Goal: Task Accomplishment & Management: Use online tool/utility

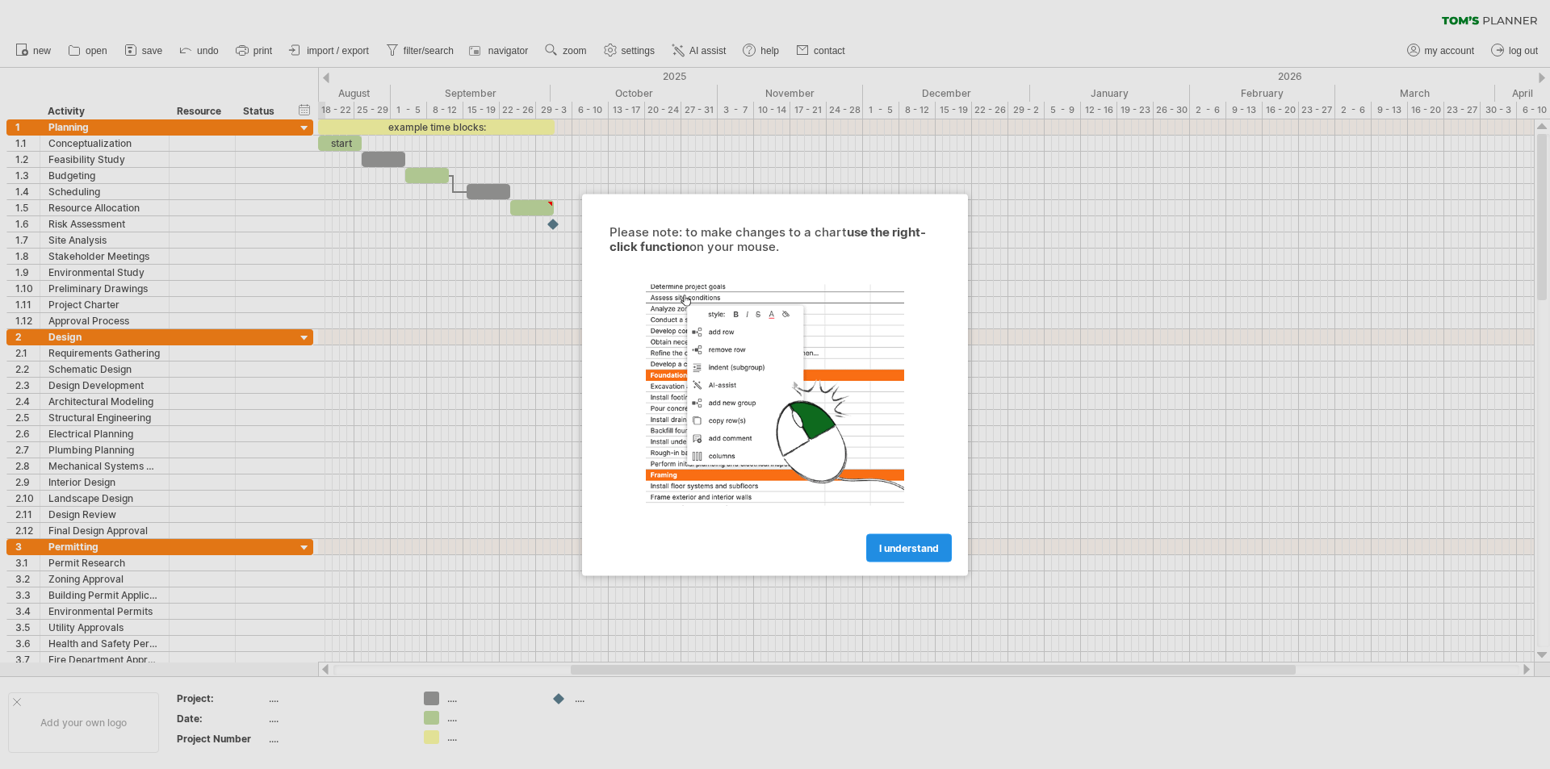
click at [899, 541] on link "I understand" at bounding box center [909, 548] width 86 height 28
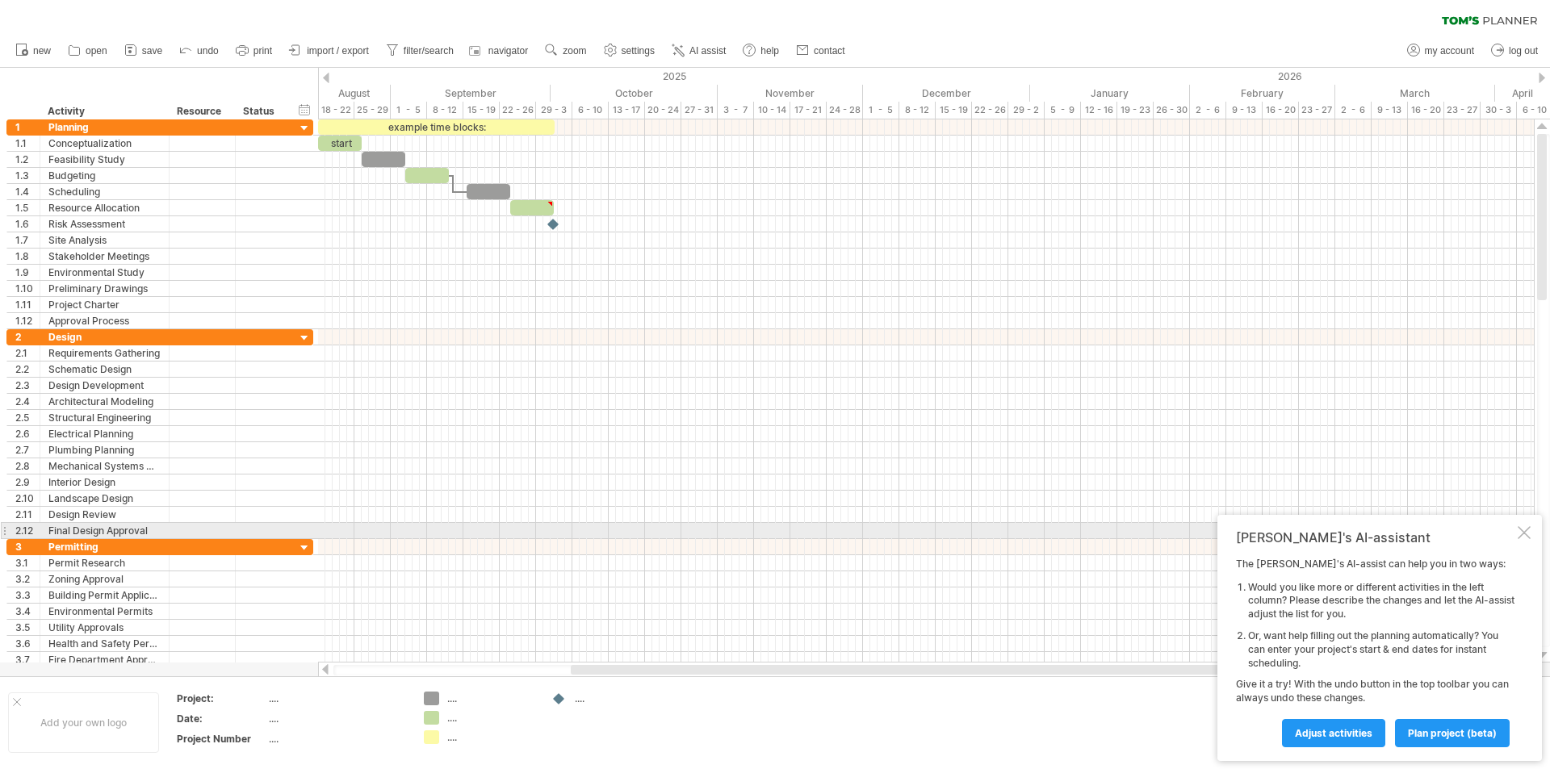
click at [1522, 525] on div "[PERSON_NAME]'s AI-assistant The [PERSON_NAME]'s AI-assist can help you in two …" at bounding box center [1379, 638] width 325 height 246
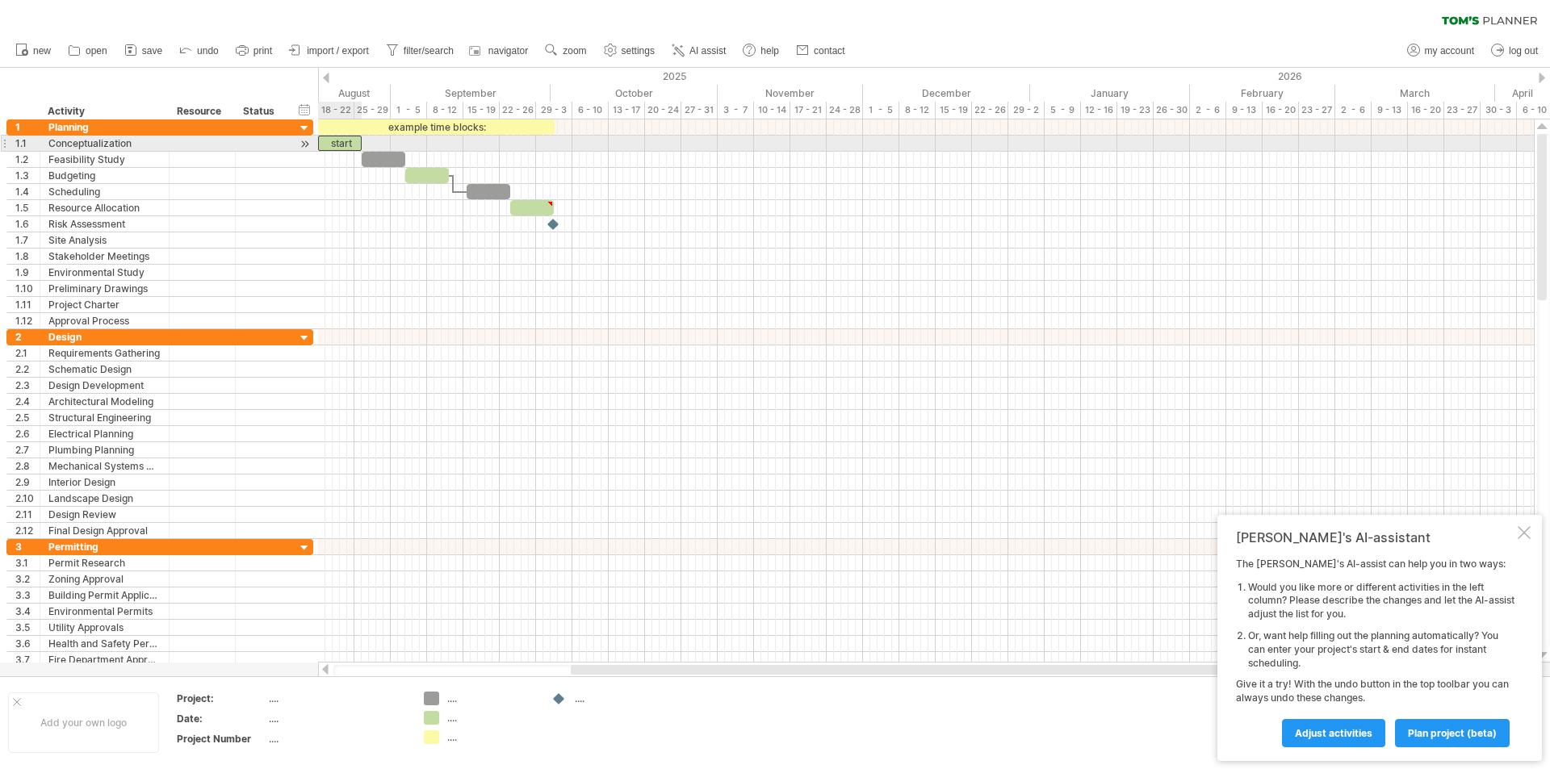
click at [344, 142] on div "start" at bounding box center [340, 143] width 44 height 15
click at [350, 145] on div "*****" at bounding box center [336, 143] width 44 height 15
click at [332, 143] on div "*****" at bounding box center [333, 143] width 44 height 15
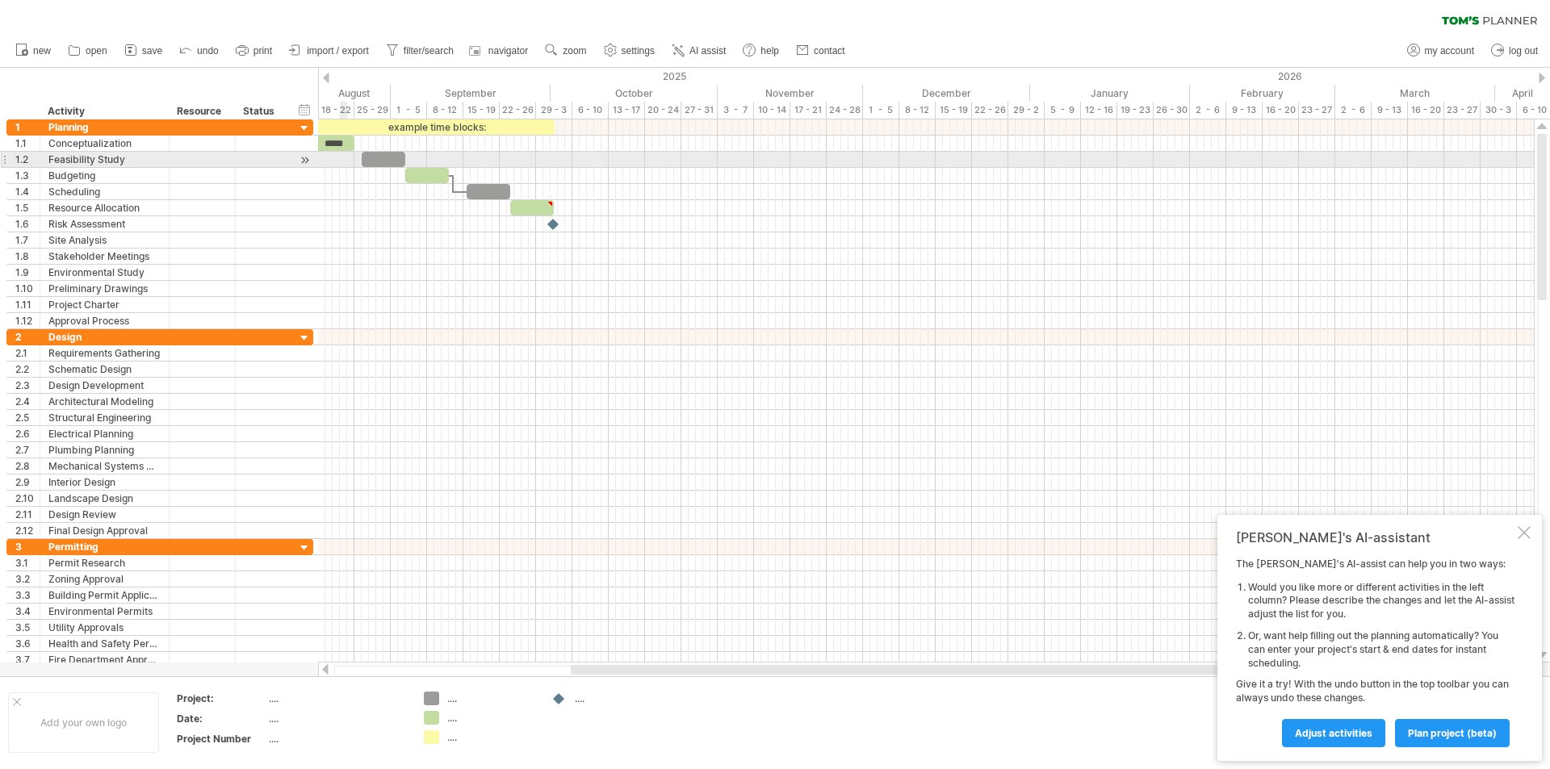
click at [342, 161] on div at bounding box center [926, 160] width 1216 height 16
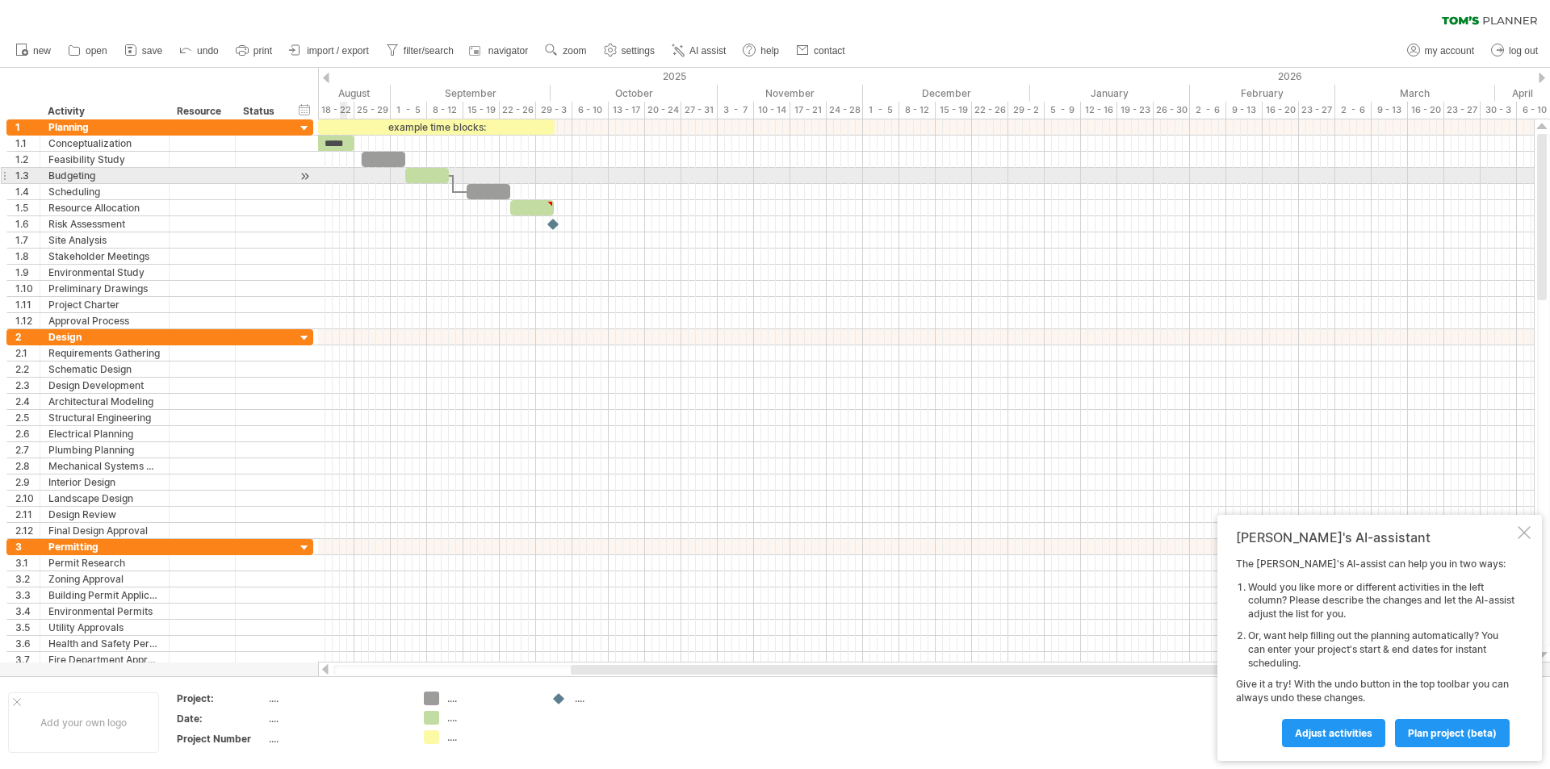
click at [345, 175] on div at bounding box center [926, 176] width 1216 height 16
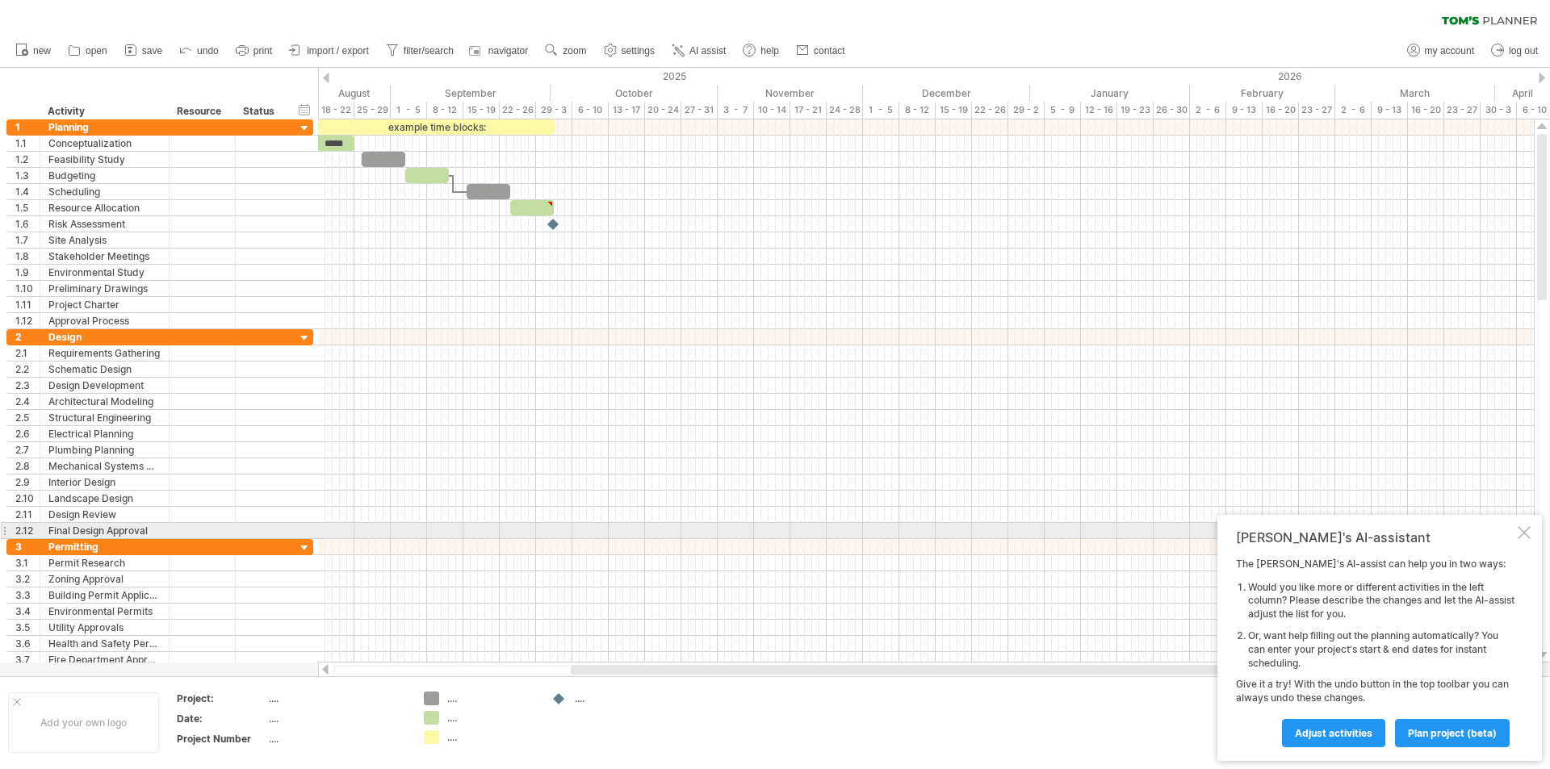
click at [1526, 529] on div at bounding box center [1524, 532] width 13 height 13
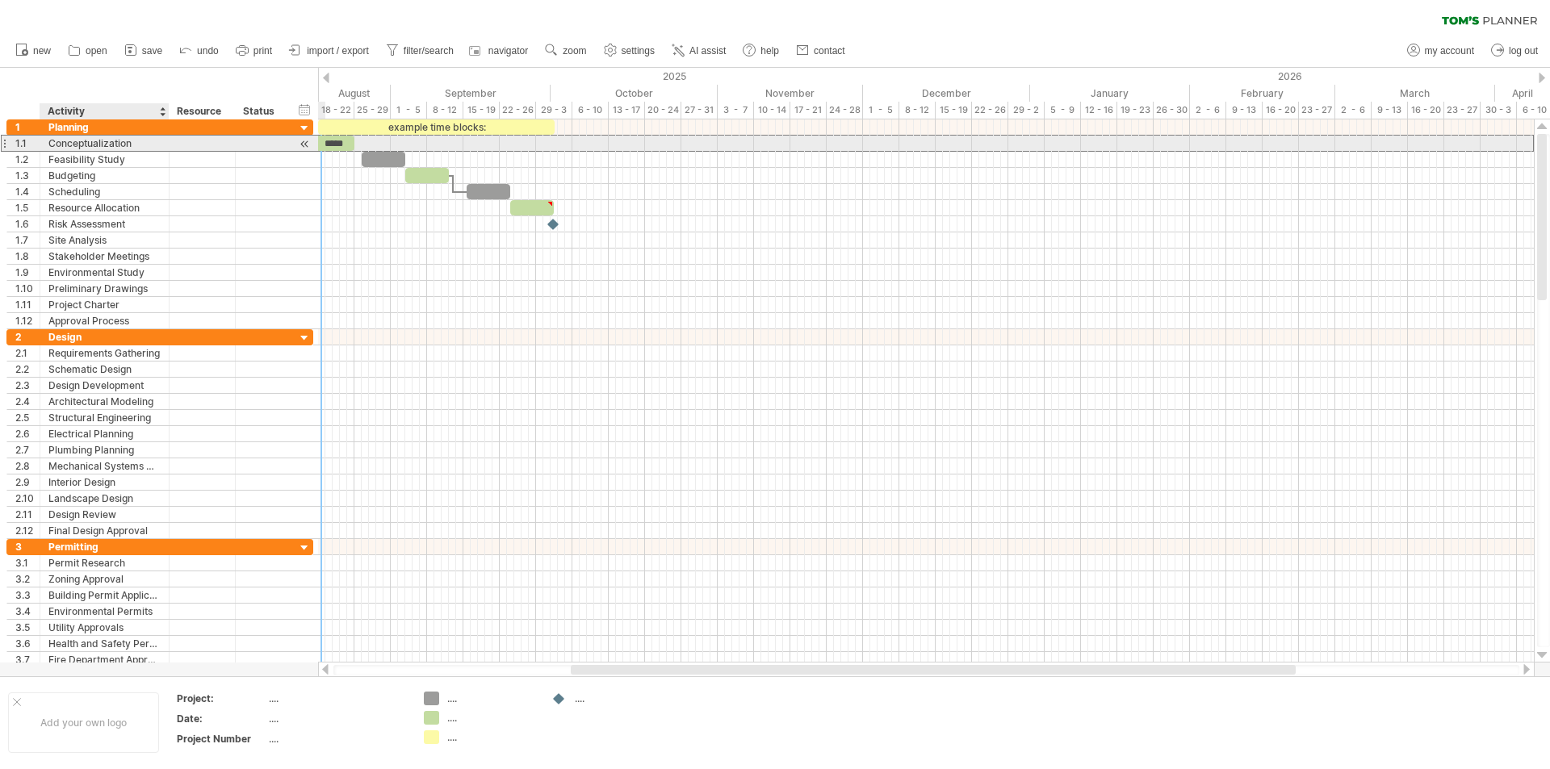
click at [137, 143] on div "Conceptualization" at bounding box center [104, 143] width 112 height 15
type input "*"
type input "*********"
drag, startPoint x: 354, startPoint y: 144, endPoint x: 338, endPoint y: 145, distance: 15.4
click at [338, 145] on span at bounding box center [340, 143] width 6 height 15
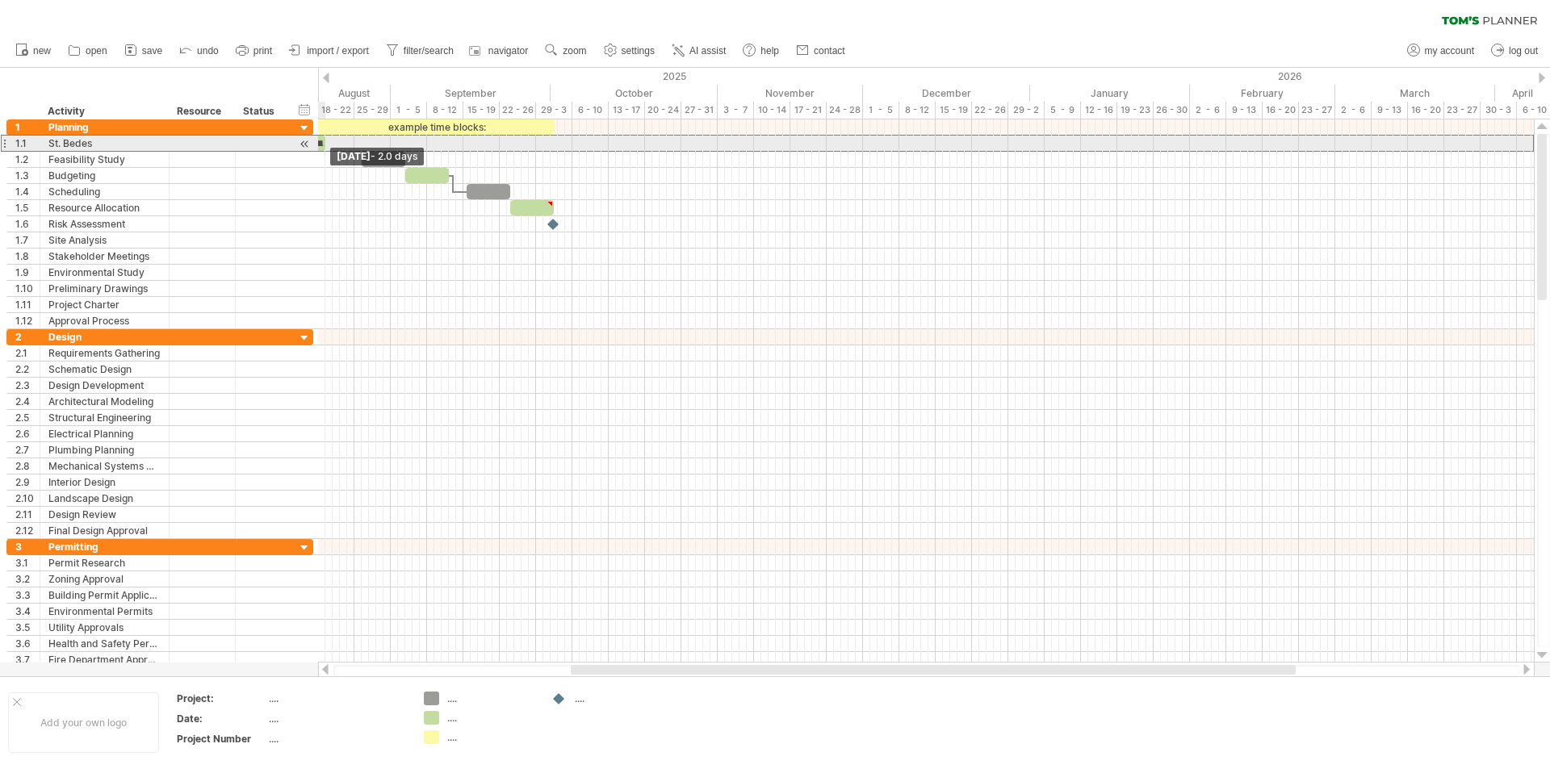
drag, startPoint x: 340, startPoint y: 145, endPoint x: 327, endPoint y: 145, distance: 12.9
click at [327, 145] on span at bounding box center [325, 143] width 6 height 15
drag, startPoint x: 316, startPoint y: 142, endPoint x: 326, endPoint y: 145, distance: 10.2
click at [326, 145] on div "Trying to reach [DOMAIN_NAME] Connected again... 0% clear filter new 1" at bounding box center [775, 384] width 1550 height 769
click at [326, 145] on span at bounding box center [325, 143] width 6 height 15
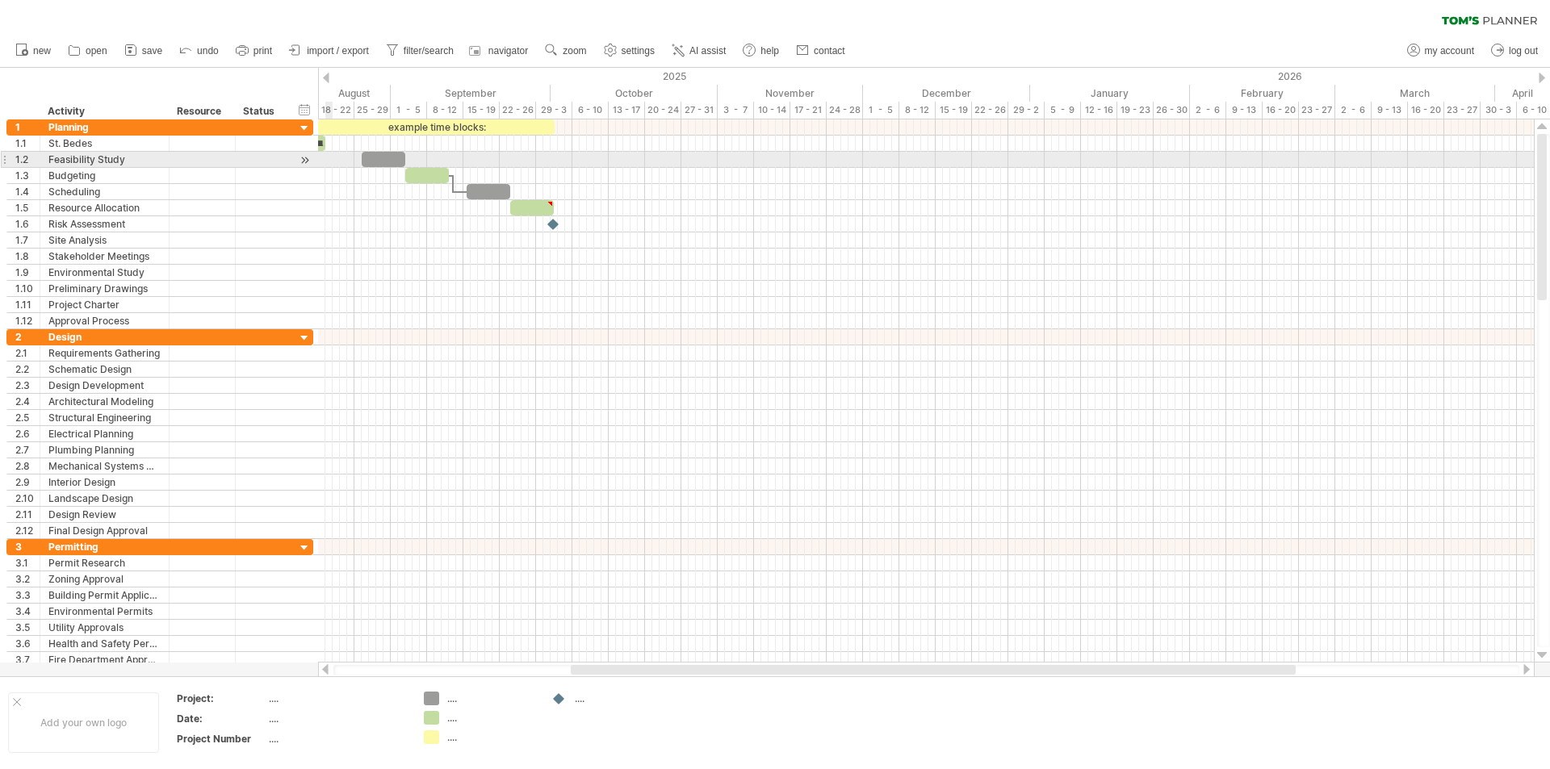
click at [325, 158] on div at bounding box center [926, 160] width 1216 height 16
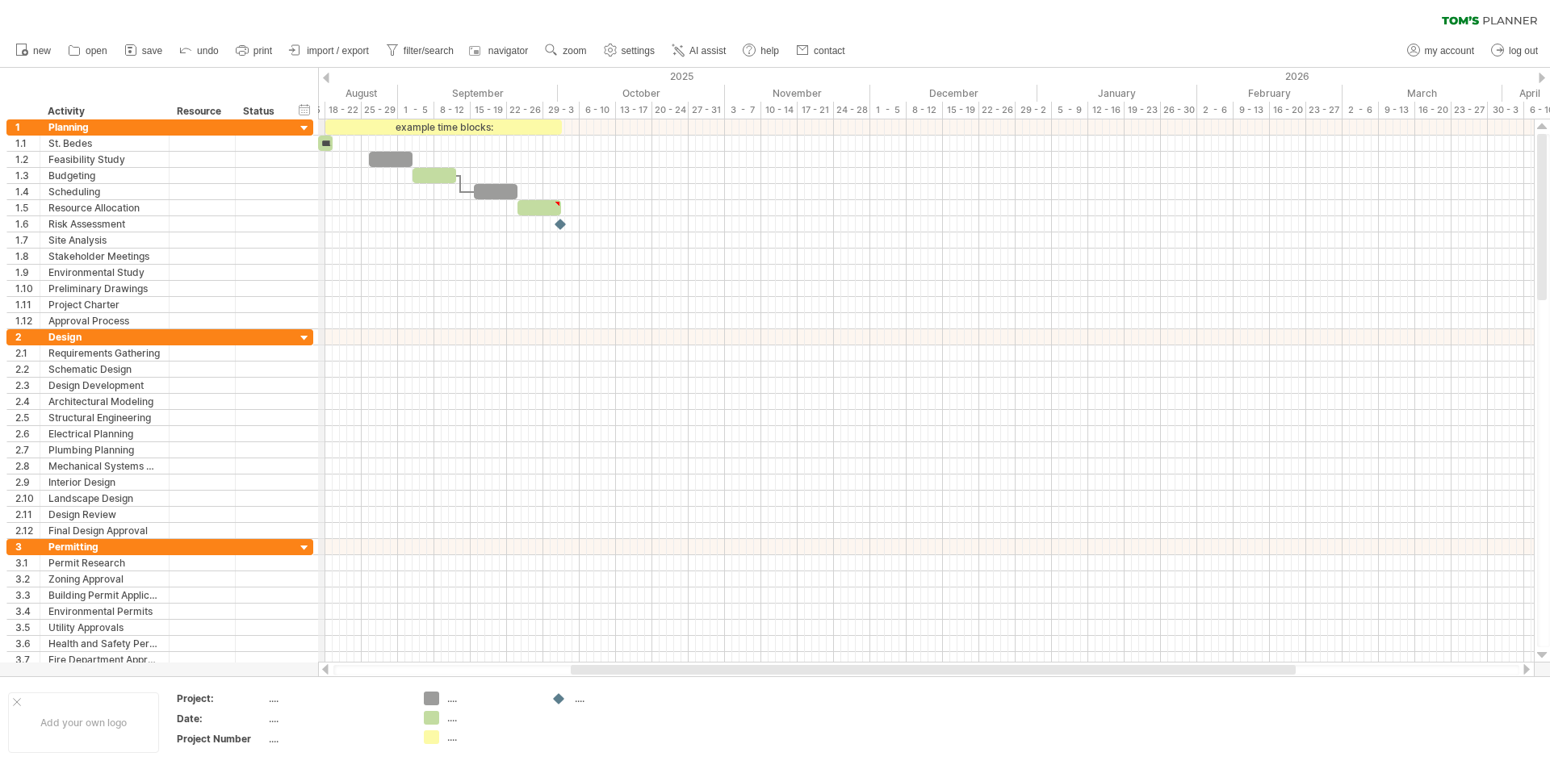
click at [323, 87] on div "August" at bounding box center [321, 93] width 153 height 17
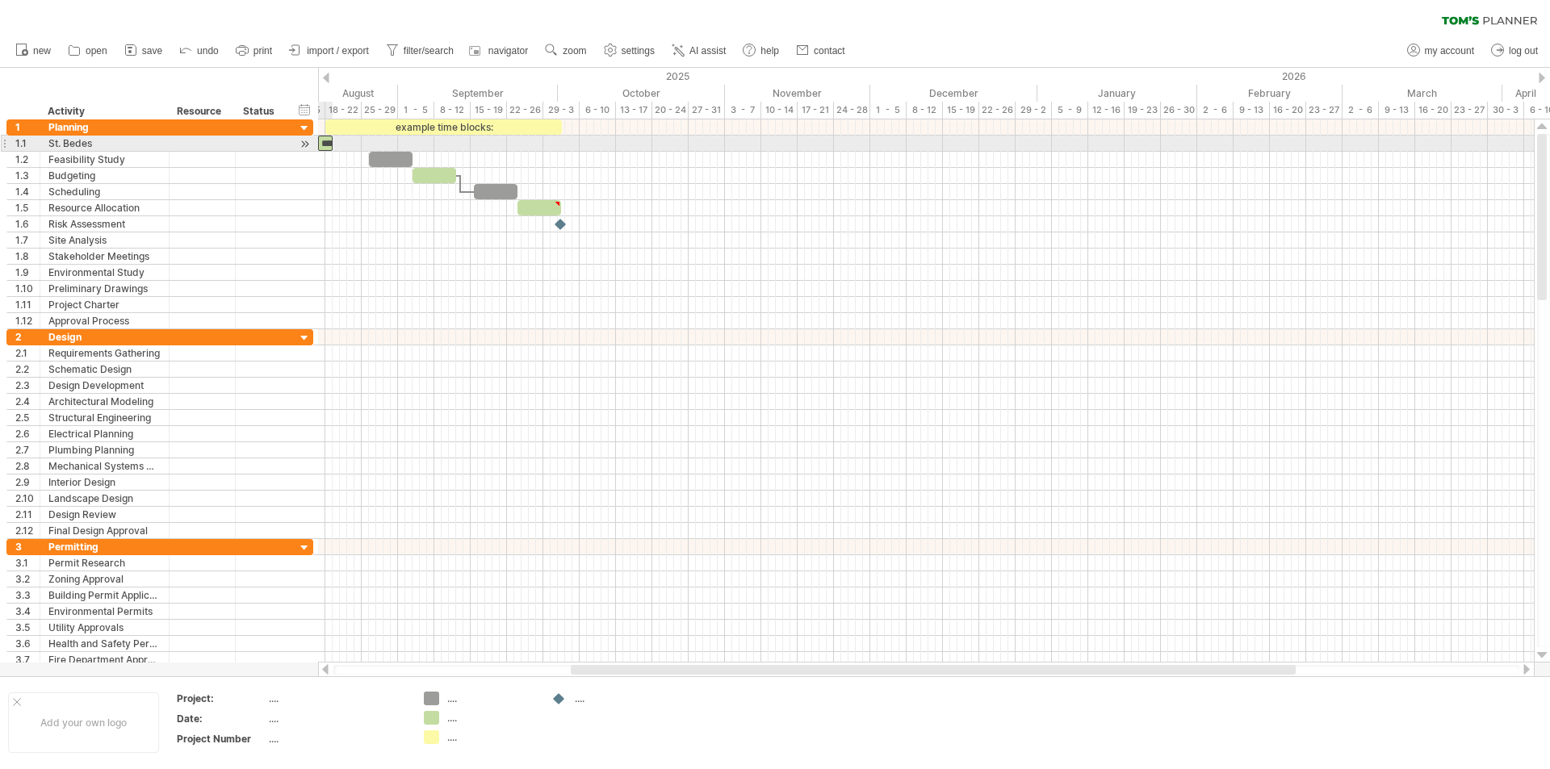
click at [325, 141] on div "*****" at bounding box center [325, 143] width 15 height 15
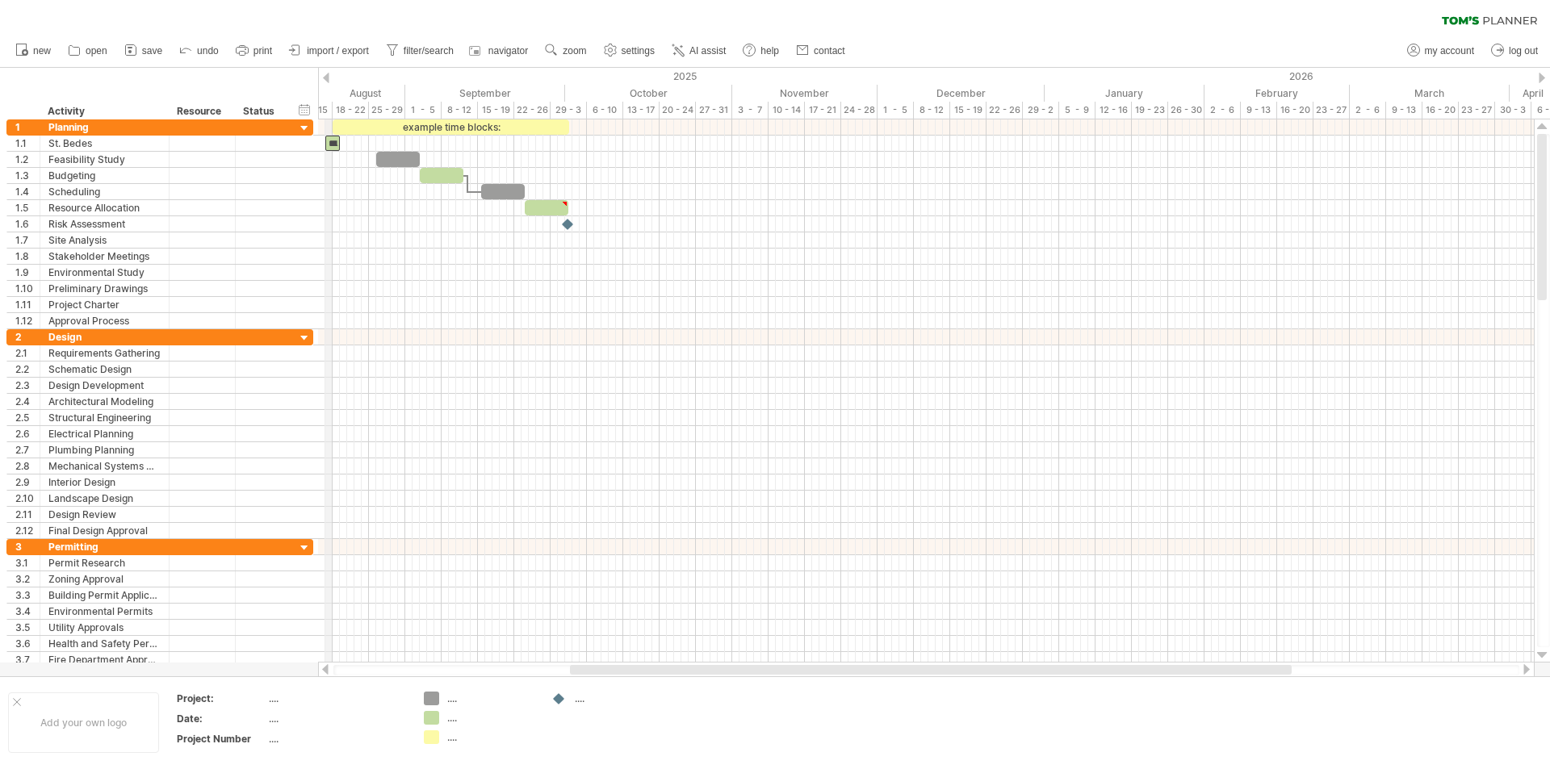
click at [332, 112] on div "11 - 15" at bounding box center [314, 110] width 36 height 17
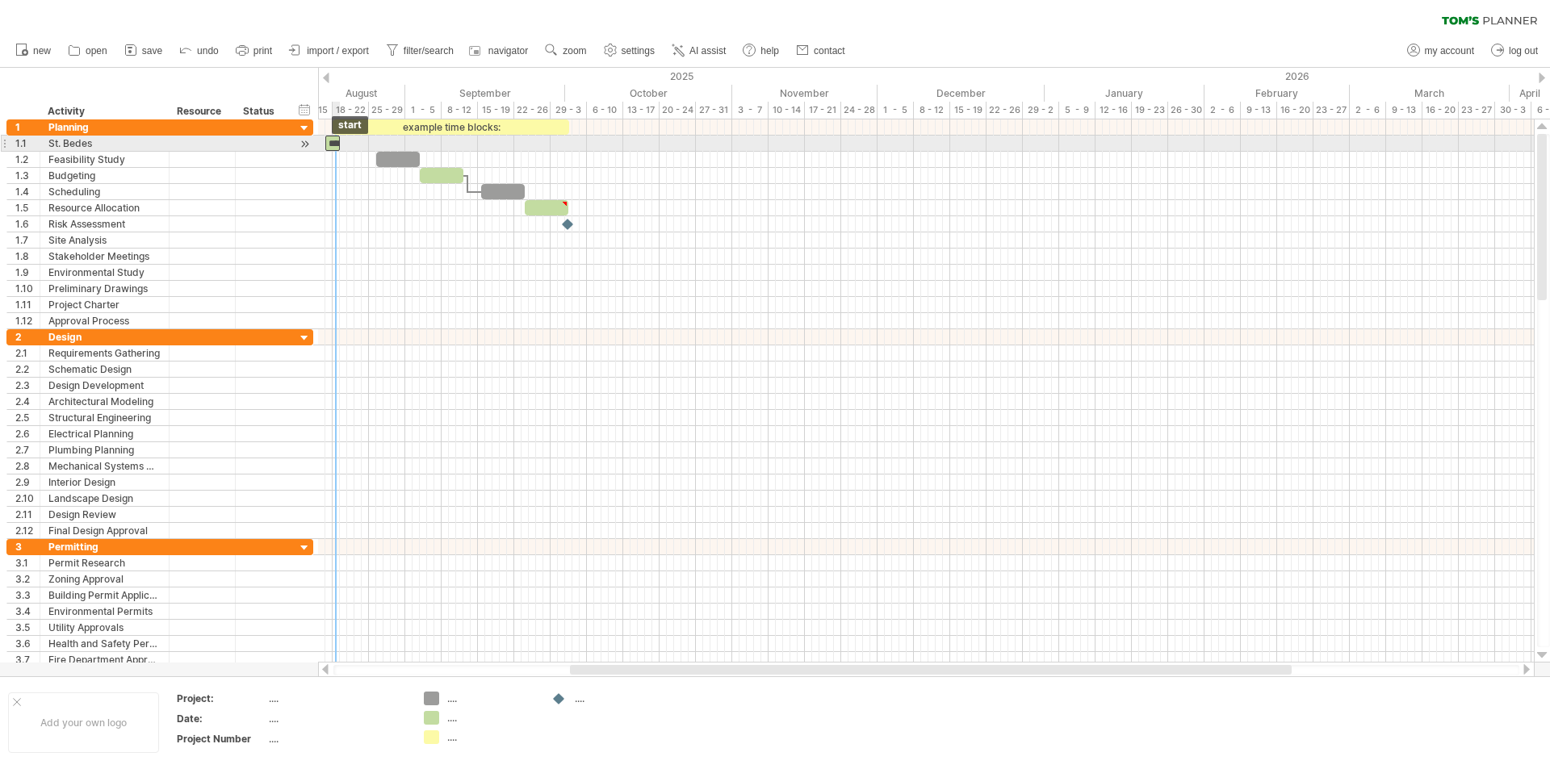
click at [333, 139] on div "*****" at bounding box center [332, 143] width 15 height 15
click at [333, 143] on span at bounding box center [332, 143] width 6 height 15
drag, startPoint x: 326, startPoint y: 145, endPoint x: 336, endPoint y: 145, distance: 9.7
click at [336, 145] on div "example time blocks: **** [DATE] - 1.0 days [DATE] - 0.5 days" at bounding box center [926, 390] width 1216 height 543
click at [339, 145] on div at bounding box center [926, 144] width 1216 height 16
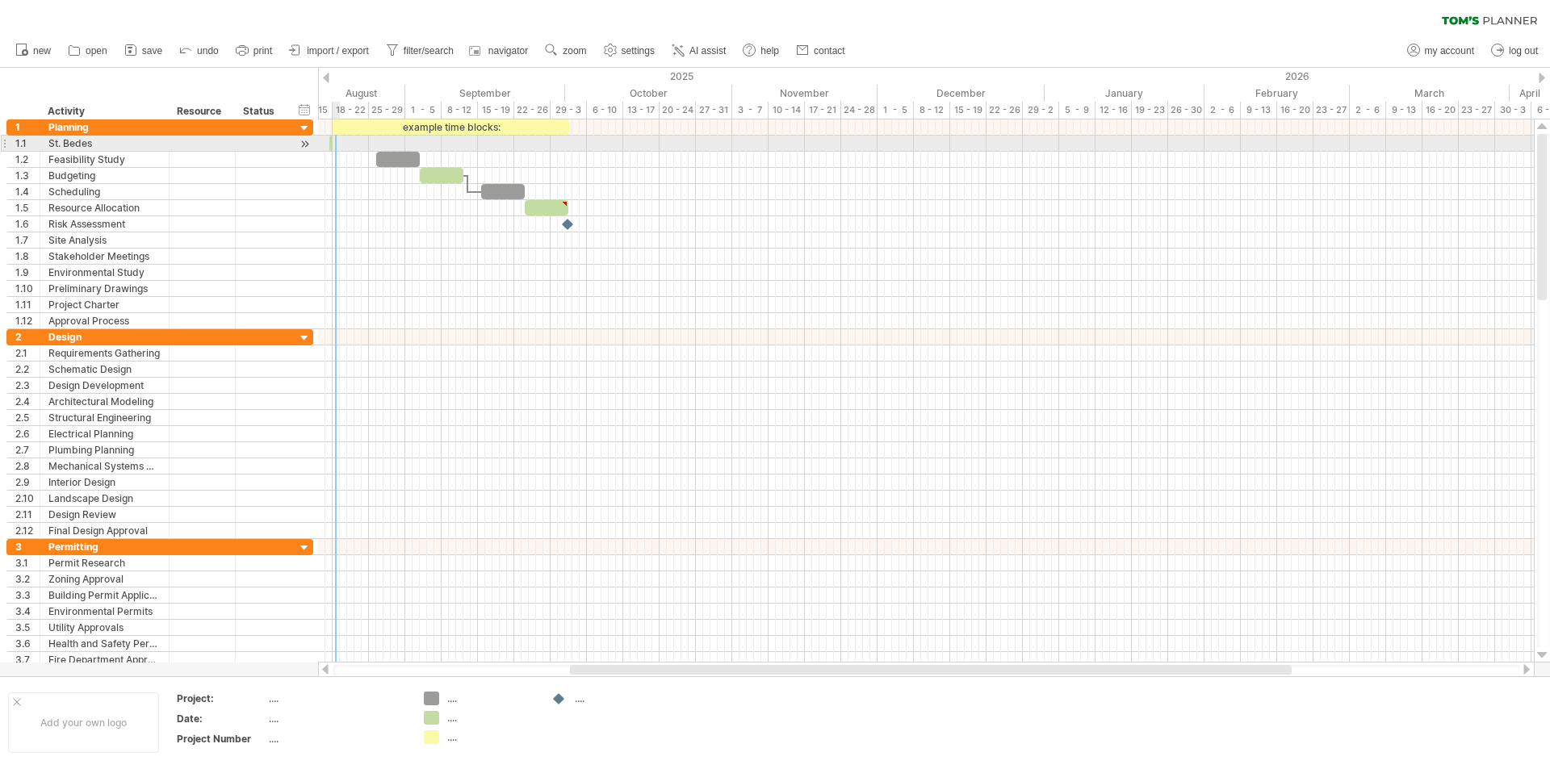
click at [337, 144] on div at bounding box center [926, 144] width 1216 height 16
click at [338, 143] on span at bounding box center [336, 143] width 6 height 15
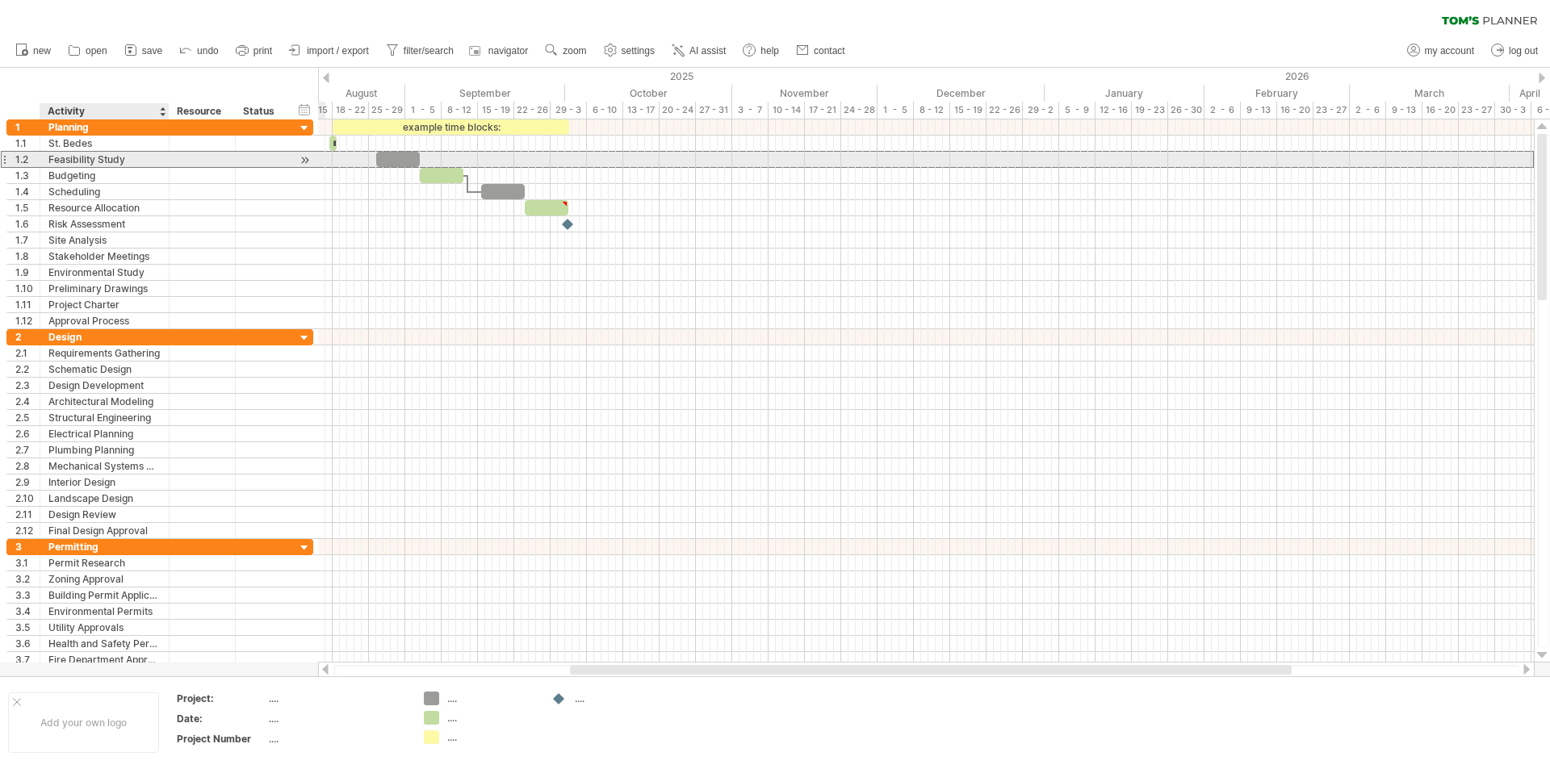
click at [125, 157] on div "Feasibility Study" at bounding box center [104, 159] width 112 height 15
type input "*"
click at [423, 158] on div at bounding box center [926, 159] width 1216 height 17
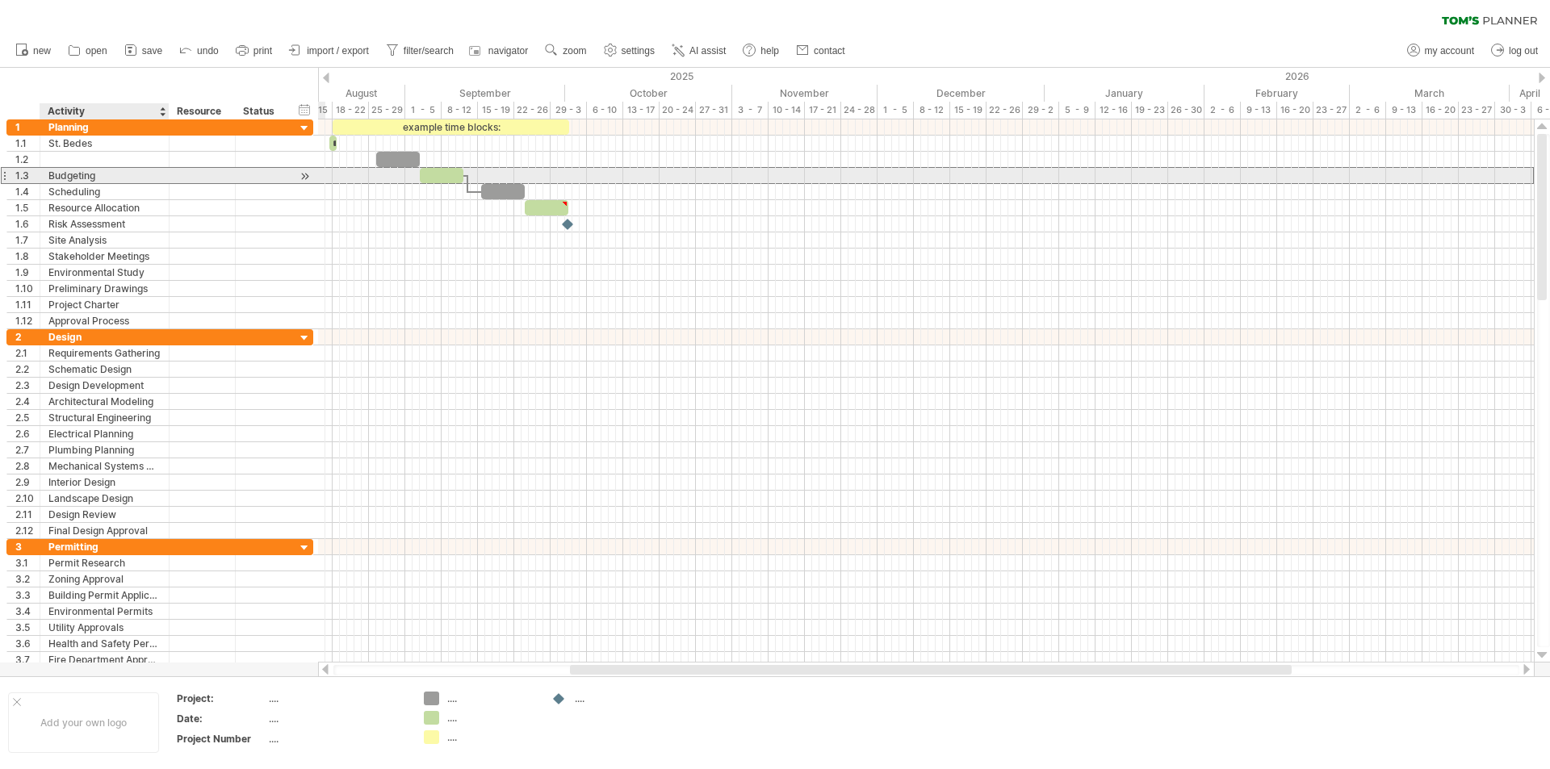
click at [149, 171] on div "Budgeting" at bounding box center [104, 175] width 112 height 15
type input "*"
type input "*******"
click at [347, 174] on div at bounding box center [926, 176] width 1216 height 16
drag, startPoint x: 340, startPoint y: 172, endPoint x: 354, endPoint y: 174, distance: 13.8
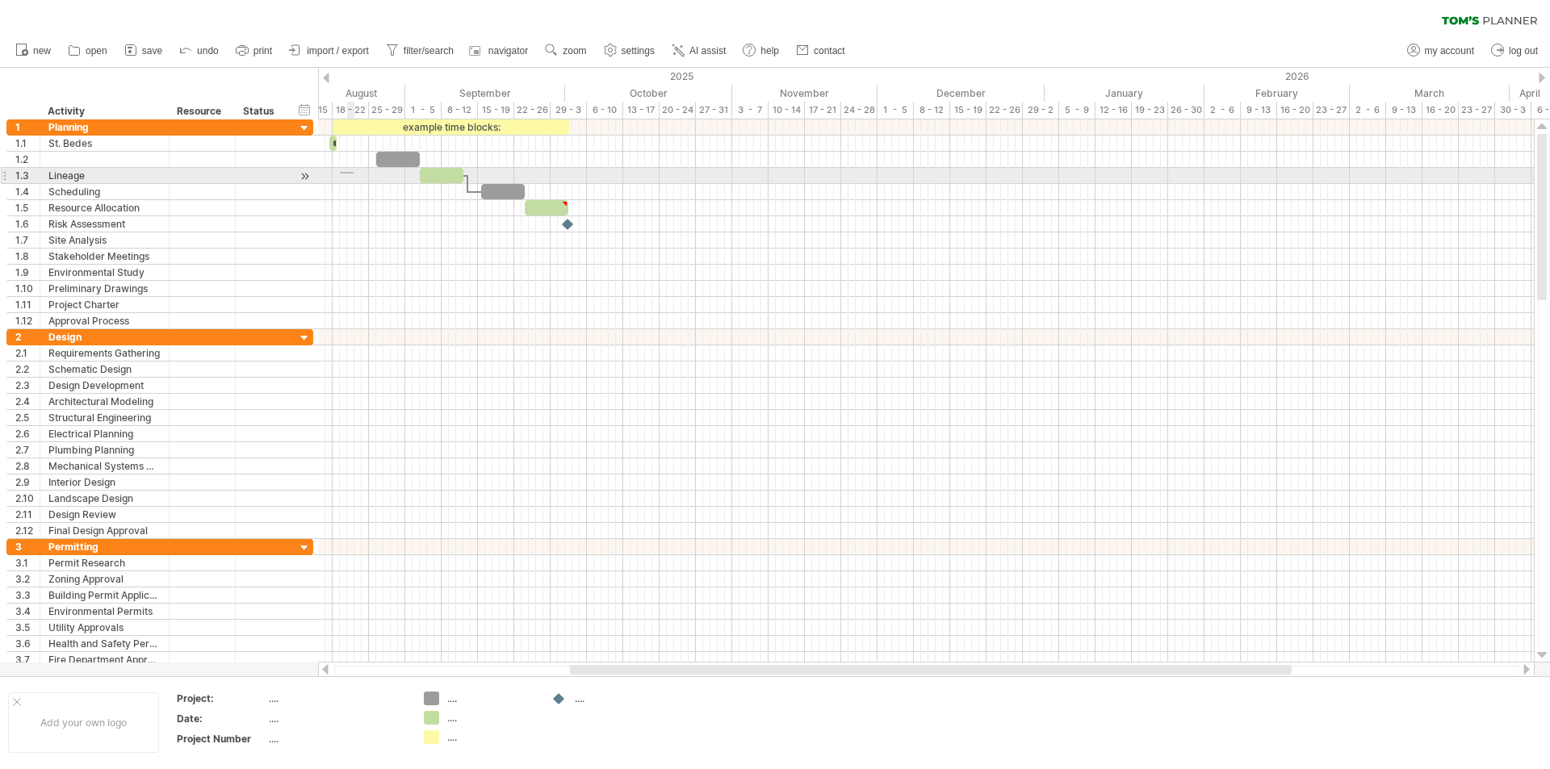
click at [354, 174] on div at bounding box center [926, 176] width 1216 height 16
click at [348, 177] on div at bounding box center [926, 176] width 1216 height 16
click at [308, 174] on div at bounding box center [304, 176] width 15 height 17
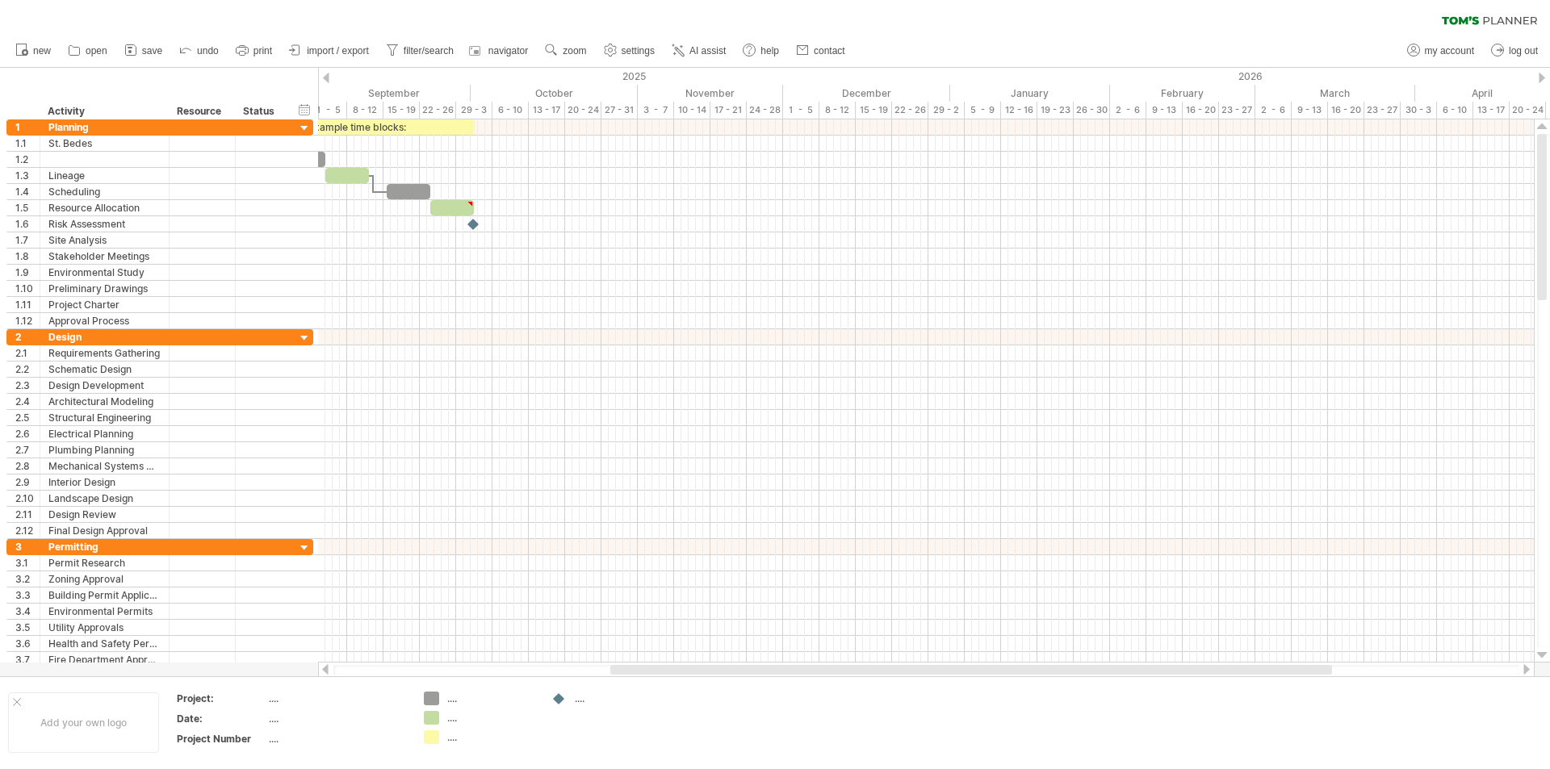
click at [328, 76] on div at bounding box center [326, 78] width 6 height 10
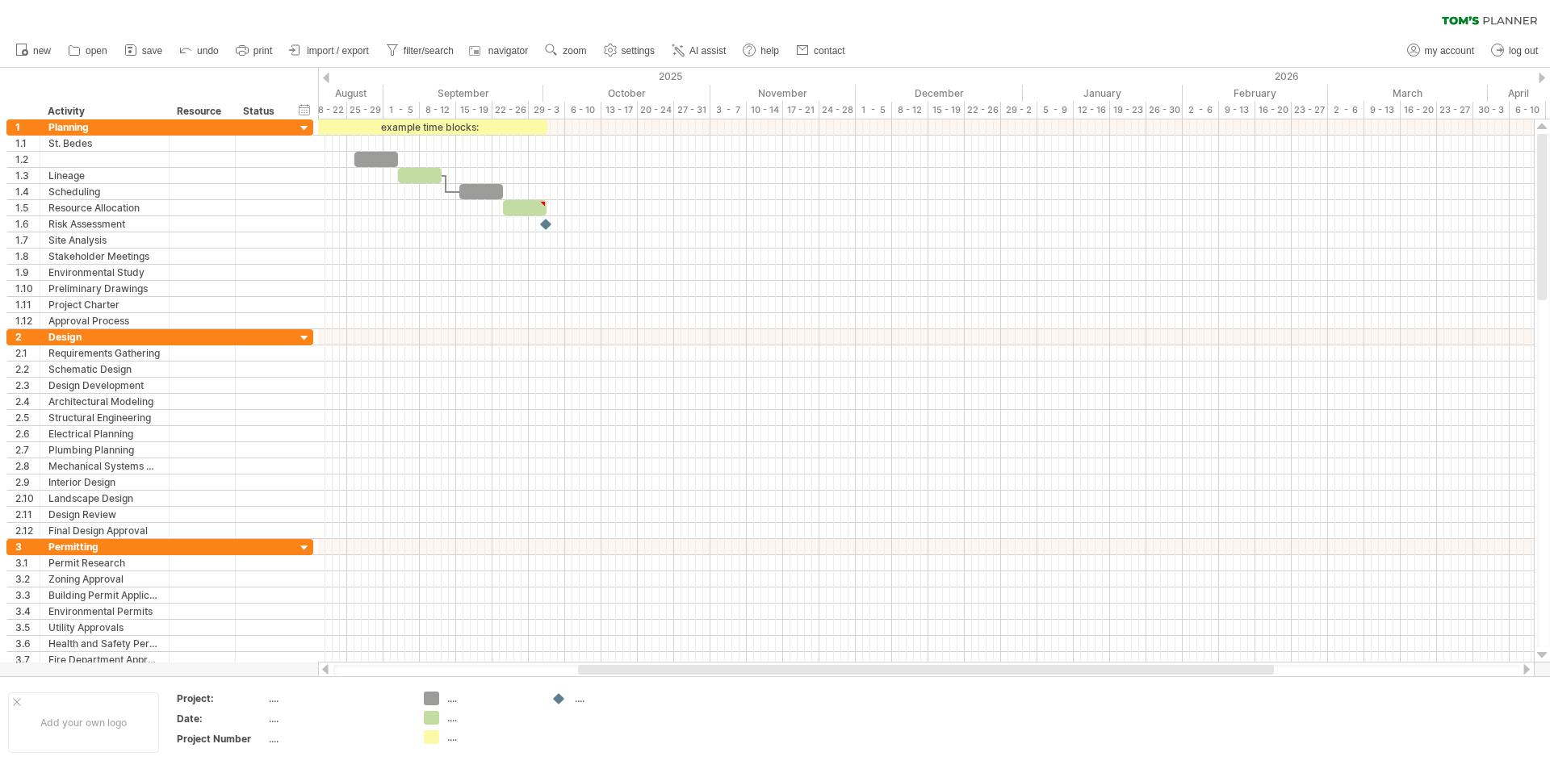
click at [328, 76] on div at bounding box center [326, 78] width 6 height 10
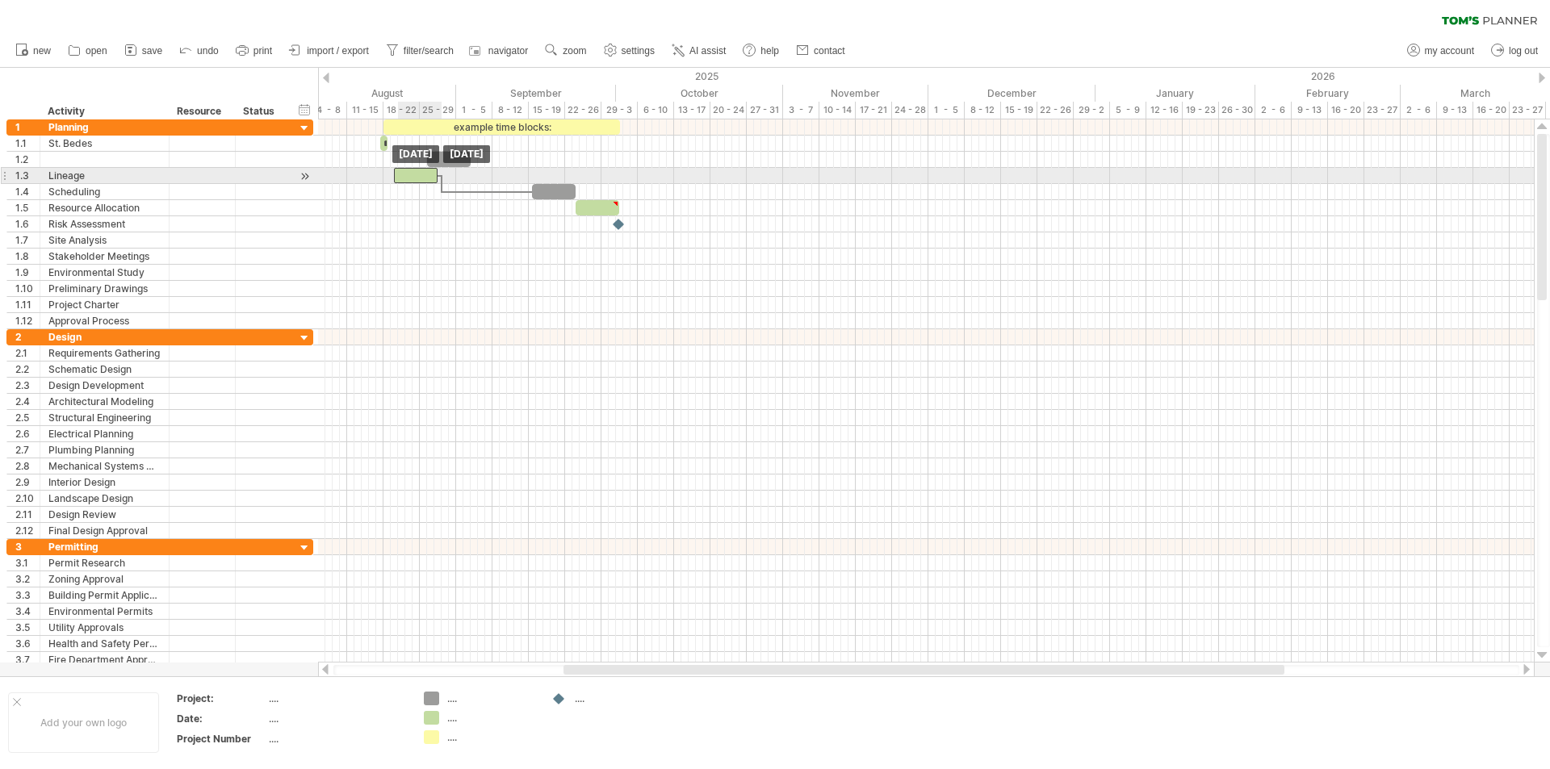
drag, startPoint x: 497, startPoint y: 173, endPoint x: 422, endPoint y: 174, distance: 75.1
click at [422, 174] on div at bounding box center [416, 175] width 44 height 15
drag, startPoint x: 439, startPoint y: 174, endPoint x: 409, endPoint y: 170, distance: 30.9
click at [409, 170] on span at bounding box center [405, 175] width 6 height 15
click at [395, 176] on div at bounding box center [400, 175] width 19 height 15
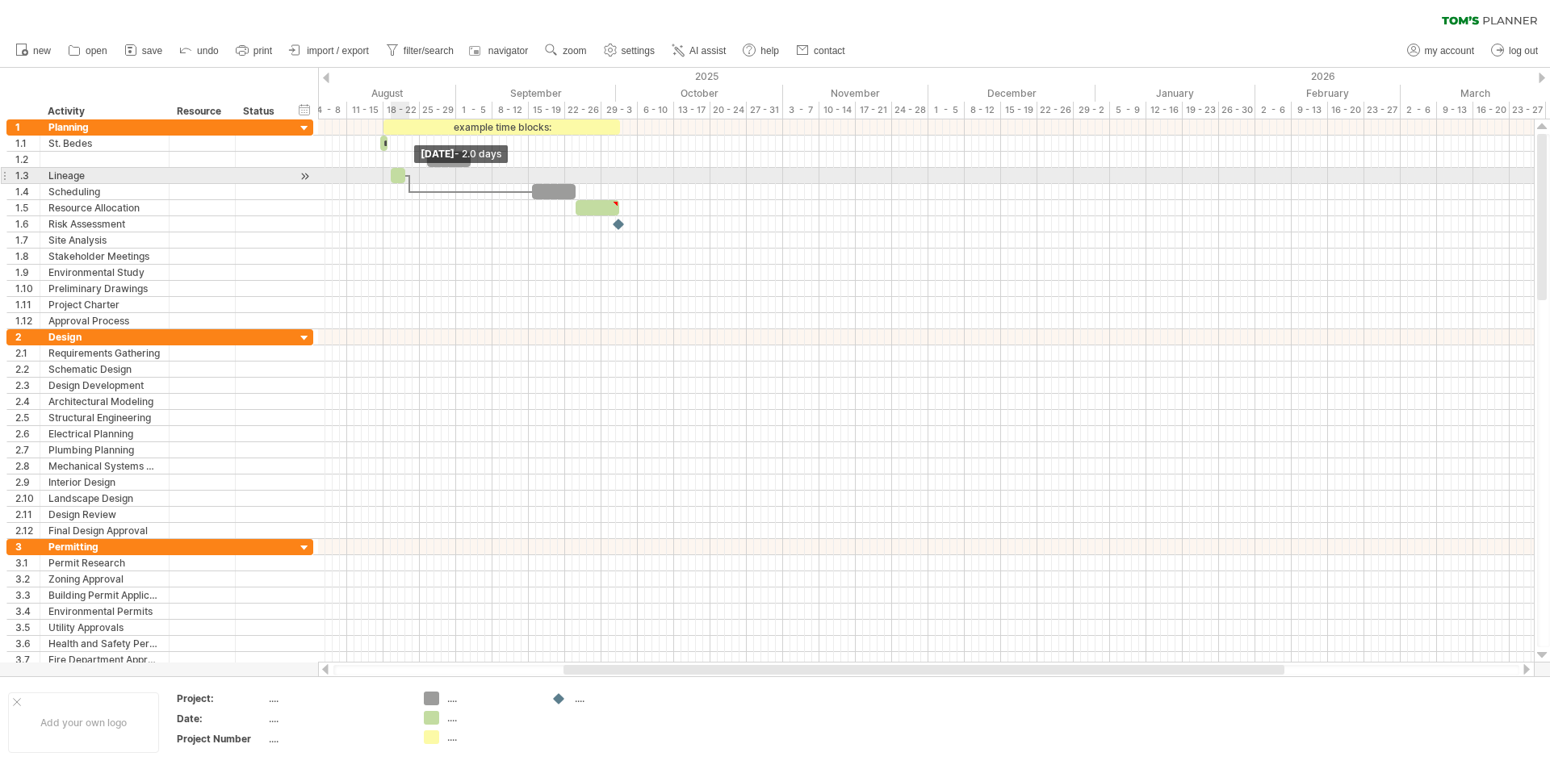
click at [404, 176] on div at bounding box center [398, 175] width 15 height 15
click at [409, 177] on div "example time blocks: **** [DATE] - 2.0 days [DATE] - 2.5 days" at bounding box center [926, 390] width 1216 height 543
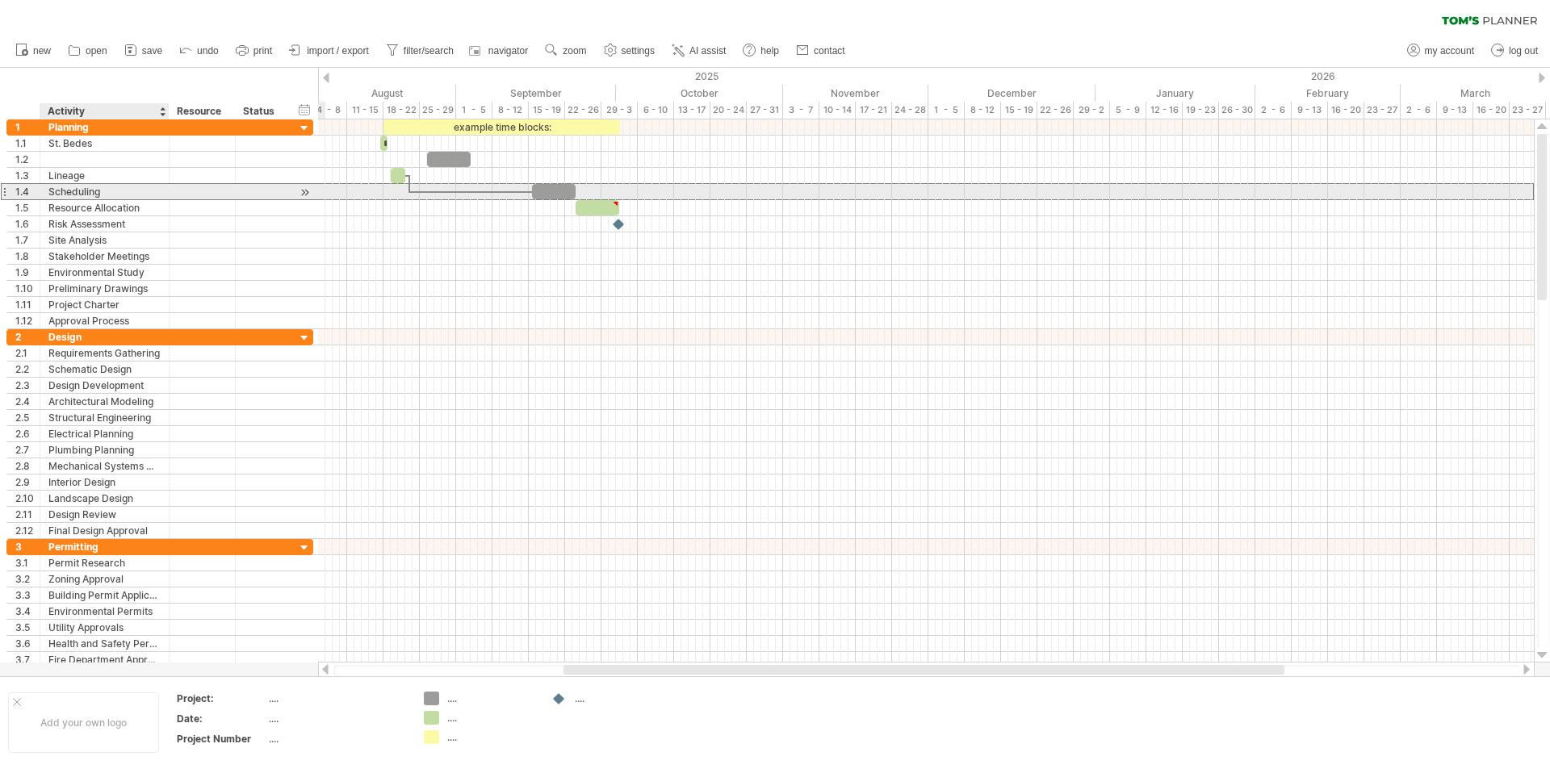
click at [132, 188] on div "Scheduling" at bounding box center [104, 191] width 112 height 15
type input "*"
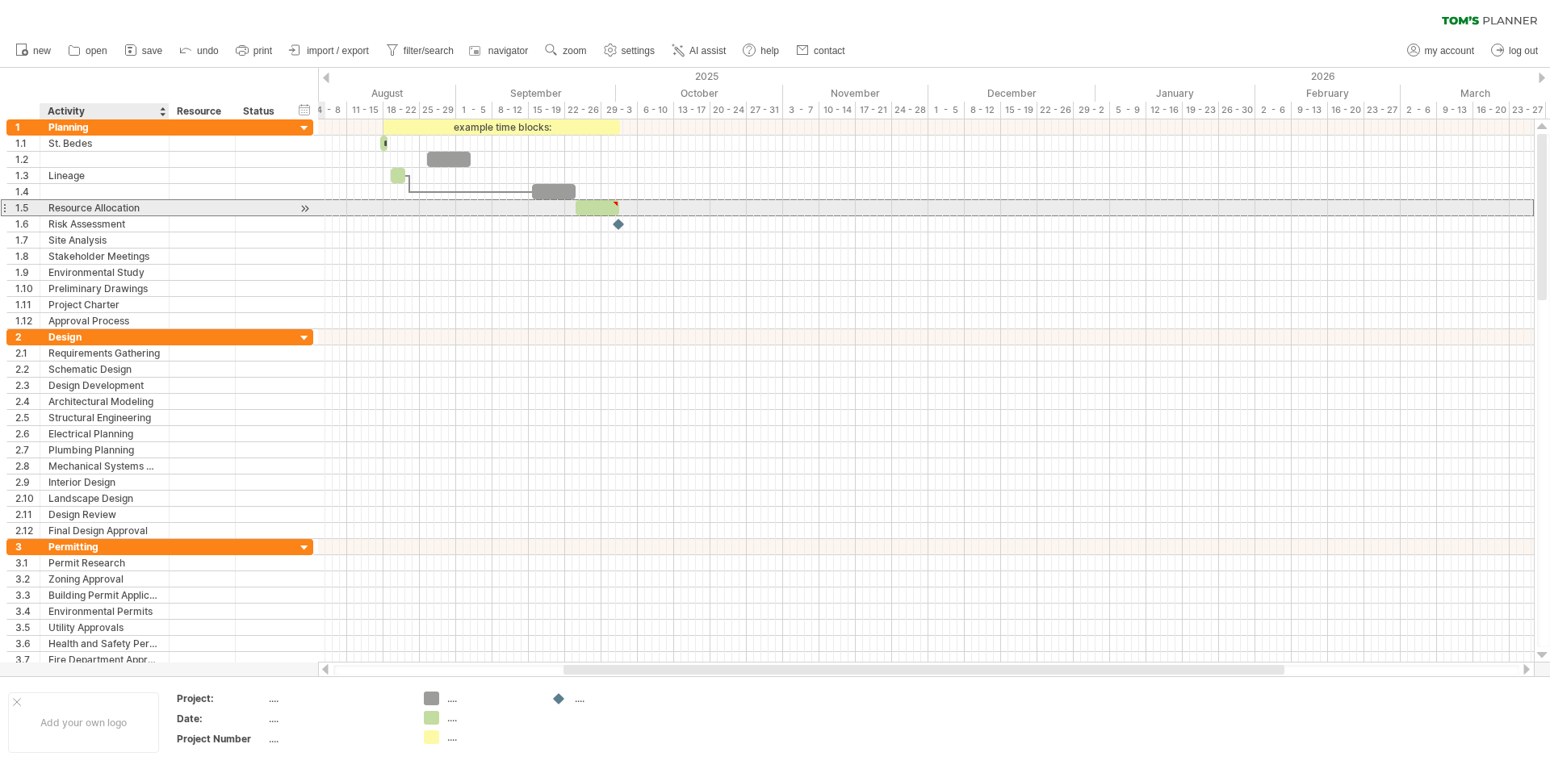
click at [148, 203] on div "Resource Allocation" at bounding box center [104, 207] width 112 height 15
type input "*"
type input "**********"
type textarea "**********"
drag, startPoint x: 576, startPoint y: 207, endPoint x: 385, endPoint y: 203, distance: 190.6
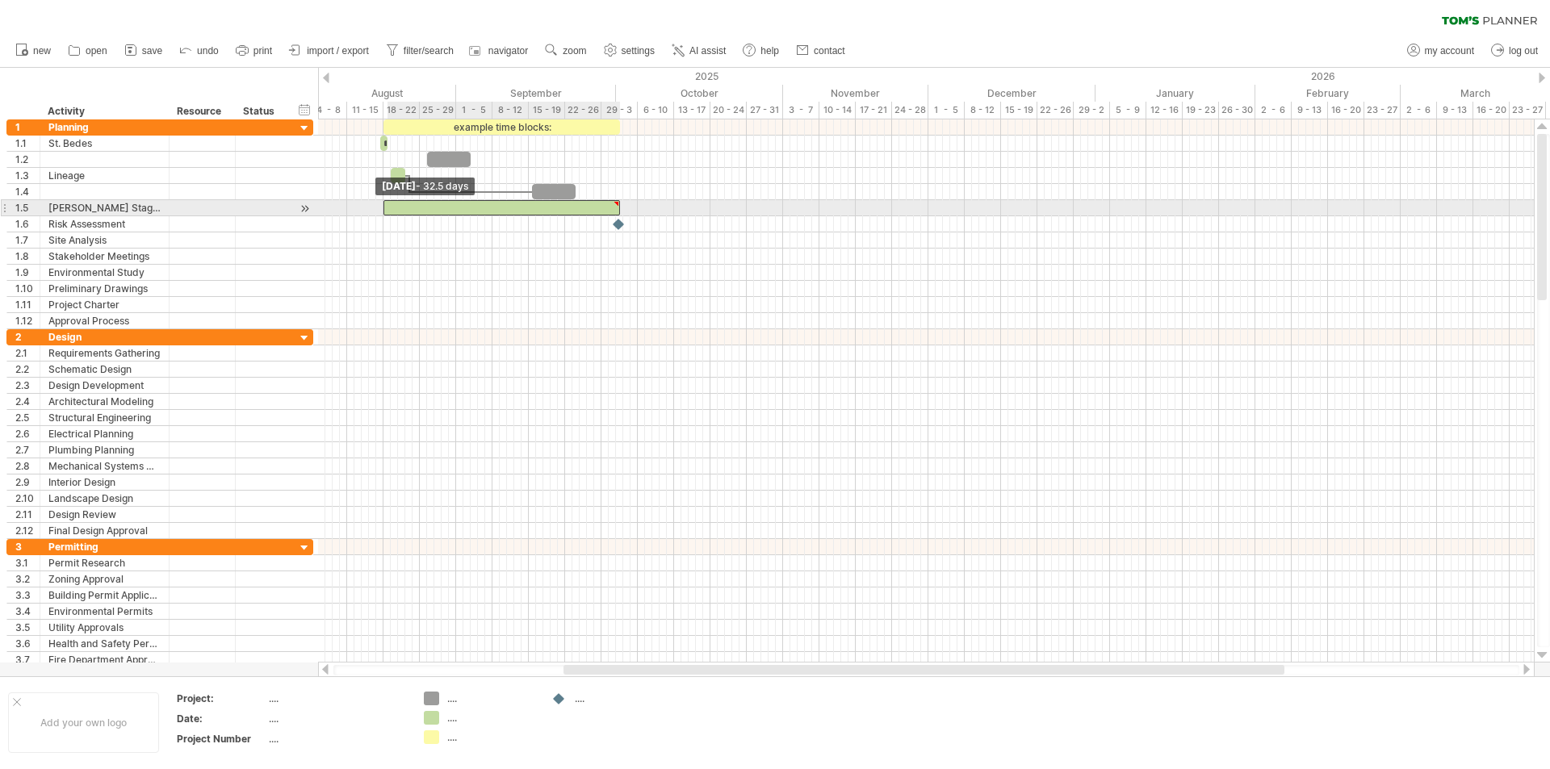
click at [385, 203] on span at bounding box center [383, 207] width 6 height 15
click at [617, 207] on div at bounding box center [501, 207] width 237 height 15
click at [618, 207] on div at bounding box center [616, 203] width 7 height 7
click at [618, 209] on div at bounding box center [501, 207] width 237 height 15
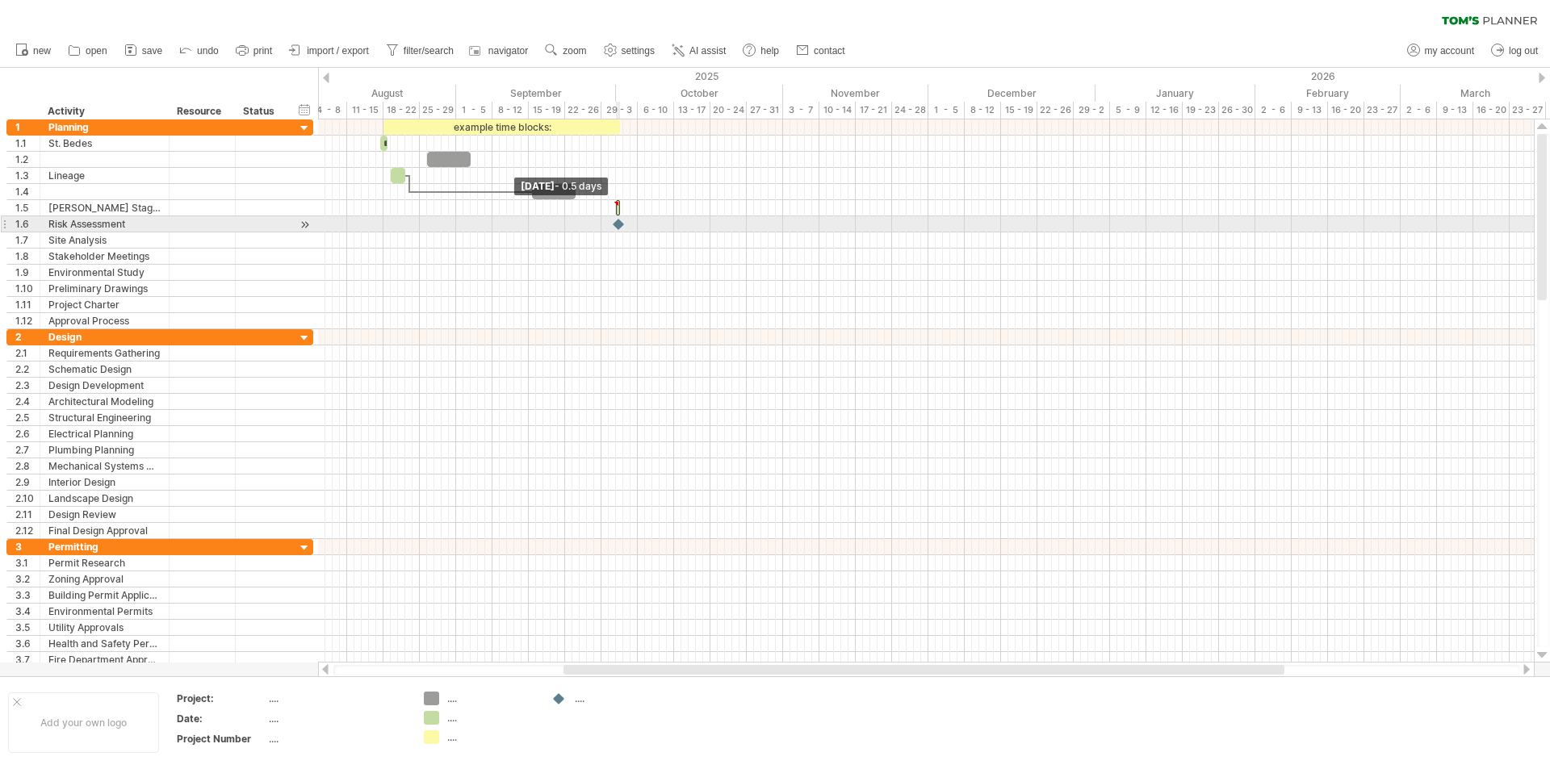
drag, startPoint x: 383, startPoint y: 207, endPoint x: 622, endPoint y: 210, distance: 239.0
click at [625, 216] on div "example time blocks: **** [DATE] [DATE] - 0.5 days" at bounding box center [926, 390] width 1216 height 543
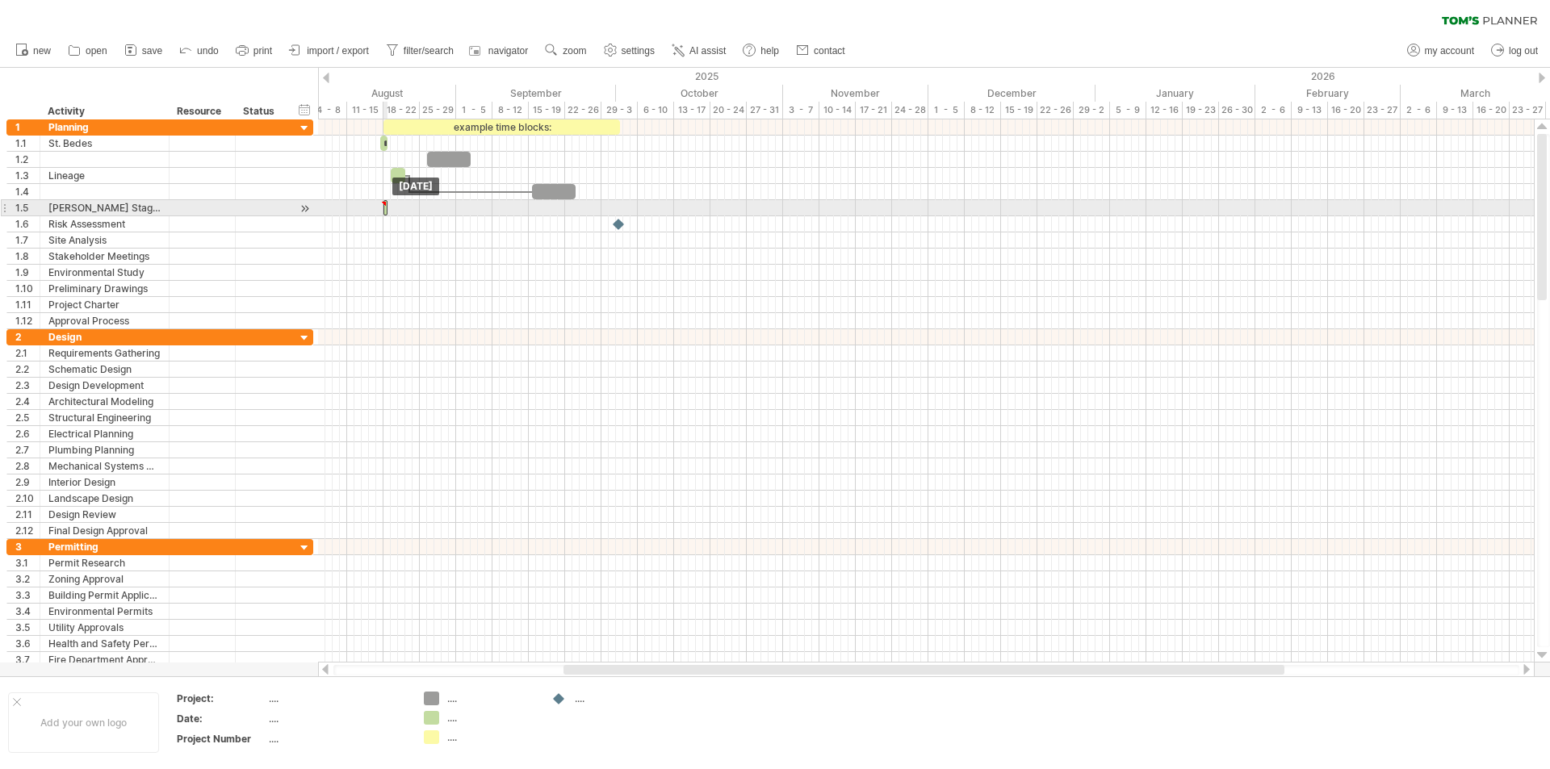
drag, startPoint x: 618, startPoint y: 205, endPoint x: 387, endPoint y: 208, distance: 230.9
click at [387, 208] on div at bounding box center [385, 207] width 4 height 15
drag, startPoint x: 388, startPoint y: 207, endPoint x: 419, endPoint y: 208, distance: 30.7
click at [419, 208] on span at bounding box center [420, 207] width 6 height 15
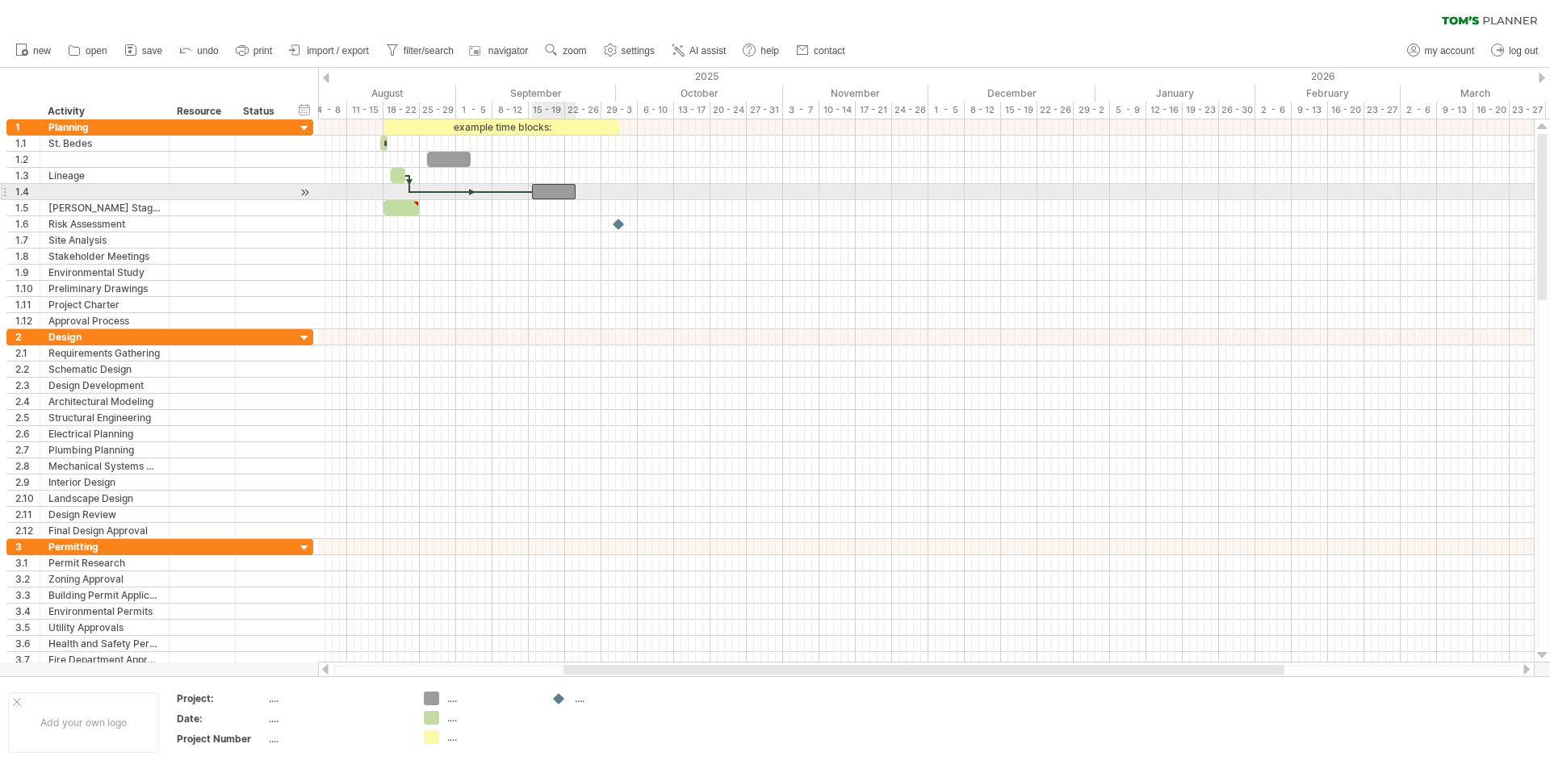
click at [571, 190] on div at bounding box center [554, 191] width 44 height 15
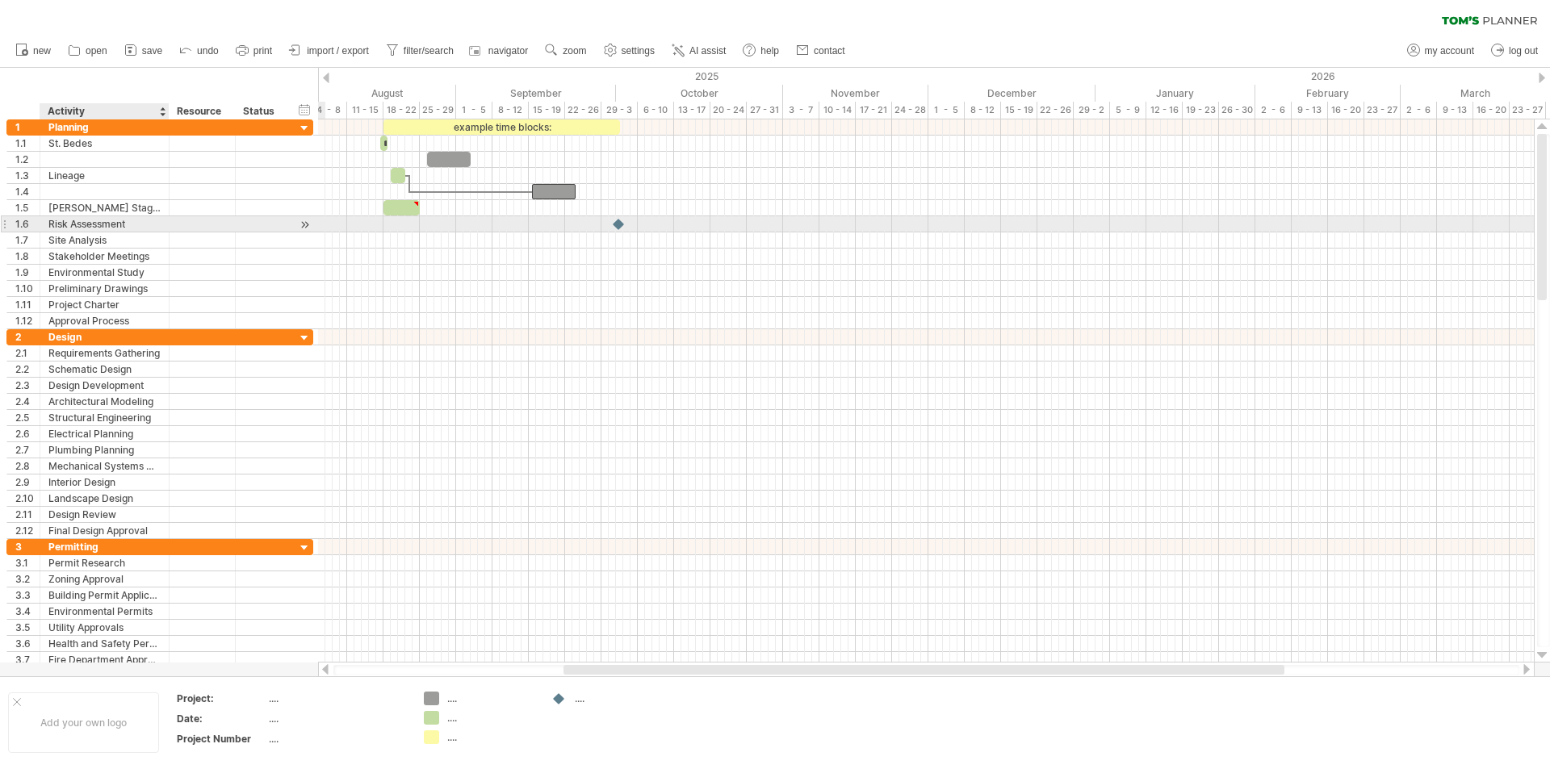
click at [140, 224] on div "Risk Assessment" at bounding box center [104, 223] width 112 height 15
type input "*"
click at [132, 239] on div "Site Analysis" at bounding box center [104, 240] width 112 height 15
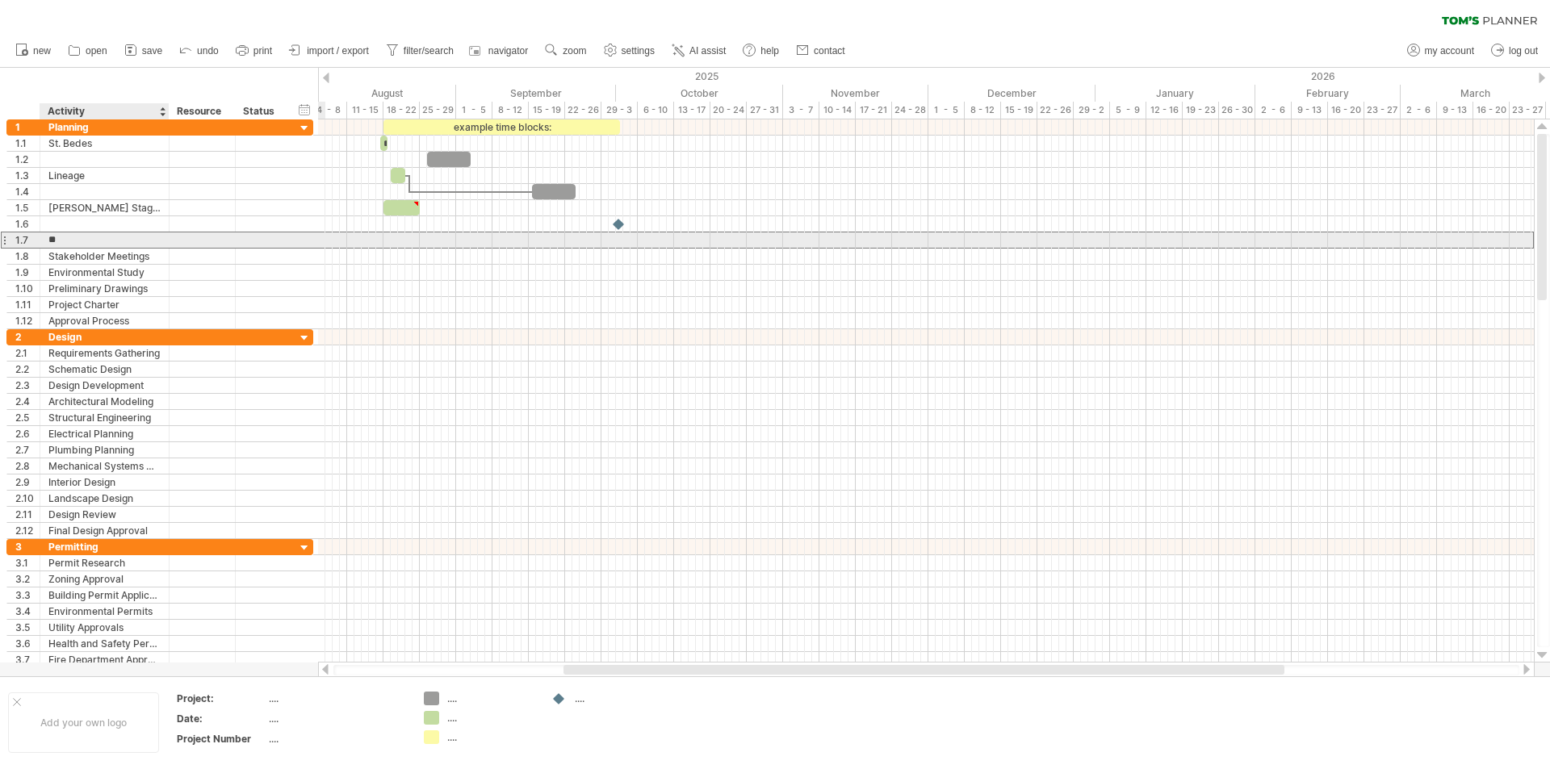
type input "*"
type input "*******"
click at [407, 235] on div at bounding box center [926, 241] width 1216 height 16
drag, startPoint x: 407, startPoint y: 235, endPoint x: 417, endPoint y: 233, distance: 10.0
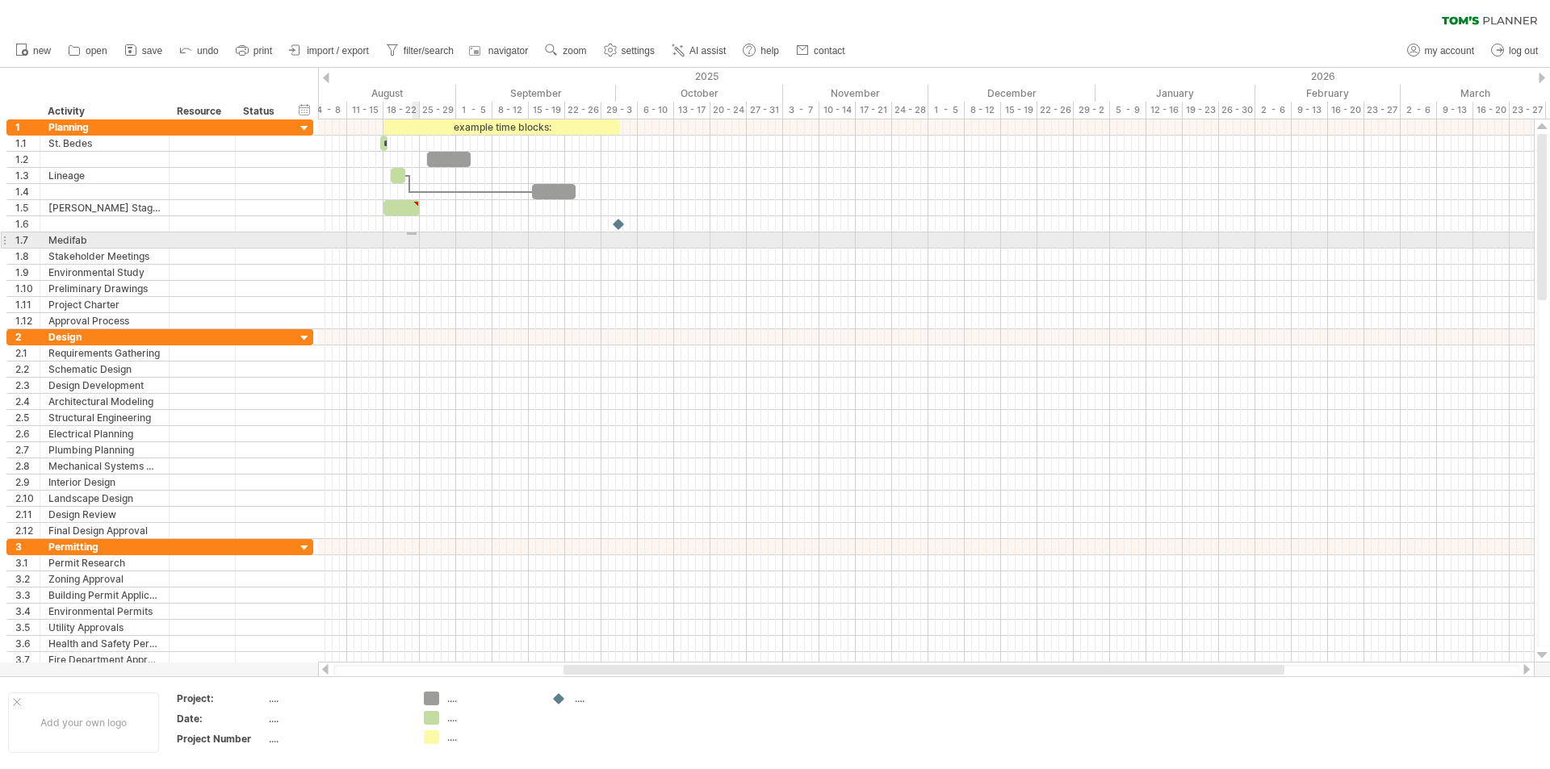
click at [417, 233] on div at bounding box center [926, 241] width 1216 height 16
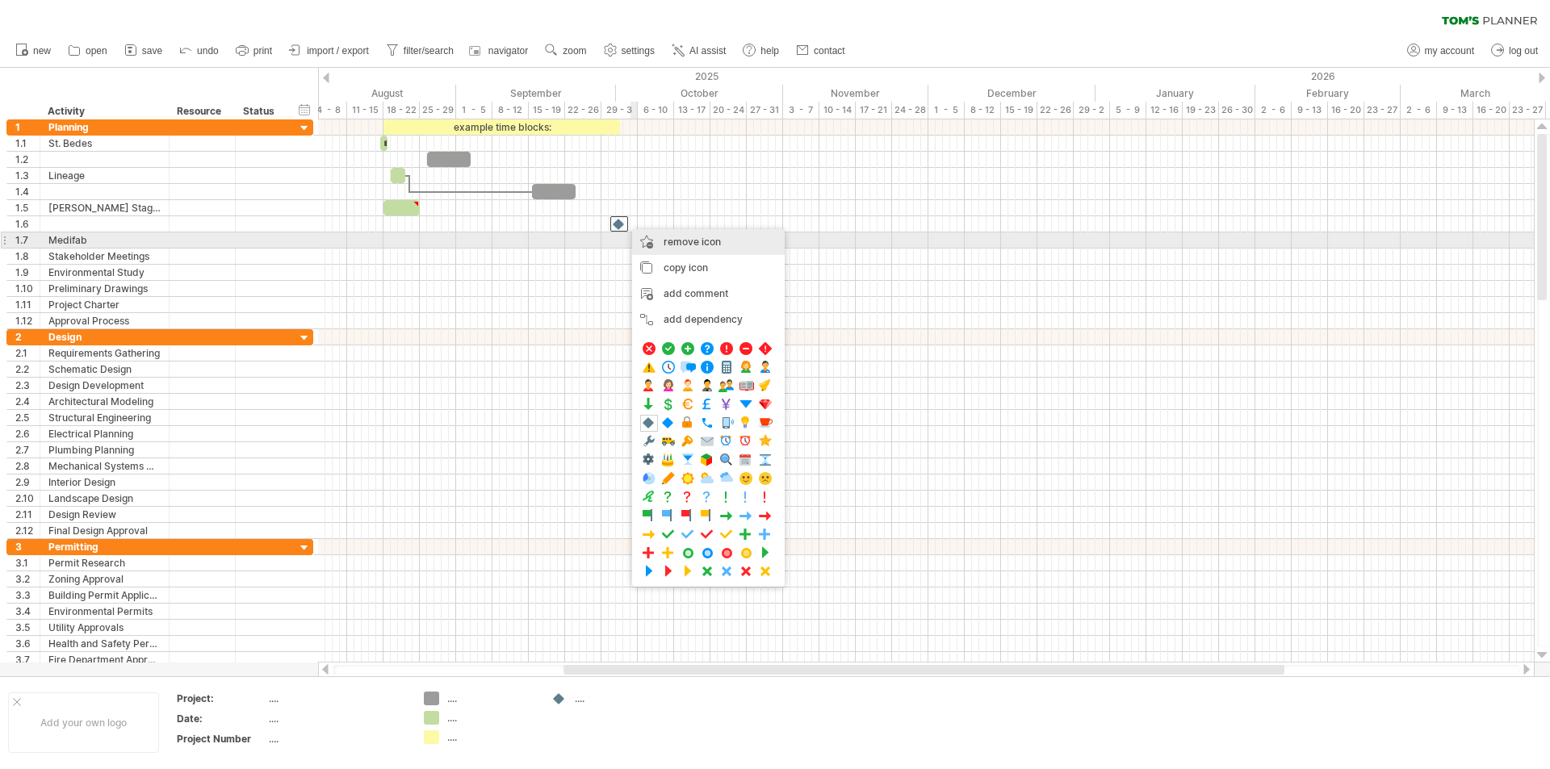
click at [676, 239] on span "remove icon" at bounding box center [692, 242] width 57 height 12
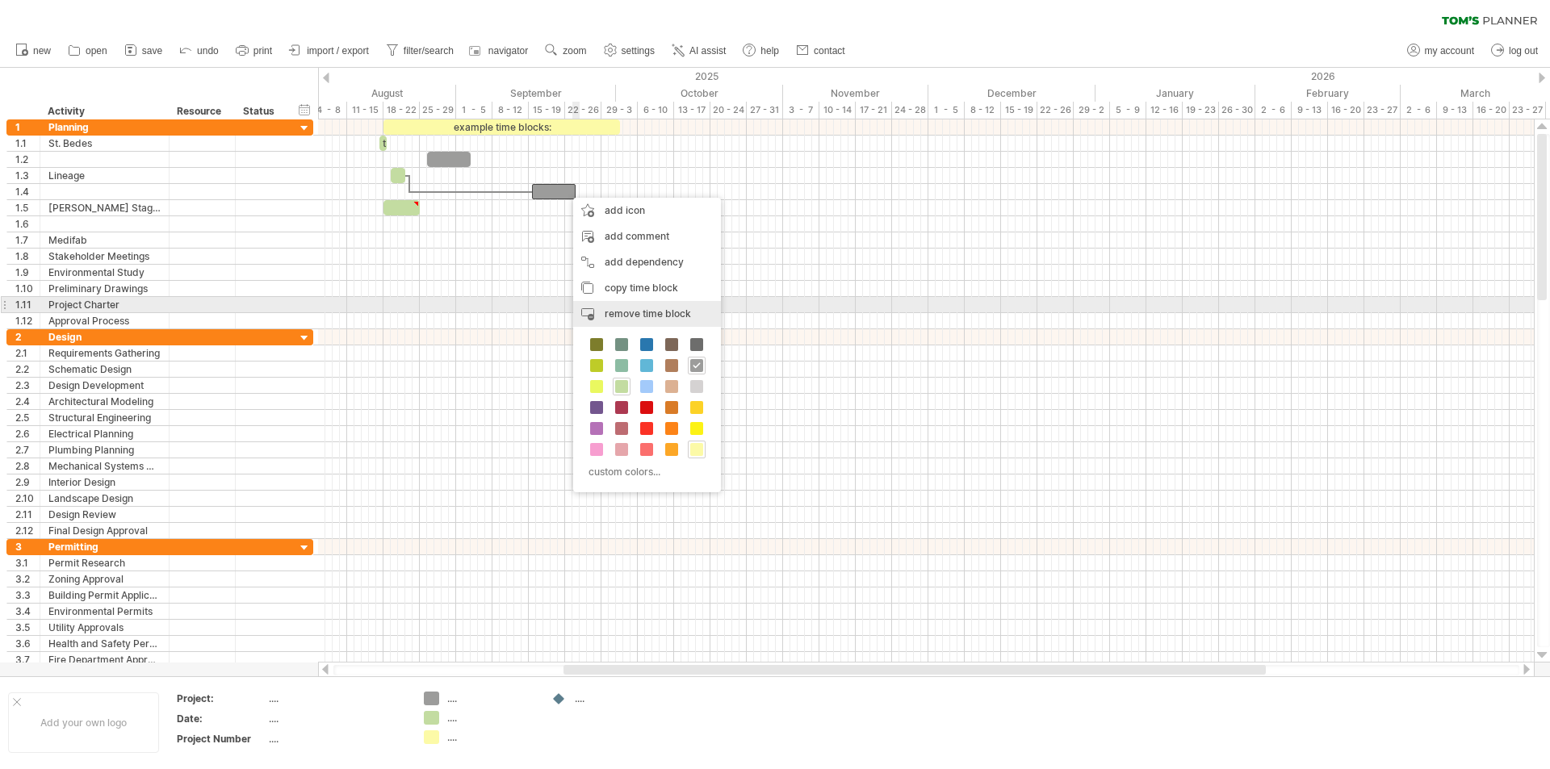
click at [618, 311] on span "remove time block" at bounding box center [648, 314] width 86 height 12
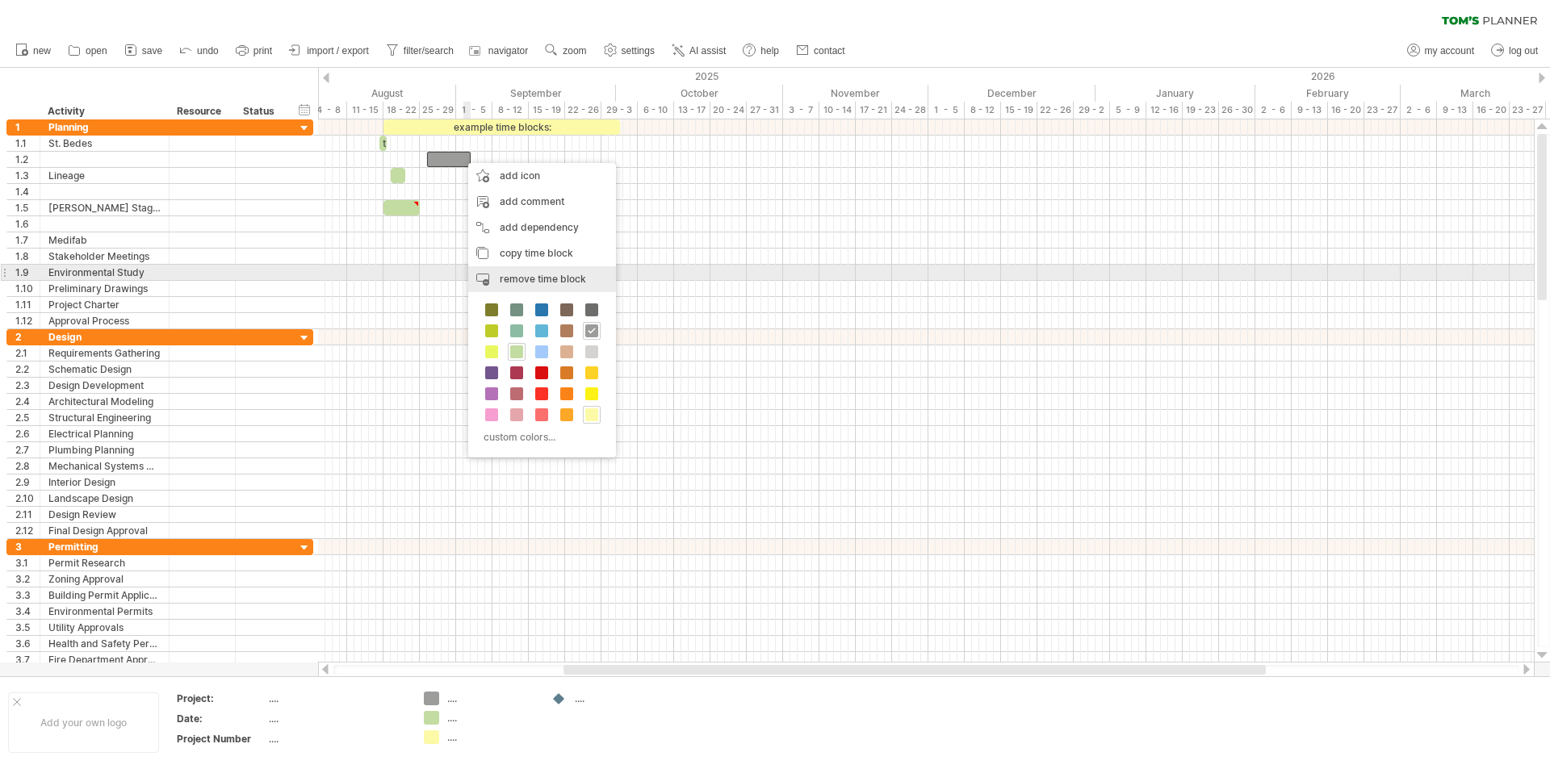
click at [529, 276] on span "remove time block" at bounding box center [543, 279] width 86 height 12
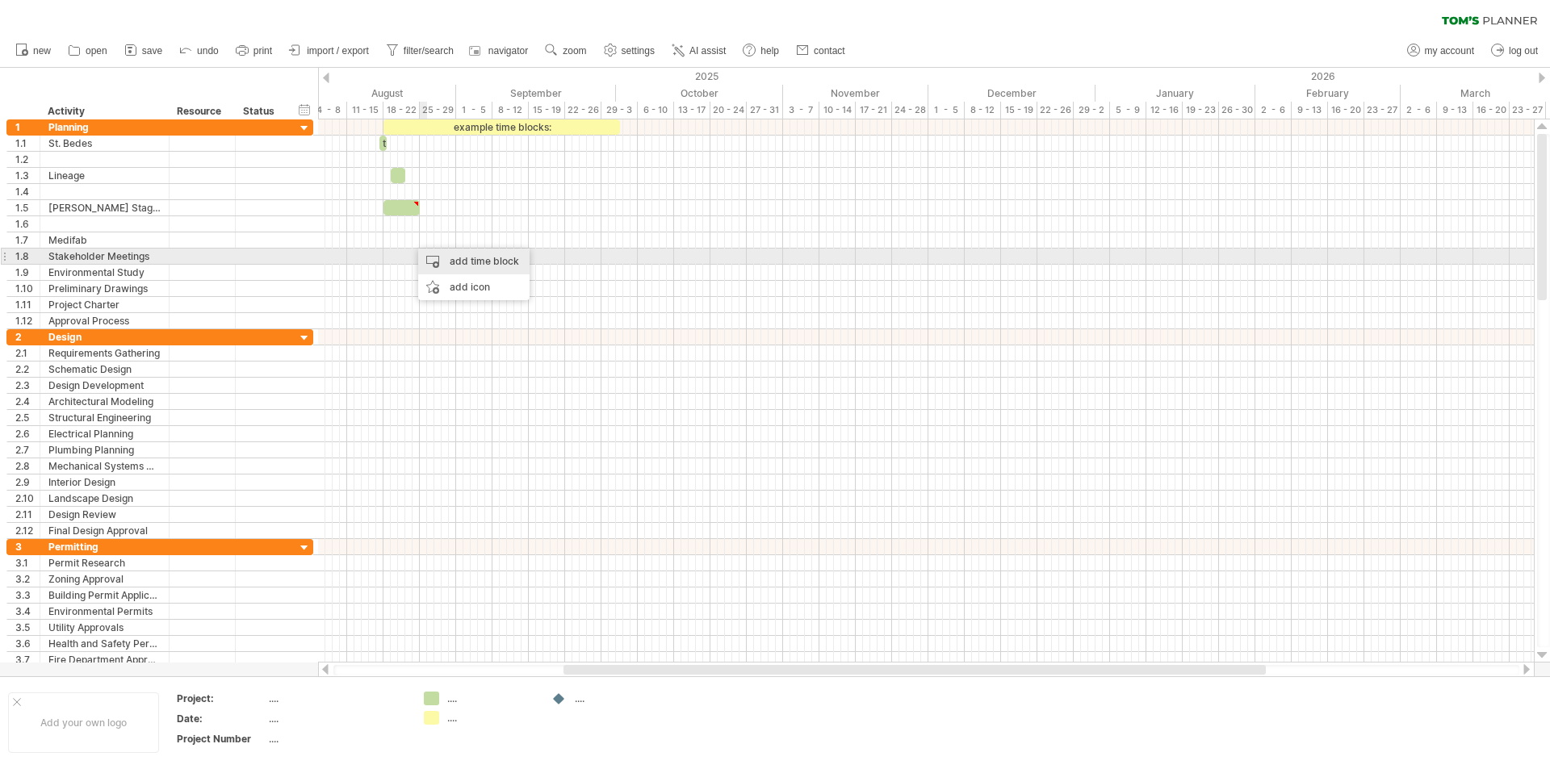
click at [467, 258] on div "add time block" at bounding box center [473, 262] width 111 height 26
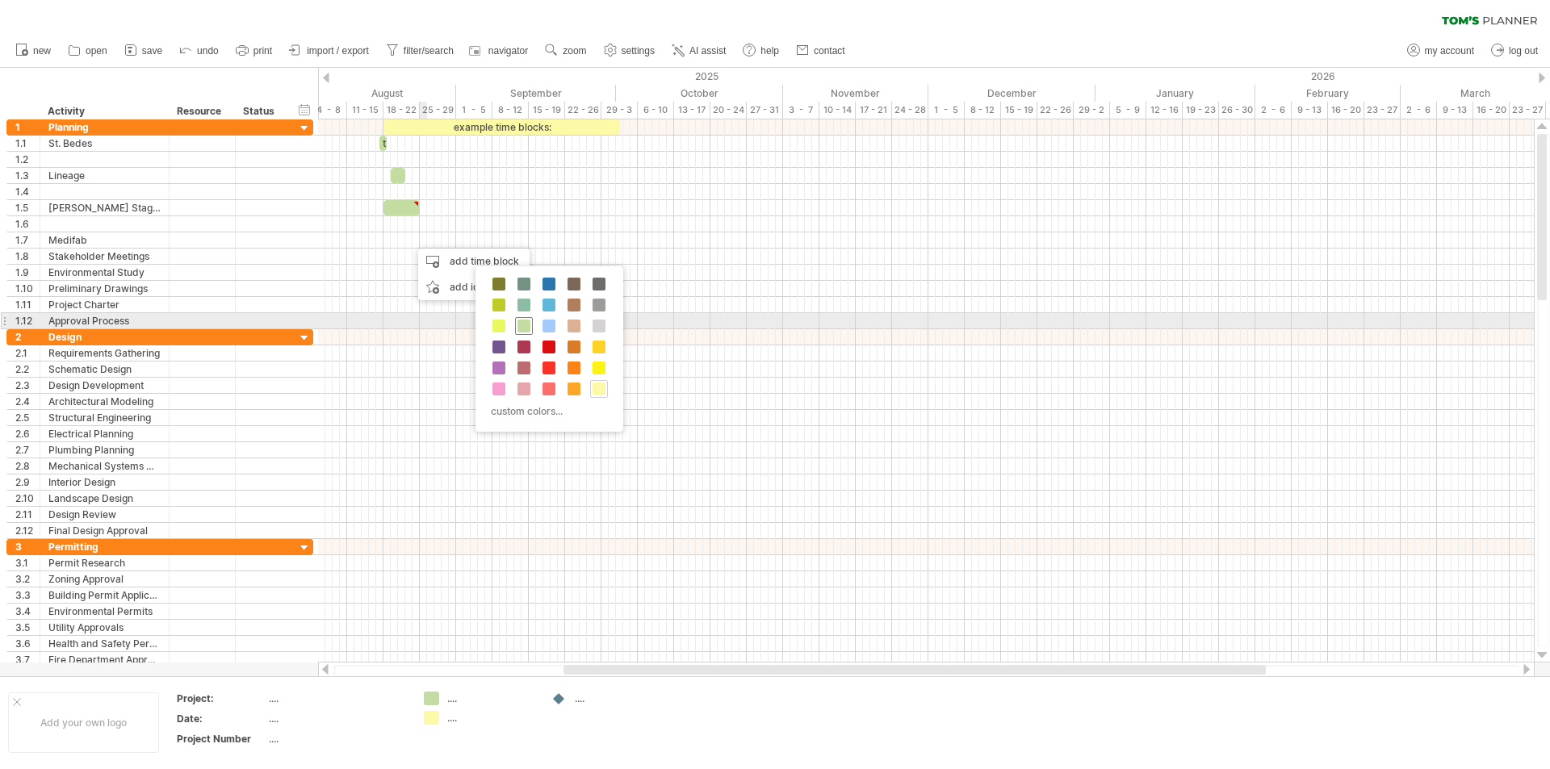
click at [525, 325] on span at bounding box center [524, 326] width 13 height 13
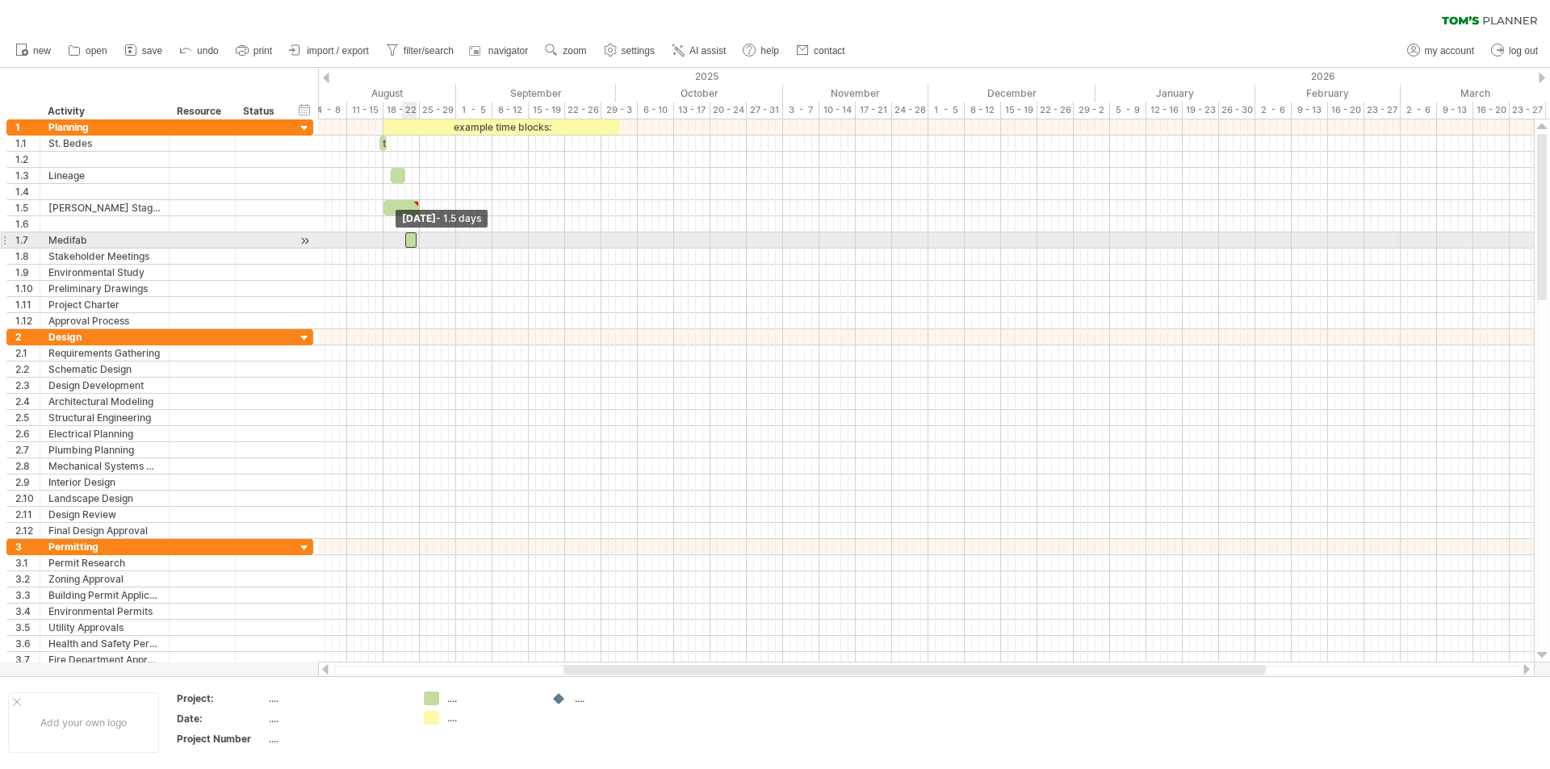
click at [402, 239] on span at bounding box center [405, 240] width 6 height 15
drag, startPoint x: 415, startPoint y: 243, endPoint x: 424, endPoint y: 242, distance: 8.9
click at [424, 242] on span at bounding box center [427, 240] width 6 height 15
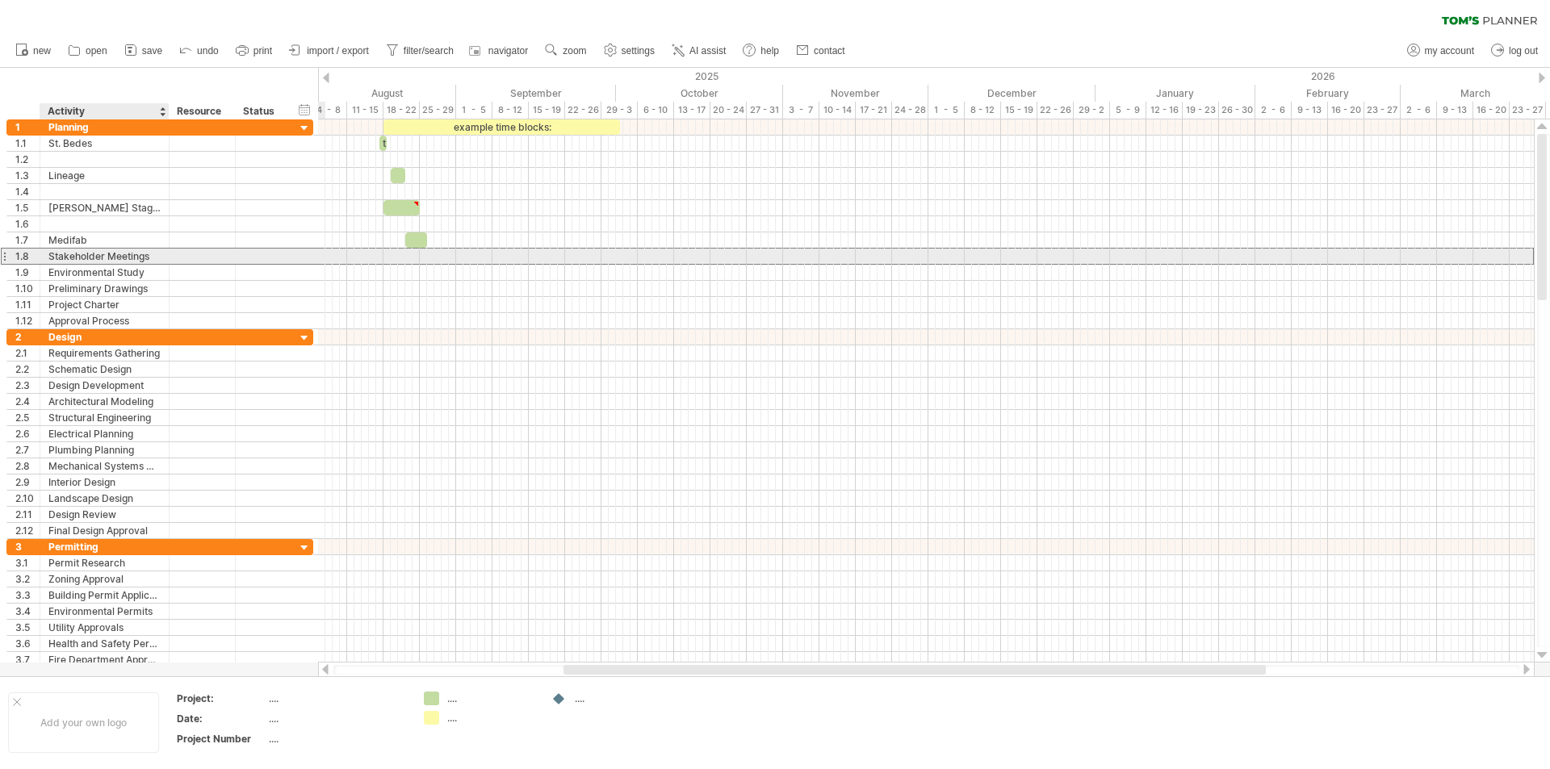
click at [160, 258] on div "Stakeholder Meetings" at bounding box center [104, 256] width 112 height 15
type input "*"
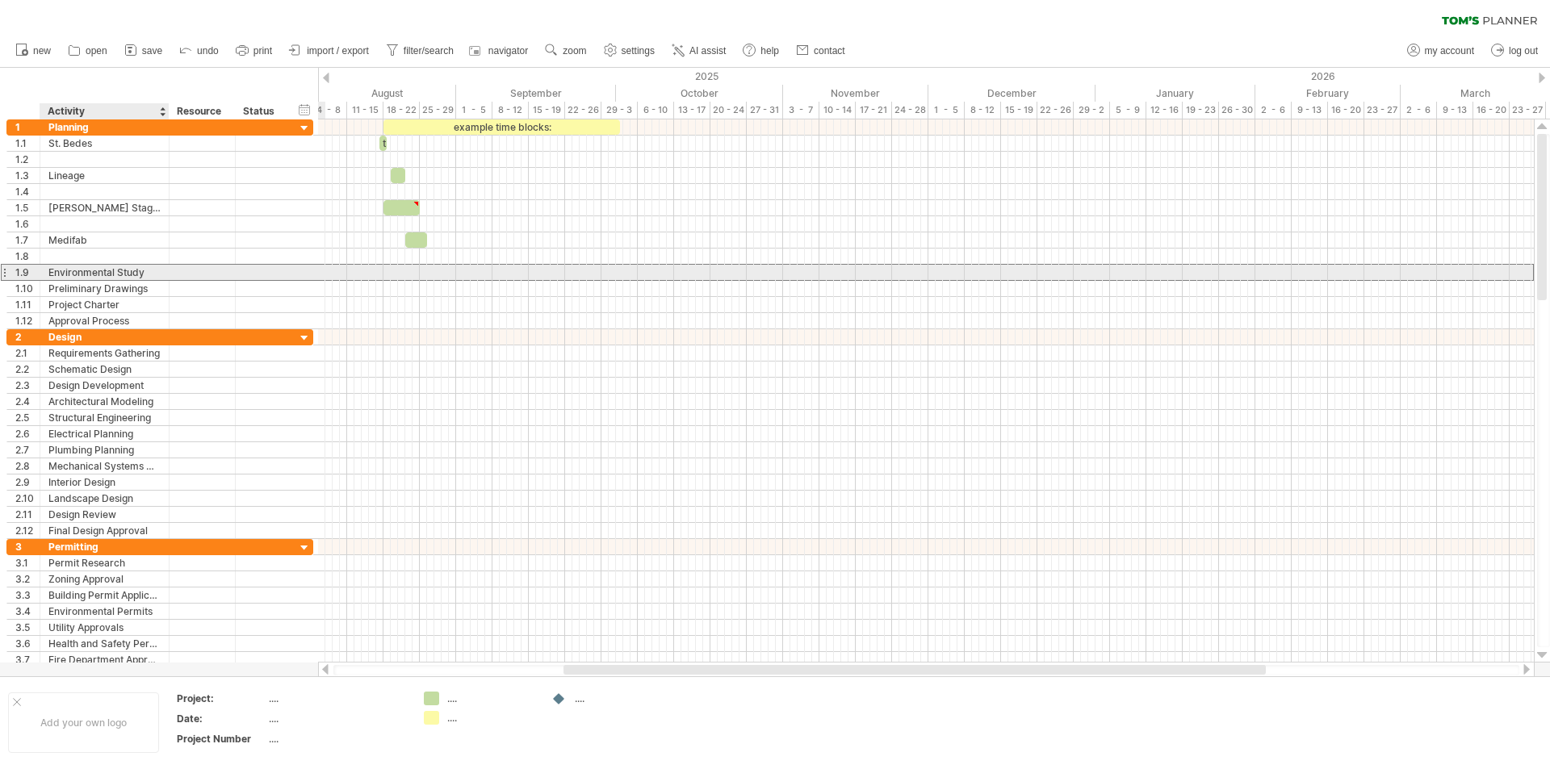
click at [161, 274] on div "**********" at bounding box center [104, 272] width 129 height 15
click at [156, 273] on div "Environmental Study" at bounding box center [104, 272] width 112 height 15
type input "*"
type input "**********"
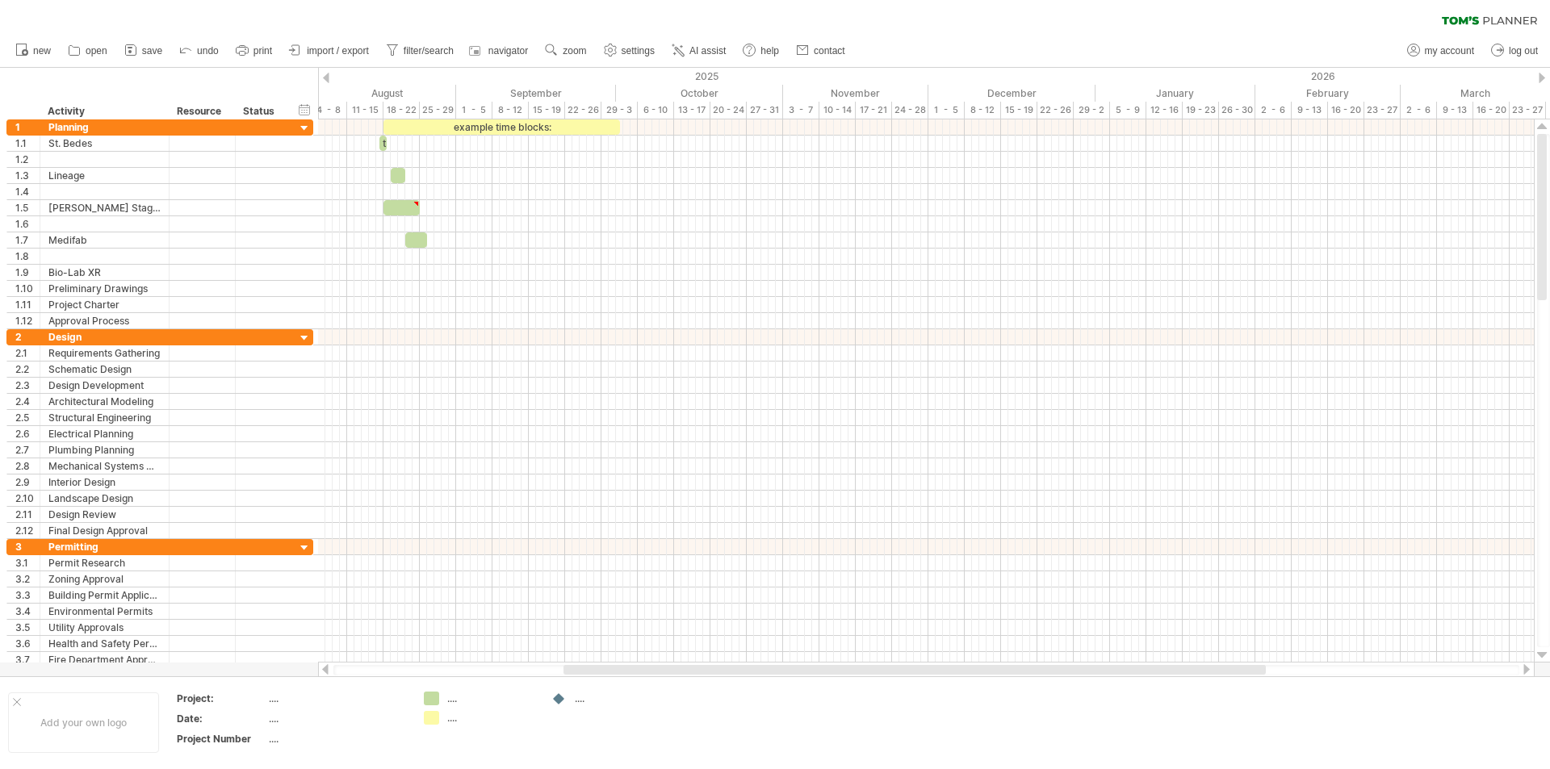
drag, startPoint x: 327, startPoint y: 78, endPoint x: 306, endPoint y: 82, distance: 21.2
click at [303, 81] on div "Trying to reach [DOMAIN_NAME] Connected again... 0% clear filter new 1" at bounding box center [775, 384] width 1550 height 769
drag, startPoint x: 325, startPoint y: 80, endPoint x: 312, endPoint y: 82, distance: 13.0
click at [305, 81] on div "Trying to reach [DOMAIN_NAME] Connected again... 0% clear filter new 1" at bounding box center [775, 384] width 1550 height 769
drag, startPoint x: 324, startPoint y: 78, endPoint x: 311, endPoint y: 82, distance: 13.5
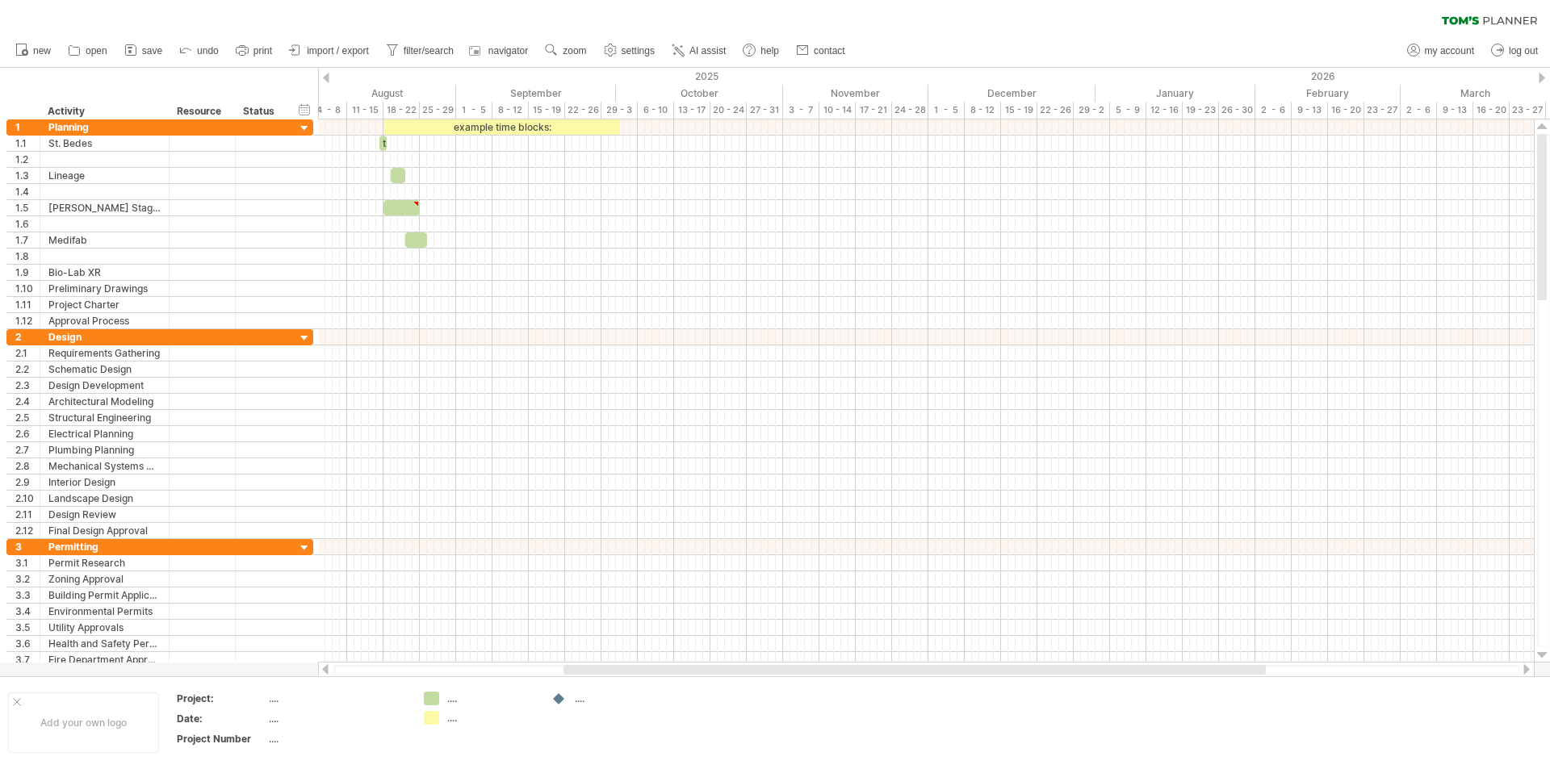
click at [311, 82] on div "Trying to reach [DOMAIN_NAME] Connected again... 0% clear filter new 1" at bounding box center [775, 384] width 1550 height 769
drag, startPoint x: 319, startPoint y: 111, endPoint x: 329, endPoint y: 109, distance: 10.6
click at [329, 109] on div "4 - 8" at bounding box center [336, 110] width 36 height 17
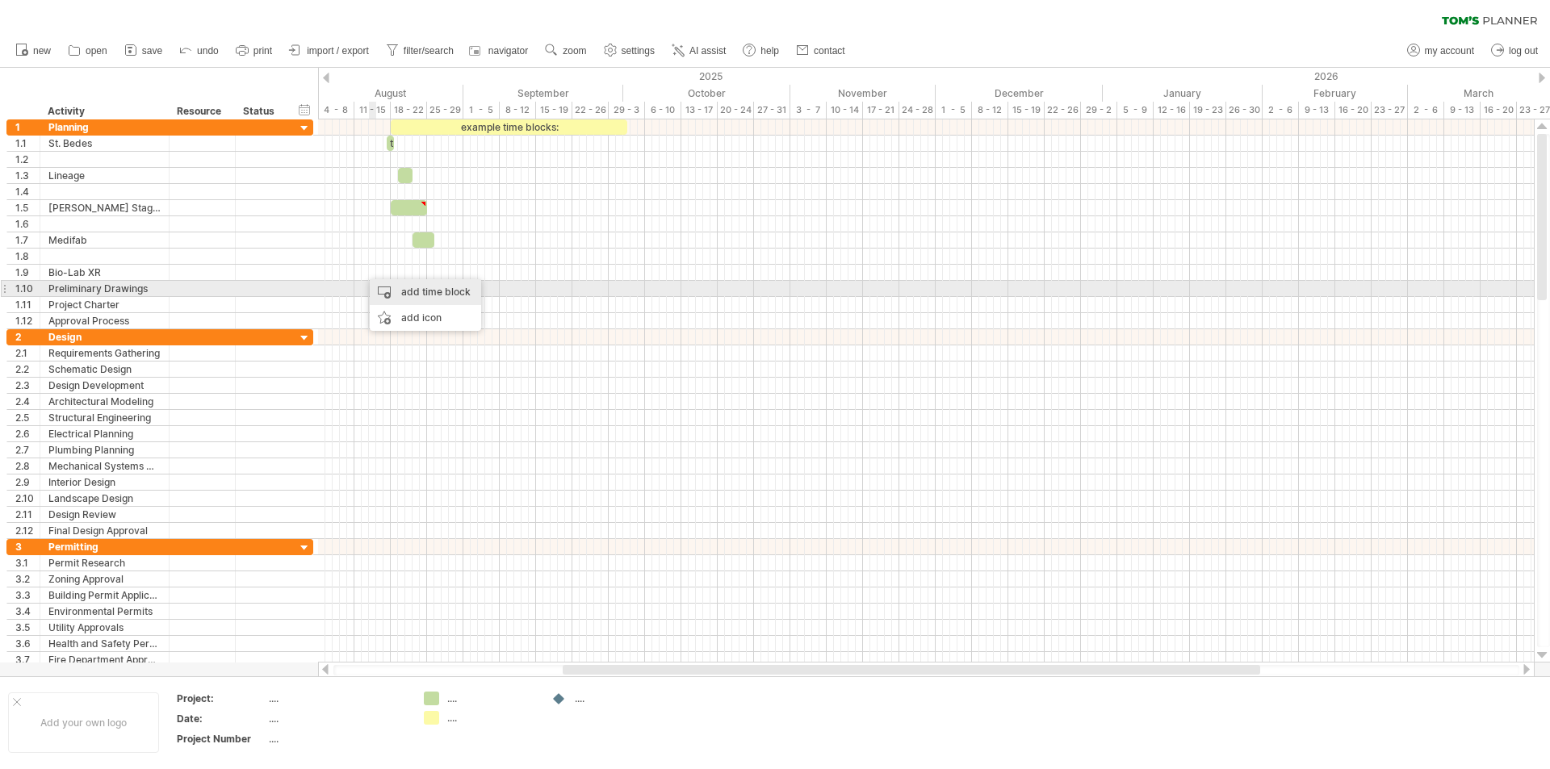
click at [408, 289] on div "add time block" at bounding box center [425, 292] width 111 height 26
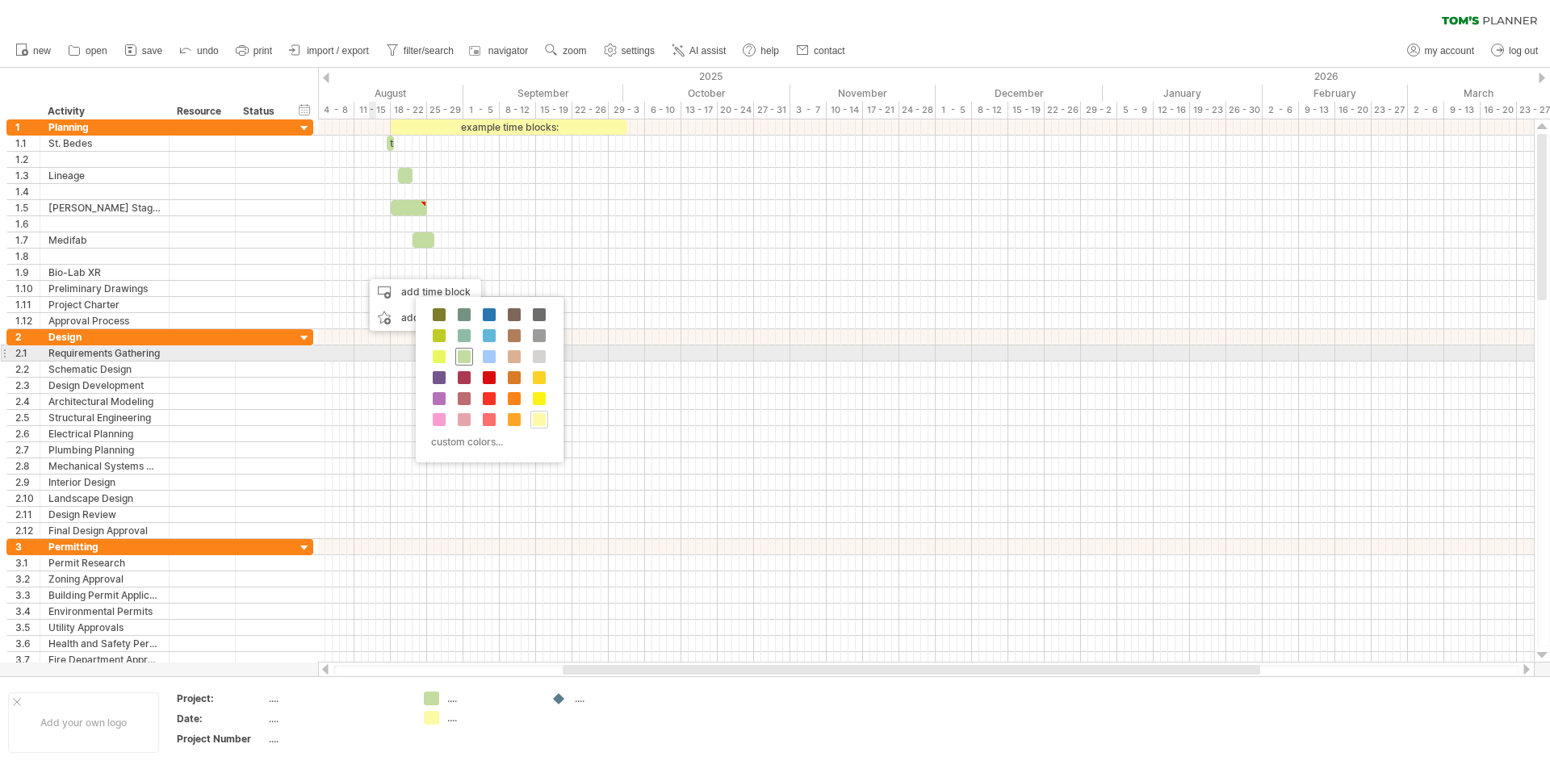
click at [461, 357] on span at bounding box center [464, 356] width 13 height 13
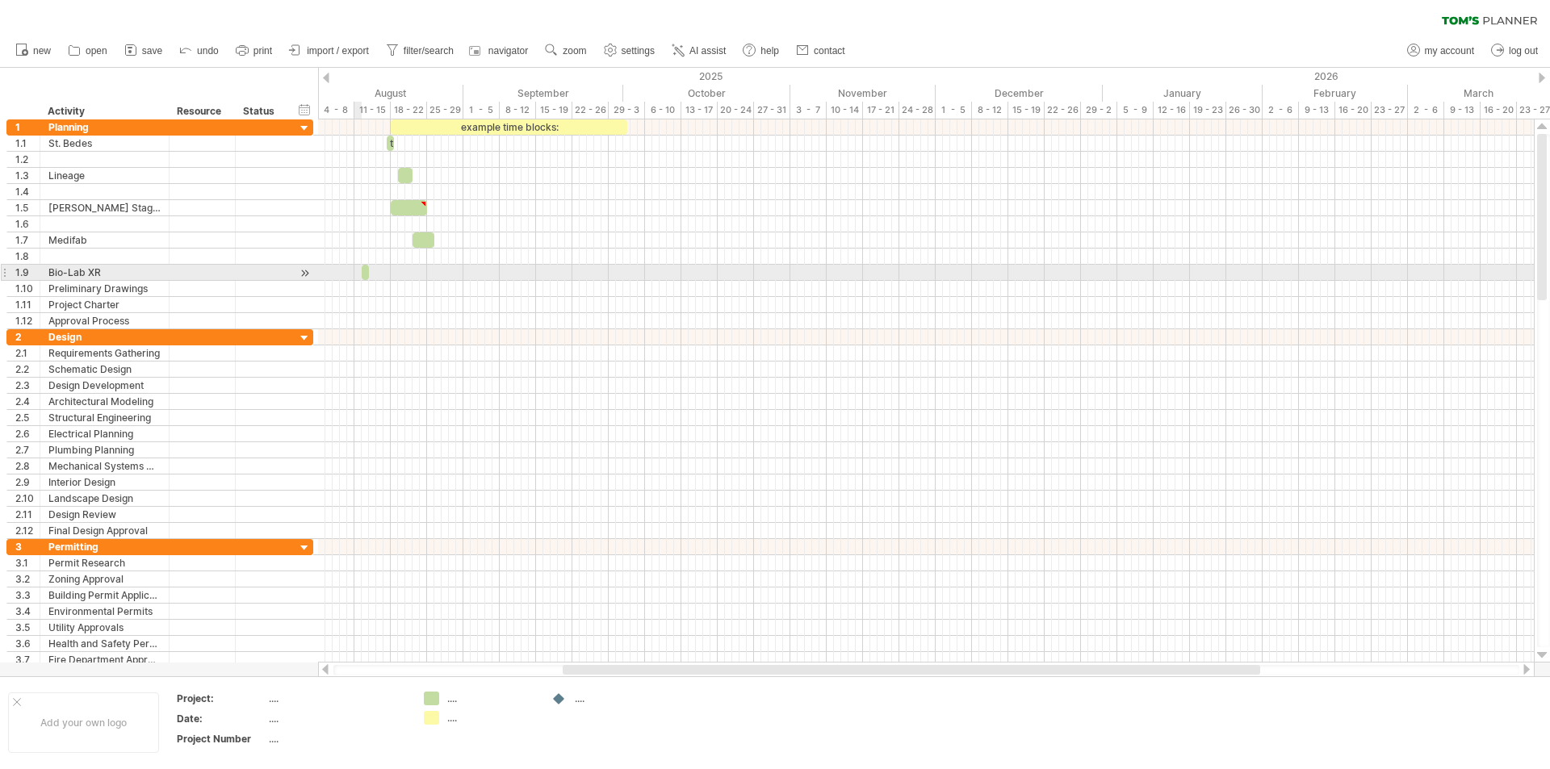
click at [354, 270] on div at bounding box center [926, 273] width 1216 height 16
click at [356, 274] on span at bounding box center [354, 272] width 6 height 15
drag, startPoint x: 355, startPoint y: 270, endPoint x: 371, endPoint y: 270, distance: 16.1
click at [370, 270] on div at bounding box center [368, 272] width 4 height 15
drag, startPoint x: 367, startPoint y: 272, endPoint x: 396, endPoint y: 270, distance: 29.2
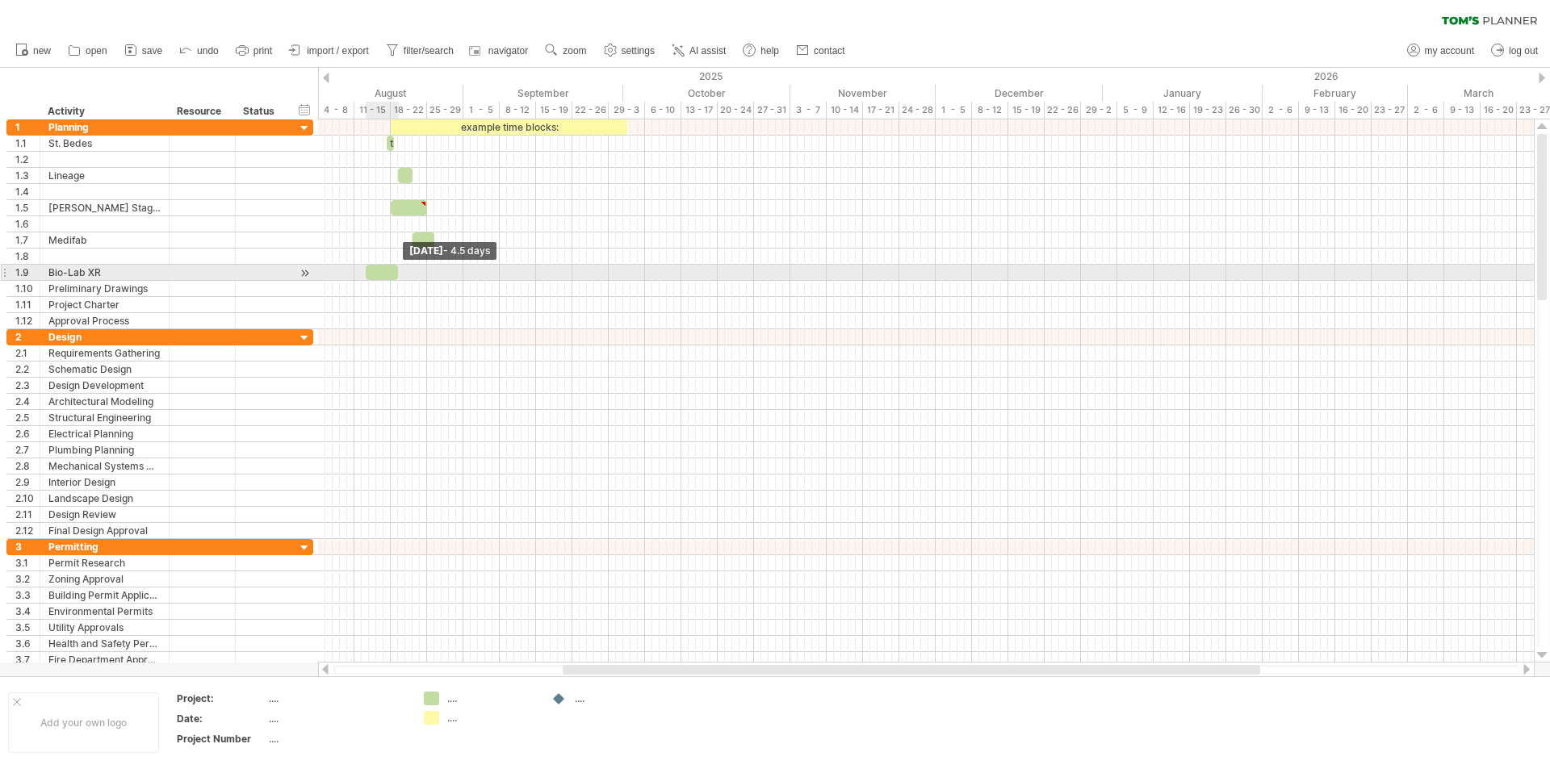
click at [396, 270] on span at bounding box center [398, 272] width 6 height 15
click at [157, 287] on div "Preliminary Drawings" at bounding box center [104, 288] width 112 height 15
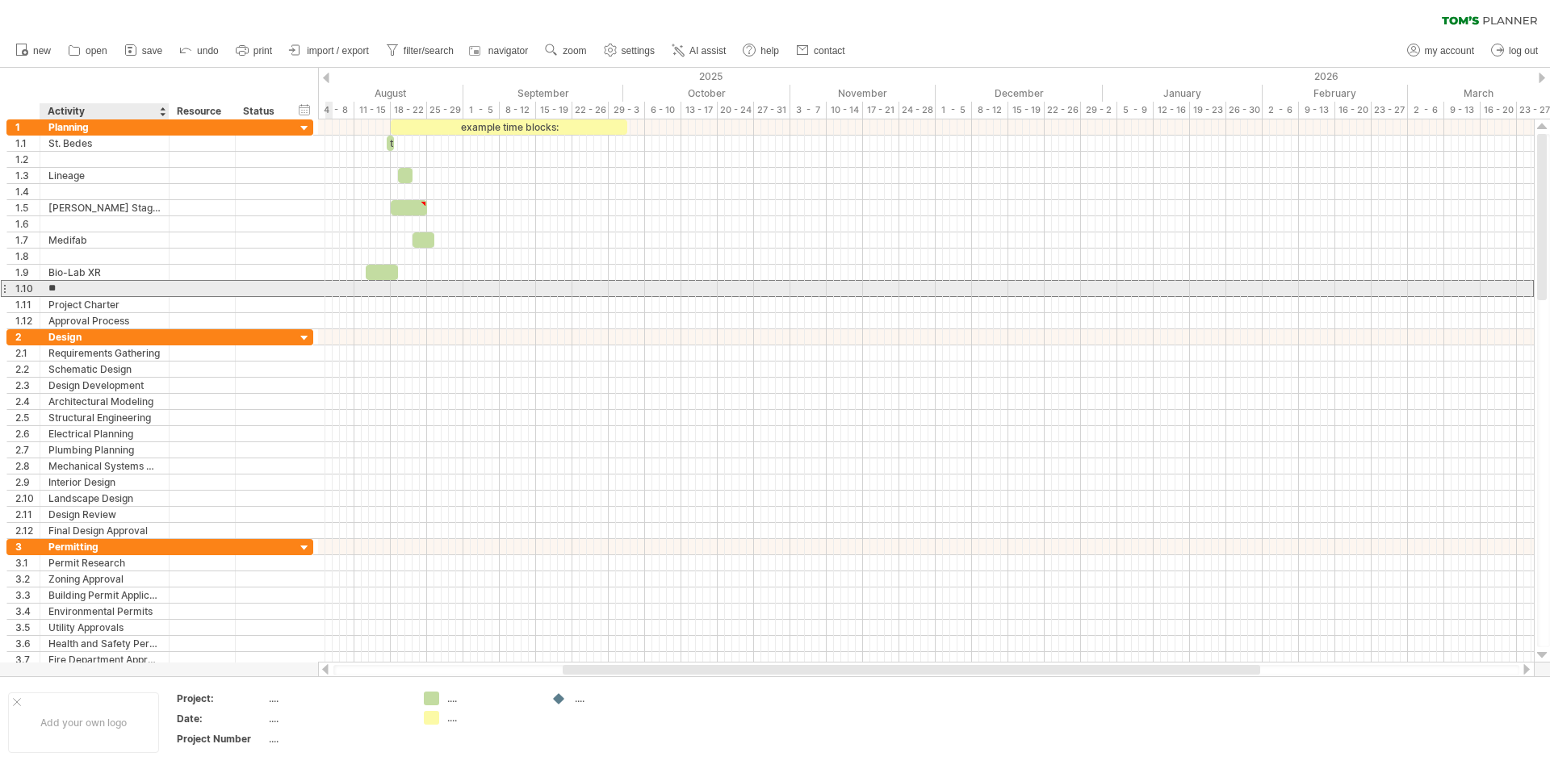
type input "*"
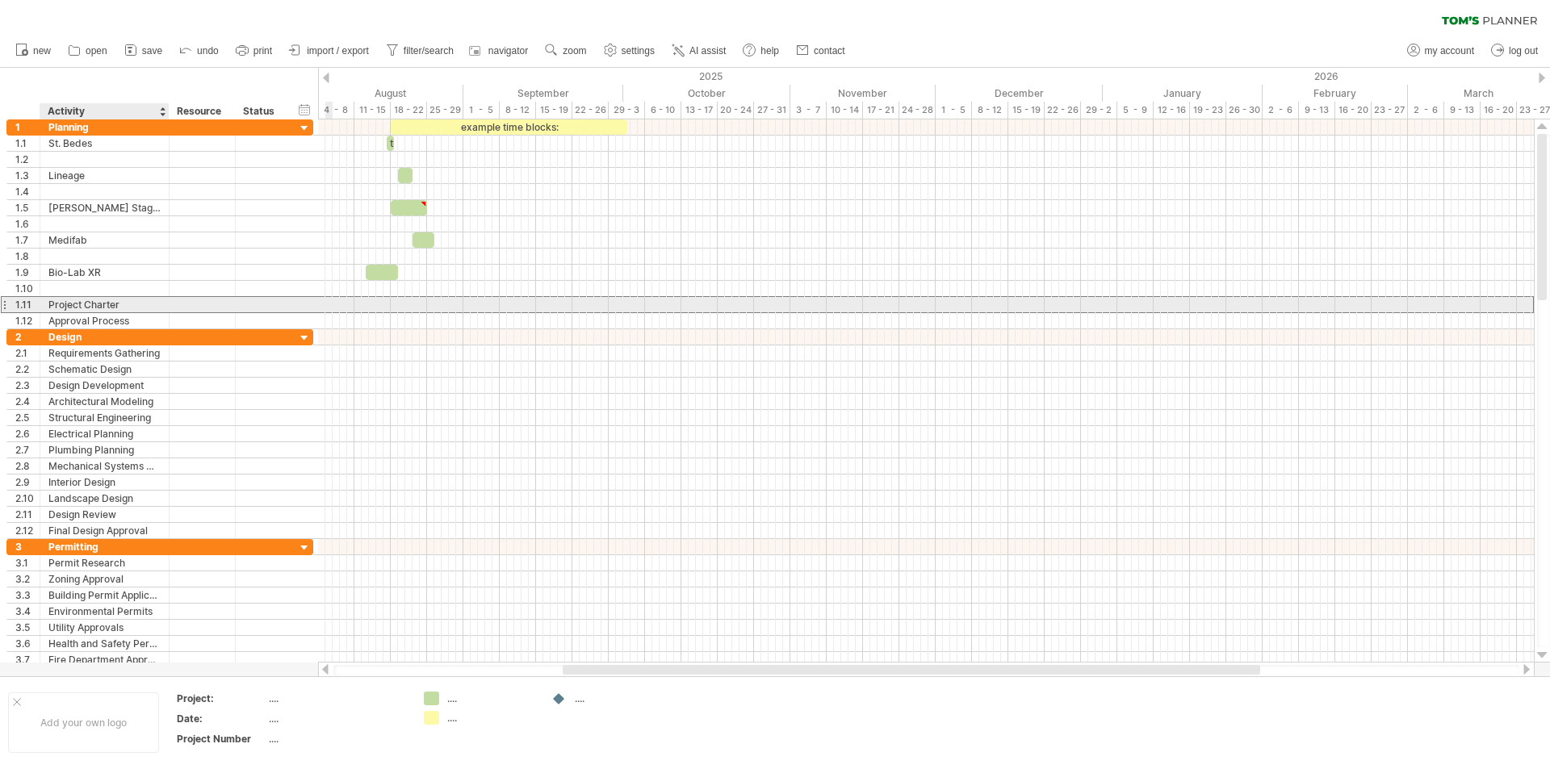
click at [140, 304] on div "Project Charter" at bounding box center [104, 304] width 112 height 15
type input "*"
type input "*******"
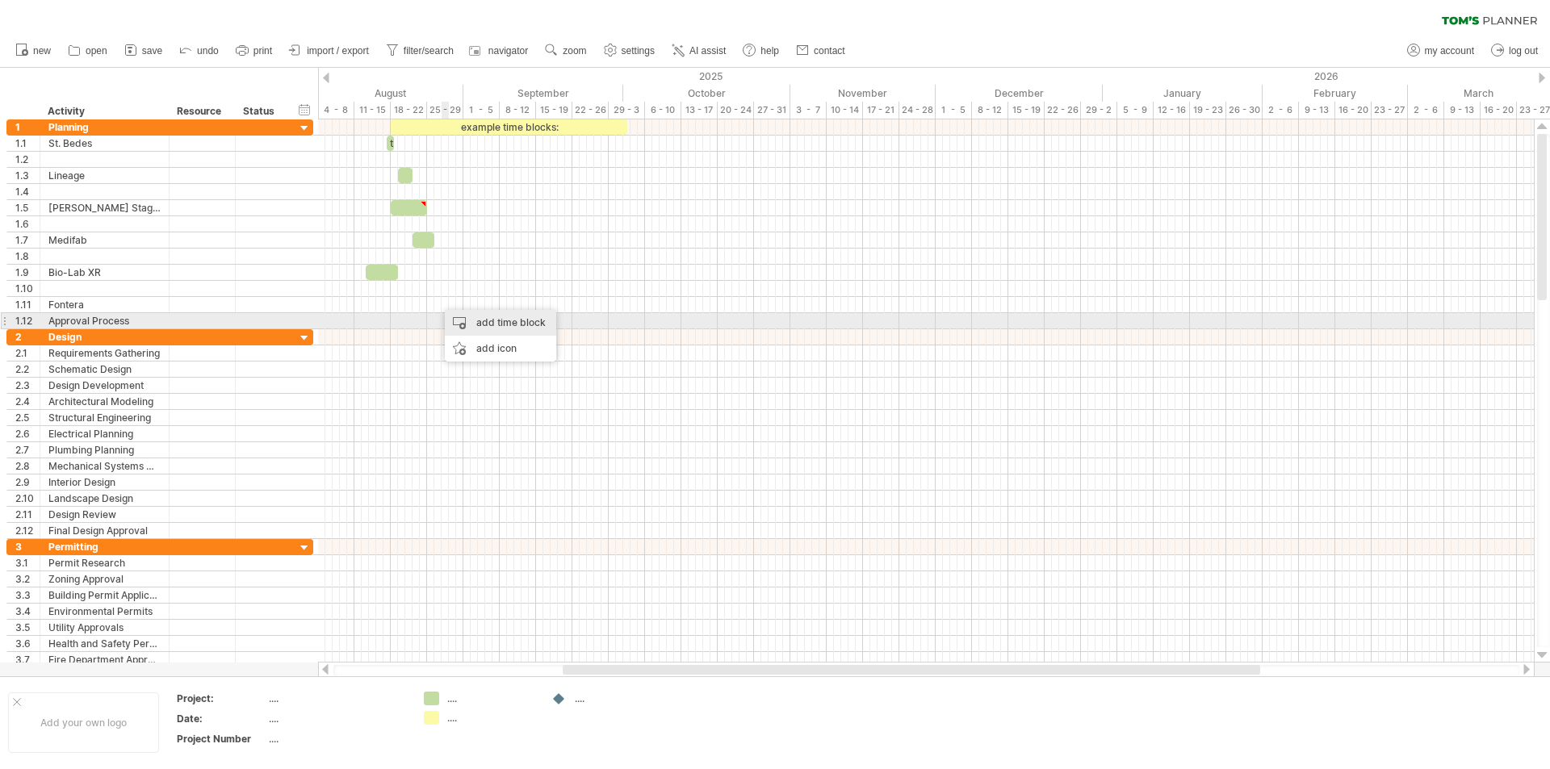
click at [479, 321] on div "add time block" at bounding box center [500, 323] width 111 height 26
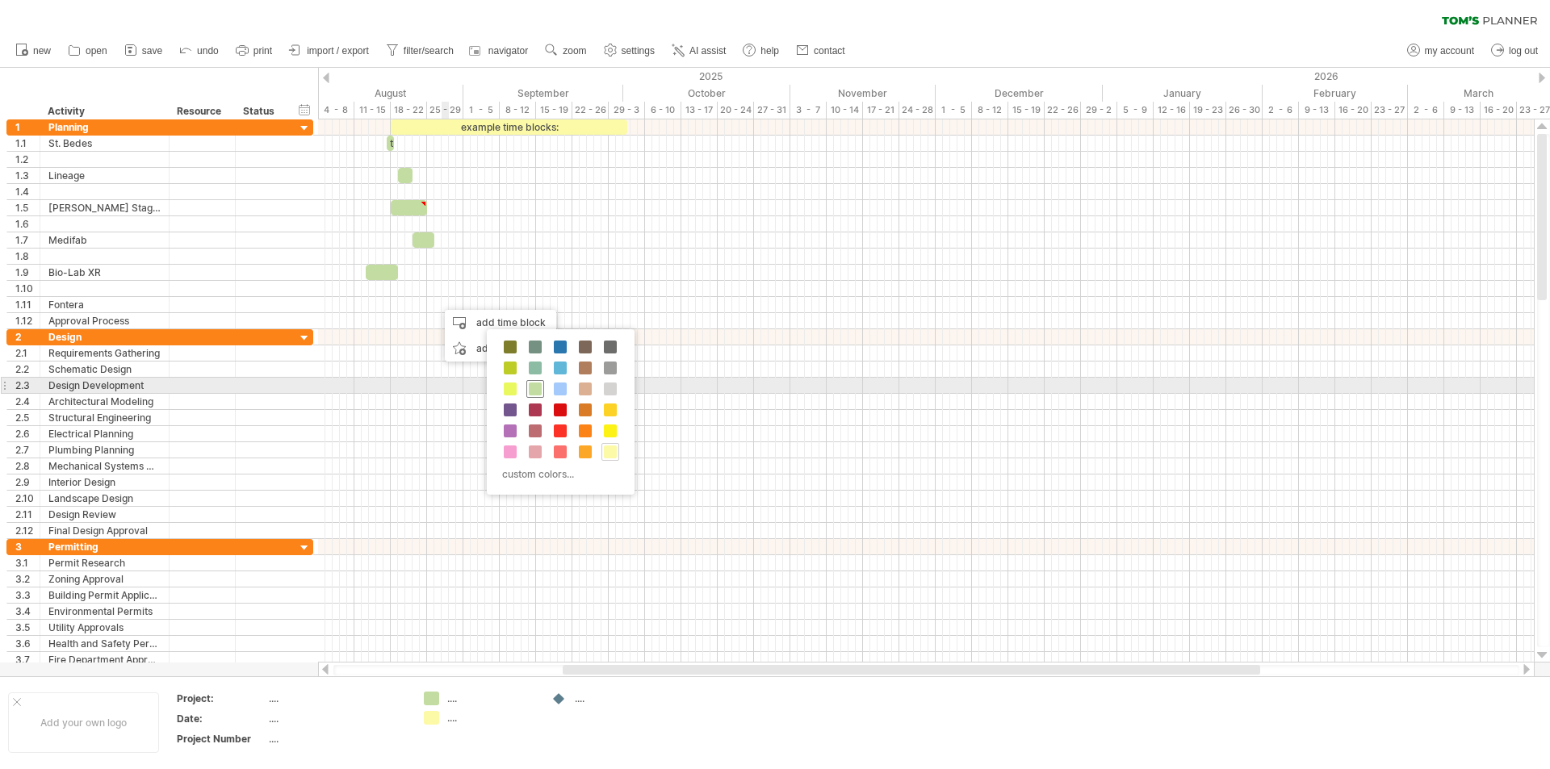
click at [530, 388] on span at bounding box center [535, 389] width 13 height 13
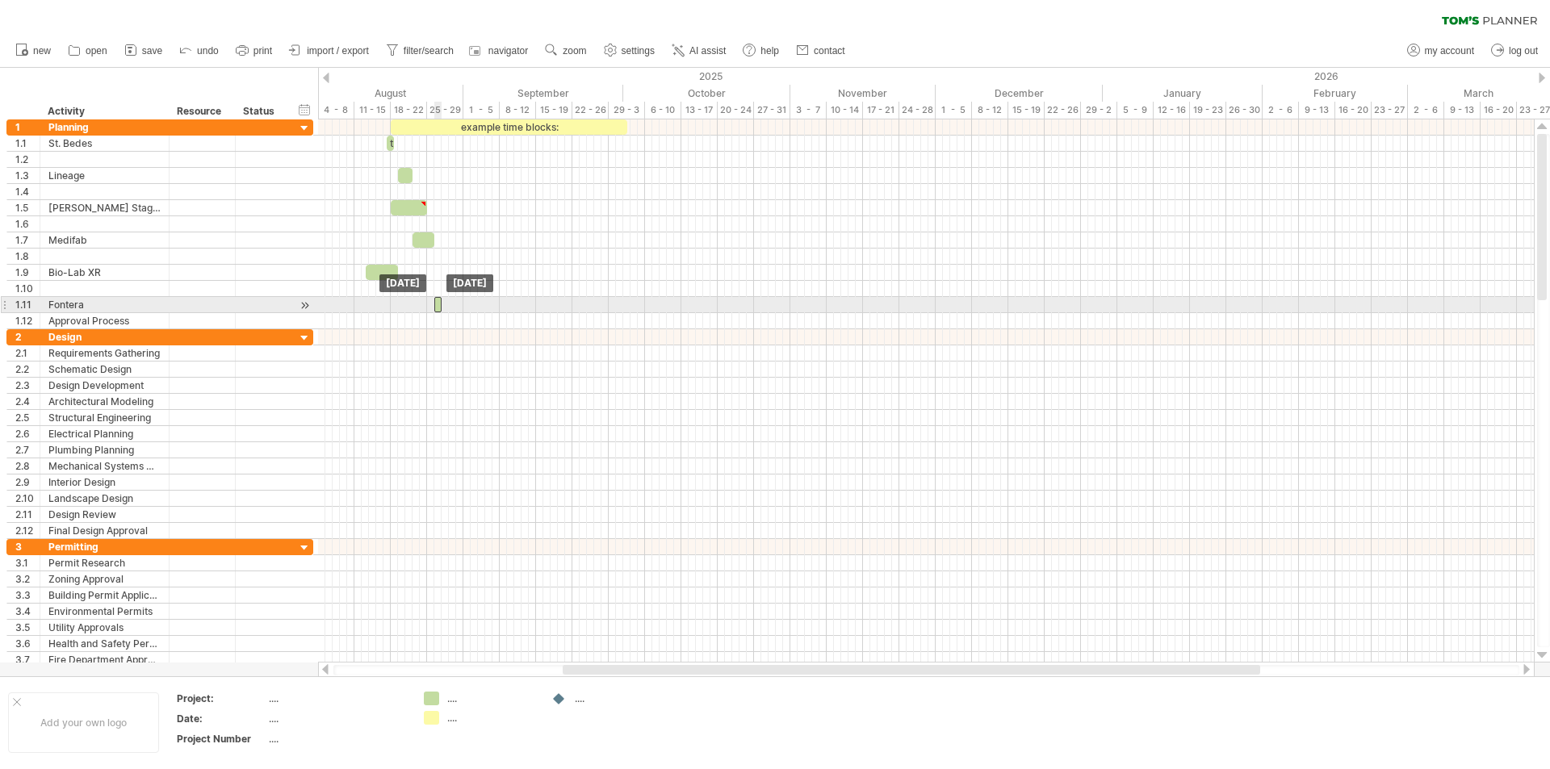
click at [437, 305] on div at bounding box center [437, 304] width 7 height 15
drag, startPoint x: 440, startPoint y: 306, endPoint x: 497, endPoint y: 305, distance: 57.3
click at [497, 305] on span at bounding box center [500, 304] width 6 height 15
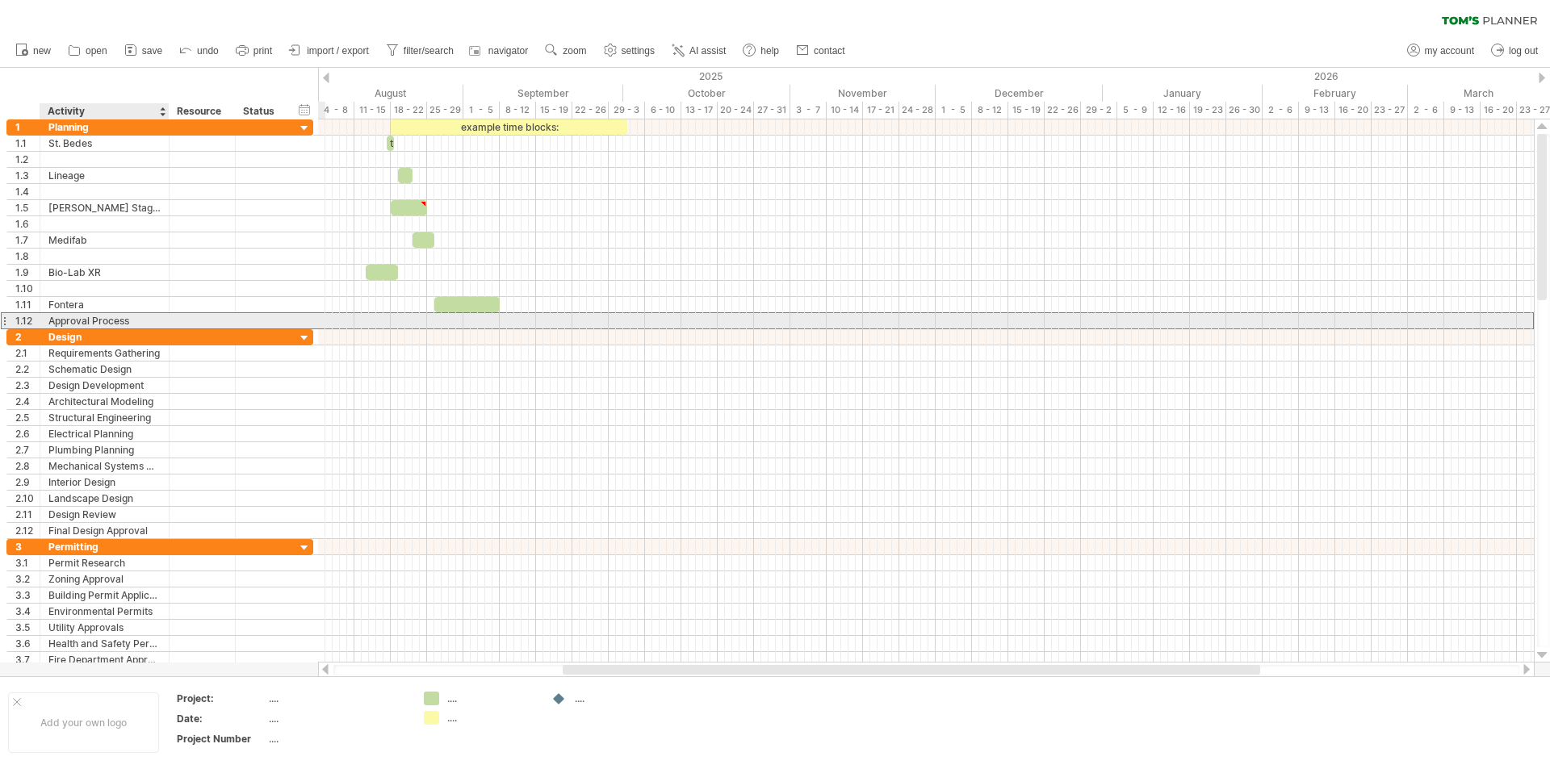
click at [148, 316] on div "Approval Process" at bounding box center [104, 320] width 112 height 15
type input "*"
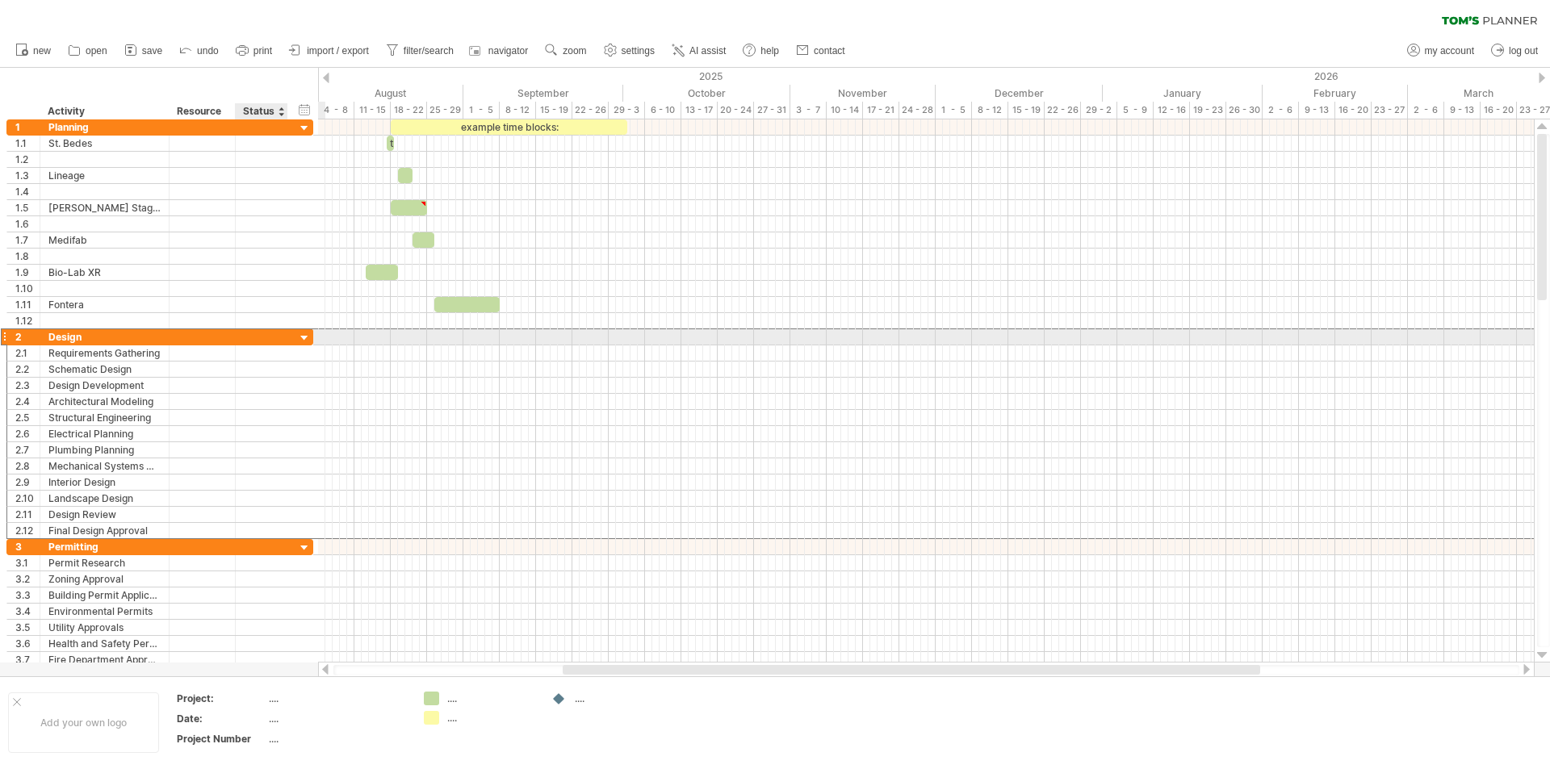
click at [279, 335] on div at bounding box center [262, 336] width 52 height 15
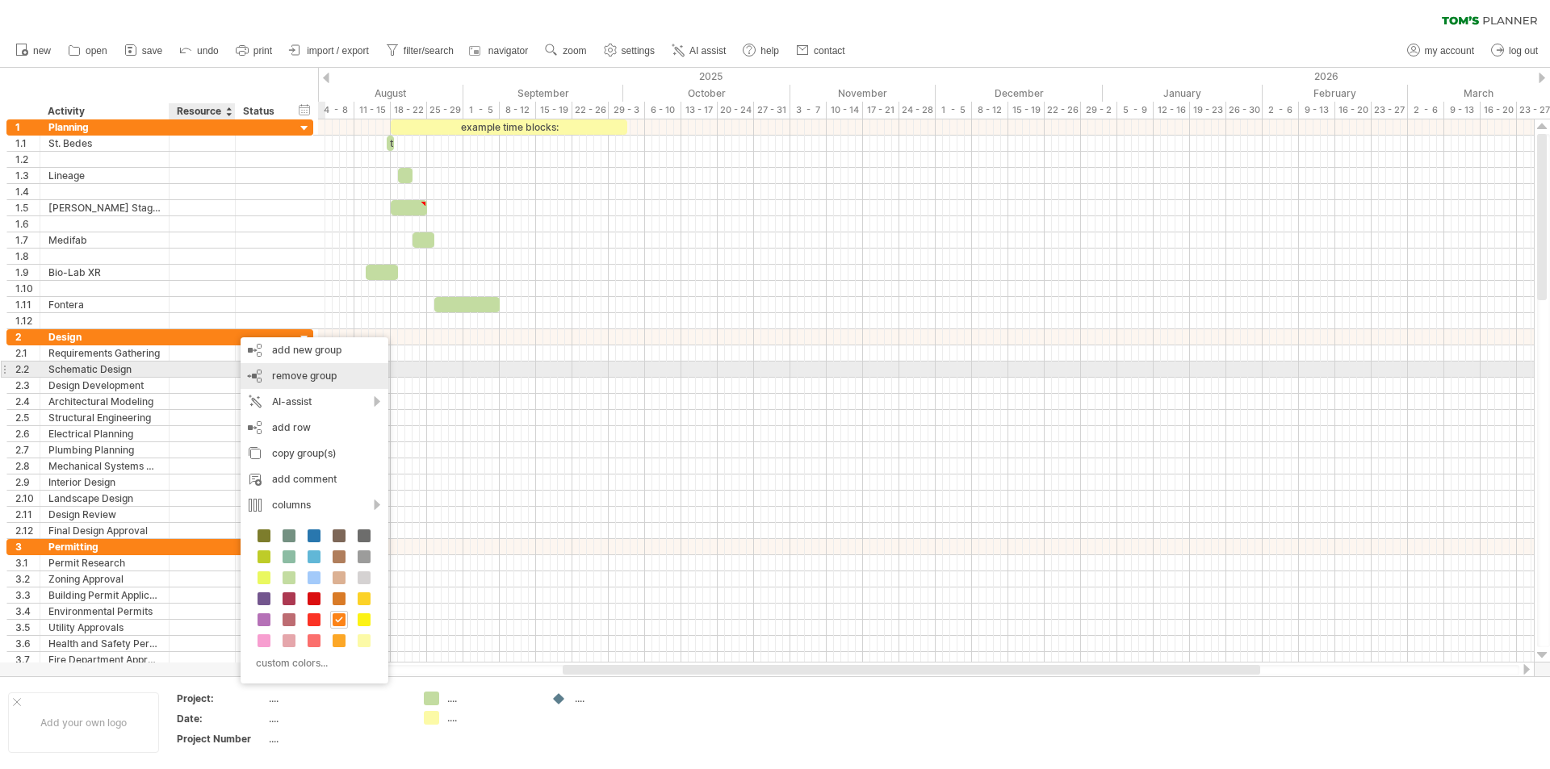
click at [291, 372] on span "remove group" at bounding box center [304, 376] width 65 height 12
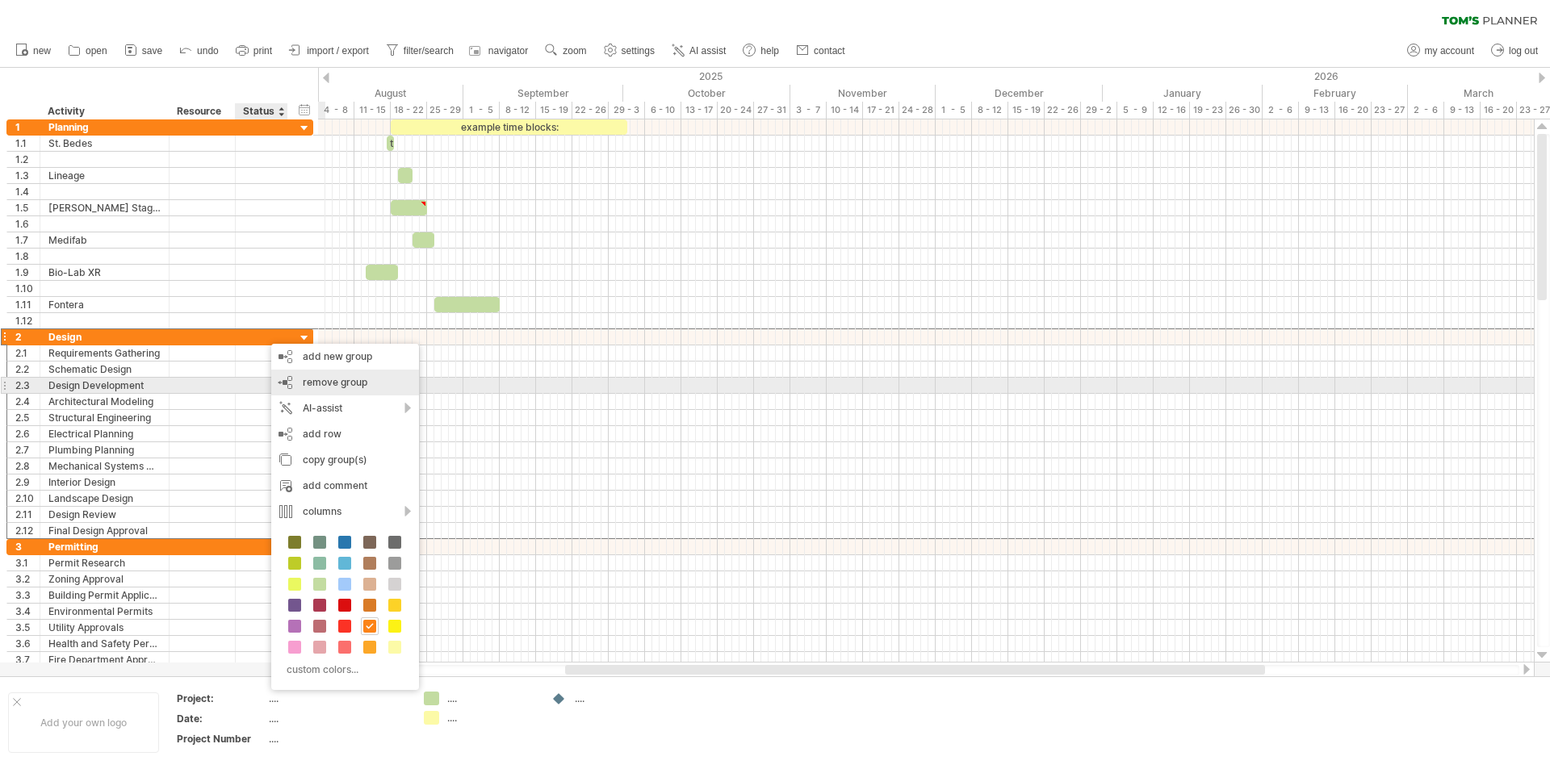
click at [321, 383] on span "remove group" at bounding box center [335, 382] width 65 height 12
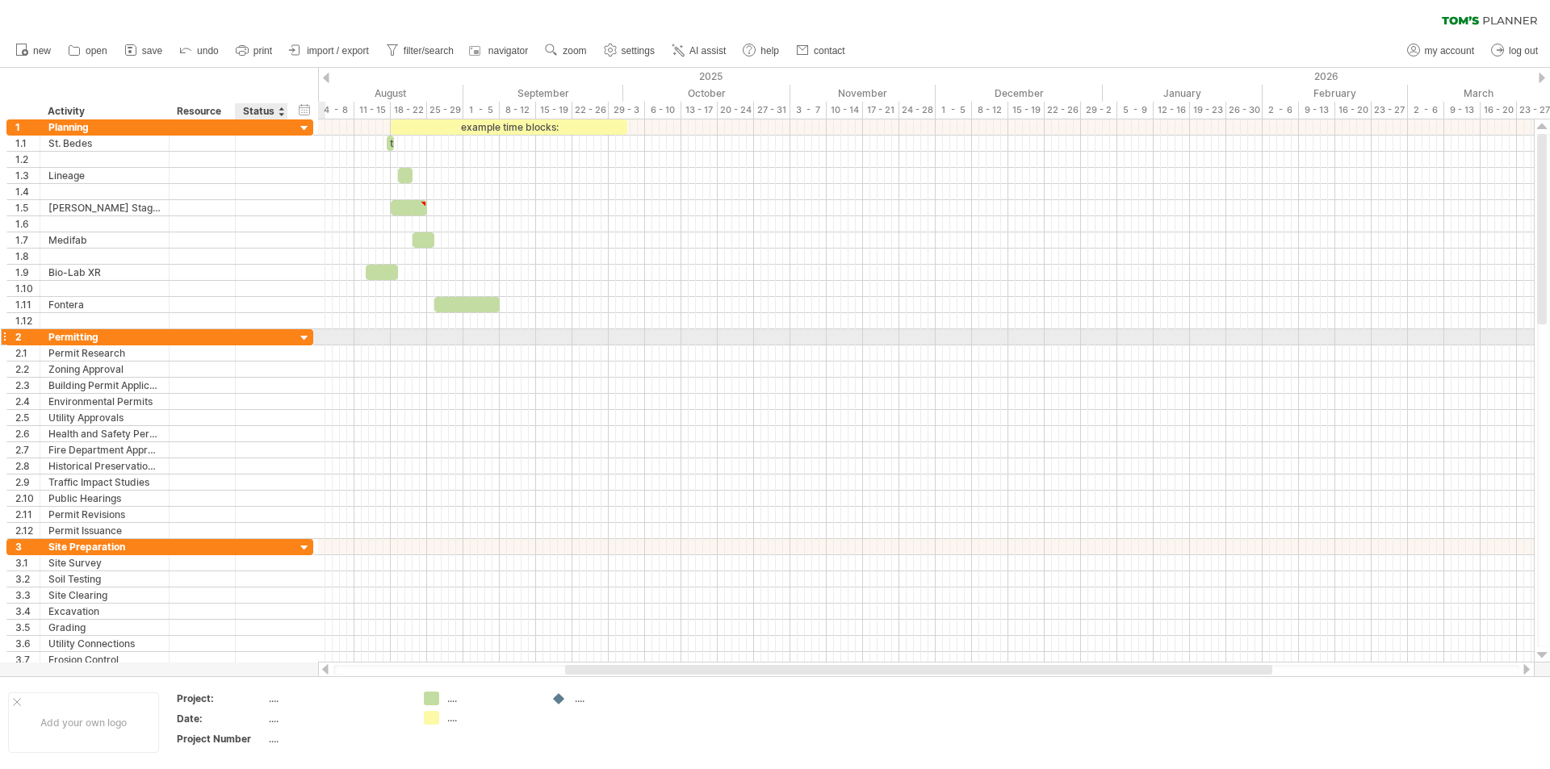
click at [303, 337] on div at bounding box center [304, 338] width 15 height 15
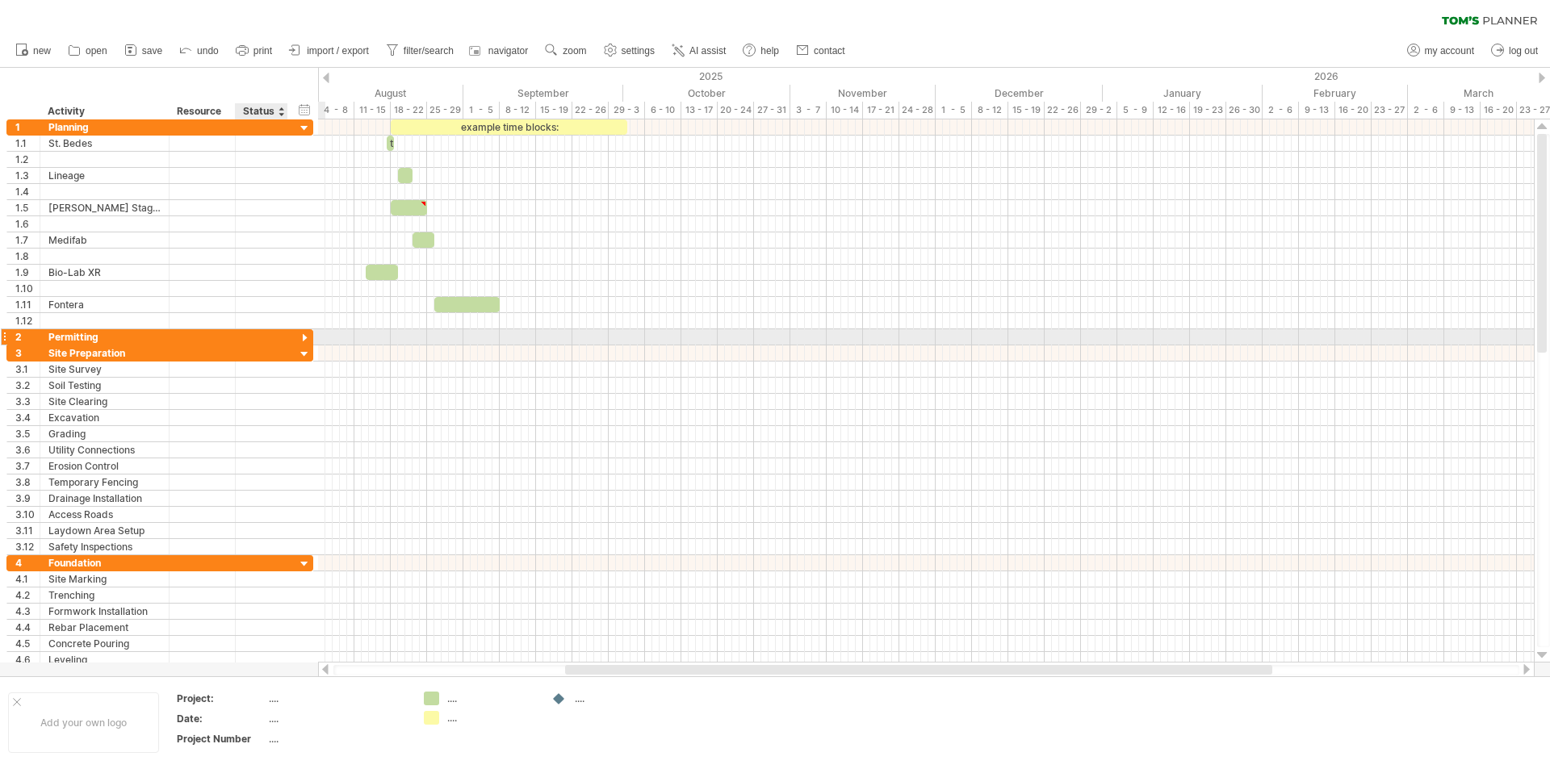
click at [303, 336] on div at bounding box center [304, 338] width 15 height 15
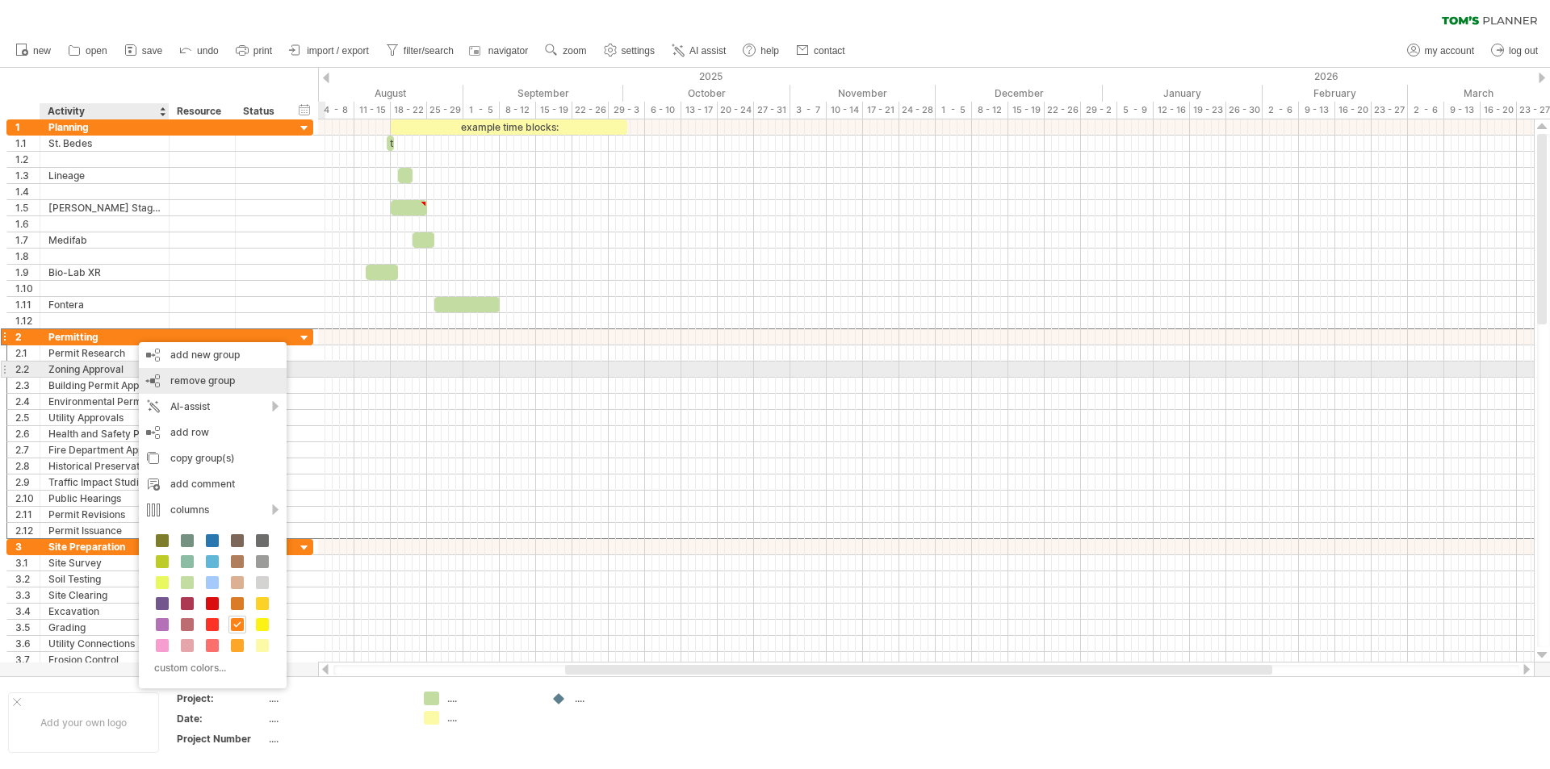
click at [177, 376] on span "remove group" at bounding box center [202, 381] width 65 height 12
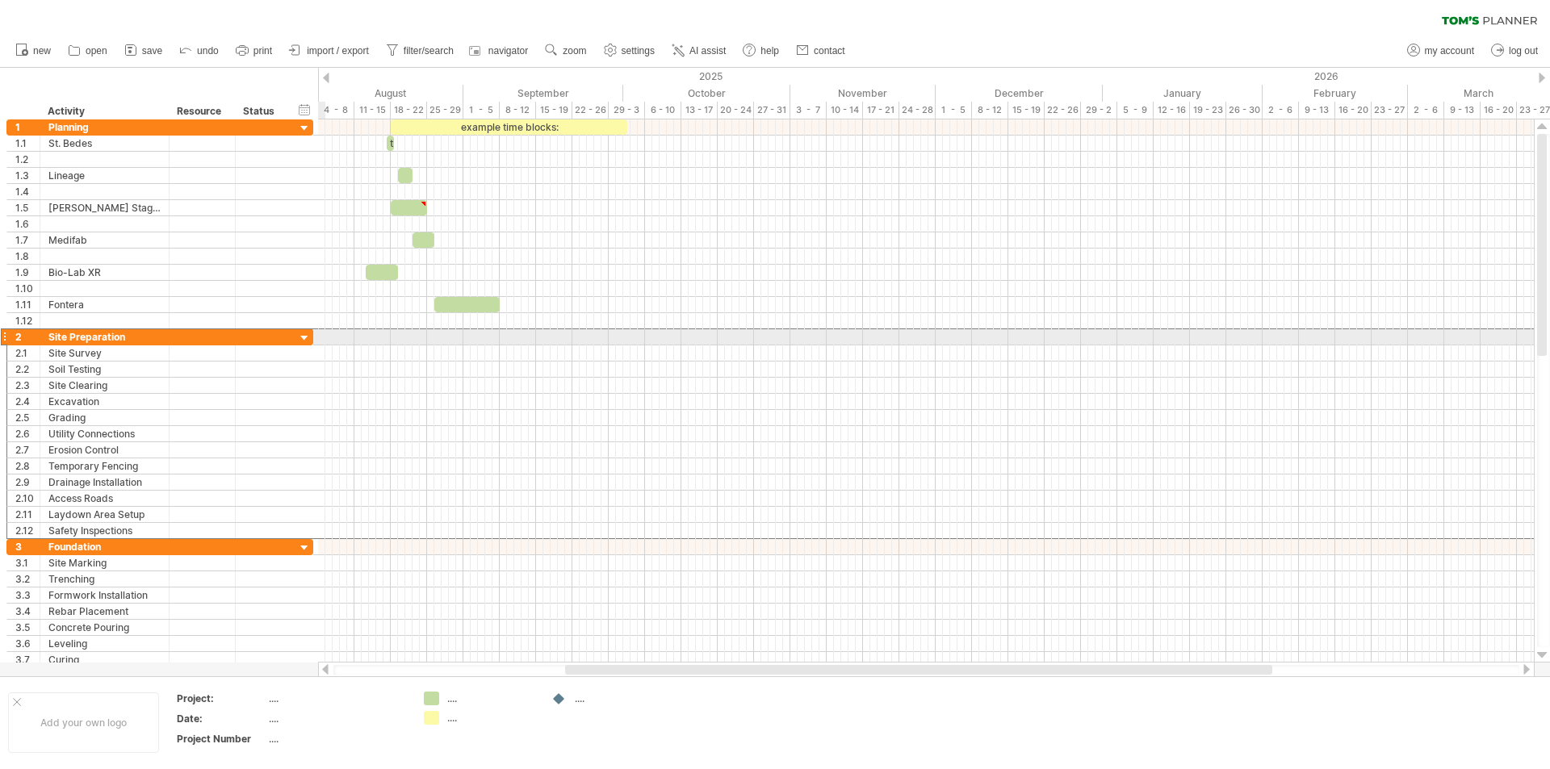
click at [3, 333] on div at bounding box center [4, 337] width 6 height 17
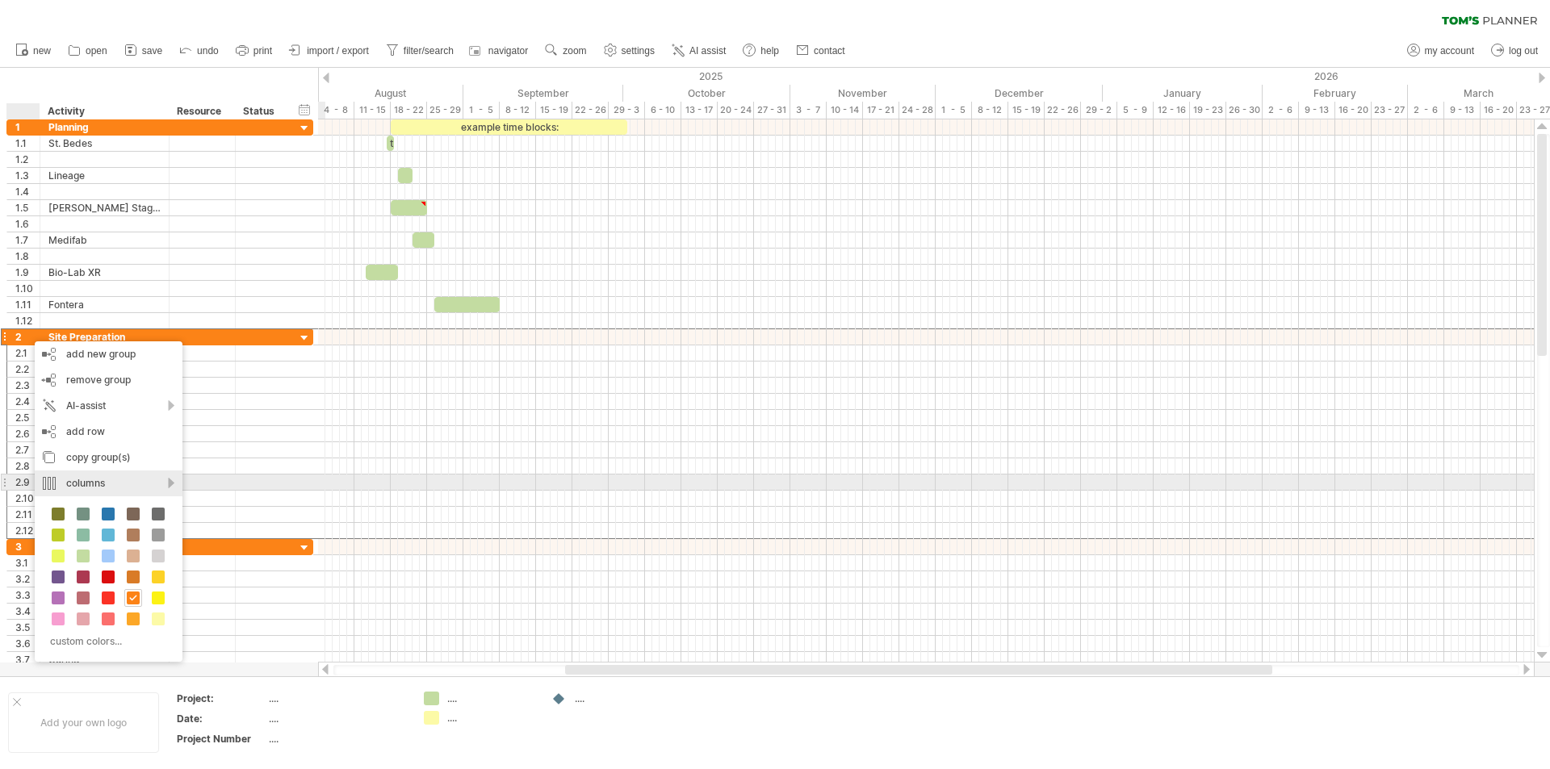
click at [105, 479] on div "columns" at bounding box center [109, 484] width 148 height 26
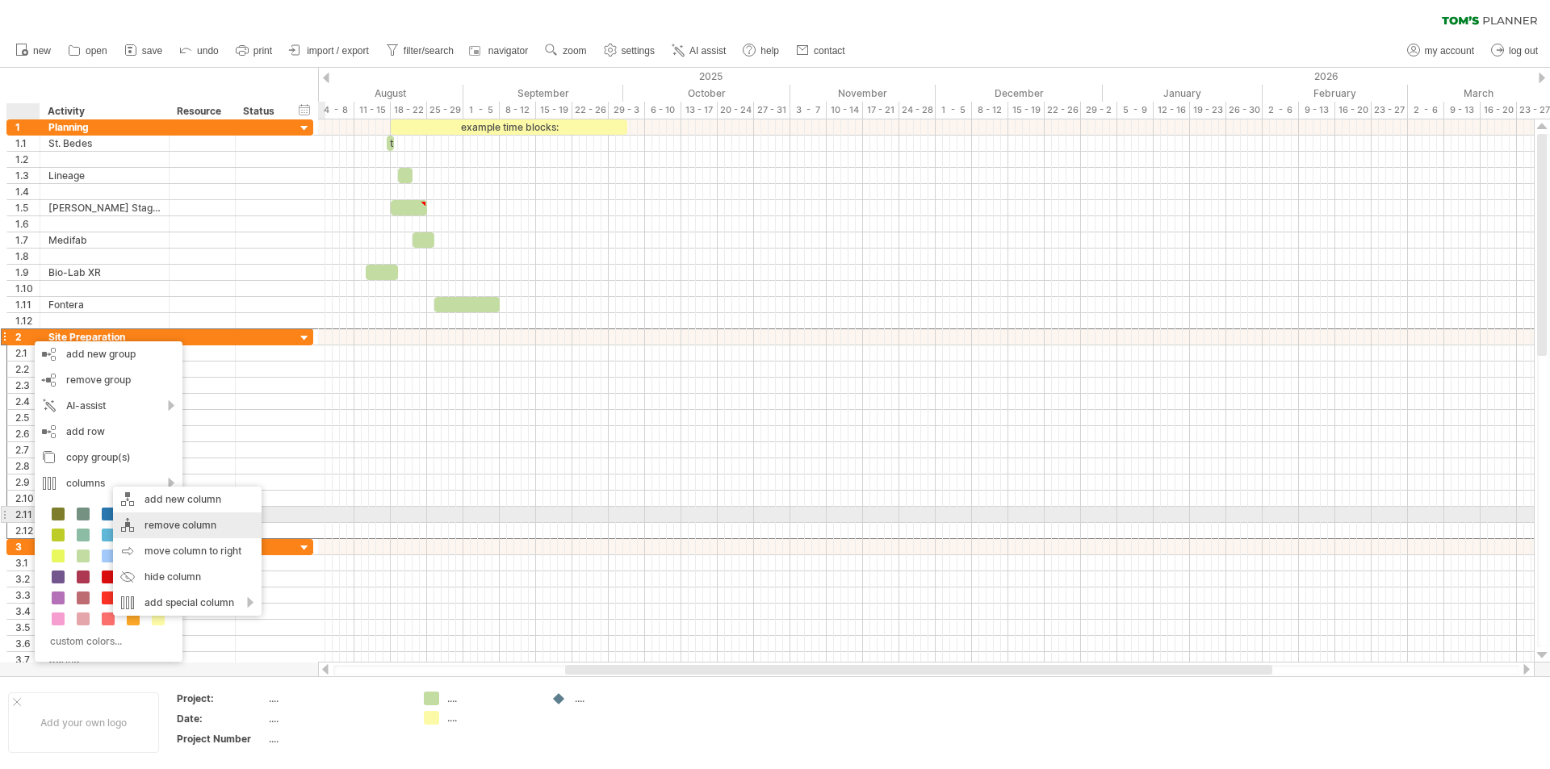
click at [164, 522] on div "remove column" at bounding box center [187, 526] width 149 height 26
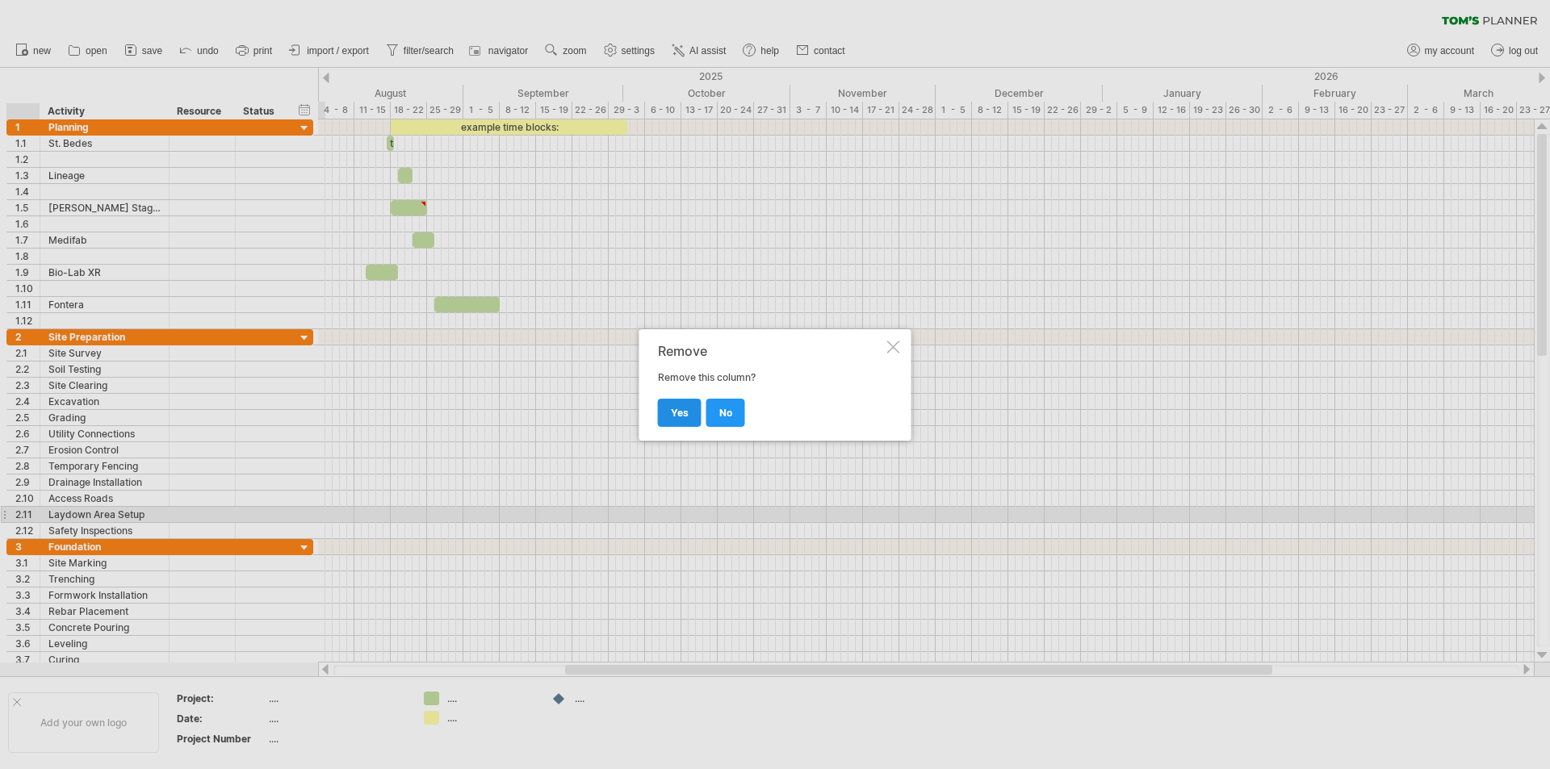
click at [673, 407] on span "yes" at bounding box center [680, 413] width 18 height 12
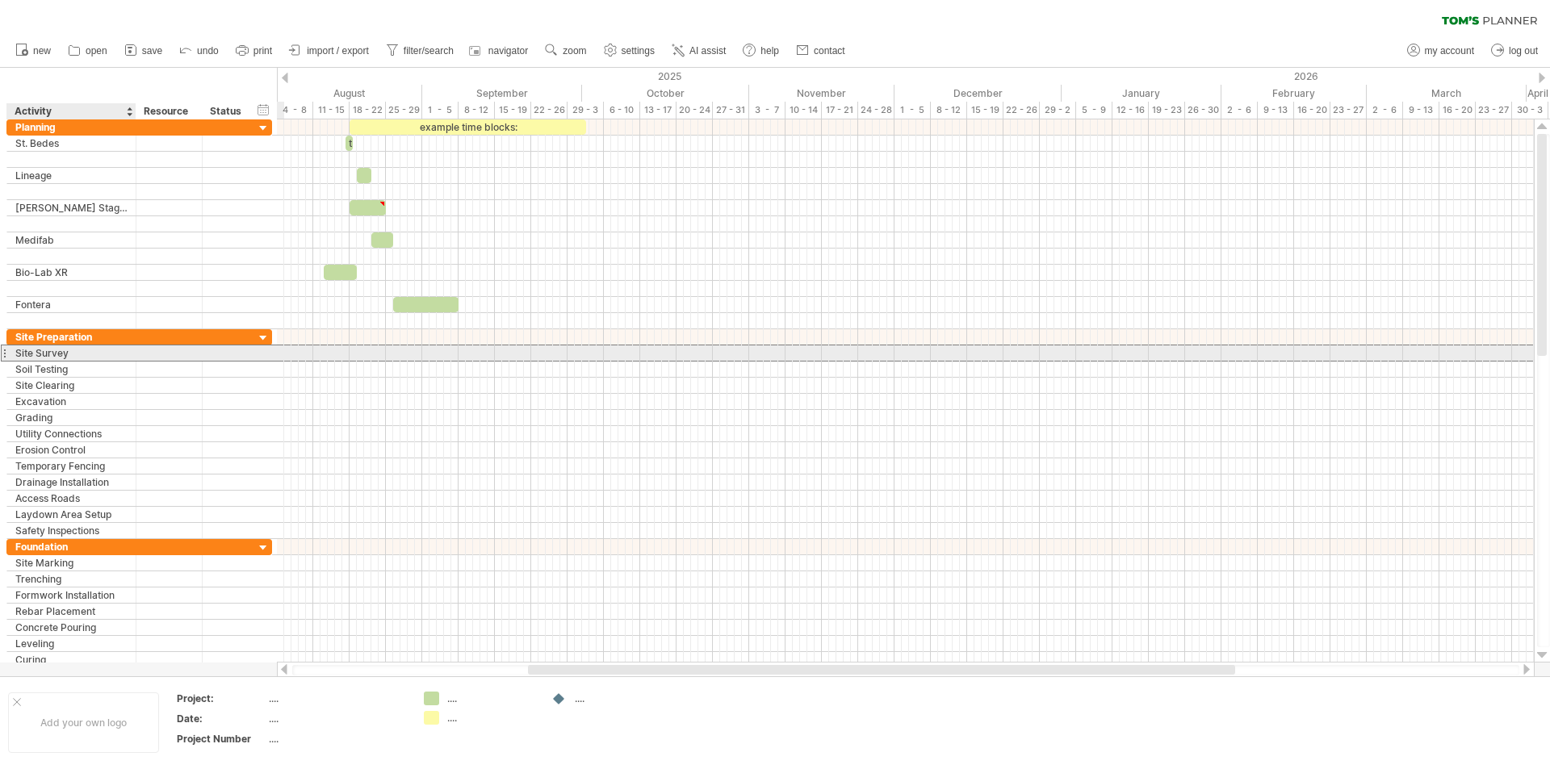
click at [80, 353] on div "Site Survey" at bounding box center [71, 353] width 112 height 15
type input "*"
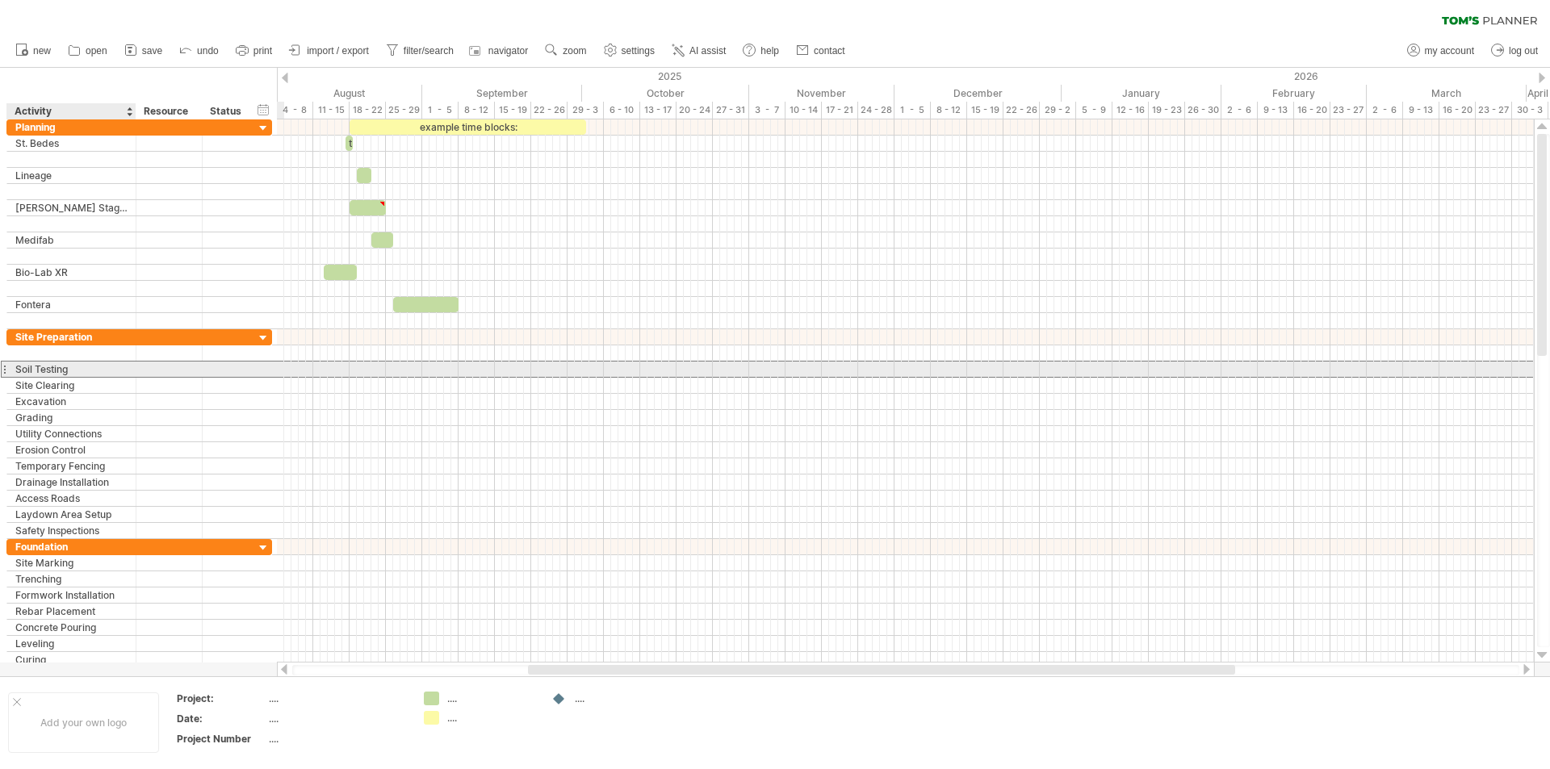
click at [95, 367] on div "Soil Testing" at bounding box center [71, 369] width 112 height 15
type input "*"
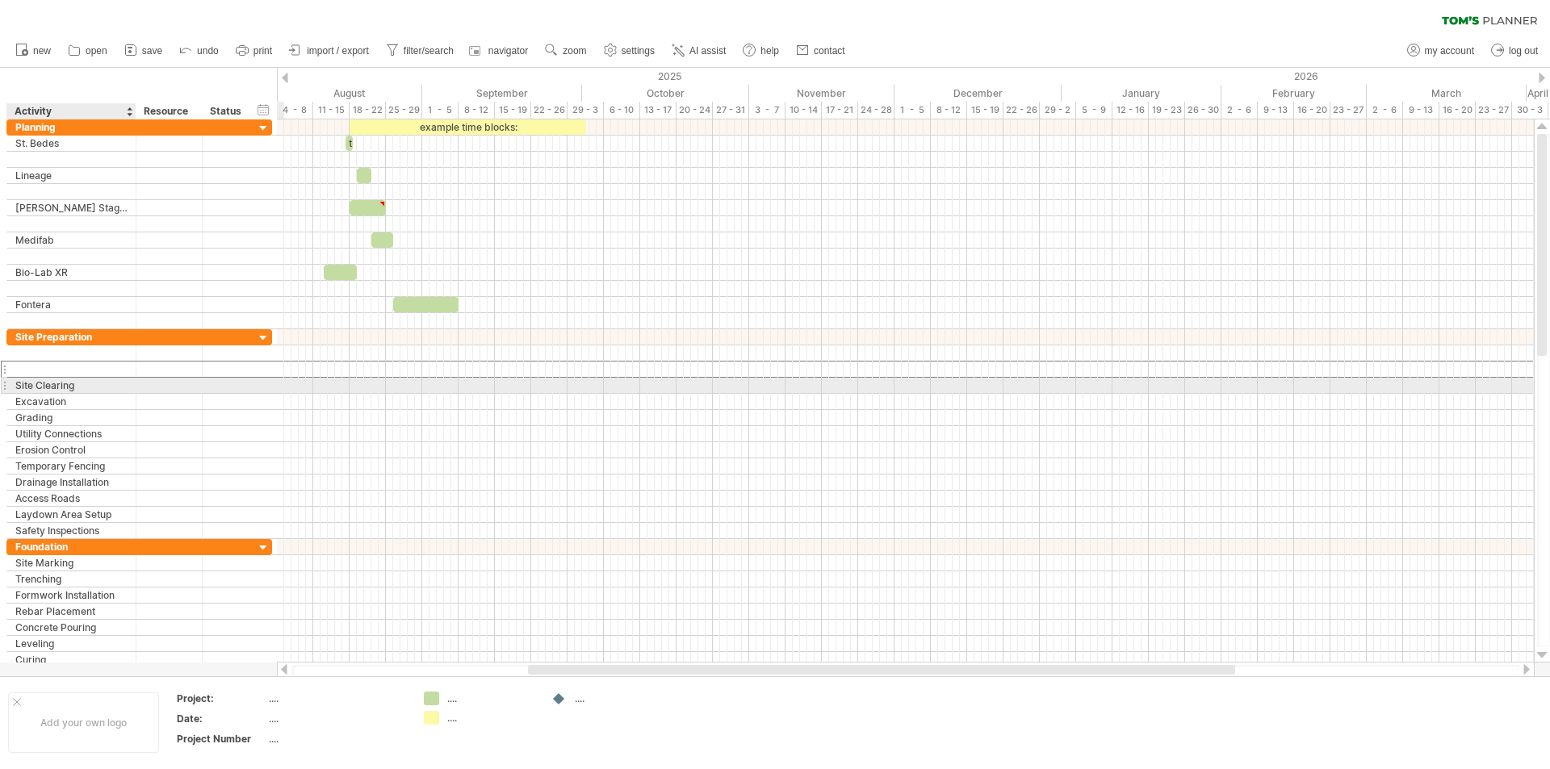
click at [83, 387] on div "Site Clearing" at bounding box center [71, 385] width 112 height 15
type input "*"
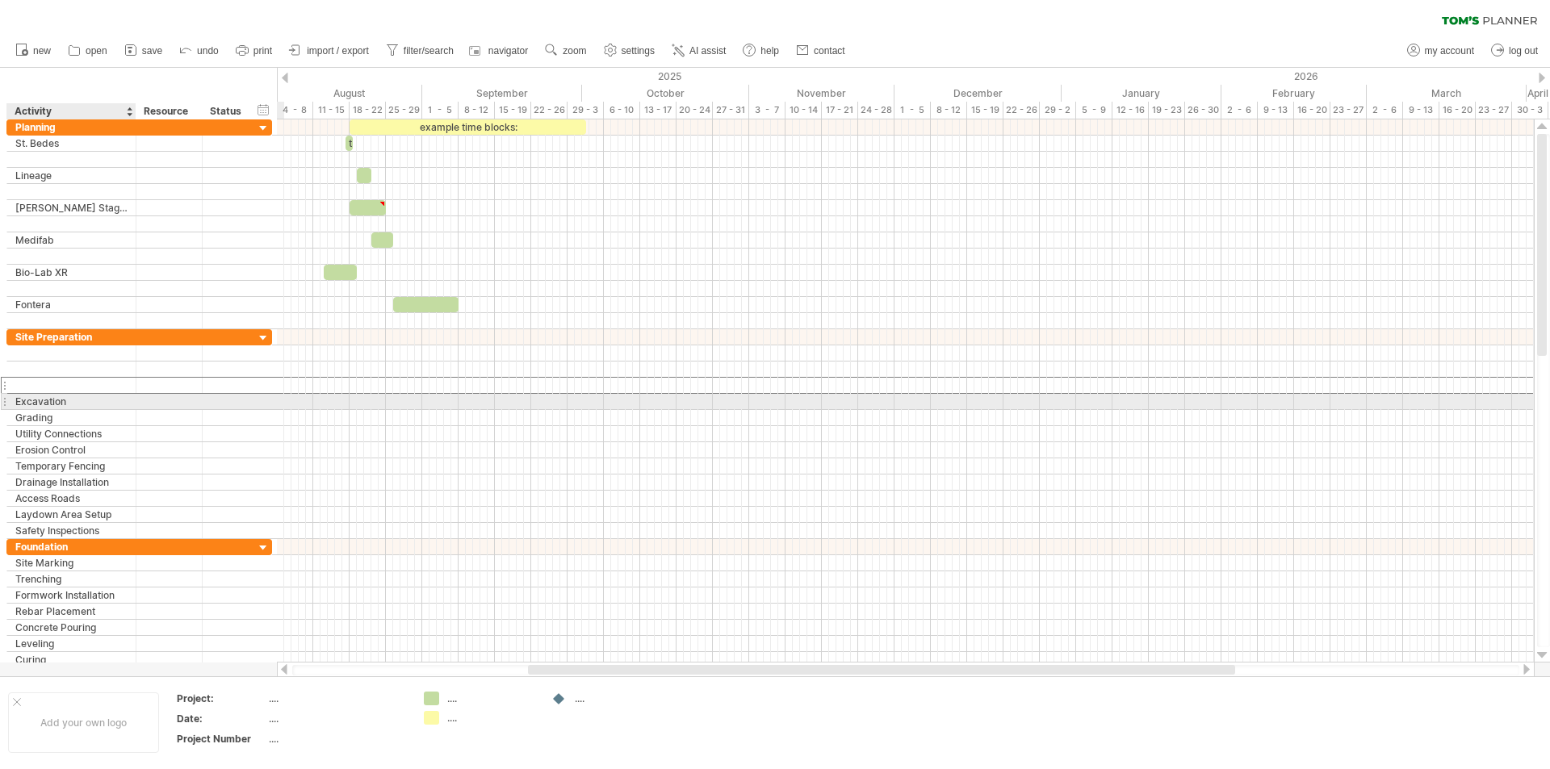
click at [82, 400] on div "Excavation" at bounding box center [71, 401] width 112 height 15
type input "*"
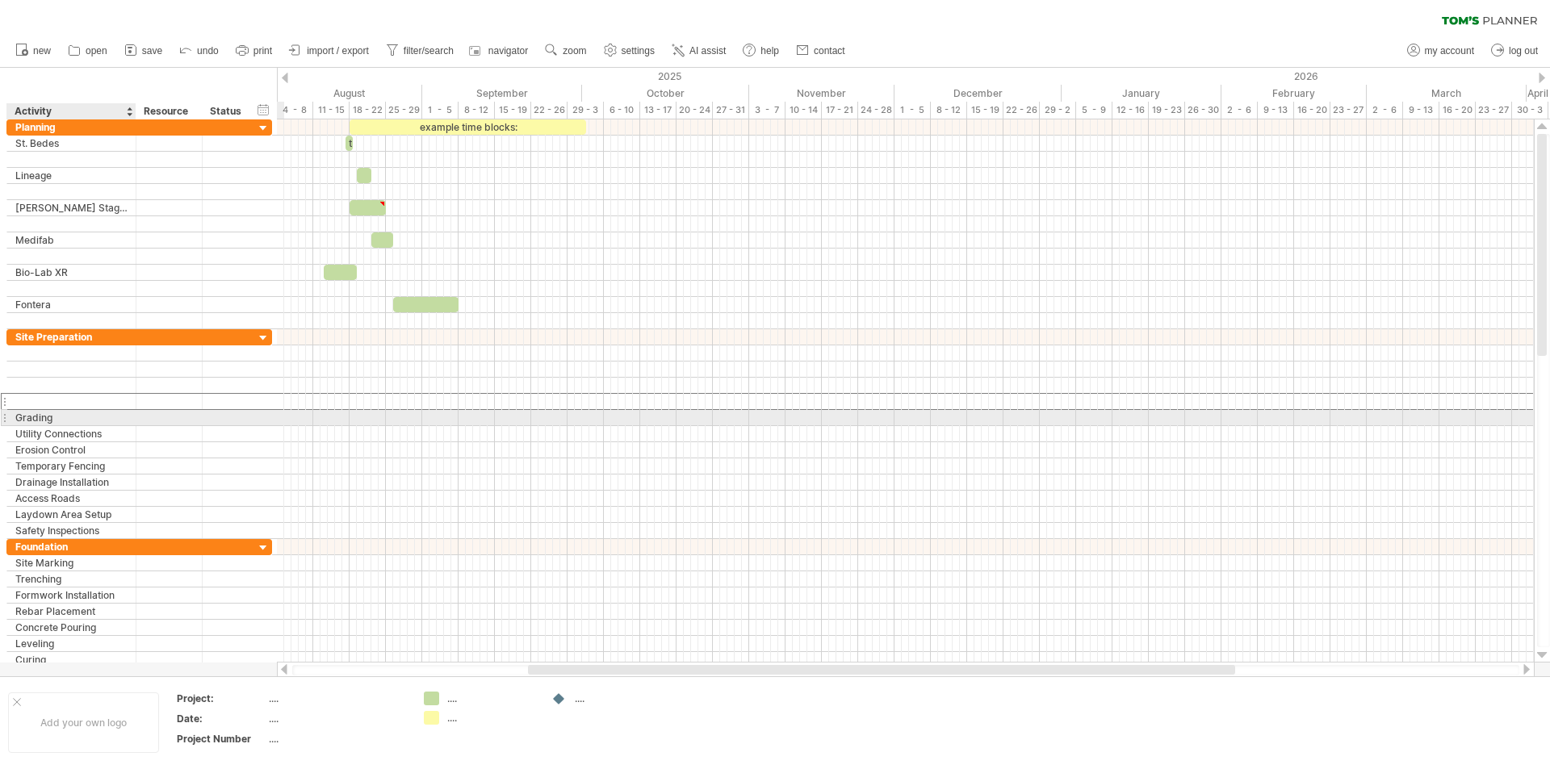
click at [80, 419] on div "Grading" at bounding box center [71, 417] width 112 height 15
type input "*"
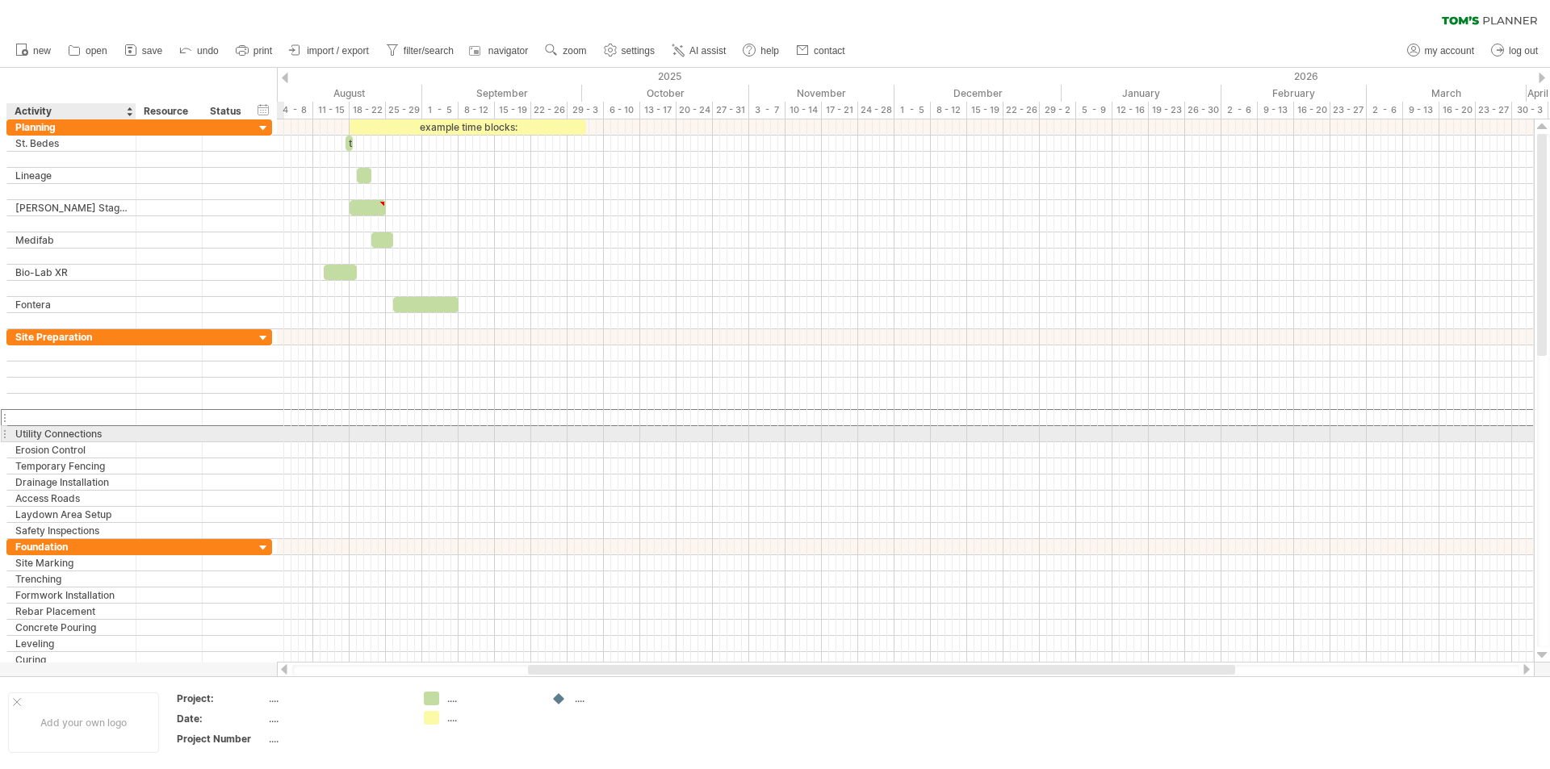
click at [117, 434] on div "Utility Connections" at bounding box center [71, 433] width 112 height 15
type input "*"
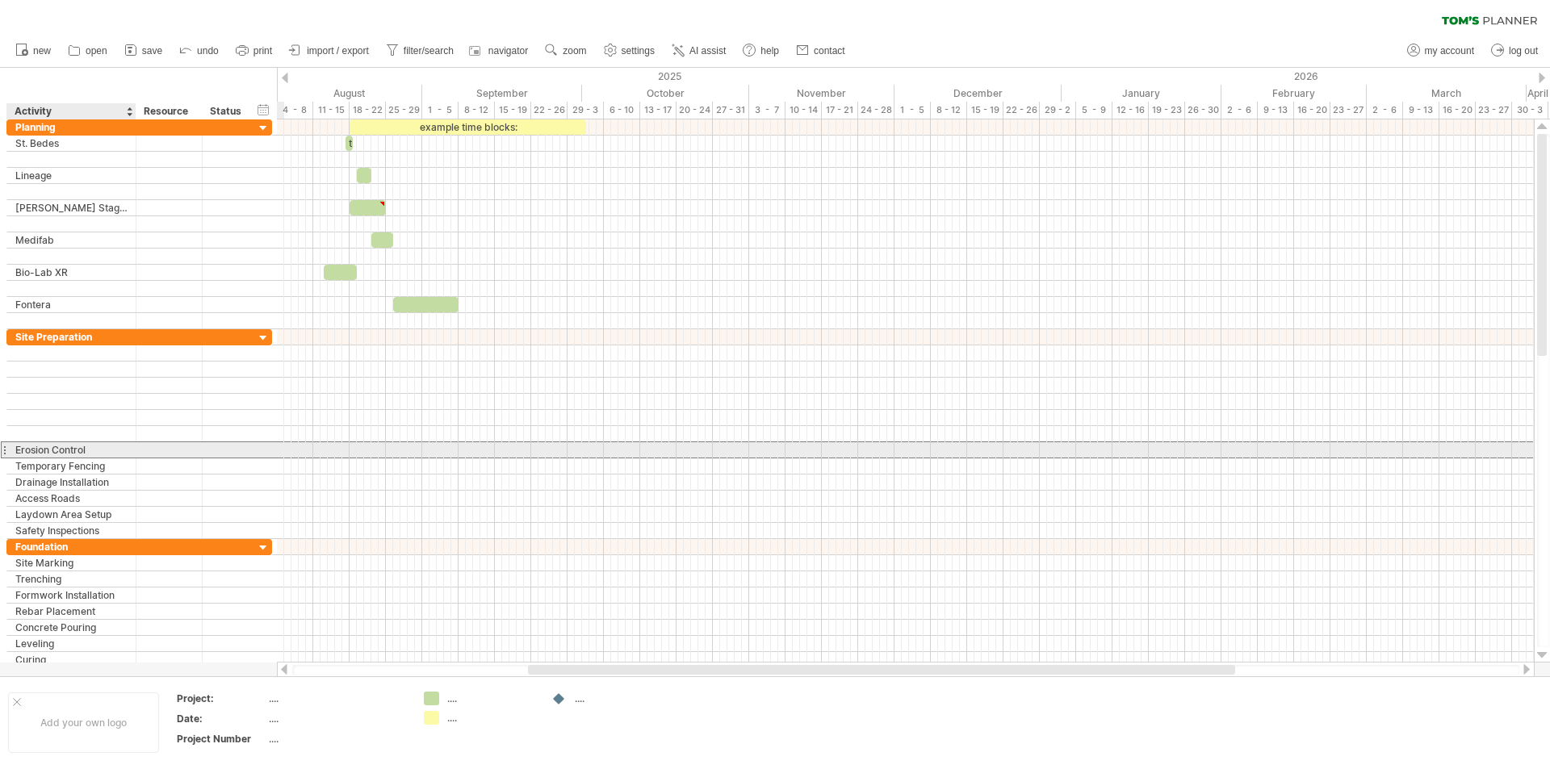
click at [90, 451] on div "Erosion Control" at bounding box center [71, 449] width 112 height 15
type input "*"
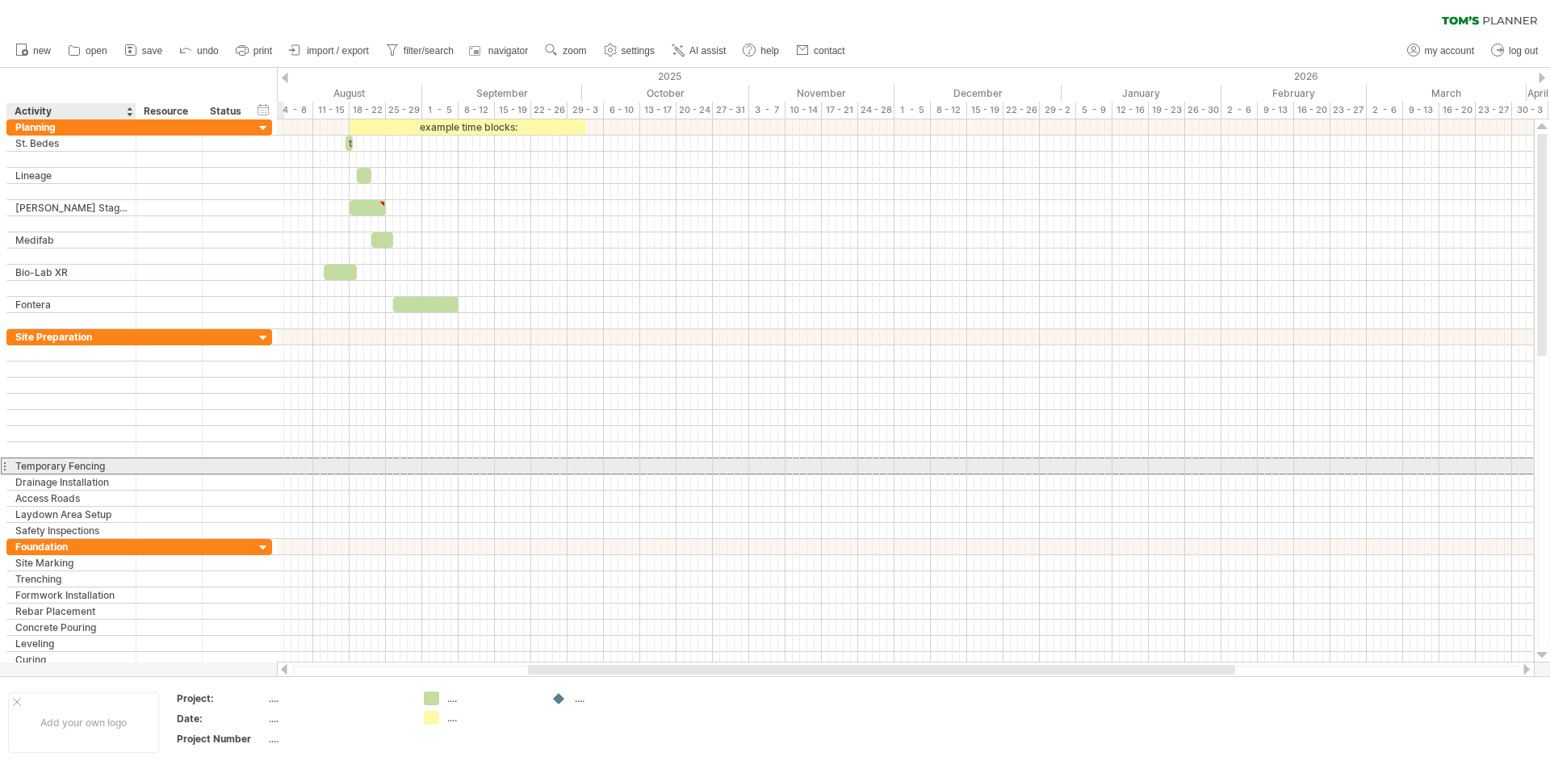
click at [111, 464] on div "Temporary Fencing" at bounding box center [71, 466] width 112 height 15
type input "*"
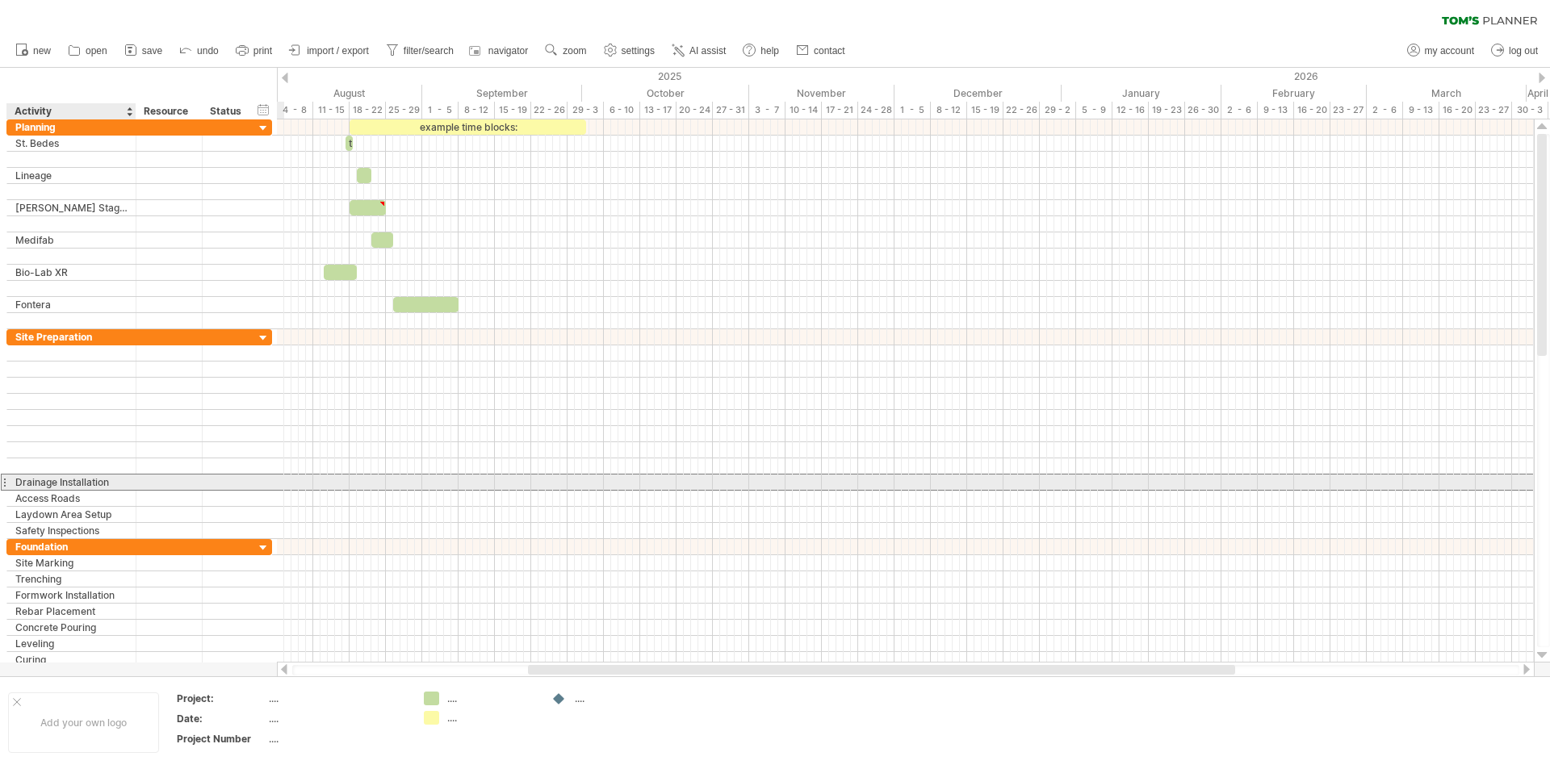
click at [116, 484] on div "Drainage Installation" at bounding box center [71, 482] width 112 height 15
type input "*"
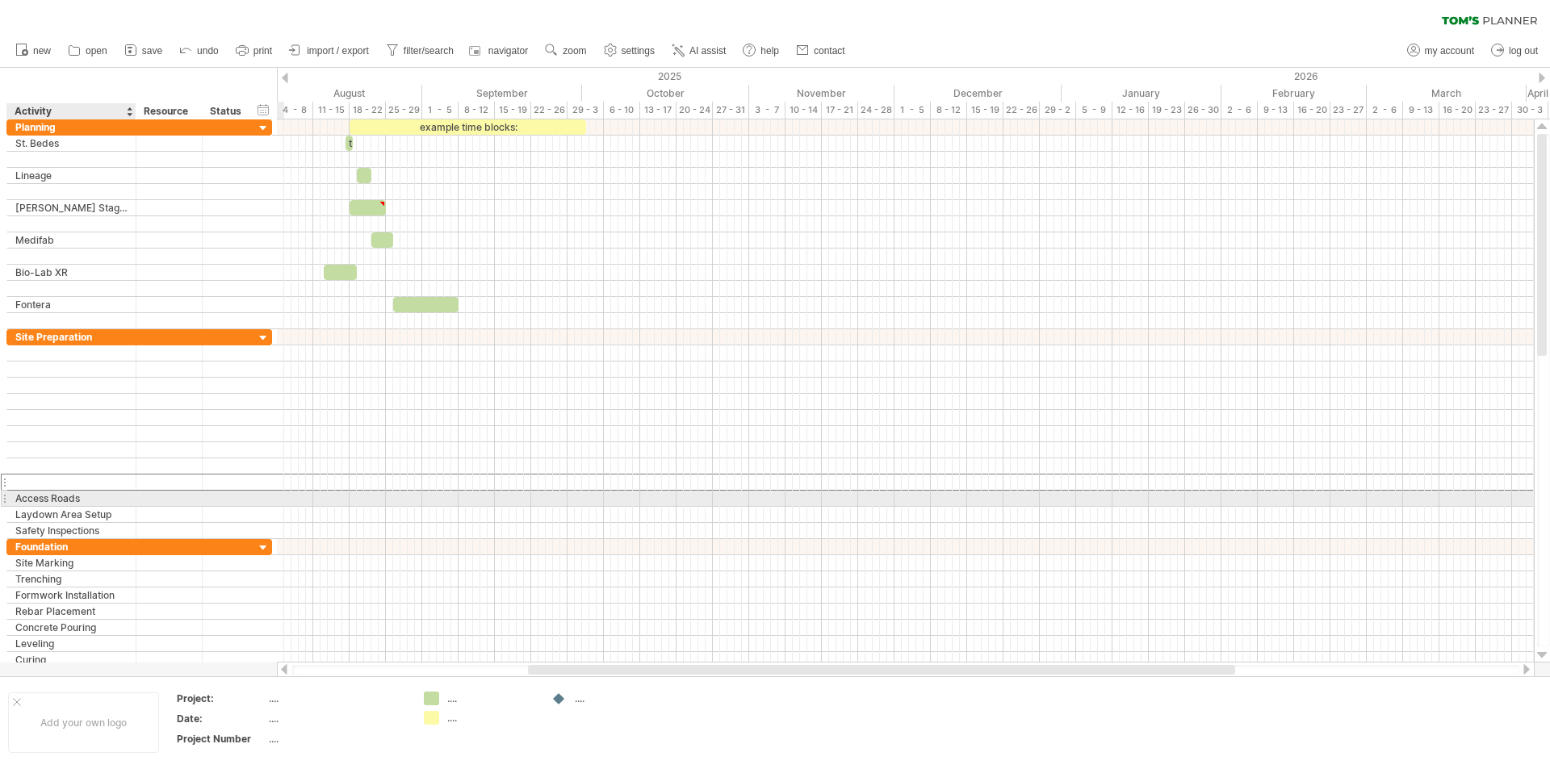
click at [98, 497] on div "Access Roads" at bounding box center [71, 498] width 112 height 15
type input "*"
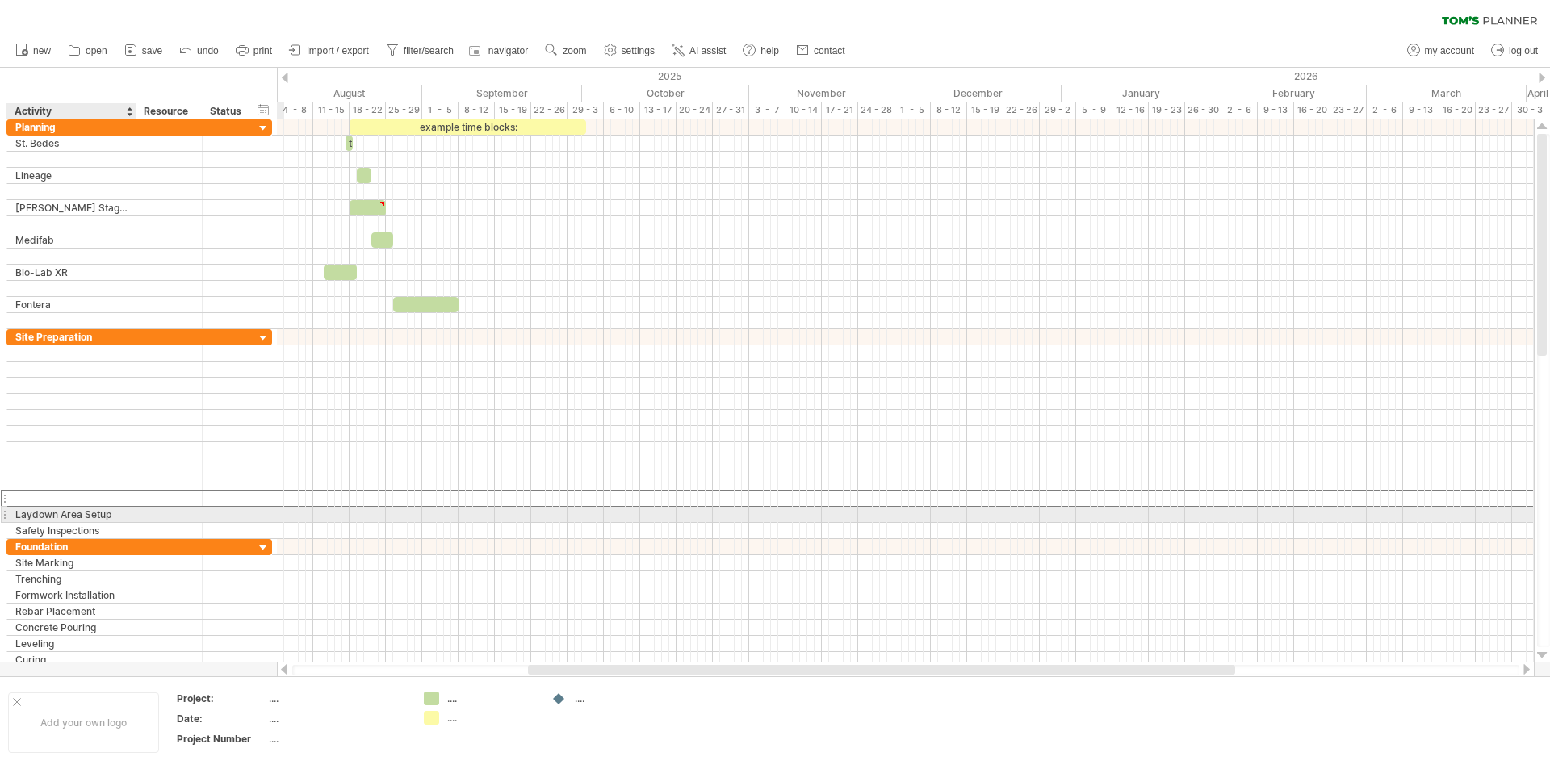
click at [119, 509] on div "Laydown Area Setup" at bounding box center [71, 514] width 112 height 15
type input "*"
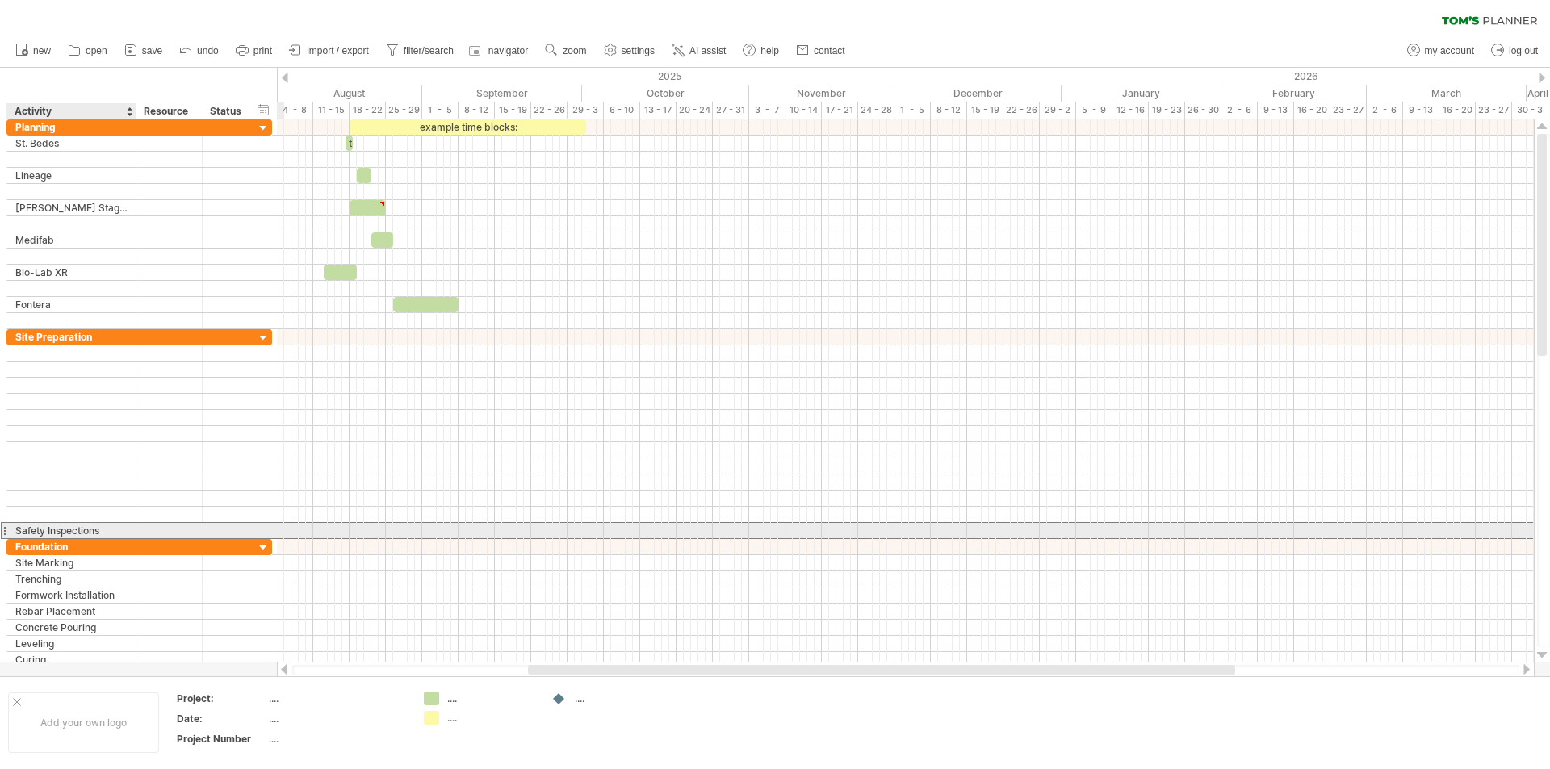
click at [119, 531] on div "Safety Inspections" at bounding box center [71, 530] width 112 height 15
type input "*"
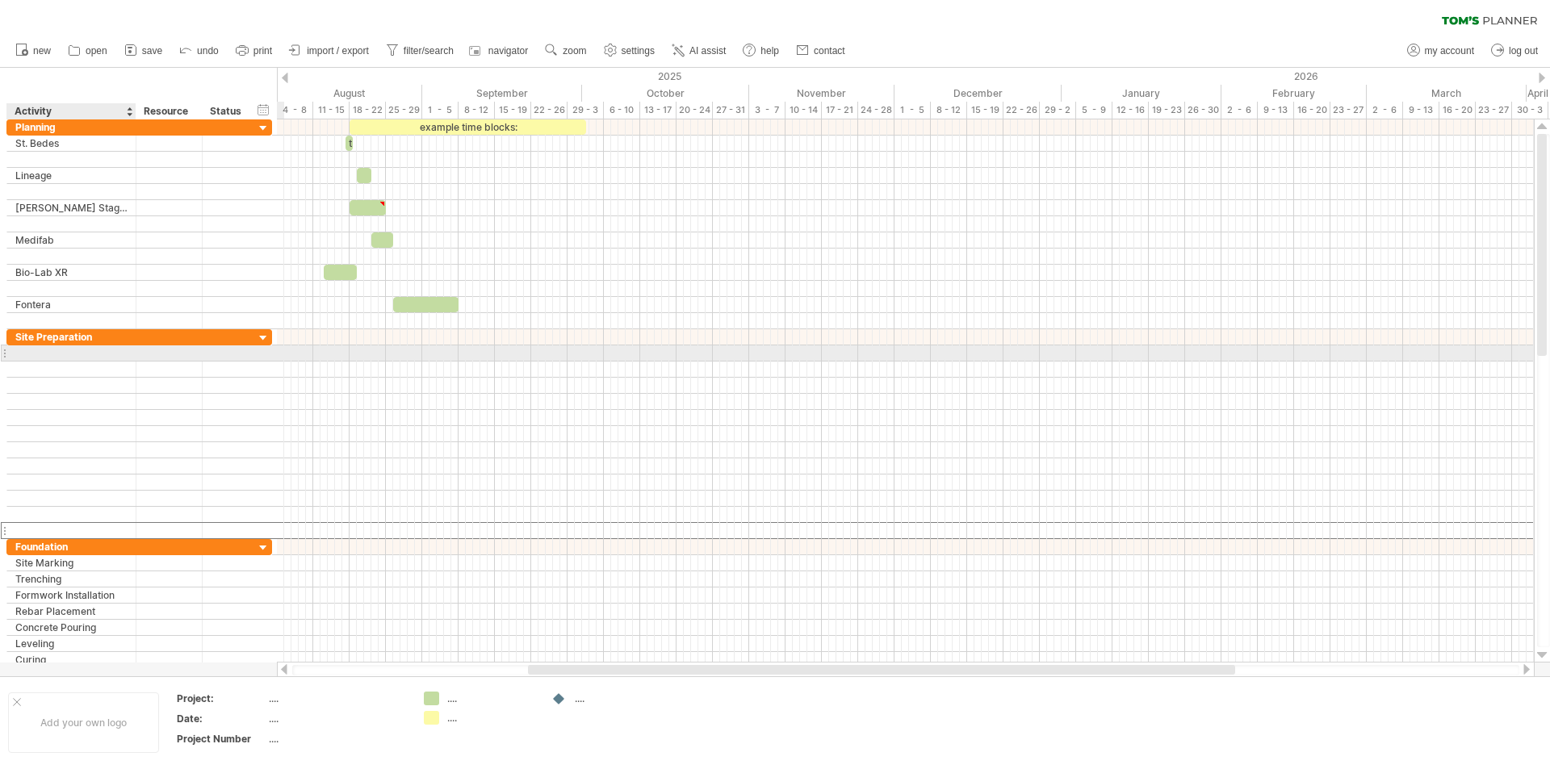
click at [38, 352] on div at bounding box center [71, 353] width 112 height 15
type input "**********"
click at [462, 351] on div at bounding box center [905, 353] width 1257 height 17
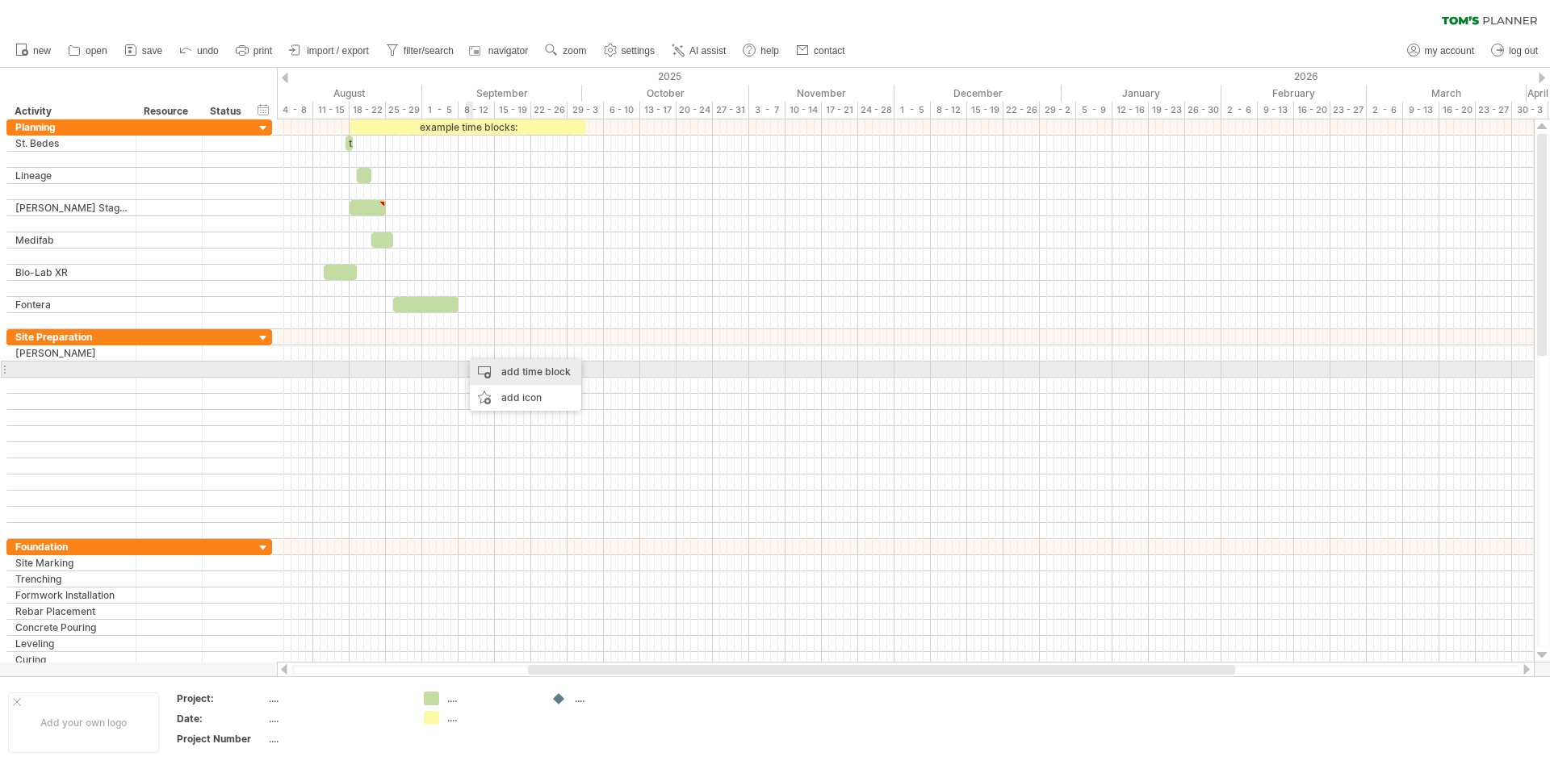
click at [505, 370] on div "add time block" at bounding box center [525, 372] width 111 height 26
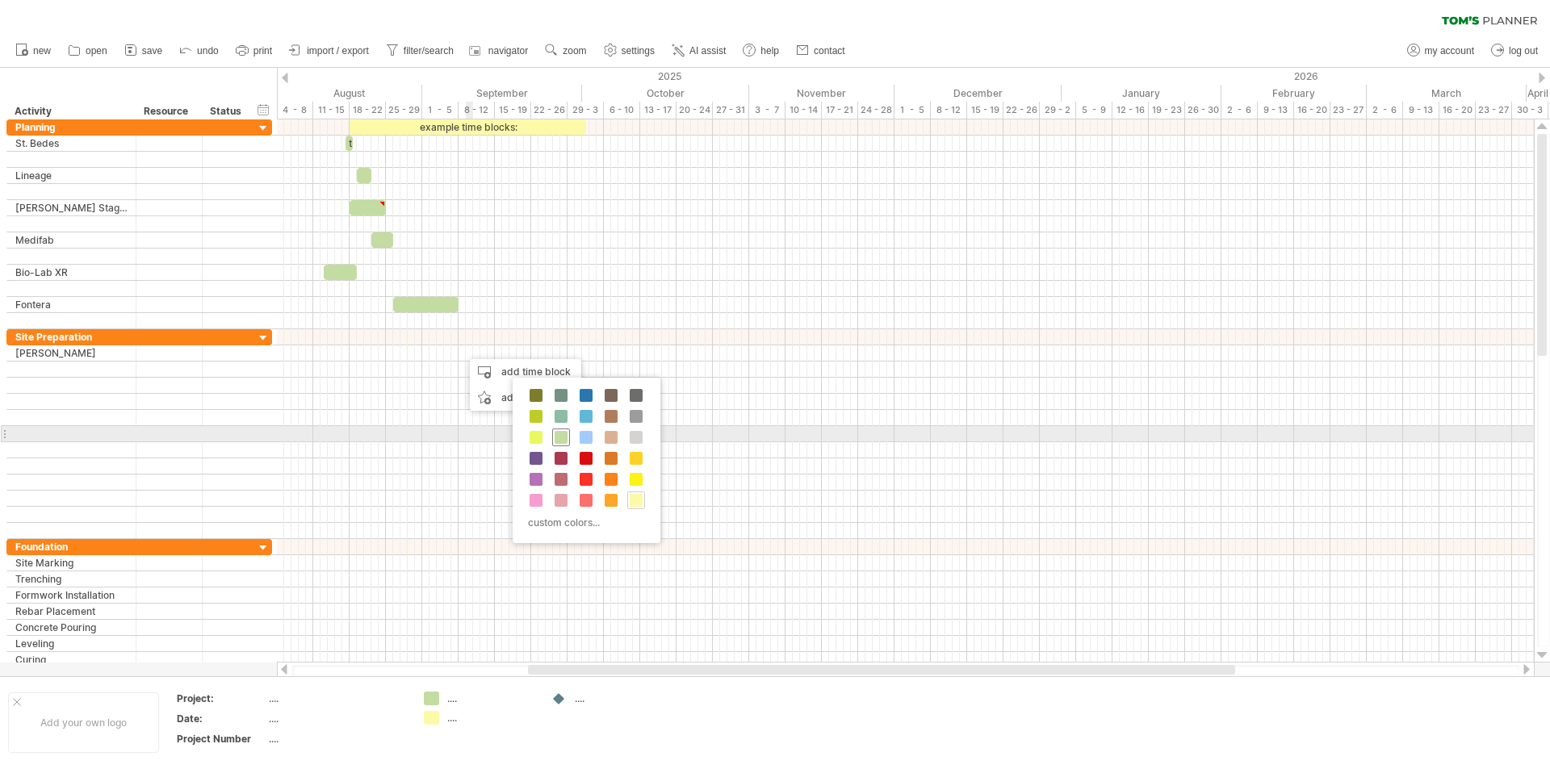
click at [556, 433] on span at bounding box center [561, 437] width 13 height 13
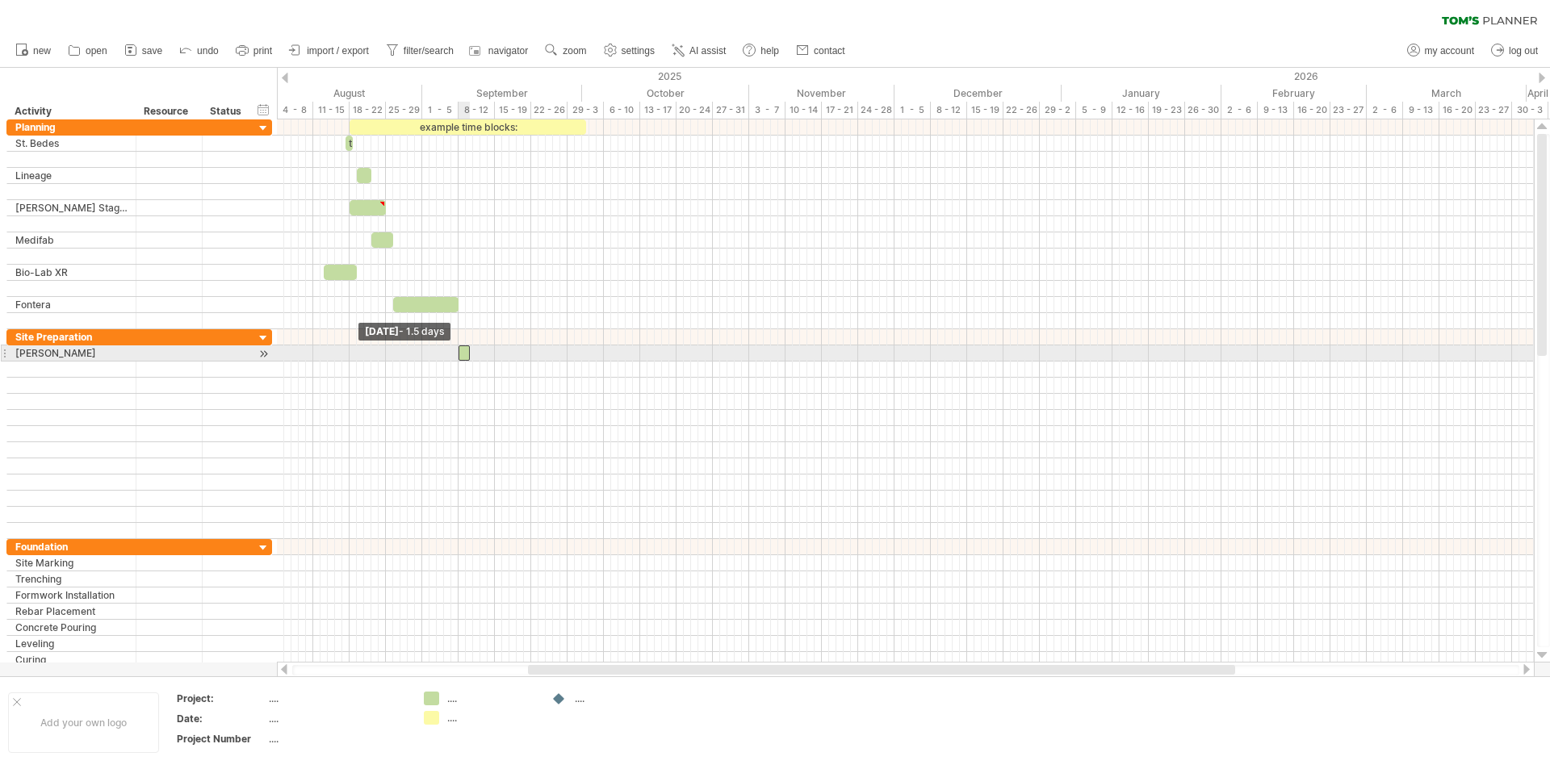
click at [456, 350] on span at bounding box center [458, 353] width 6 height 15
drag, startPoint x: 467, startPoint y: 354, endPoint x: 490, endPoint y: 356, distance: 23.5
click at [490, 356] on div at bounding box center [477, 353] width 36 height 15
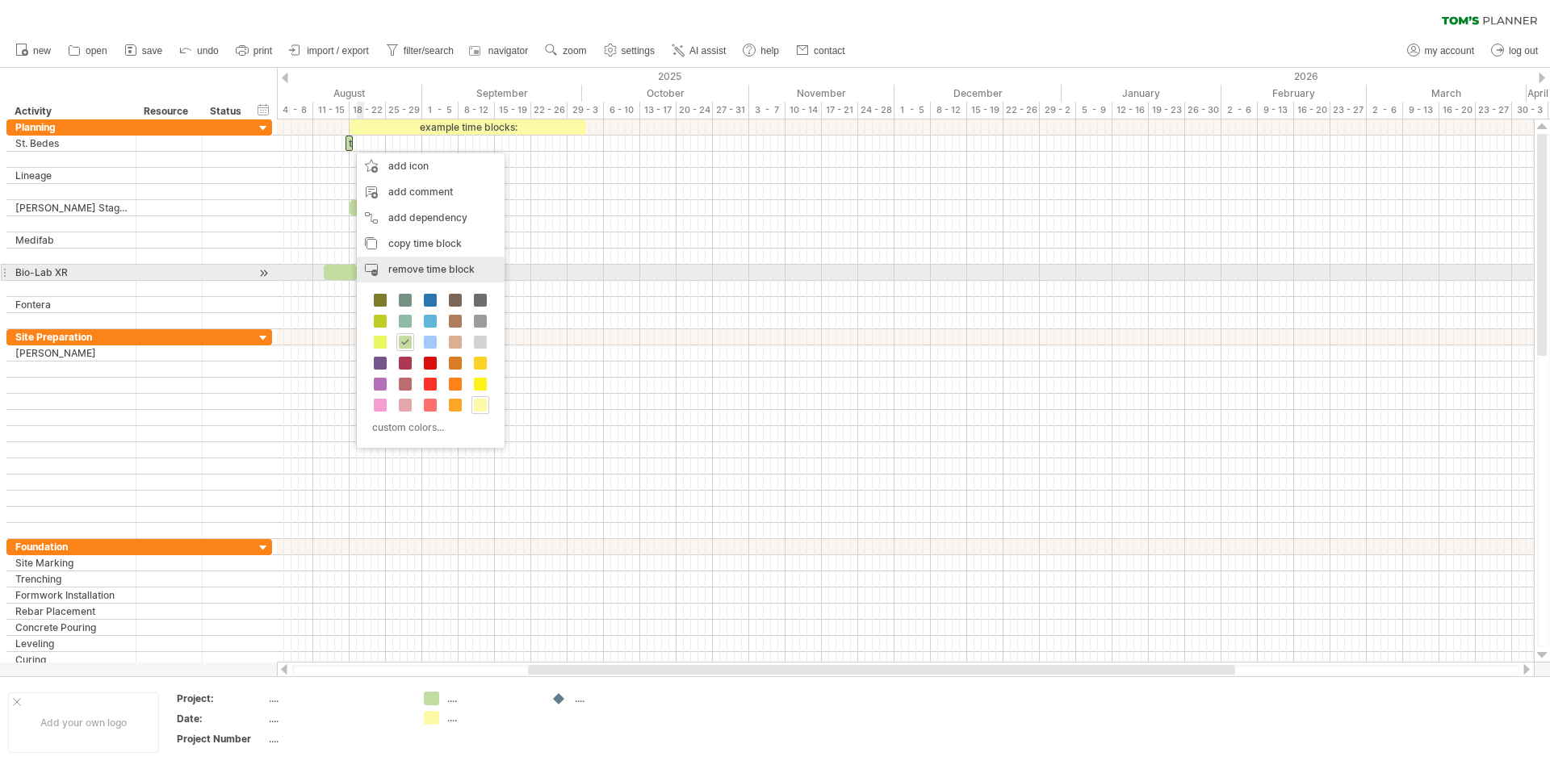
click at [434, 266] on span "remove time block" at bounding box center [431, 269] width 86 height 12
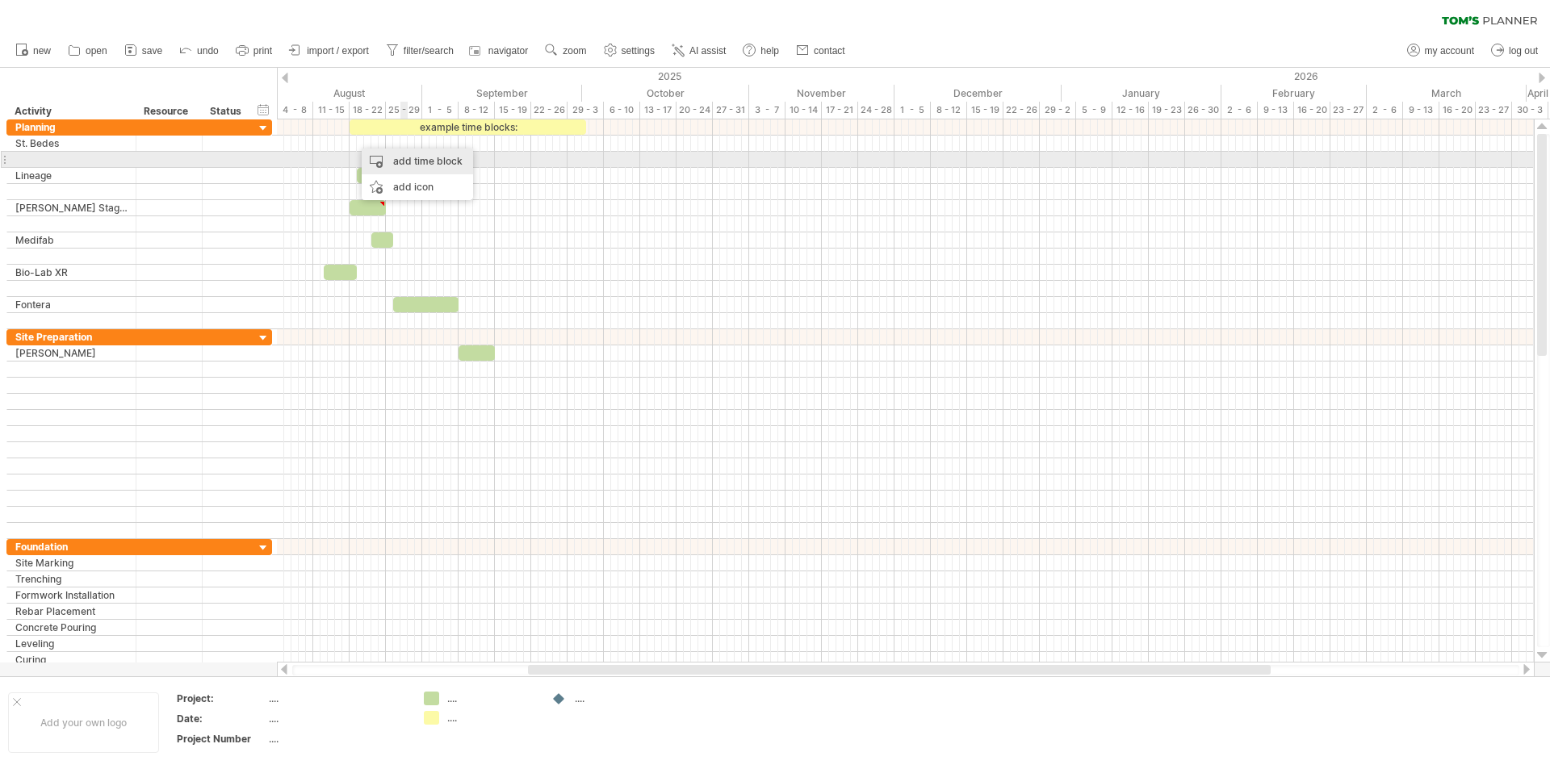
click at [411, 157] on div "add time block" at bounding box center [417, 162] width 111 height 26
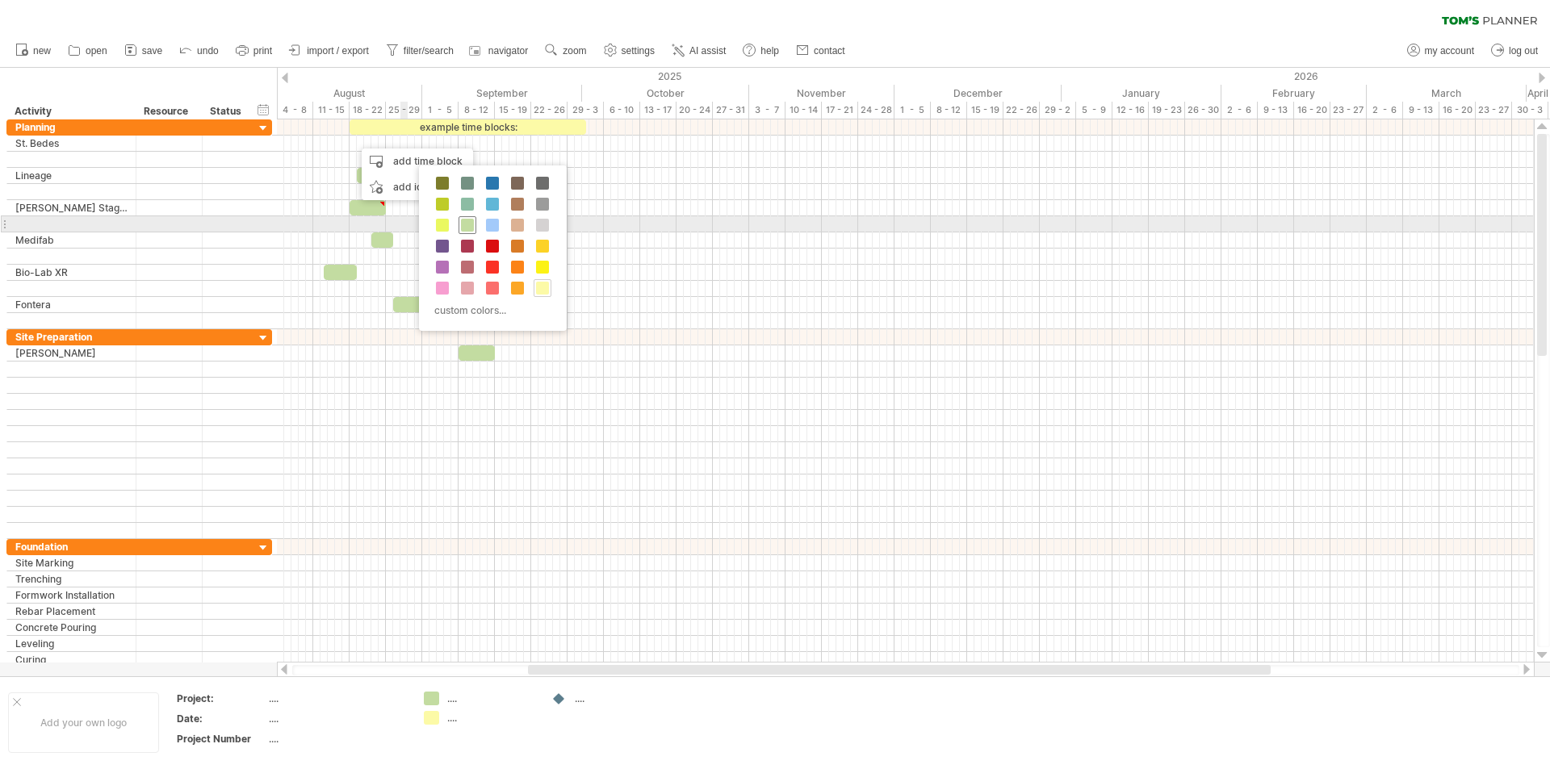
click at [462, 220] on span at bounding box center [467, 225] width 13 height 13
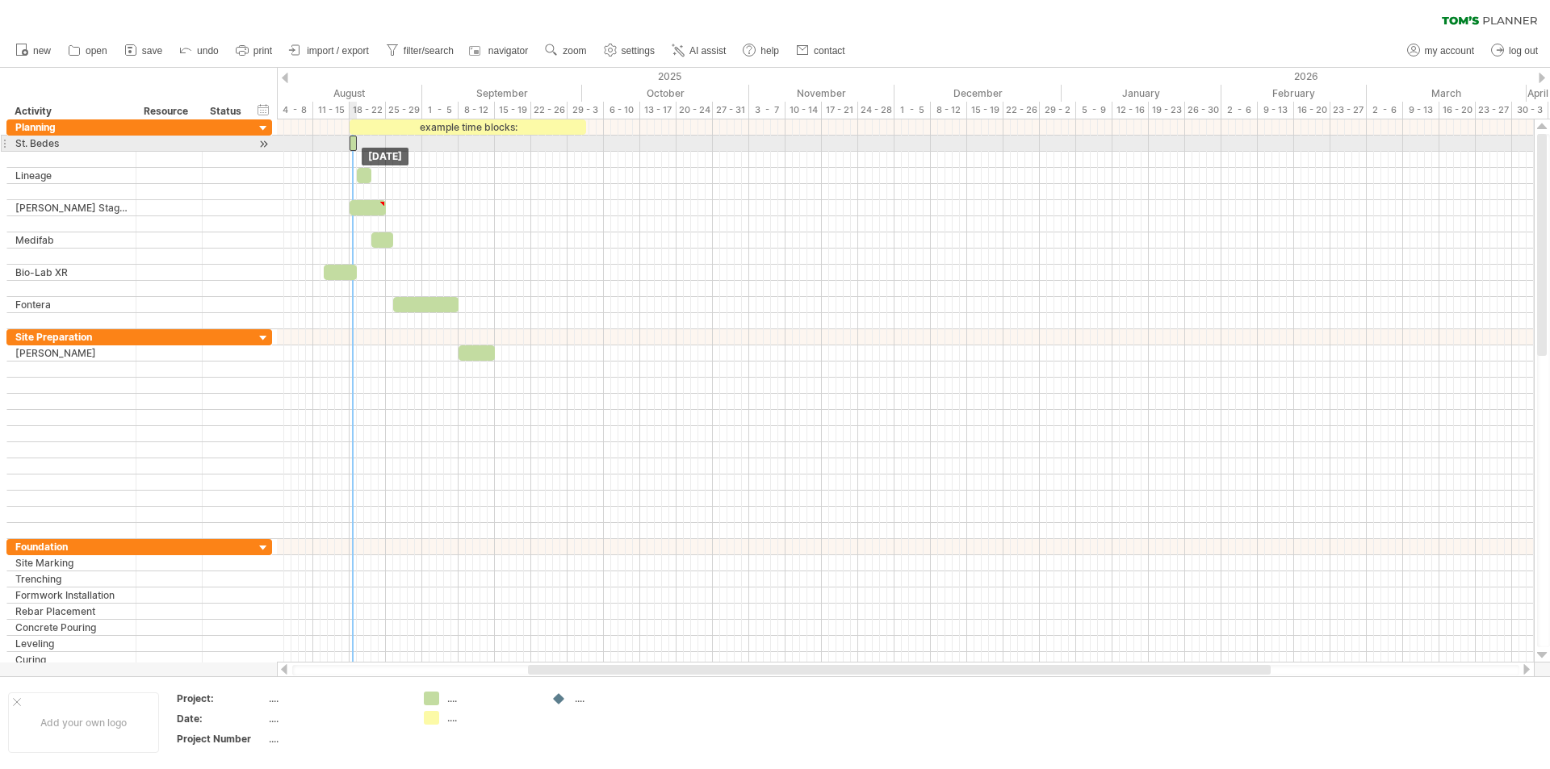
click at [353, 144] on div at bounding box center [353, 143] width 7 height 15
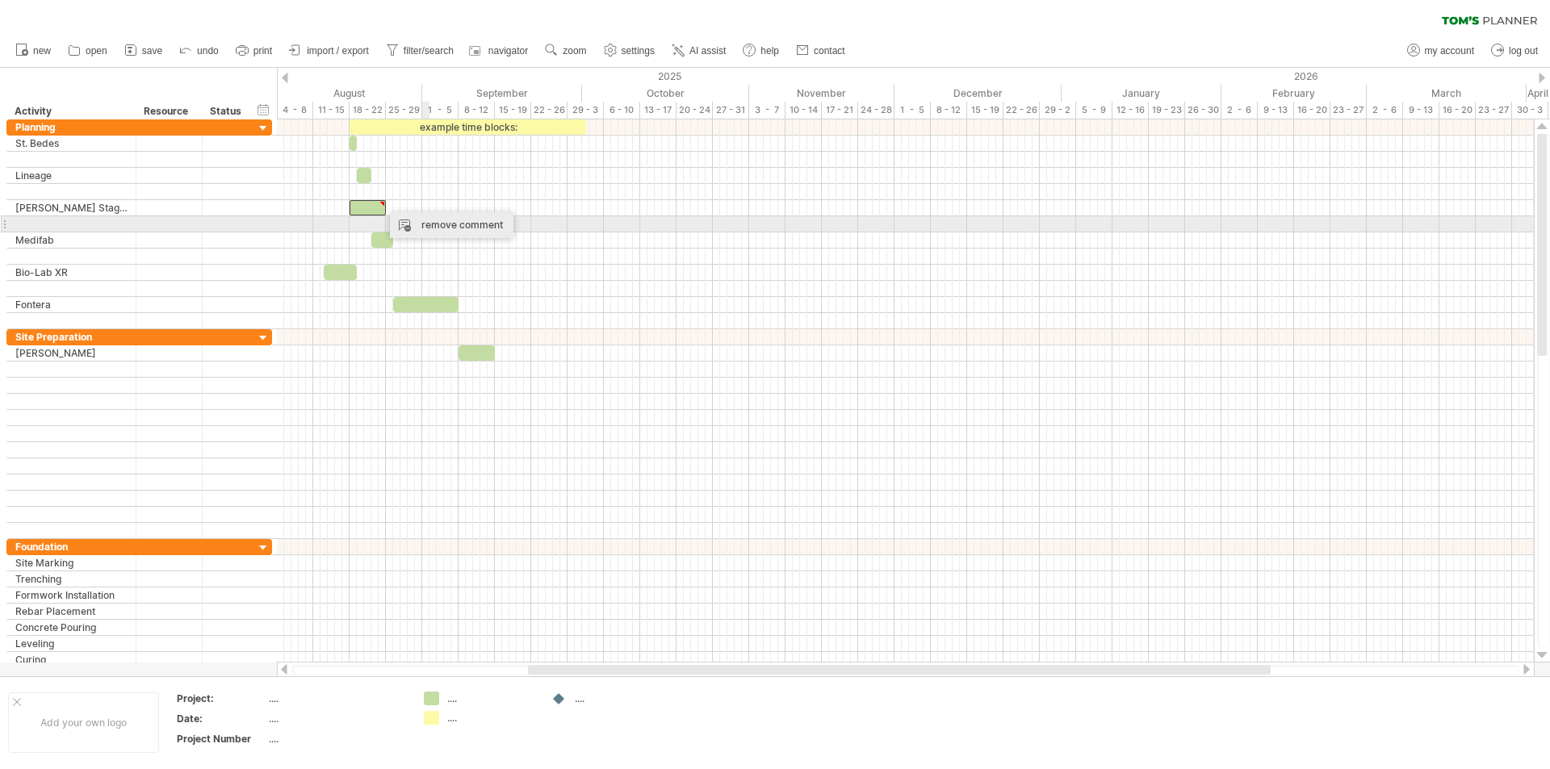
click at [447, 223] on div "remove comment" at bounding box center [452, 225] width 124 height 26
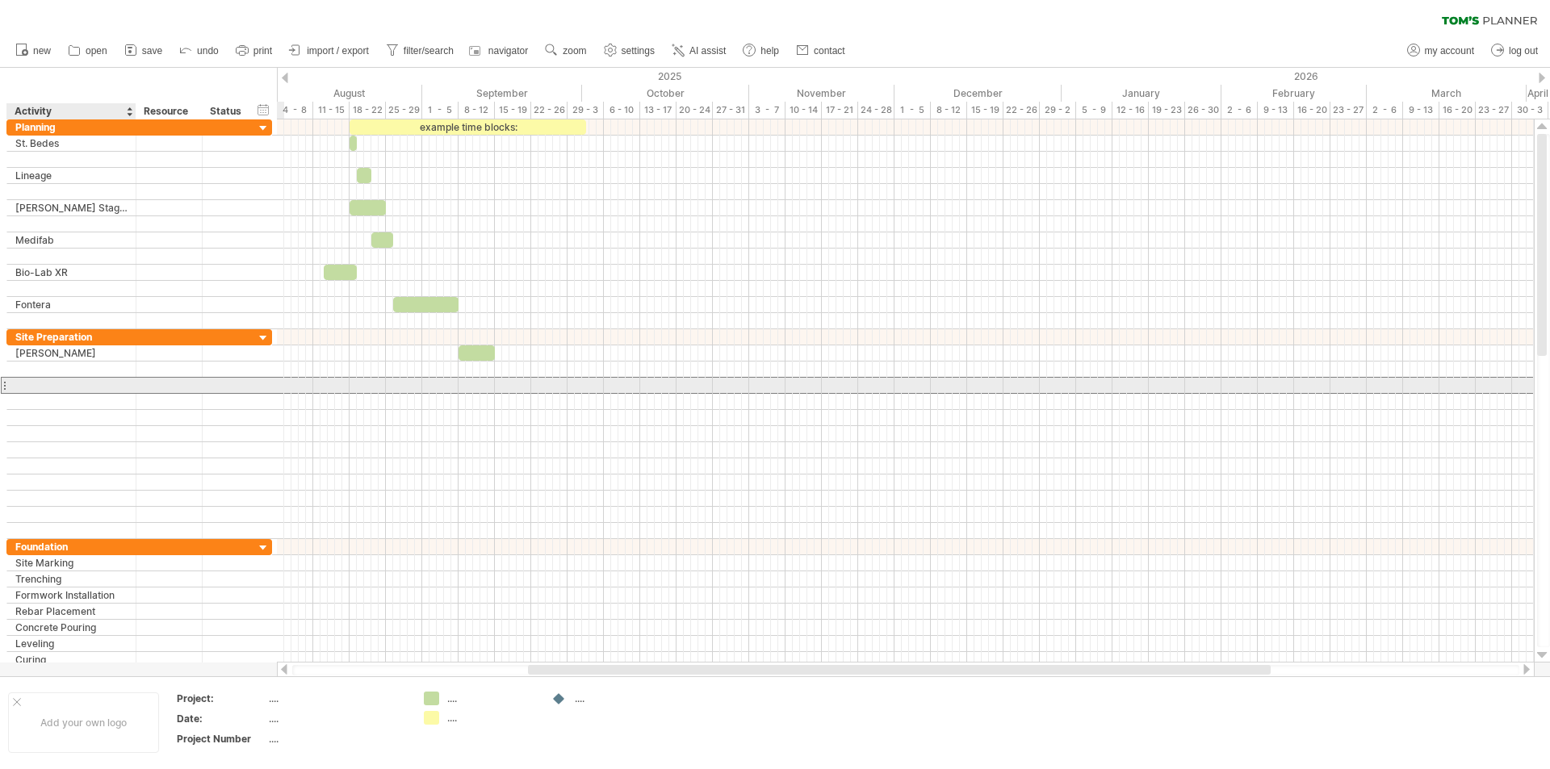
click at [47, 383] on div at bounding box center [71, 385] width 112 height 15
click at [27, 383] on input "**********" at bounding box center [71, 385] width 112 height 15
click at [121, 385] on input "**********" at bounding box center [71, 385] width 112 height 15
type input "**********"
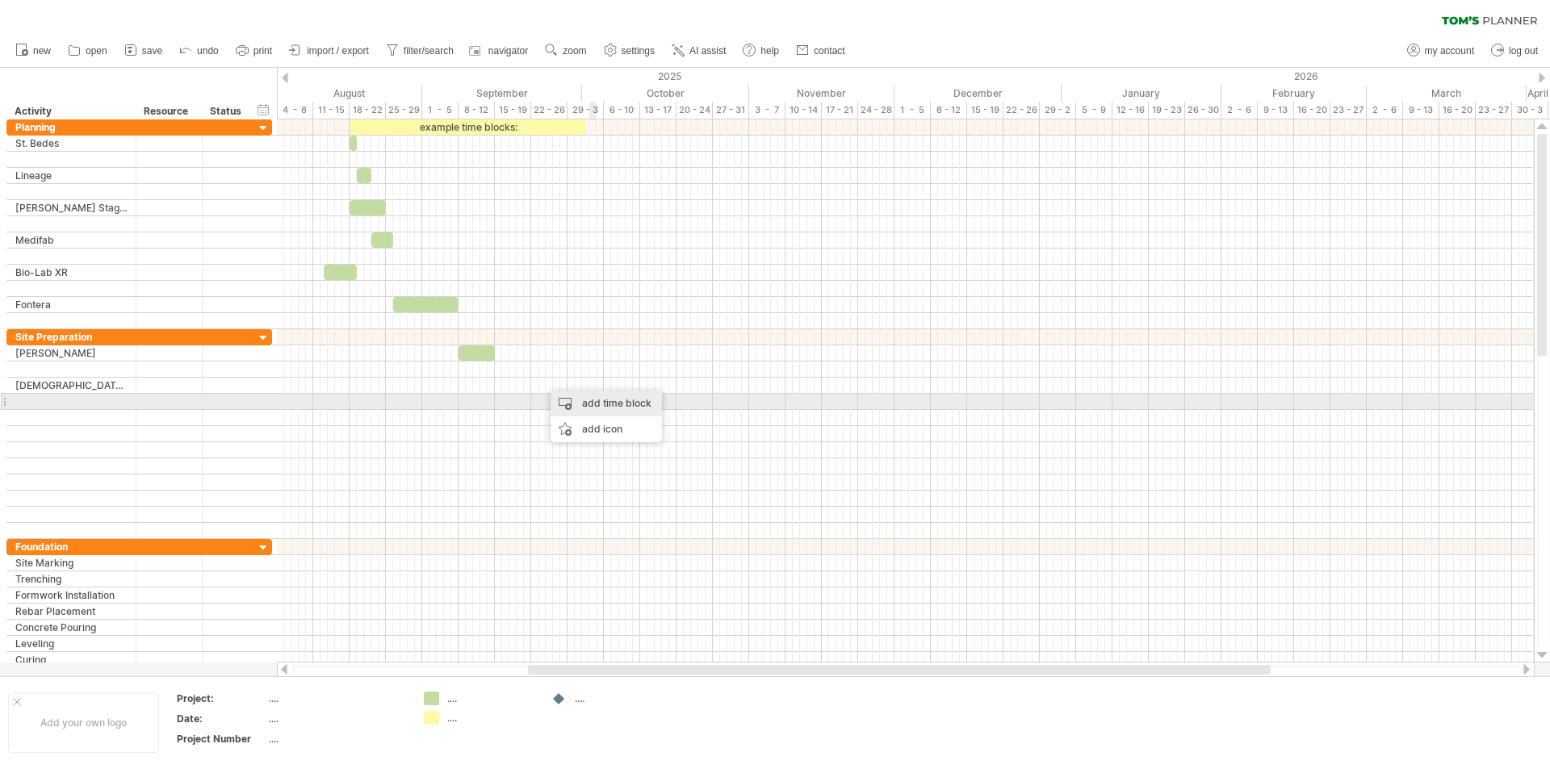
click at [598, 403] on div "add time block" at bounding box center [606, 404] width 111 height 26
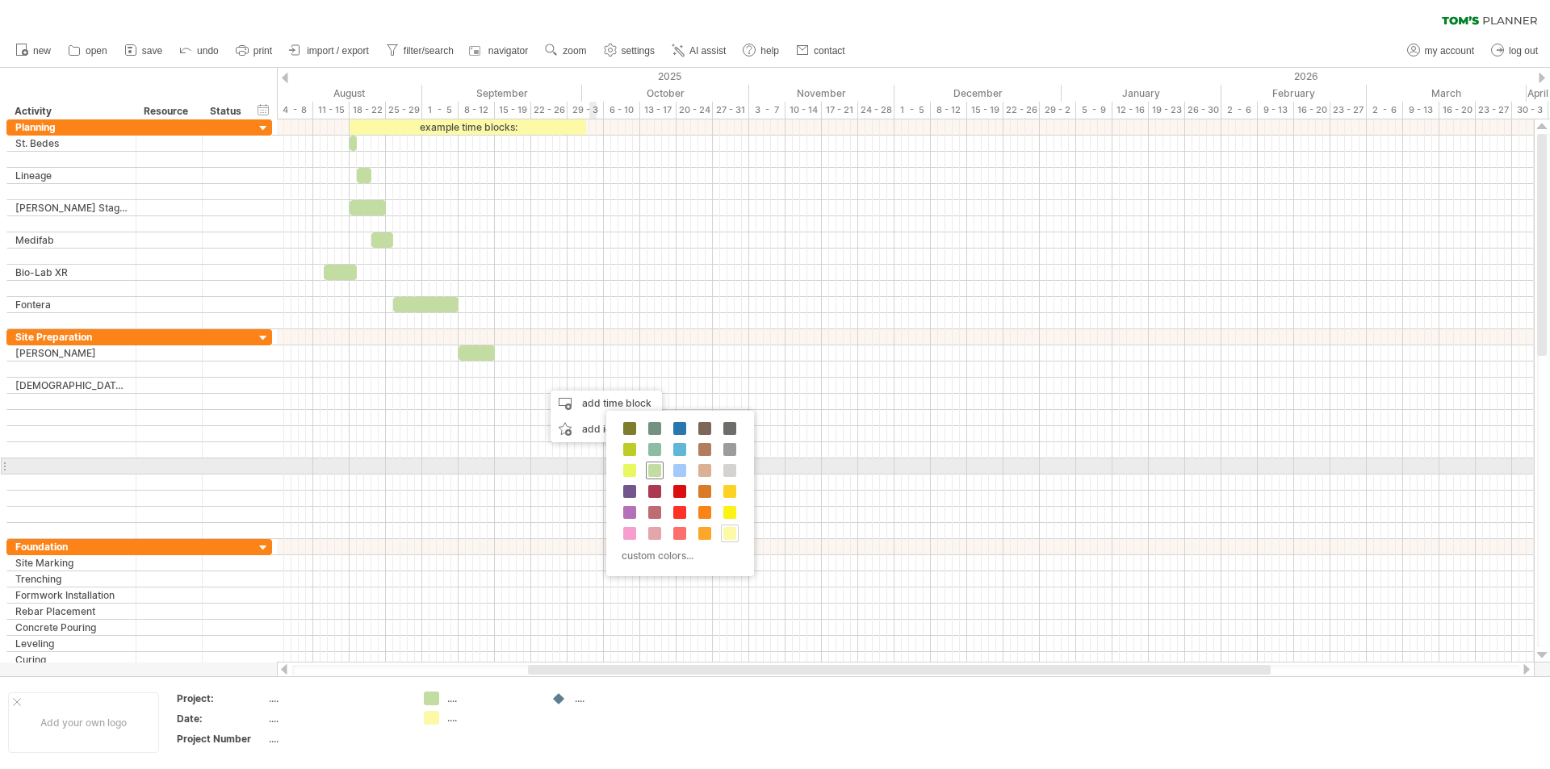
click at [653, 471] on span at bounding box center [654, 470] width 13 height 13
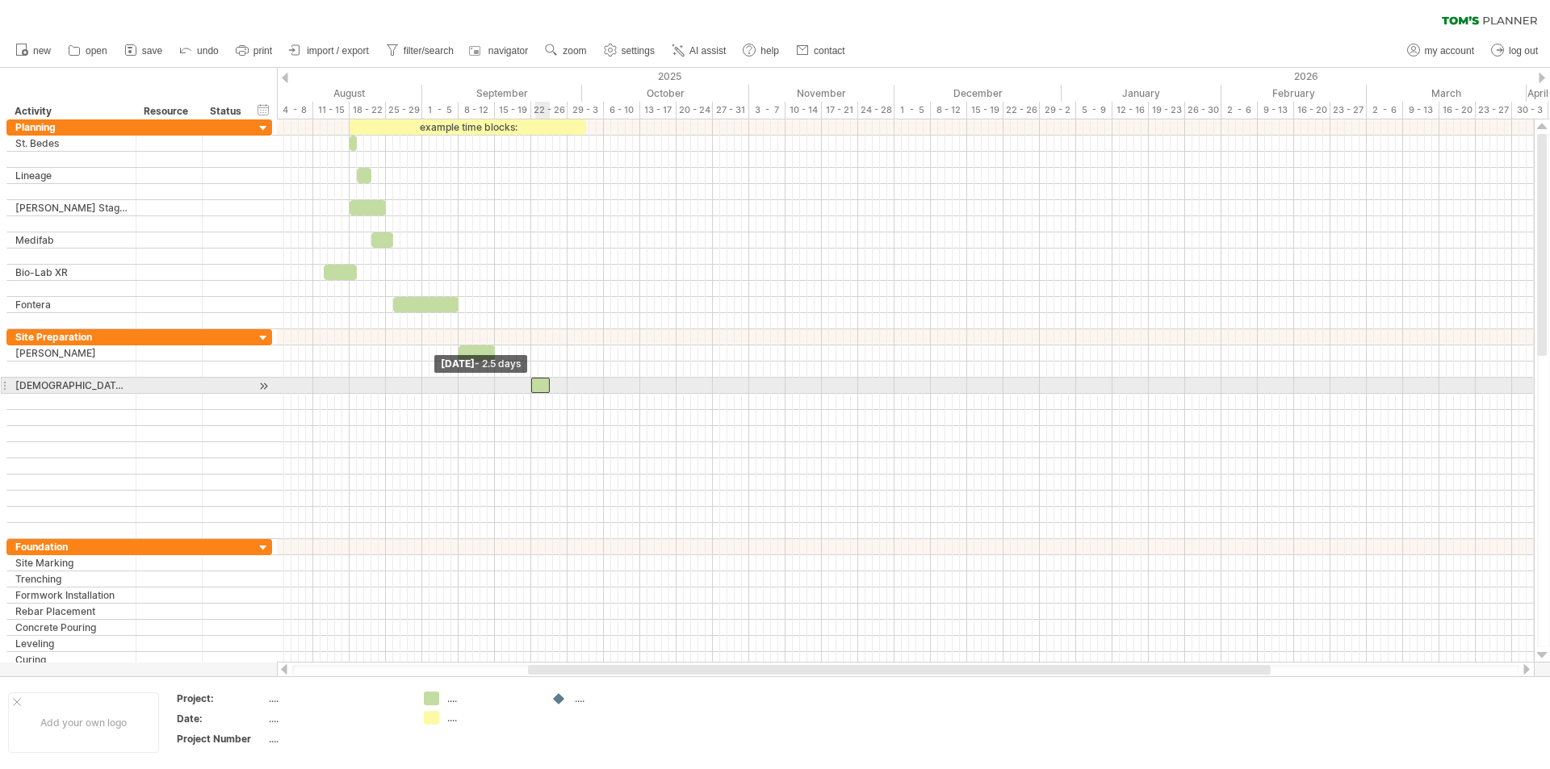
drag, startPoint x: 541, startPoint y: 386, endPoint x: 532, endPoint y: 388, distance: 9.2
click at [532, 388] on span at bounding box center [531, 385] width 6 height 15
drag, startPoint x: 549, startPoint y: 384, endPoint x: 580, endPoint y: 384, distance: 31.5
click at [580, 384] on span at bounding box center [582, 385] width 6 height 15
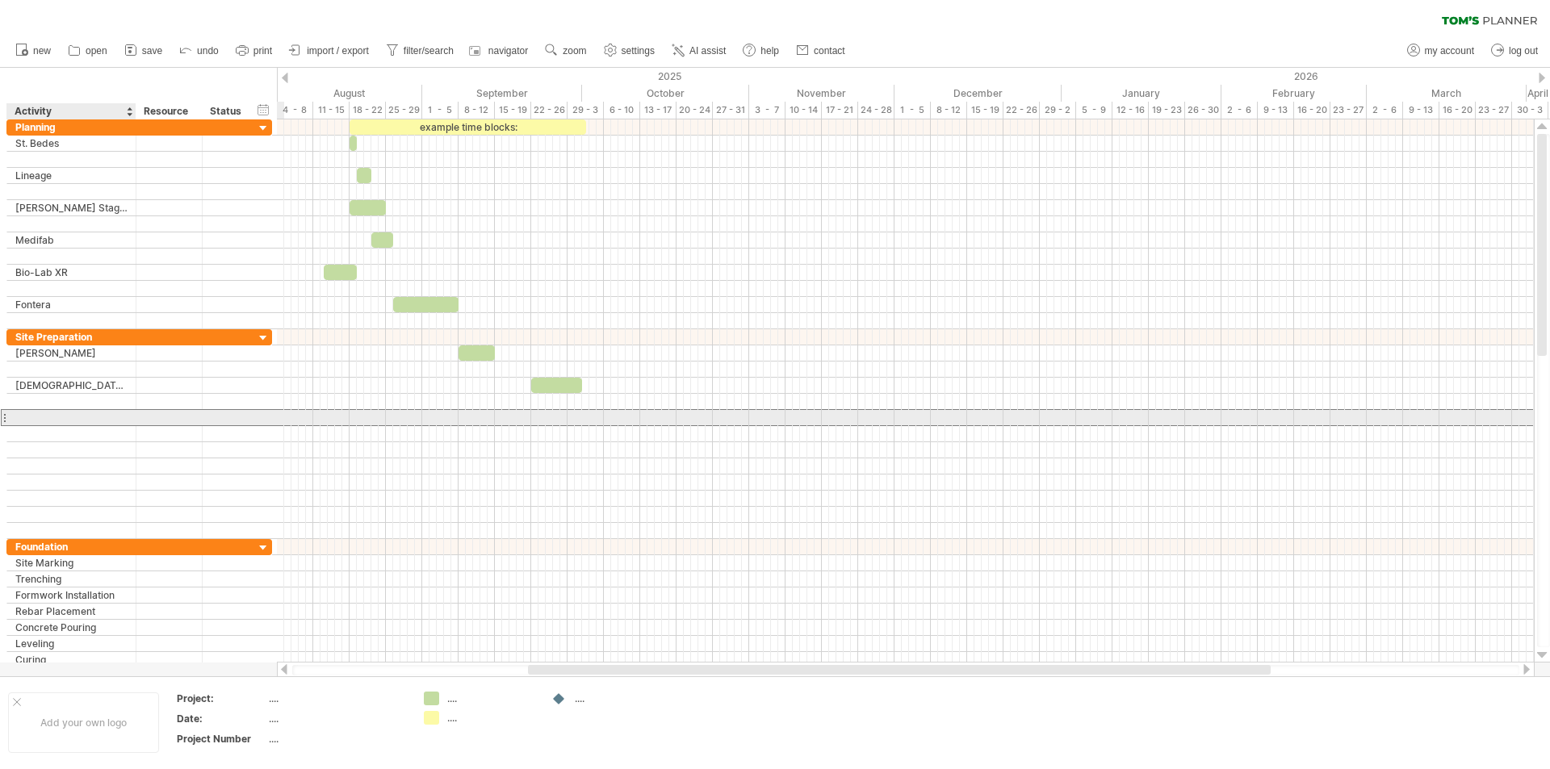
click at [21, 416] on div at bounding box center [71, 417] width 112 height 15
type input "**********"
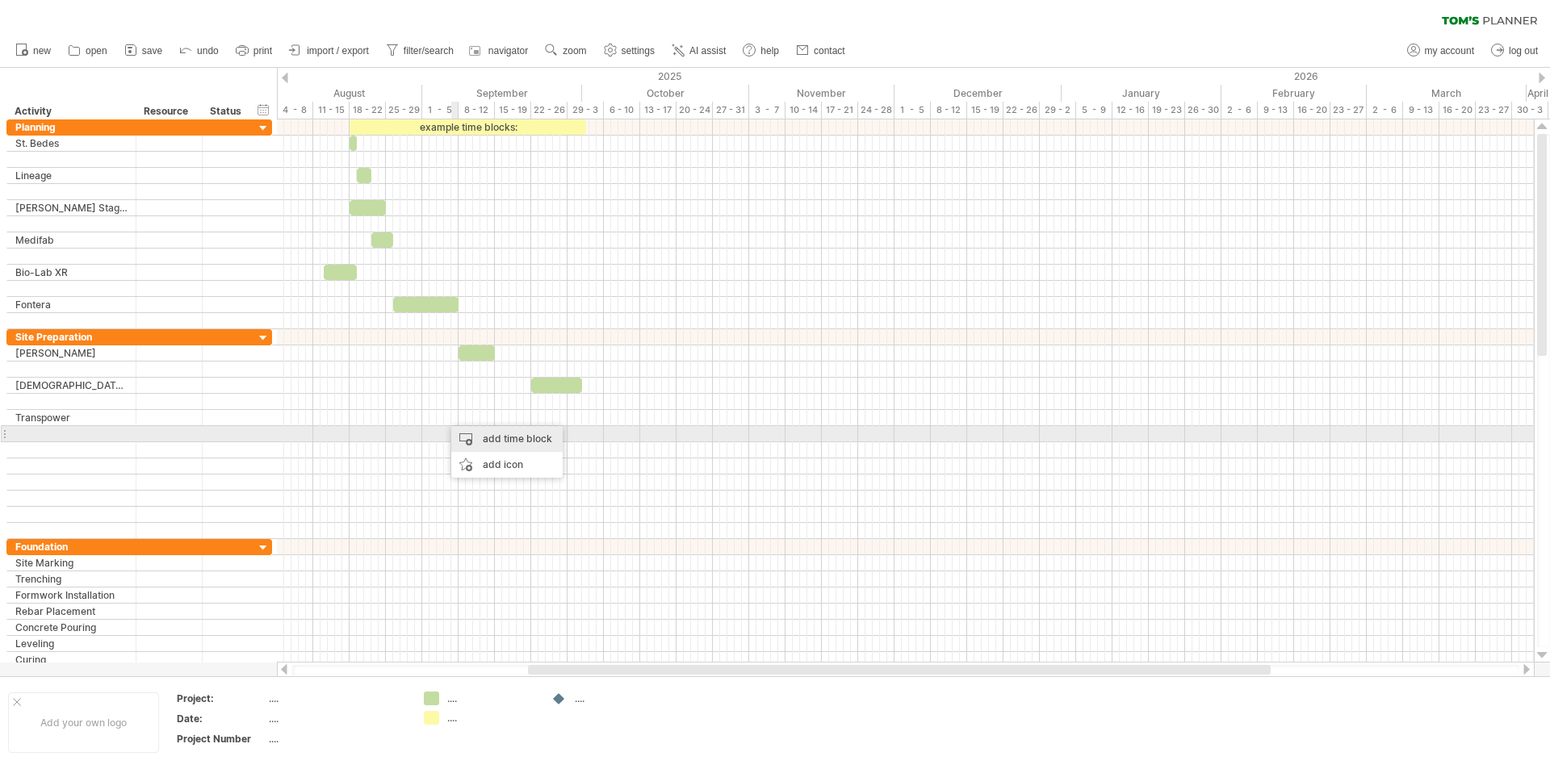
click at [489, 435] on div "add time block" at bounding box center [506, 439] width 111 height 26
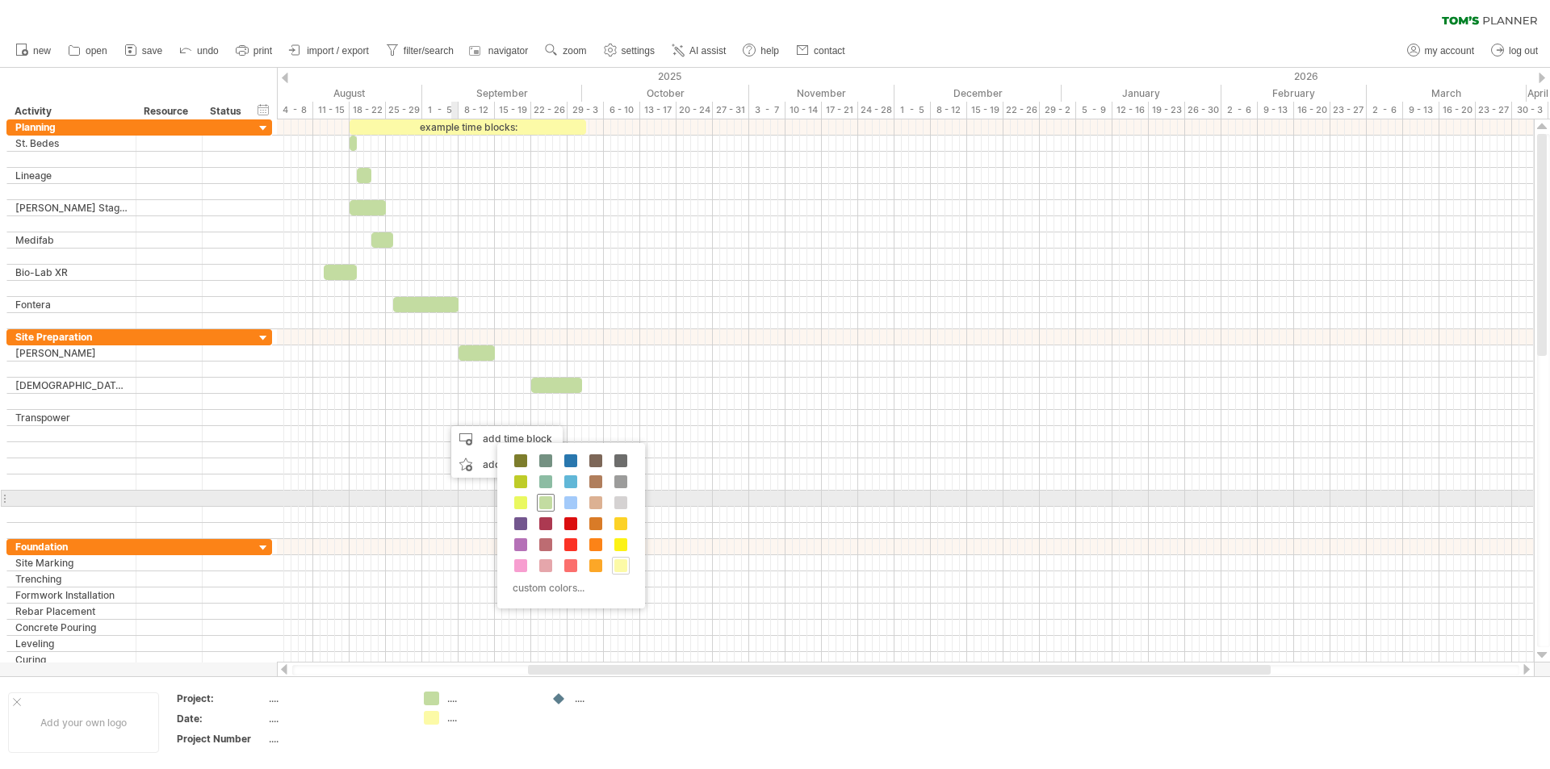
click at [547, 497] on span at bounding box center [545, 503] width 13 height 13
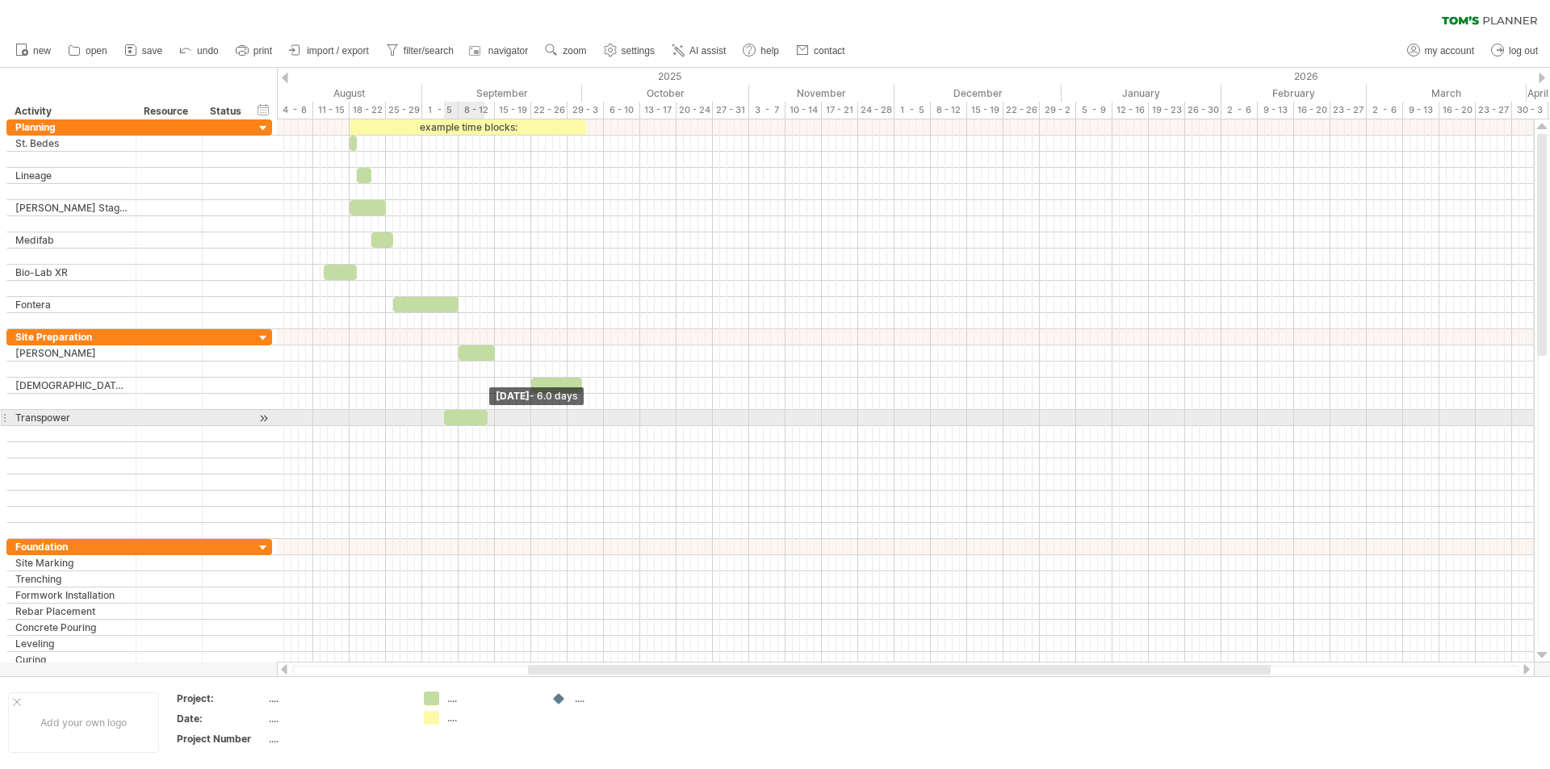
drag, startPoint x: 450, startPoint y: 420, endPoint x: 484, endPoint y: 413, distance: 35.3
click at [484, 413] on span at bounding box center [487, 417] width 6 height 15
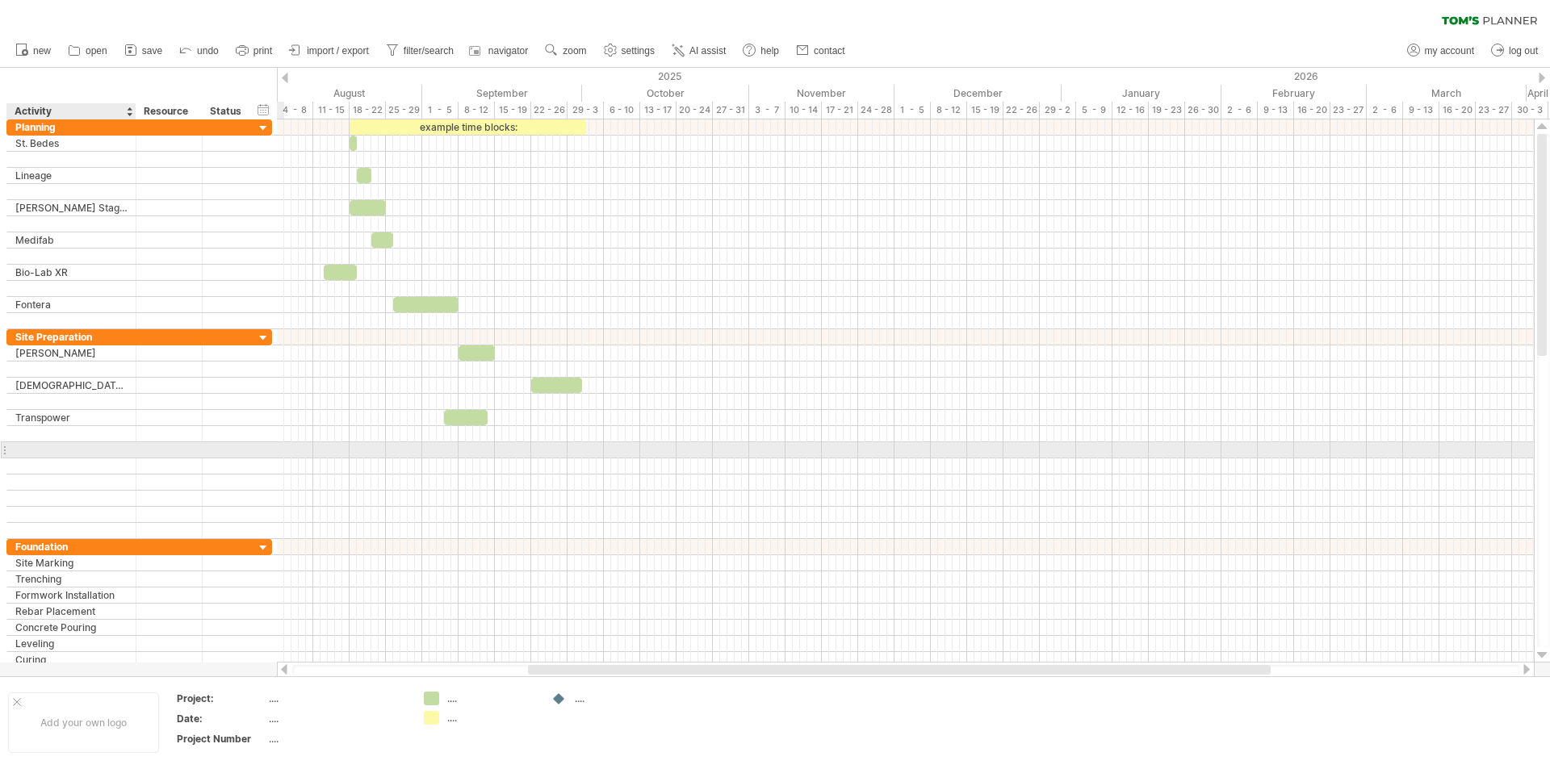
click at [24, 445] on div at bounding box center [71, 449] width 112 height 15
type input "********"
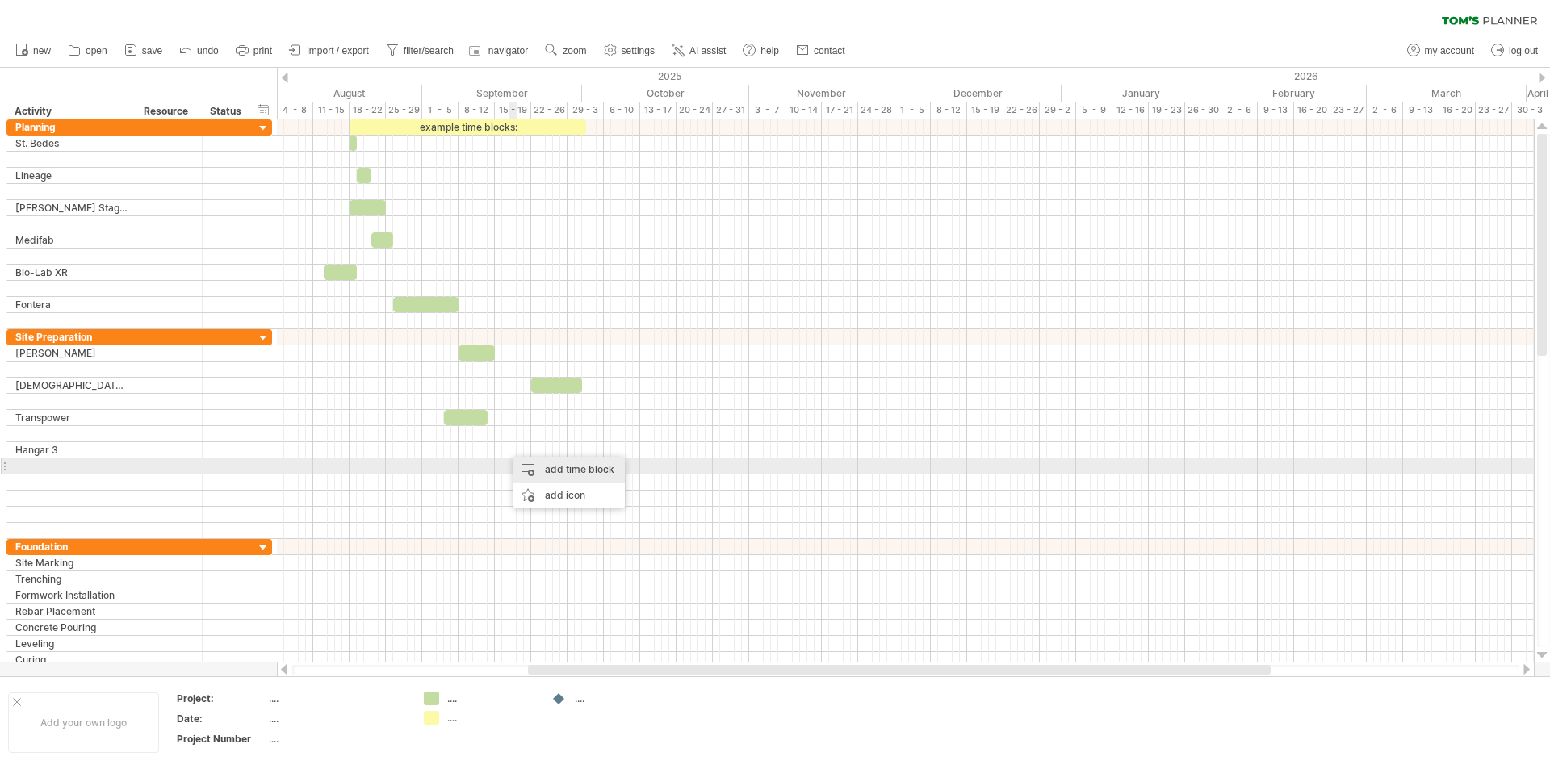
click at [545, 467] on div "add time block" at bounding box center [568, 470] width 111 height 26
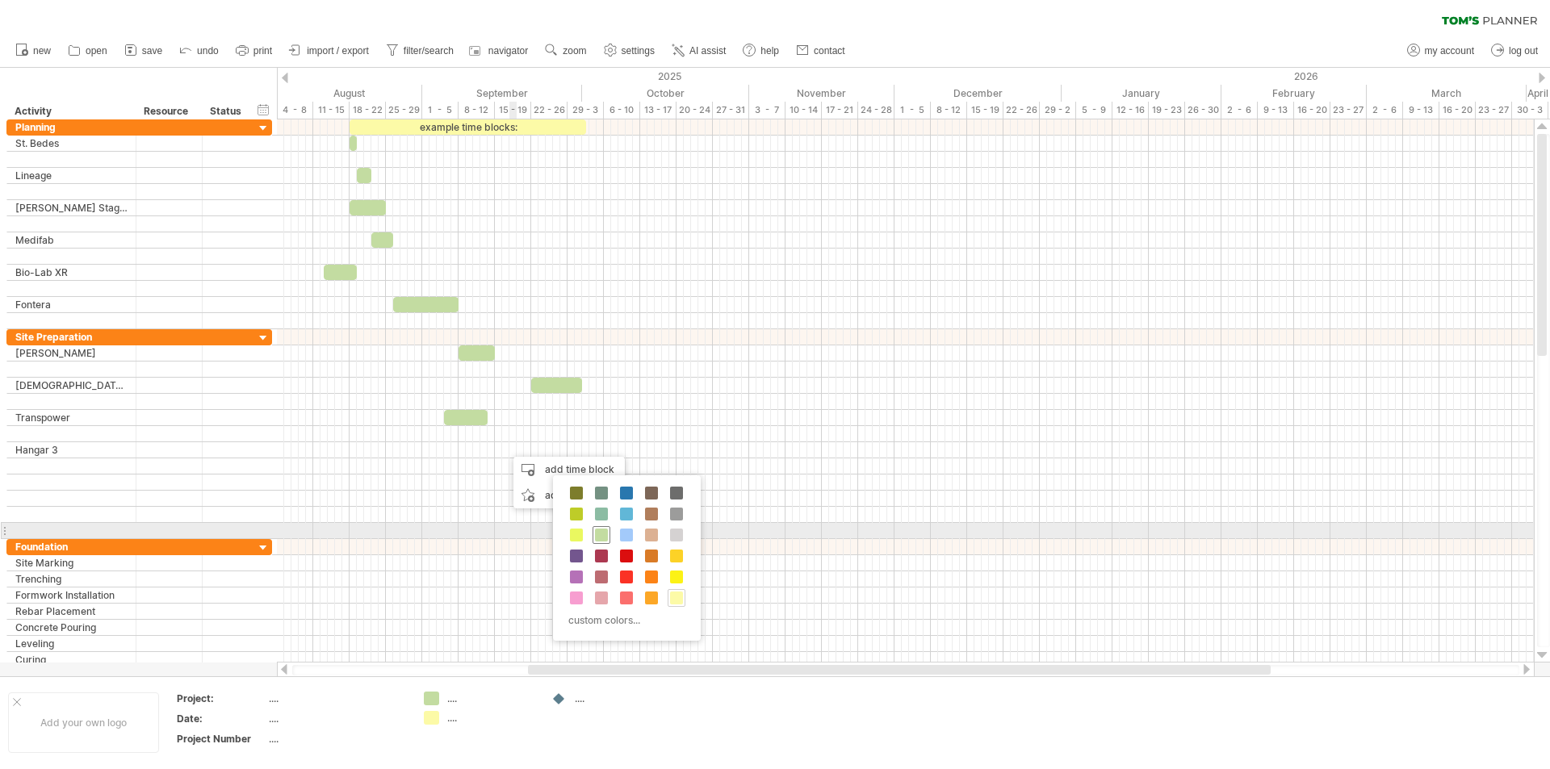
click at [597, 530] on span at bounding box center [601, 535] width 13 height 13
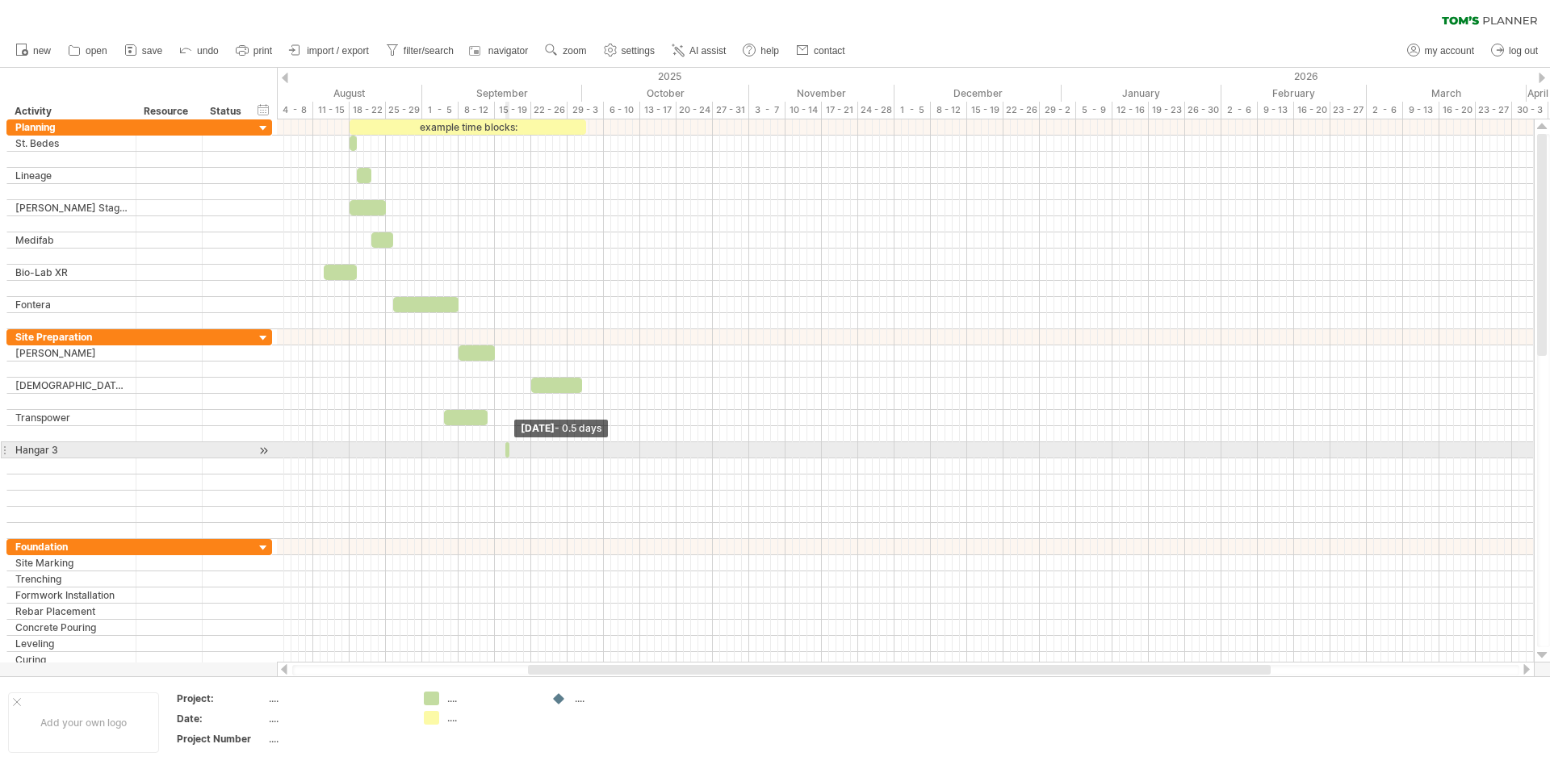
drag, startPoint x: 510, startPoint y: 451, endPoint x: 501, endPoint y: 453, distance: 9.8
click at [501, 453] on div "example time blocks: [DATE] - 0.5 days [DATE] - 2.5 days" at bounding box center [905, 390] width 1257 height 543
drag, startPoint x: 507, startPoint y: 450, endPoint x: 499, endPoint y: 451, distance: 8.1
click at [499, 451] on div "example time blocks: [DATE] - 0.5 days [DATE] - 2.5 days" at bounding box center [905, 390] width 1257 height 543
click at [499, 449] on div at bounding box center [905, 450] width 1257 height 16
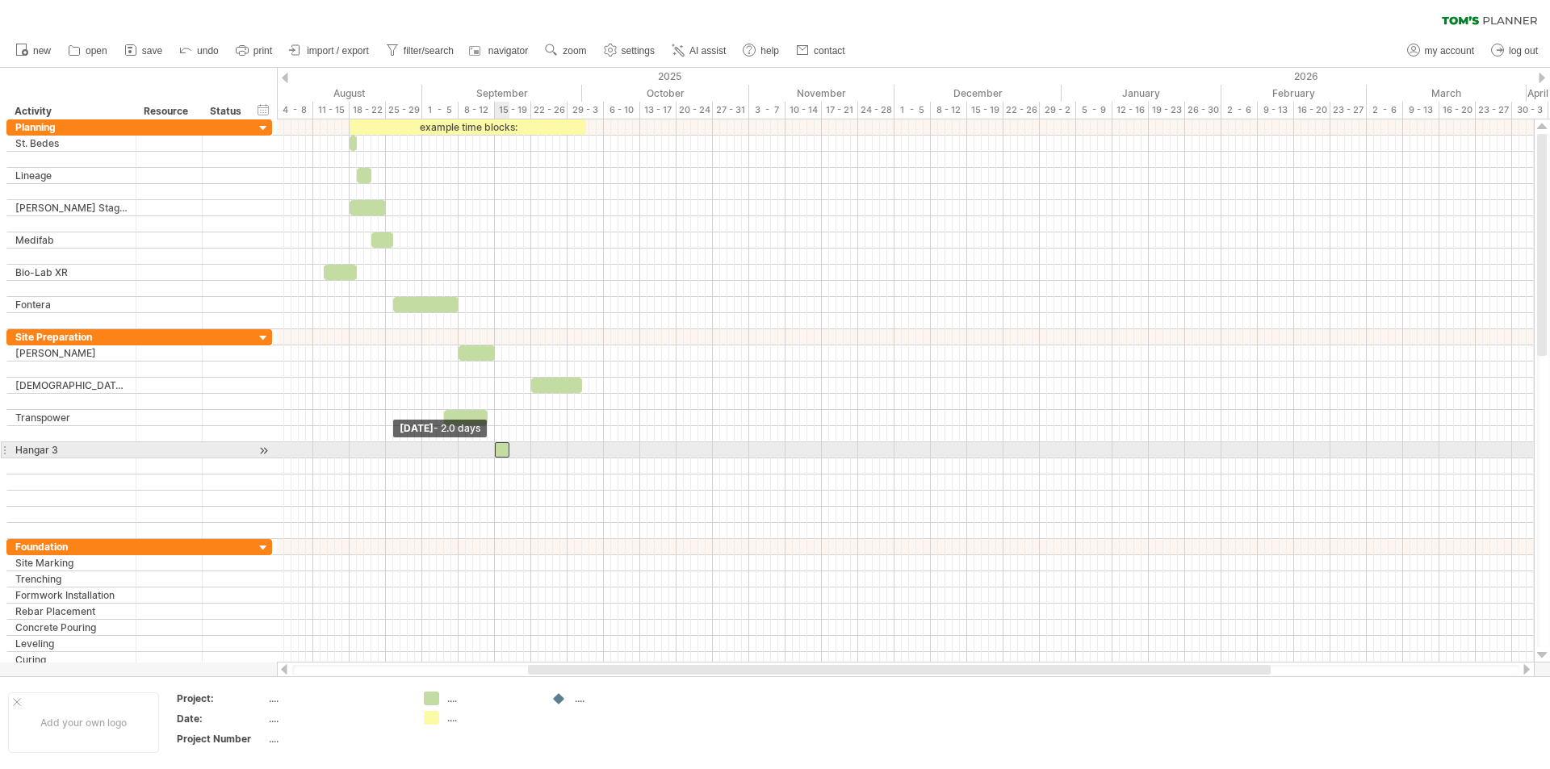
drag, startPoint x: 505, startPoint y: 450, endPoint x: 494, endPoint y: 450, distance: 10.5
click at [494, 450] on span at bounding box center [495, 449] width 6 height 15
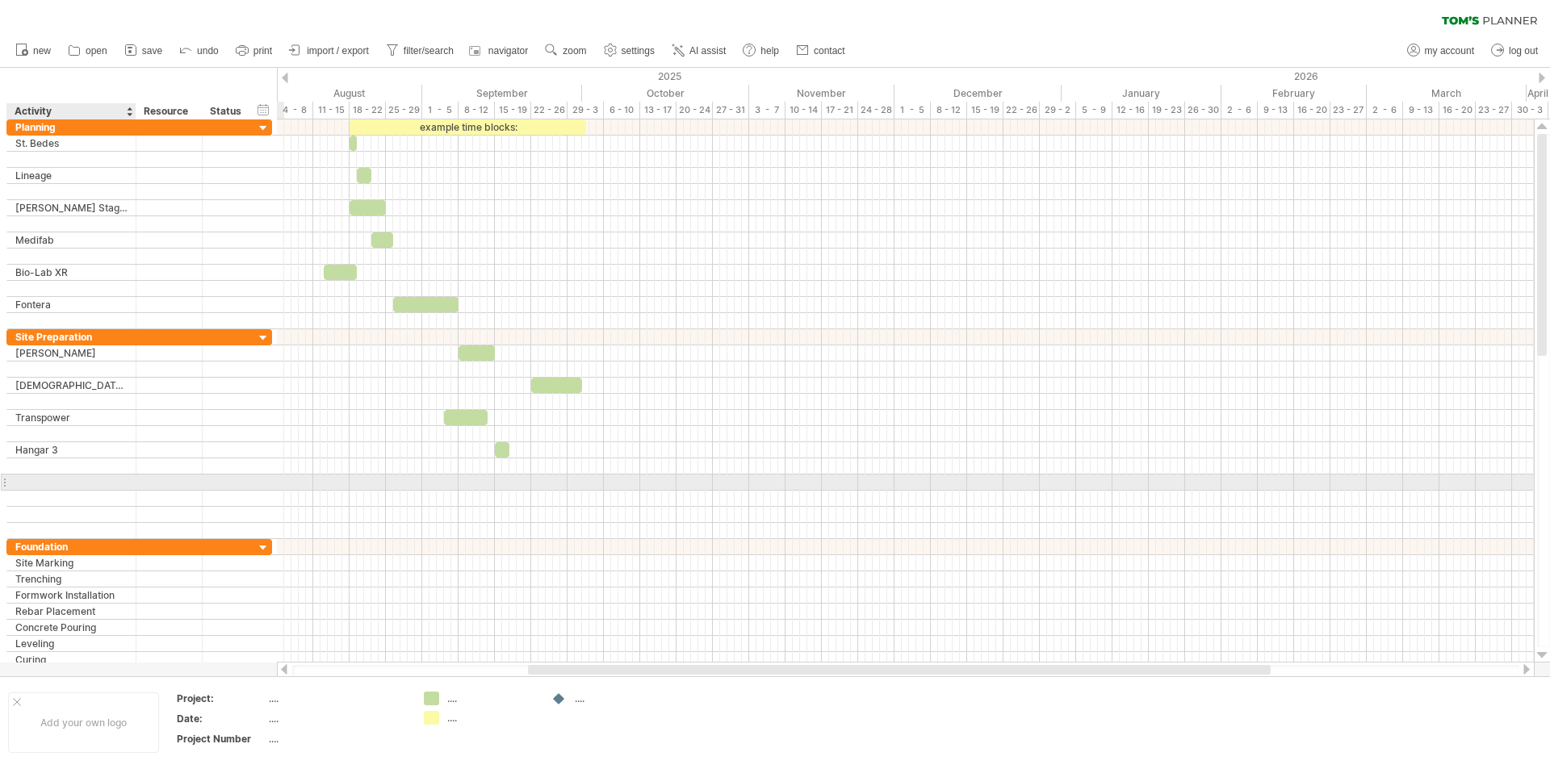
click at [37, 481] on div at bounding box center [71, 482] width 112 height 15
type input "**********"
click at [556, 466] on div at bounding box center [905, 467] width 1257 height 16
click at [608, 485] on div "add time block" at bounding box center [619, 486] width 111 height 26
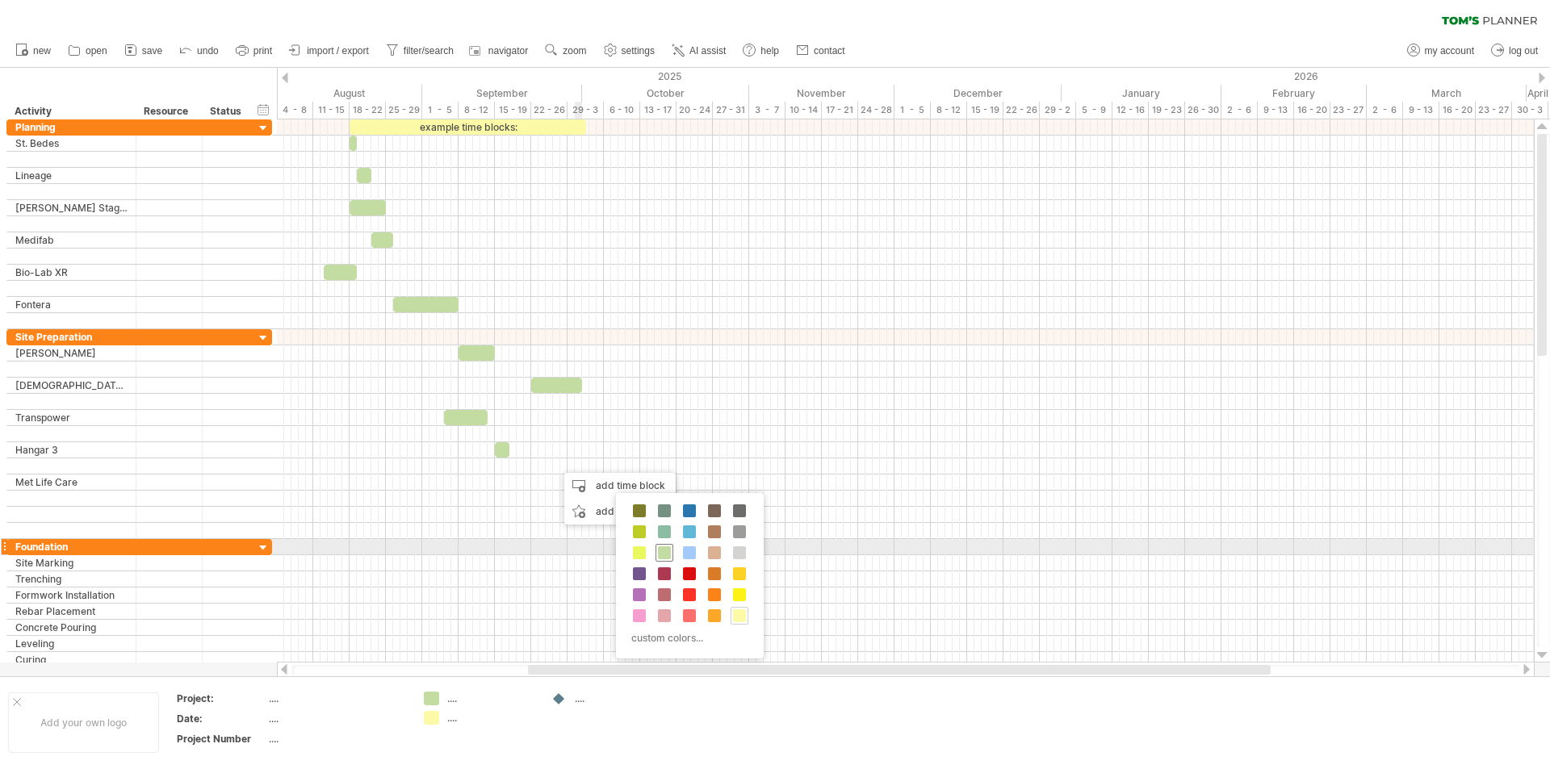
click at [664, 554] on span at bounding box center [664, 553] width 13 height 13
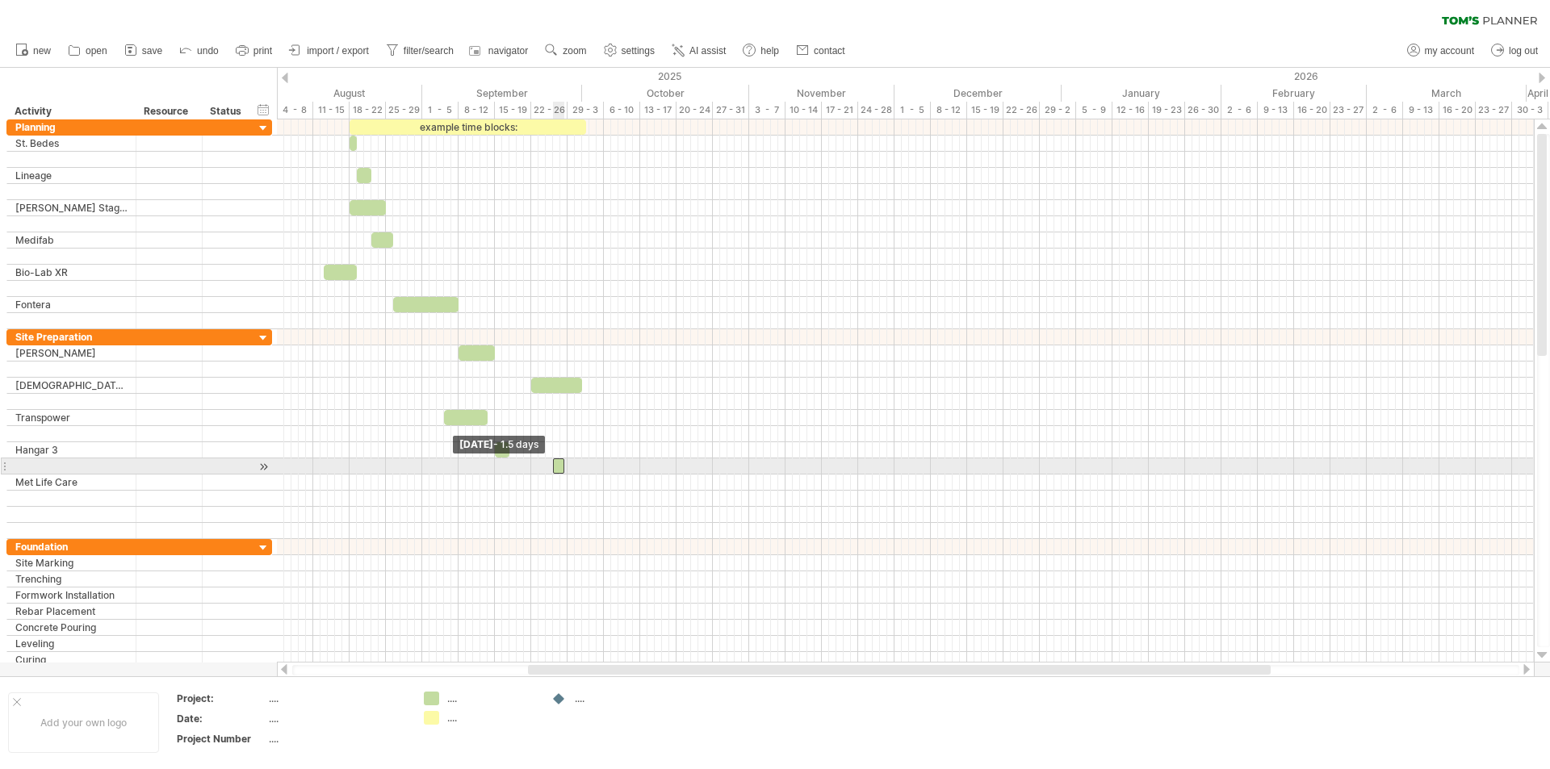
click at [554, 466] on span at bounding box center [553, 466] width 6 height 15
click at [567, 467] on span at bounding box center [567, 466] width 6 height 15
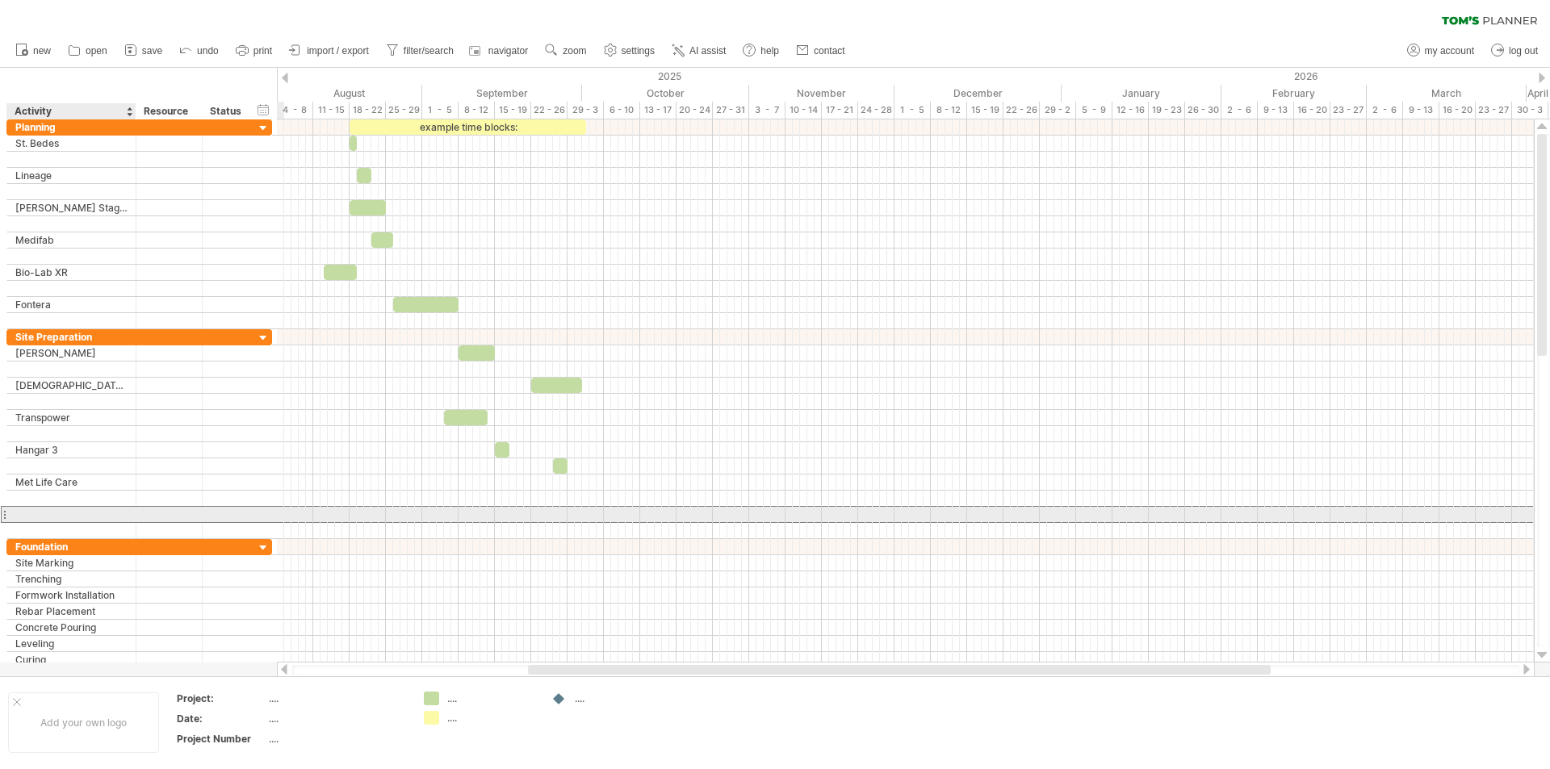
click at [71, 509] on div at bounding box center [71, 514] width 112 height 15
click at [46, 512] on input "**********" at bounding box center [71, 514] width 112 height 15
type input "**********"
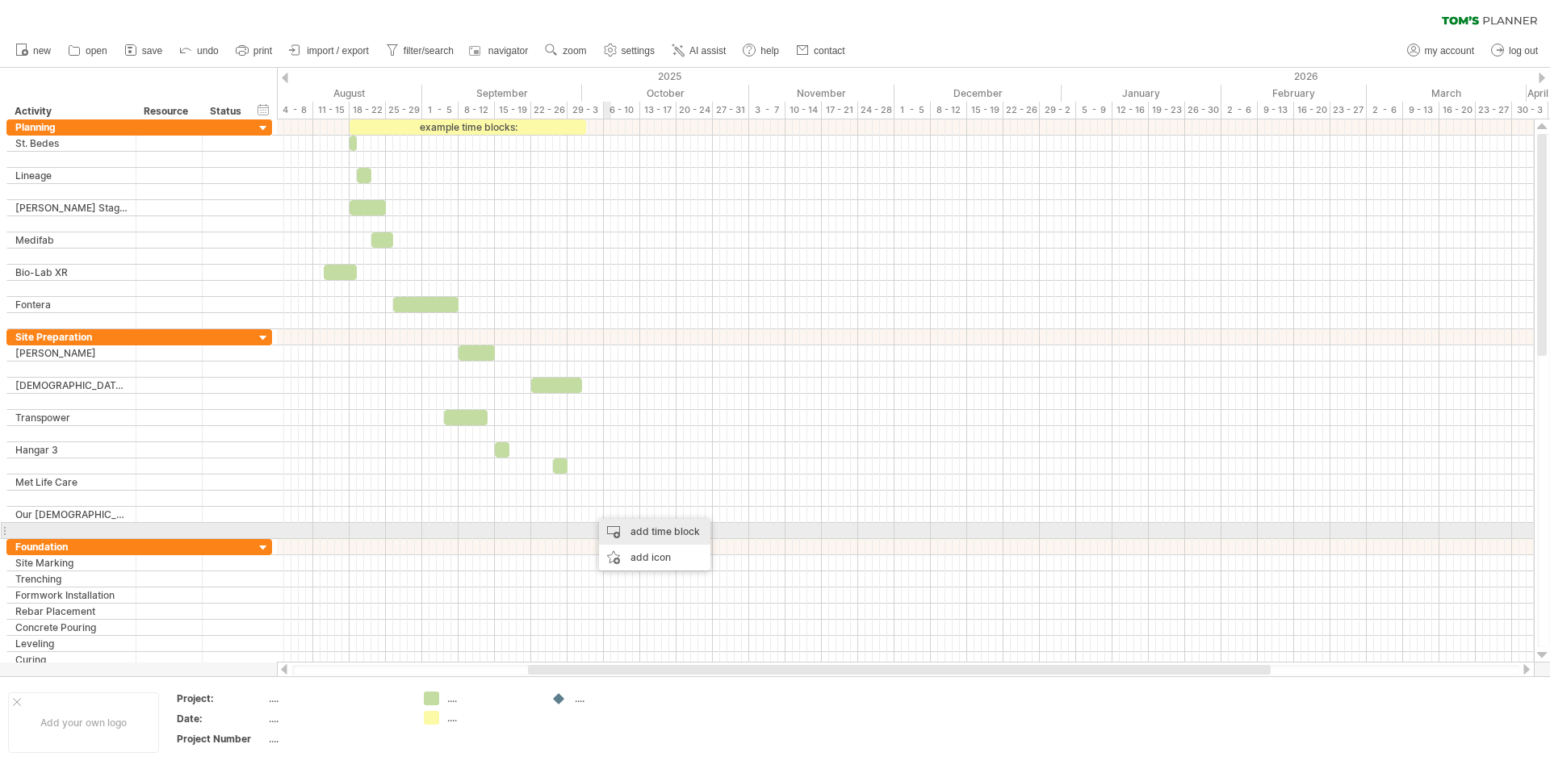
click at [644, 530] on div "add time block" at bounding box center [654, 532] width 111 height 26
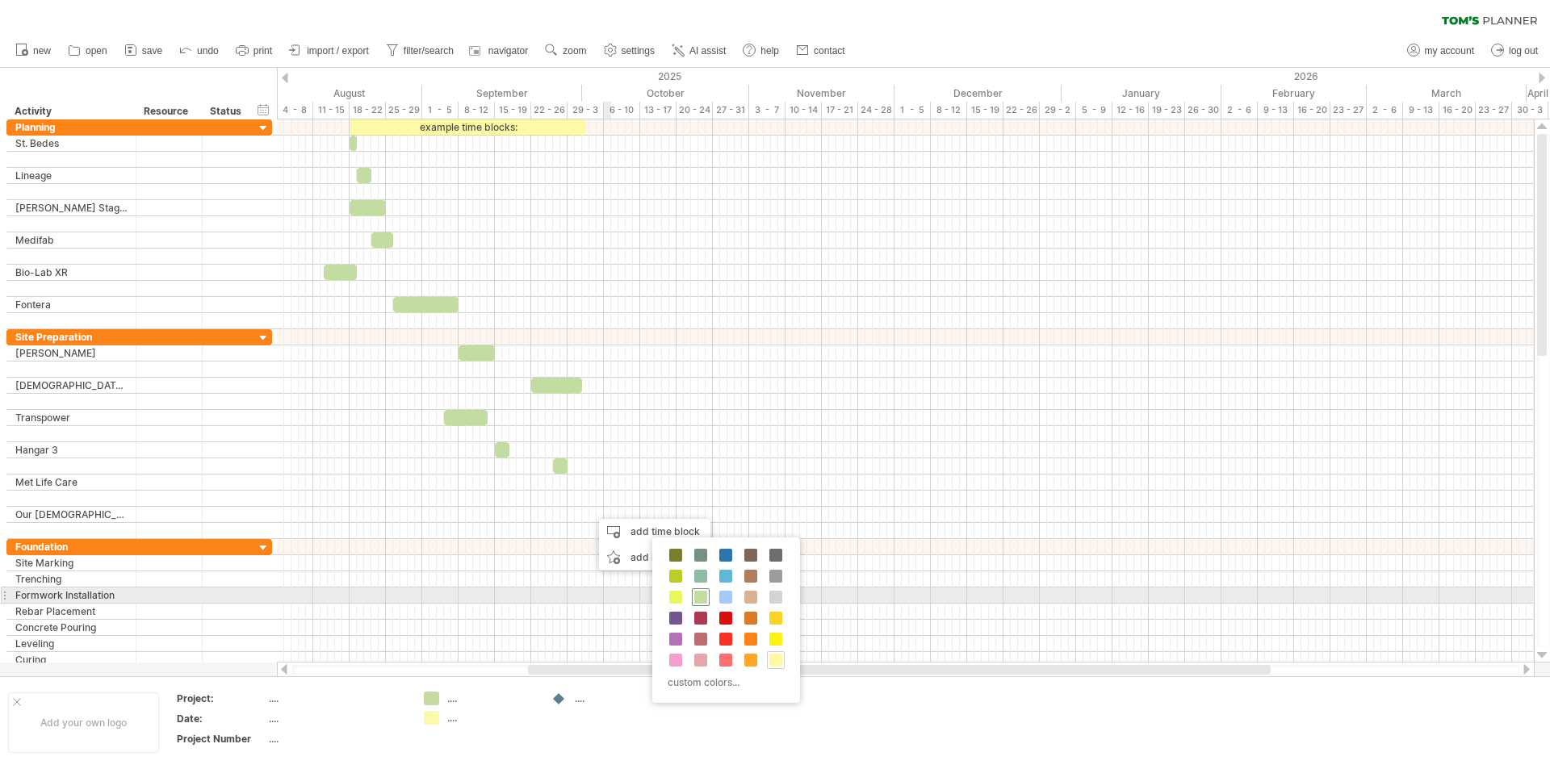
click at [702, 593] on span at bounding box center [700, 597] width 13 height 13
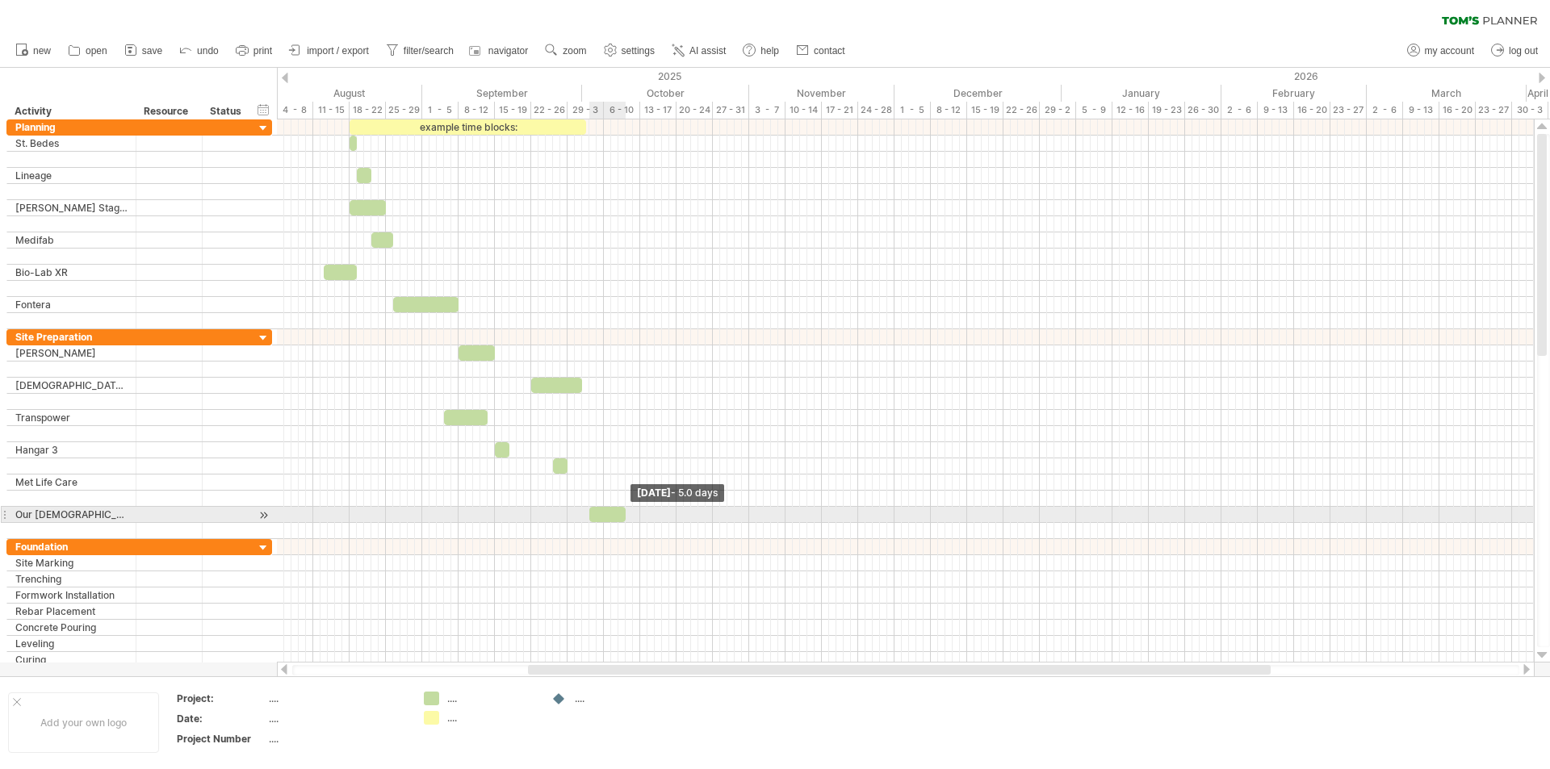
drag, startPoint x: 597, startPoint y: 518, endPoint x: 625, endPoint y: 516, distance: 28.3
click at [625, 516] on span at bounding box center [625, 514] width 6 height 15
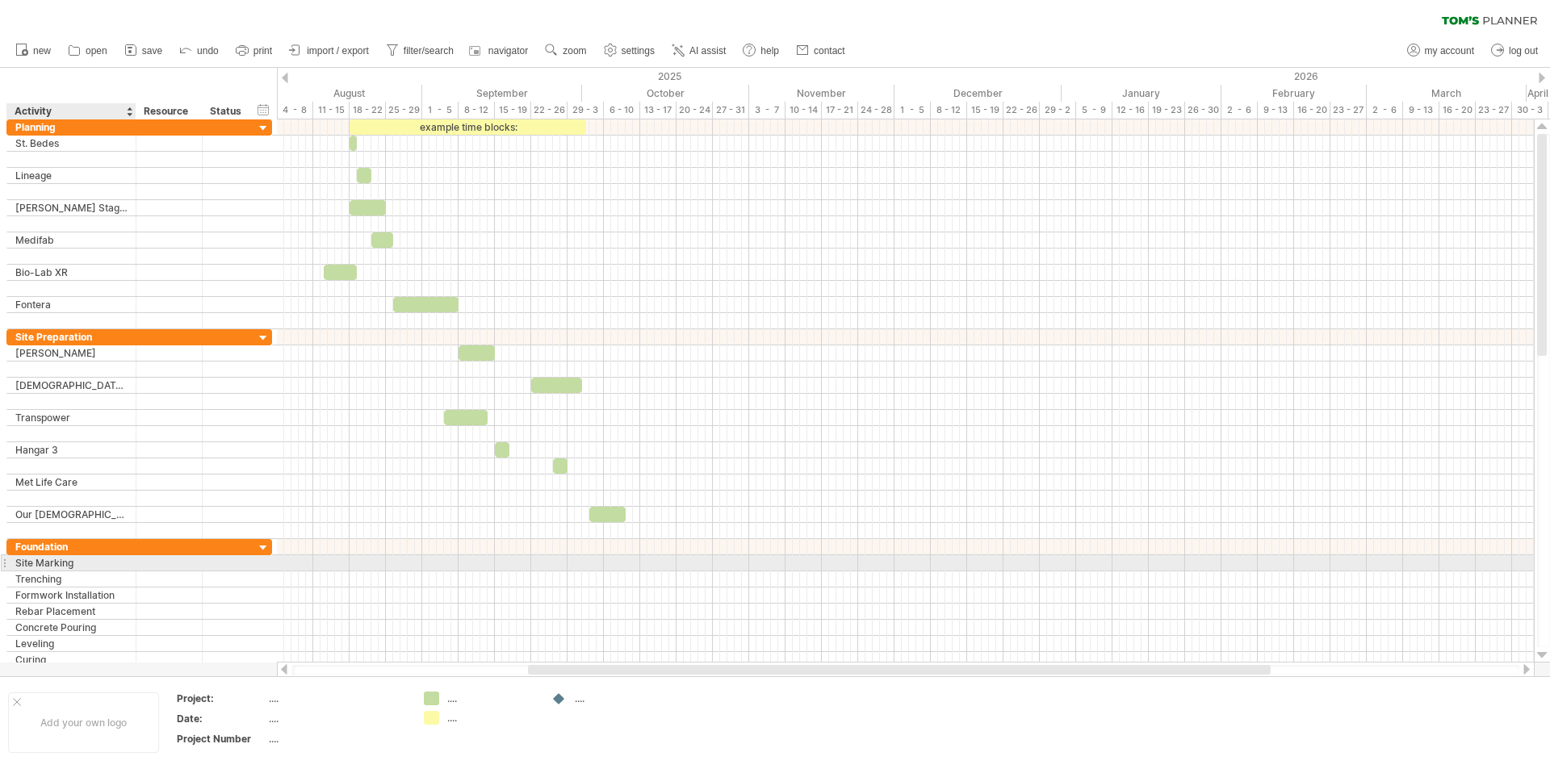
click at [90, 560] on div "Site Marking" at bounding box center [71, 562] width 112 height 15
type input "*"
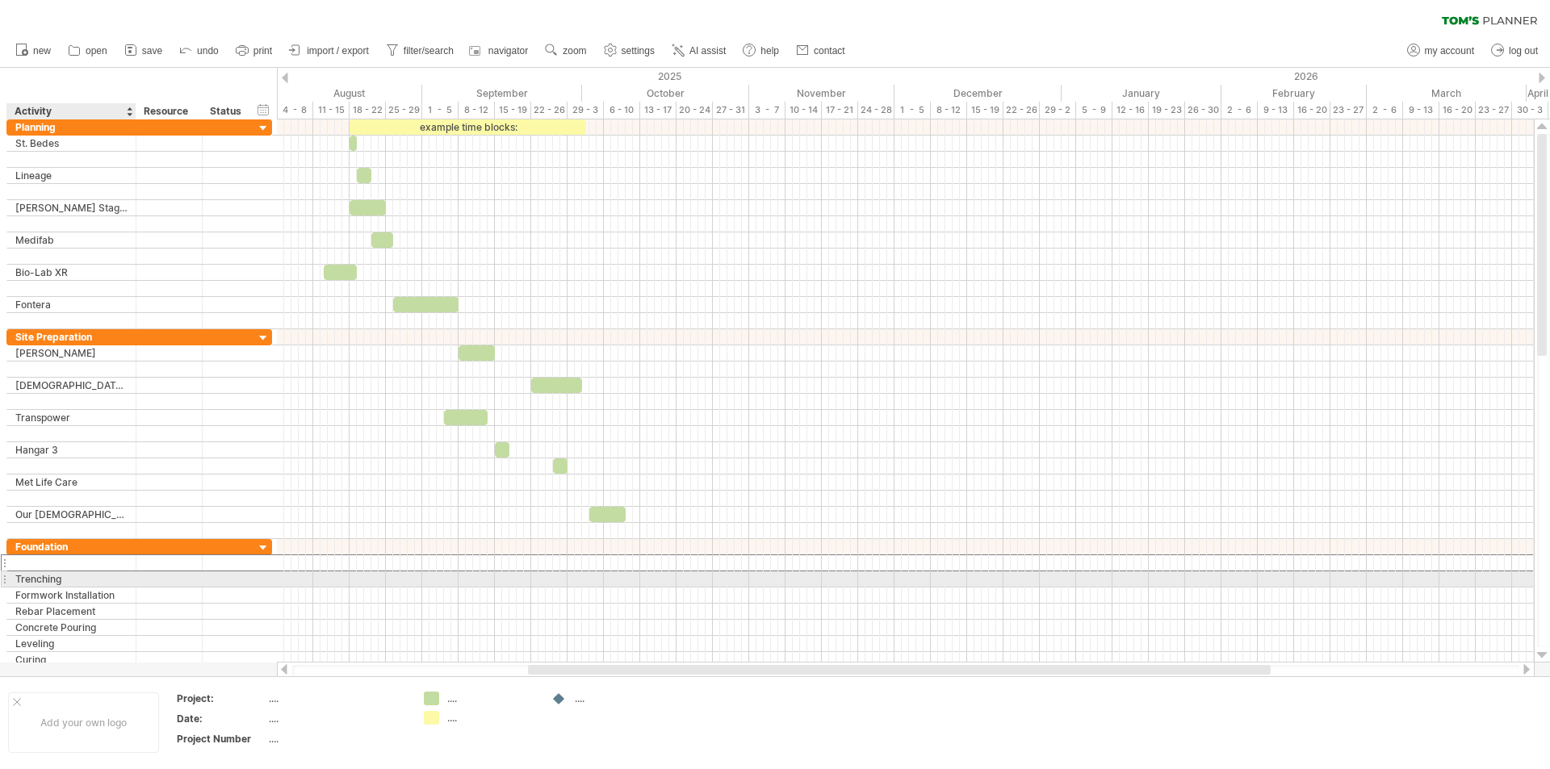
click at [93, 580] on div "Trenching" at bounding box center [71, 579] width 112 height 15
type input "*"
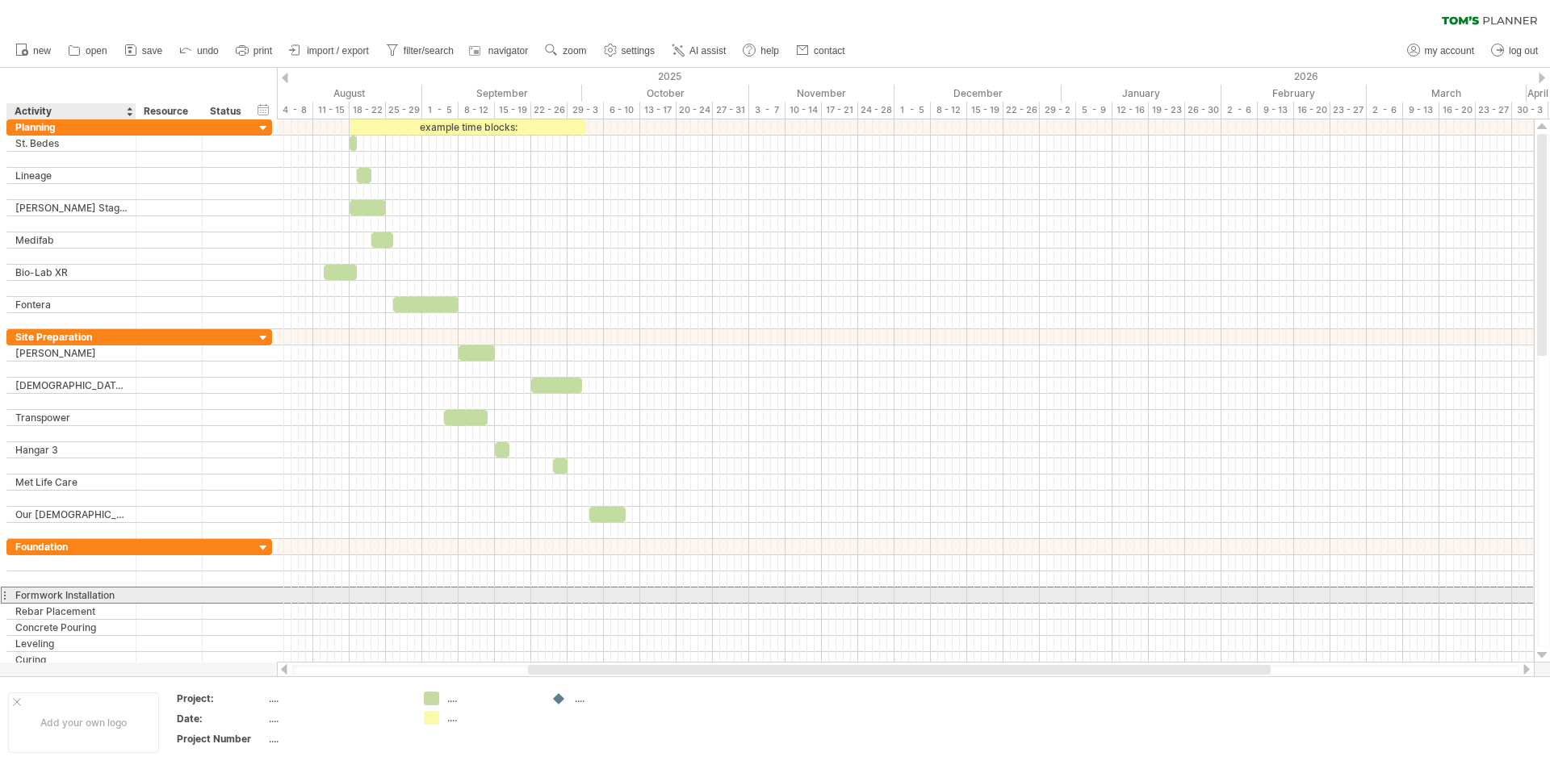
click at [126, 589] on div "Formwork Installation" at bounding box center [71, 595] width 112 height 15
type input "*"
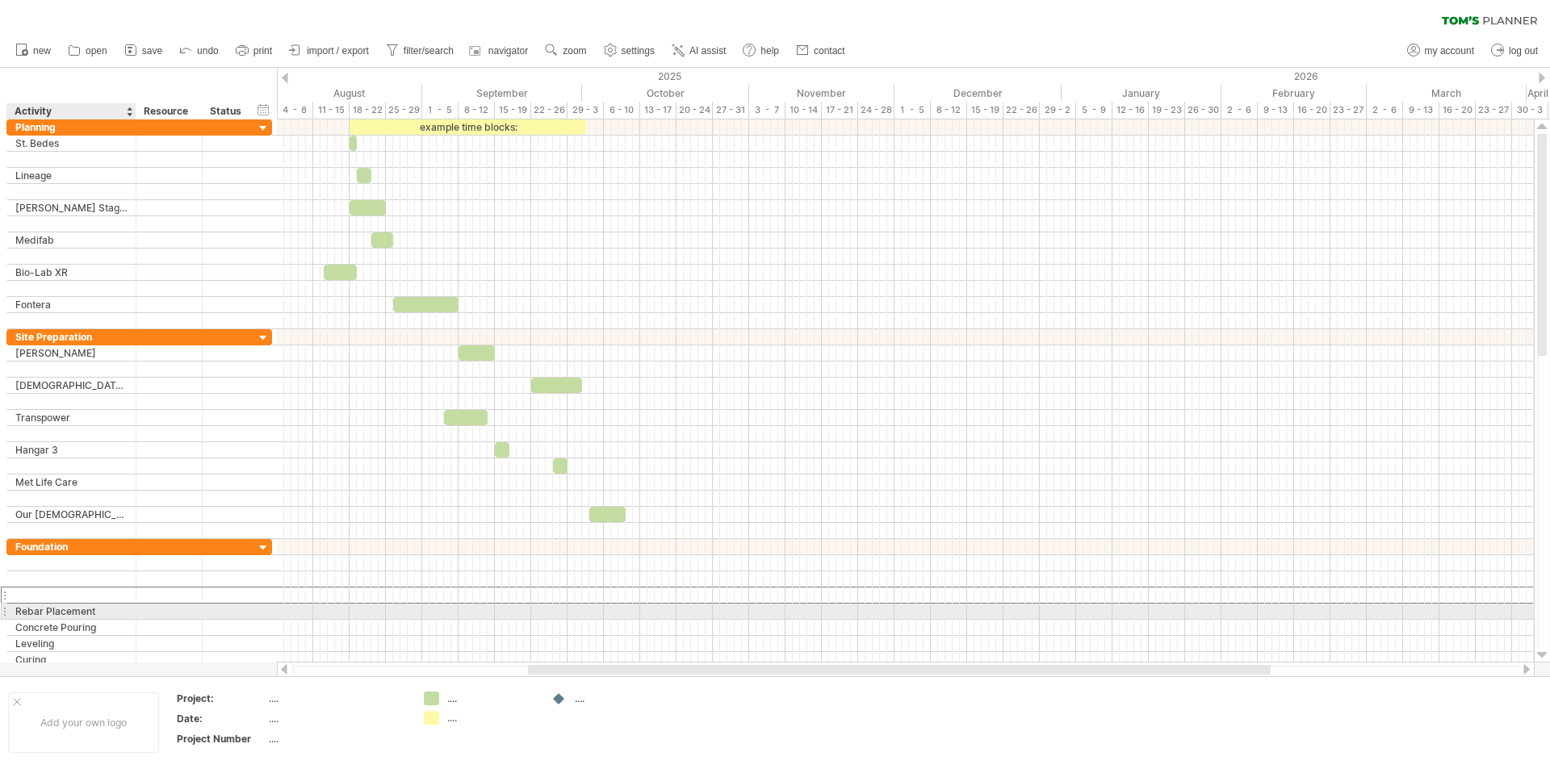
click at [111, 610] on div "Rebar Placement" at bounding box center [71, 611] width 112 height 15
type input "*"
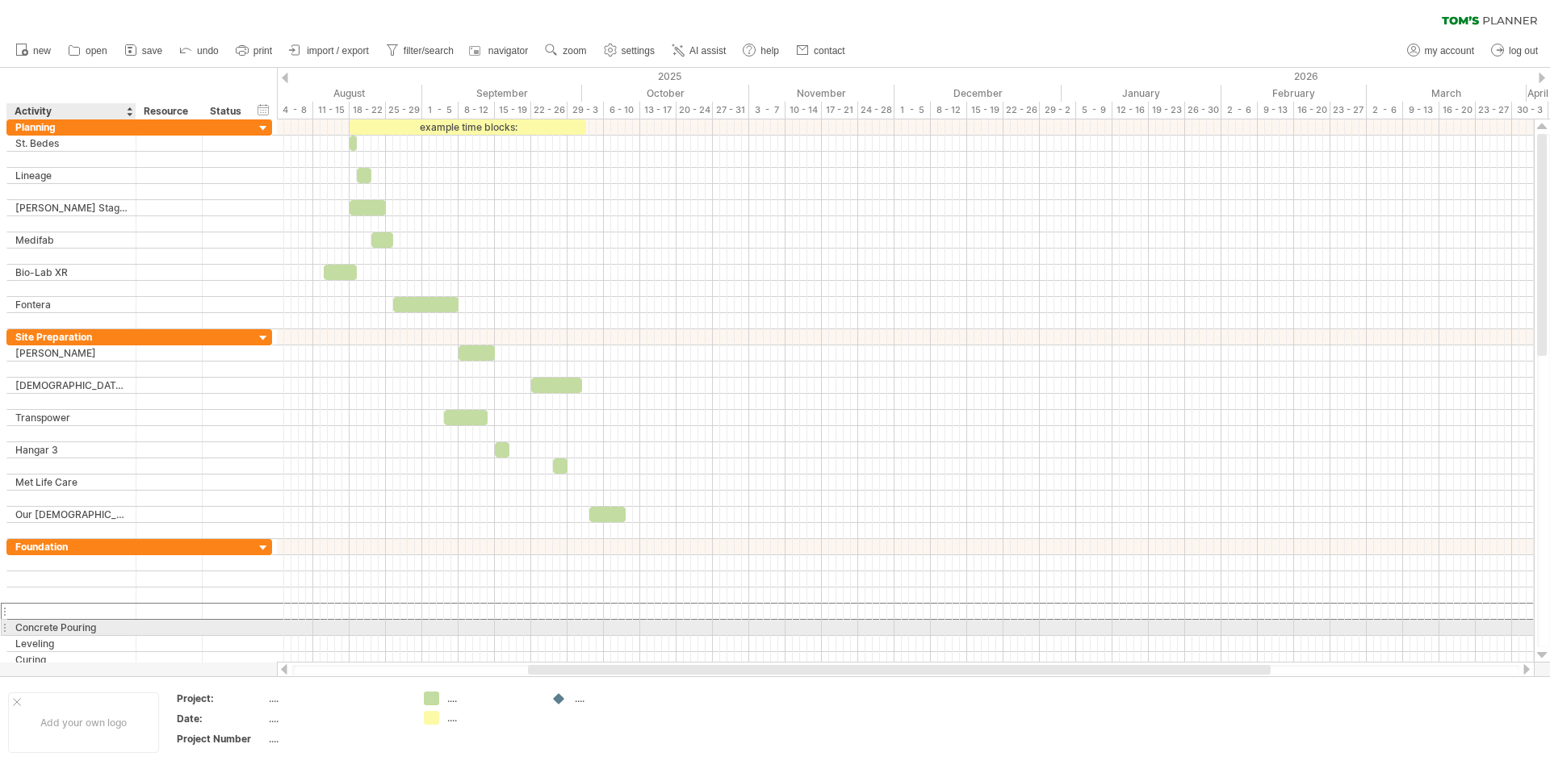
click at [102, 631] on div "Concrete Pouring" at bounding box center [71, 627] width 112 height 15
type input "*"
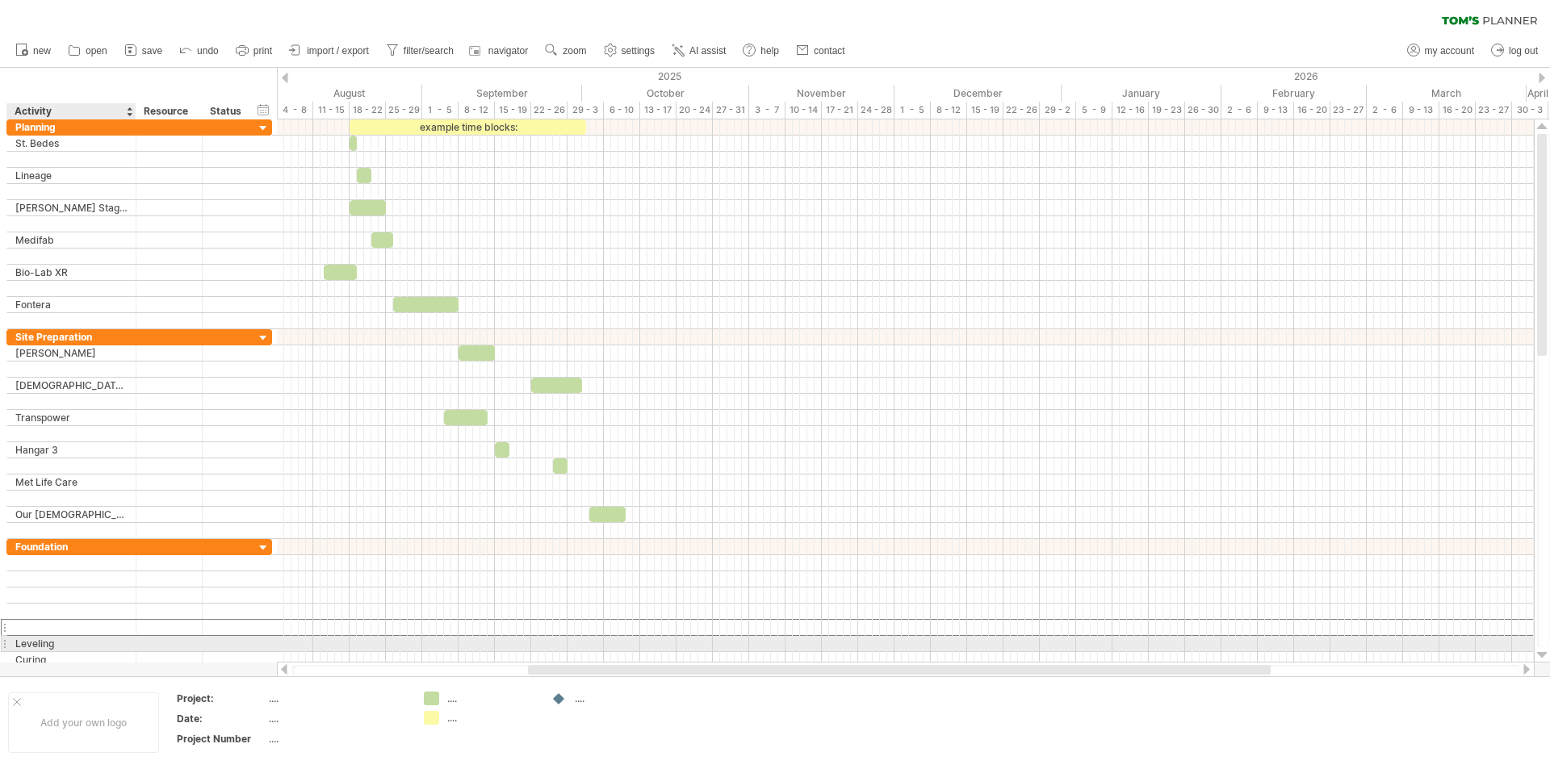
click at [93, 644] on div "Leveling" at bounding box center [71, 643] width 112 height 15
type input "*"
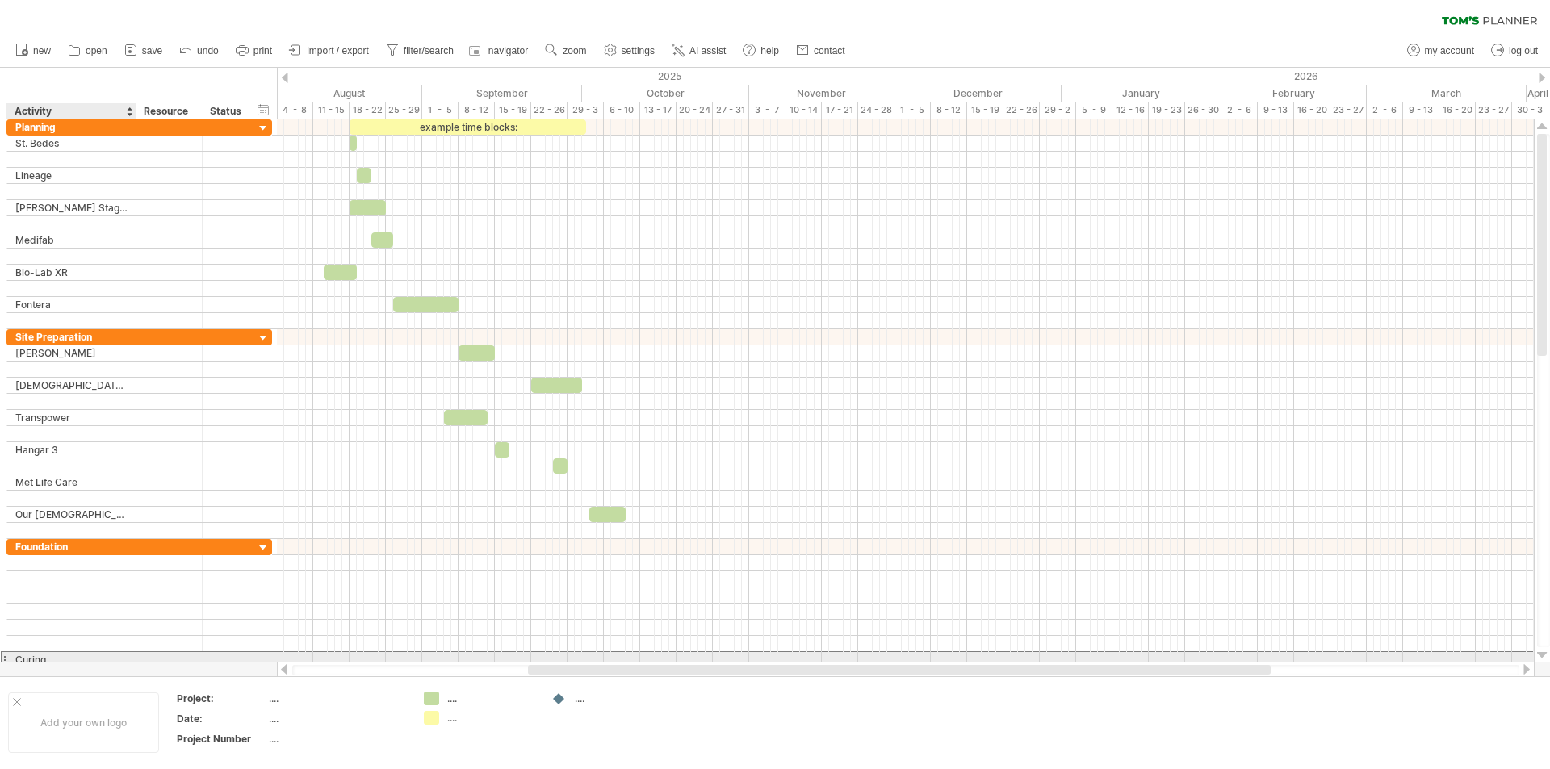
click at [75, 661] on div "Curing" at bounding box center [71, 659] width 112 height 15
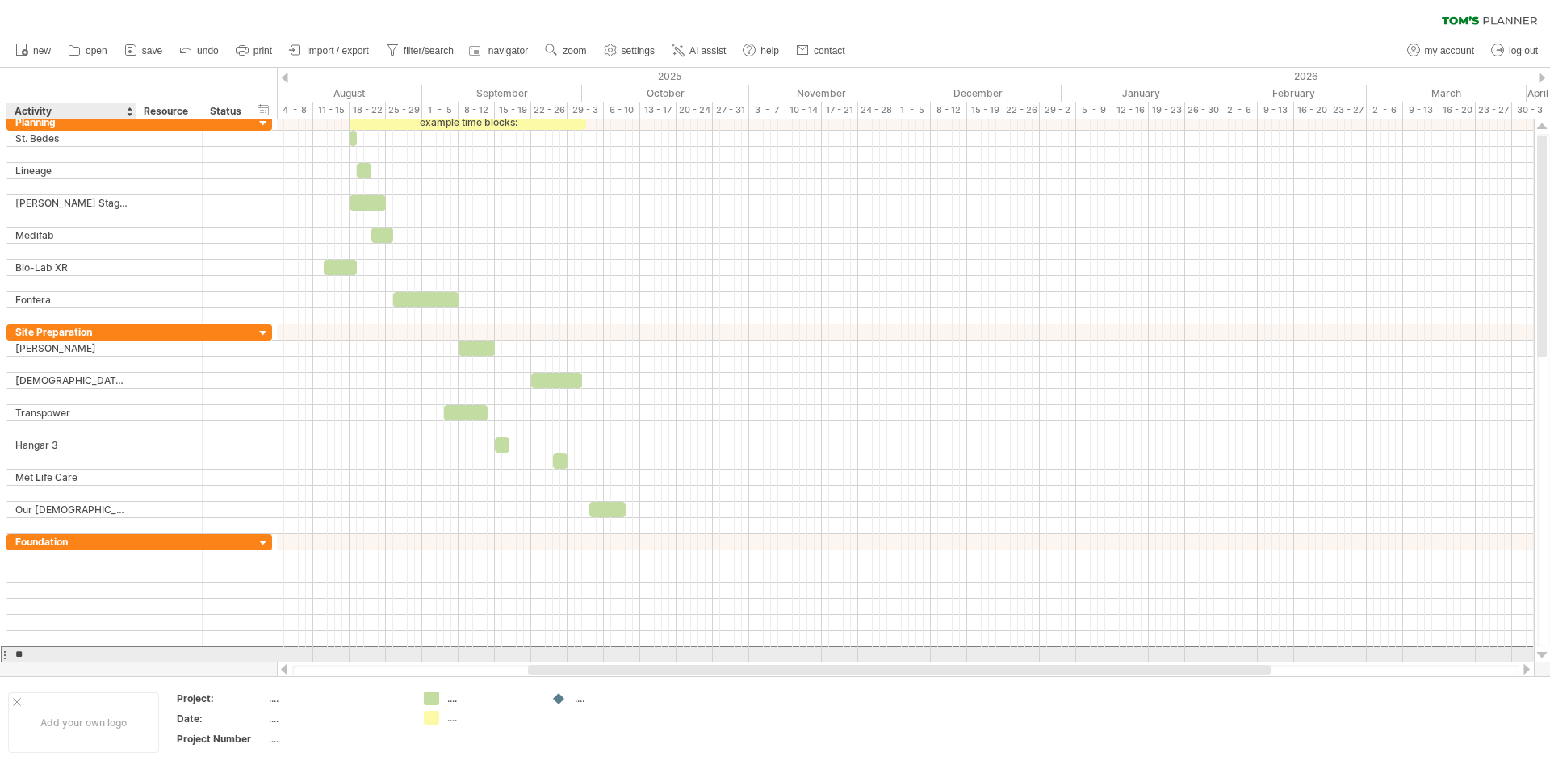
type input "*"
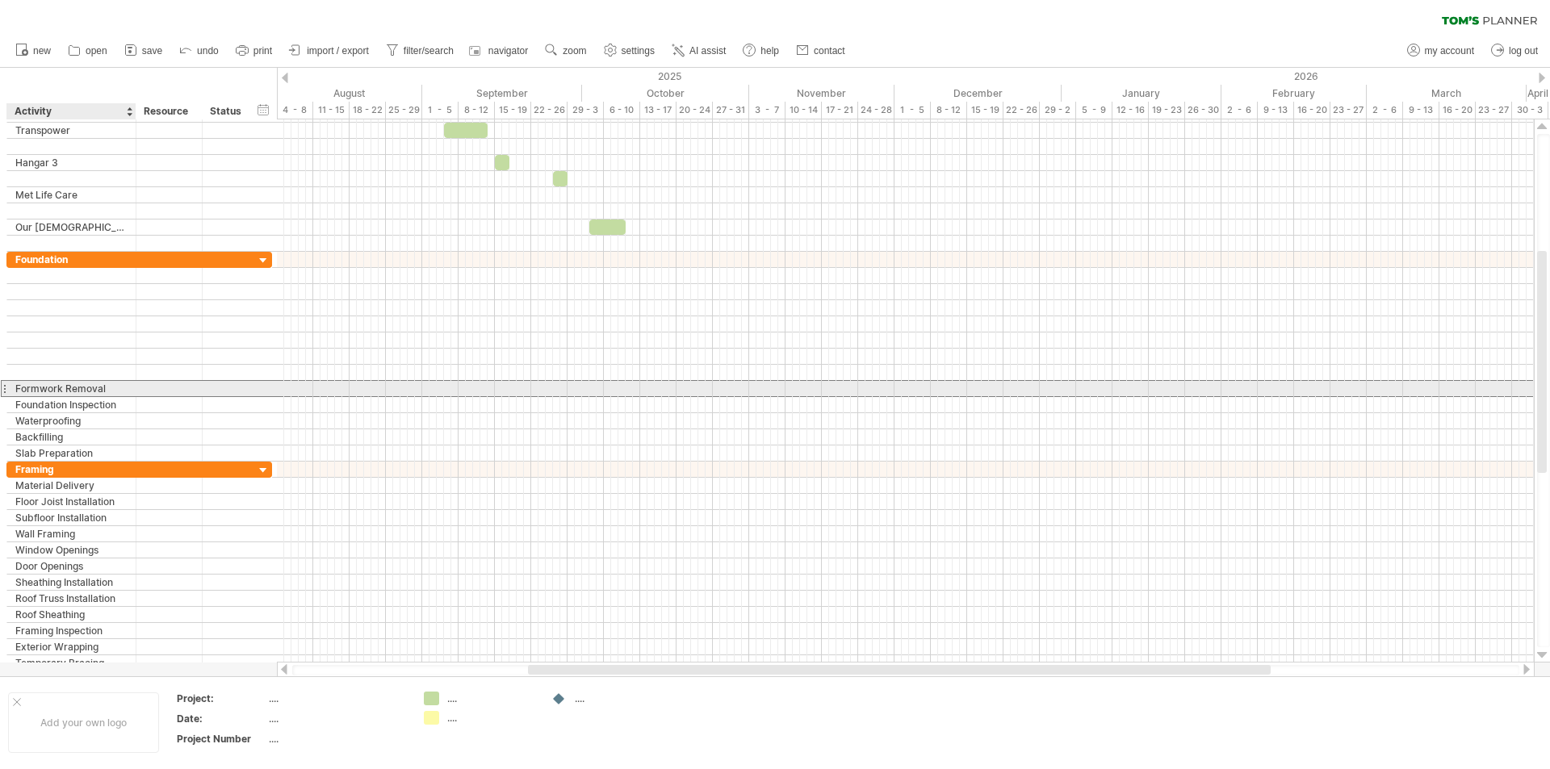
click at [123, 388] on div "Formwork Removal" at bounding box center [71, 388] width 112 height 15
type input "*"
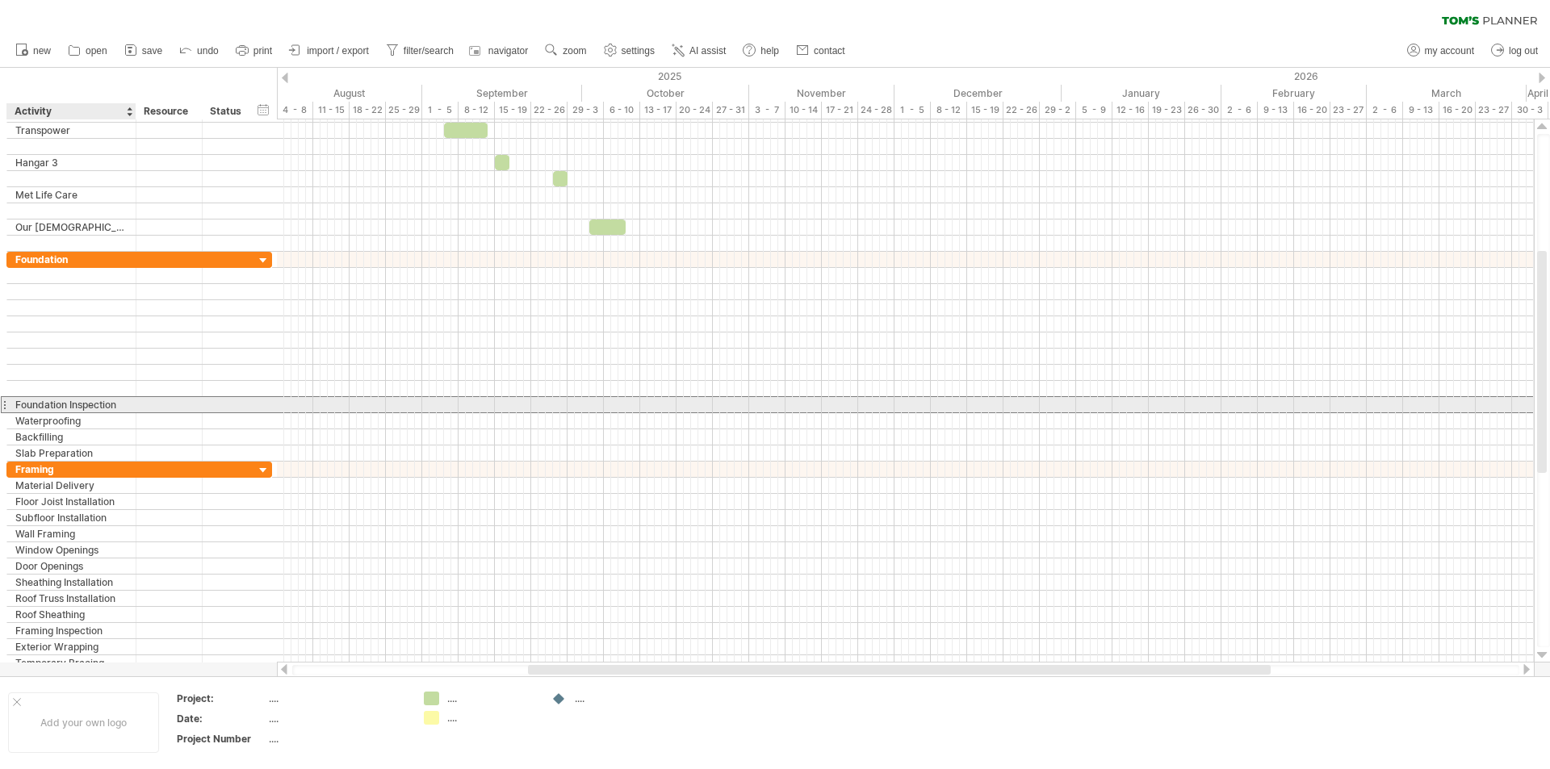
click at [124, 404] on div "Foundation Inspection" at bounding box center [71, 404] width 112 height 15
type input "*"
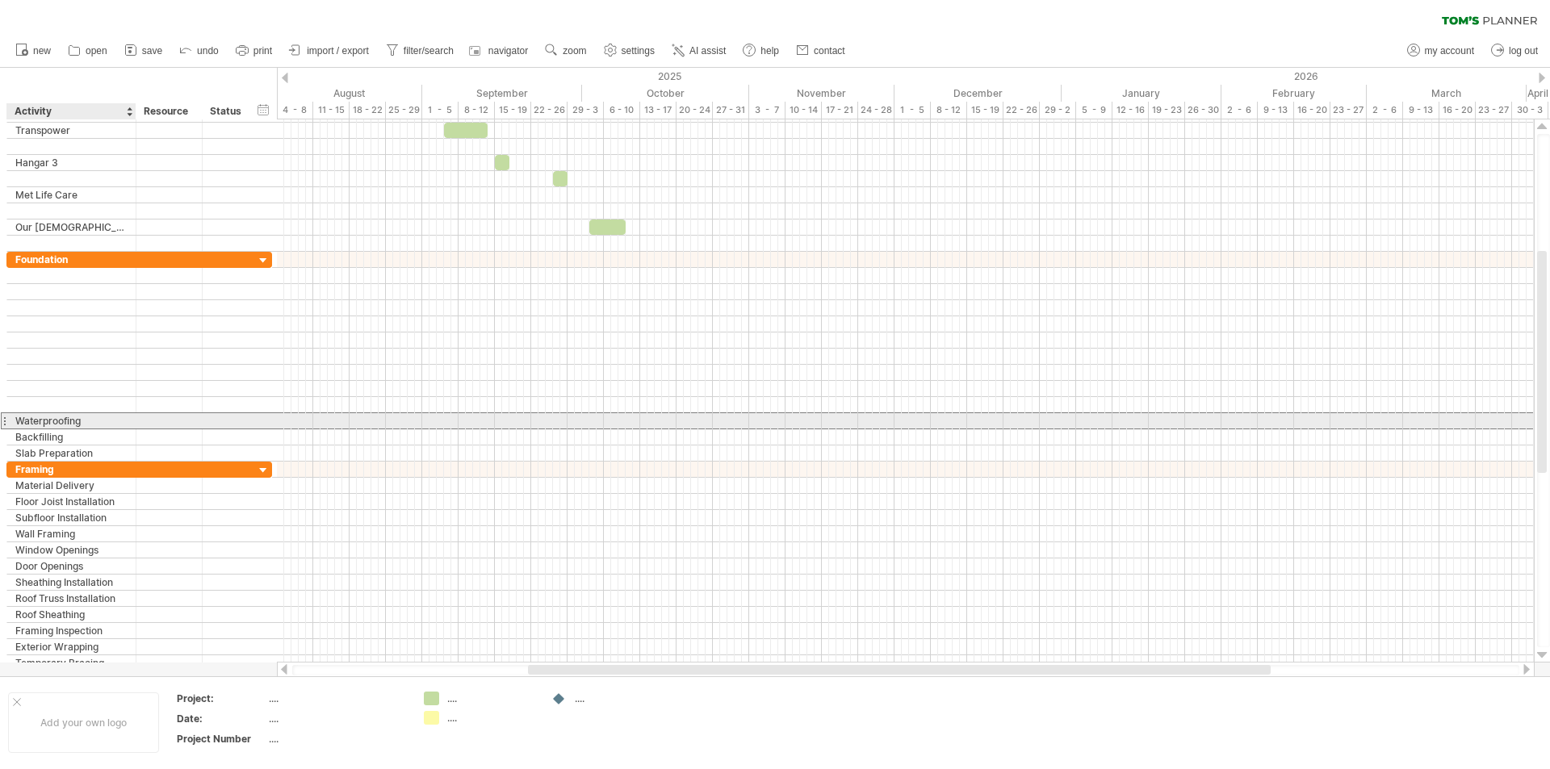
click at [116, 422] on div "Waterproofing" at bounding box center [71, 420] width 112 height 15
type input "*"
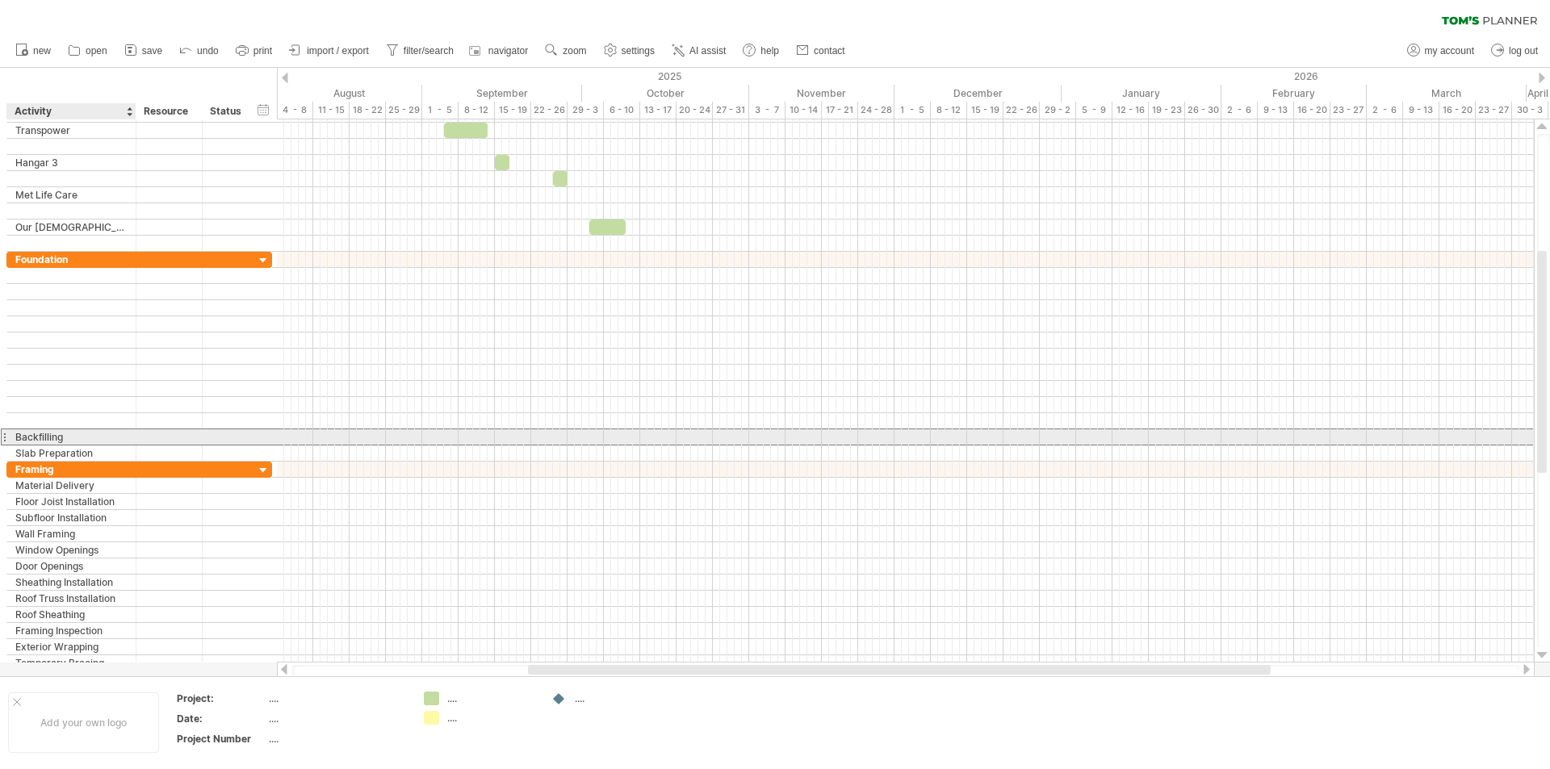
click at [106, 437] on div "Backfilling" at bounding box center [71, 437] width 112 height 15
type input "*"
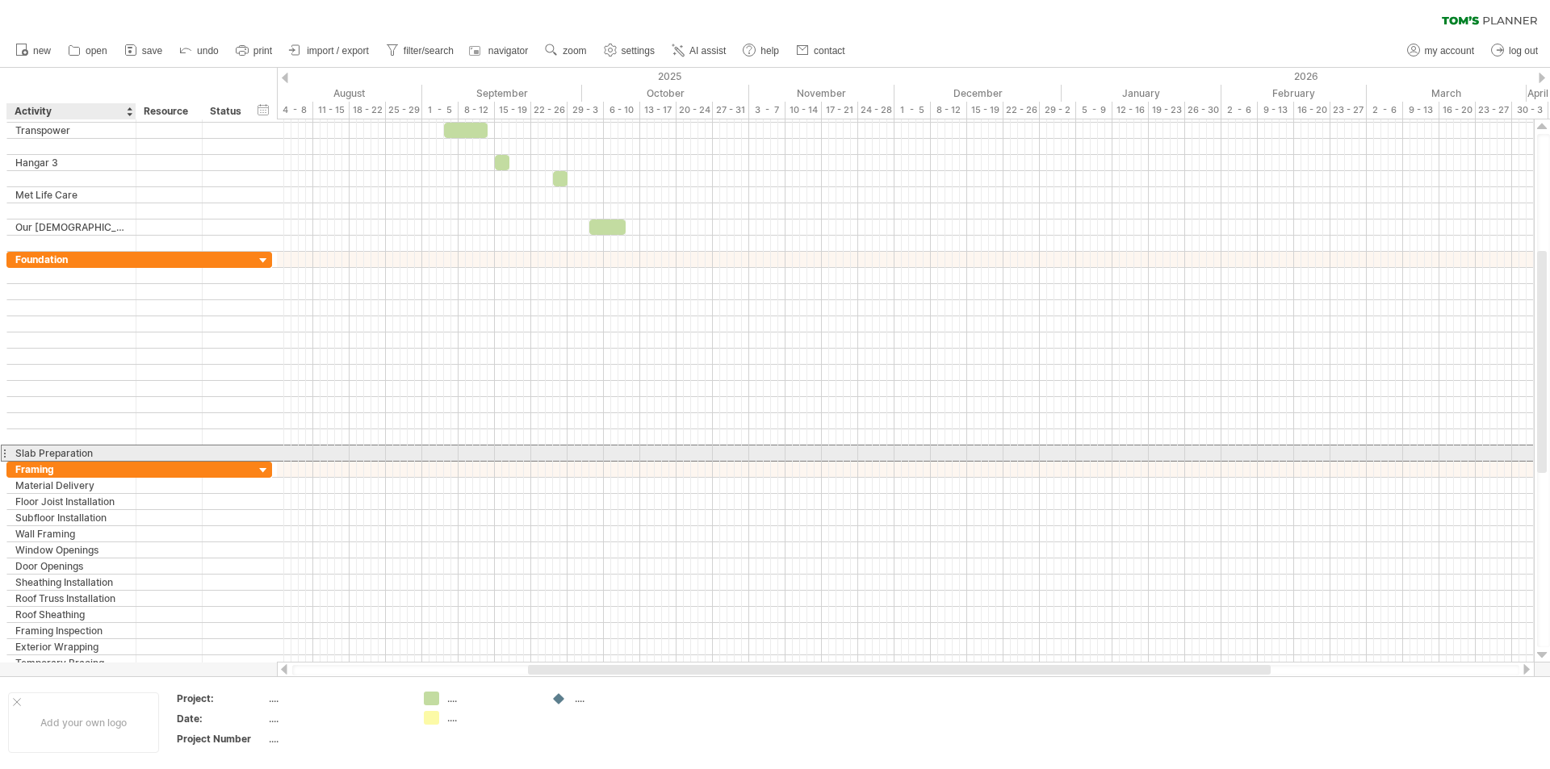
click at [111, 449] on div "Slab Preparation" at bounding box center [71, 453] width 112 height 15
type input "*"
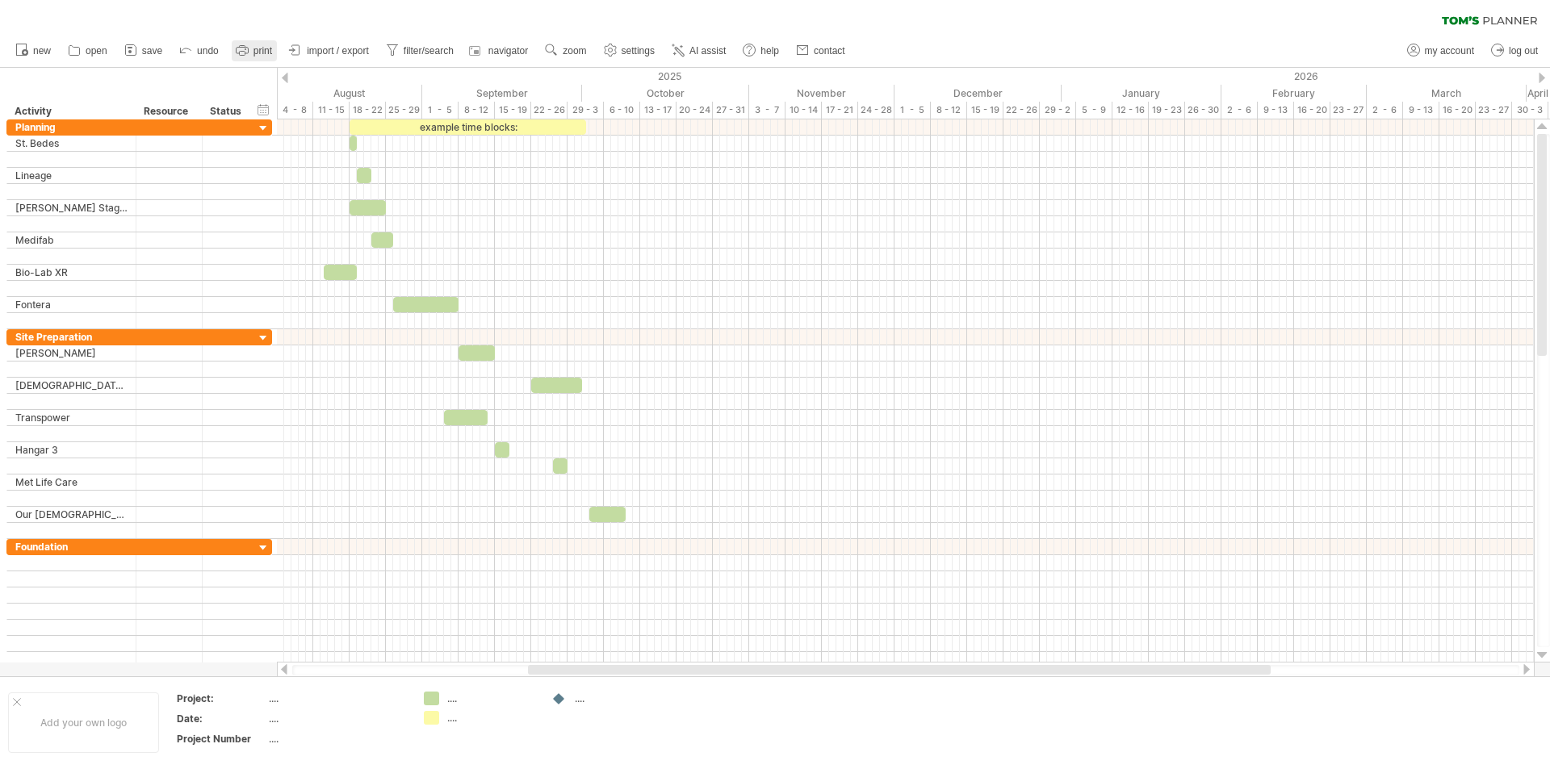
click at [260, 46] on span "print" at bounding box center [263, 50] width 19 height 11
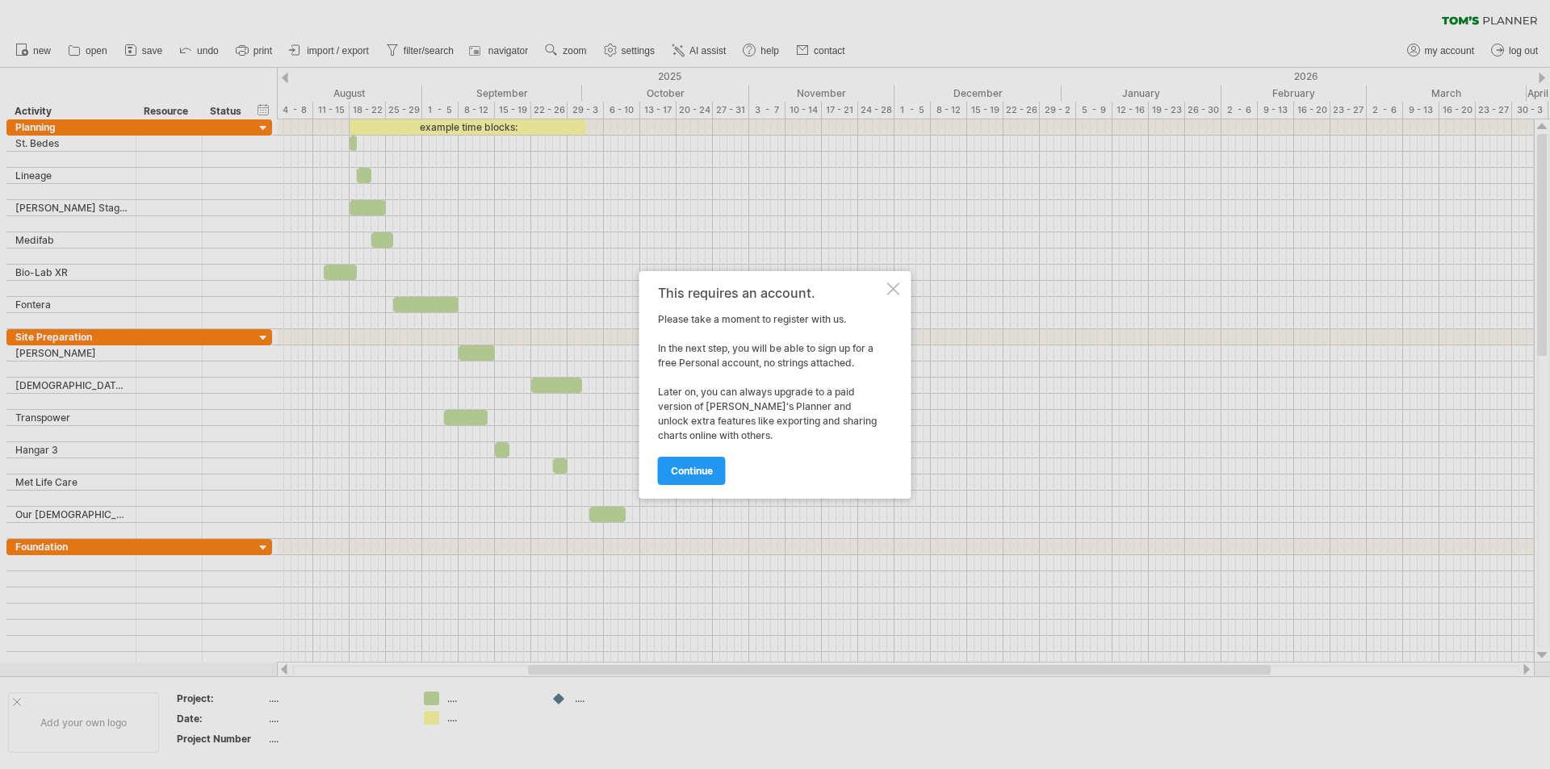
click at [894, 287] on div at bounding box center [893, 289] width 13 height 13
